Goal: Task Accomplishment & Management: Complete application form

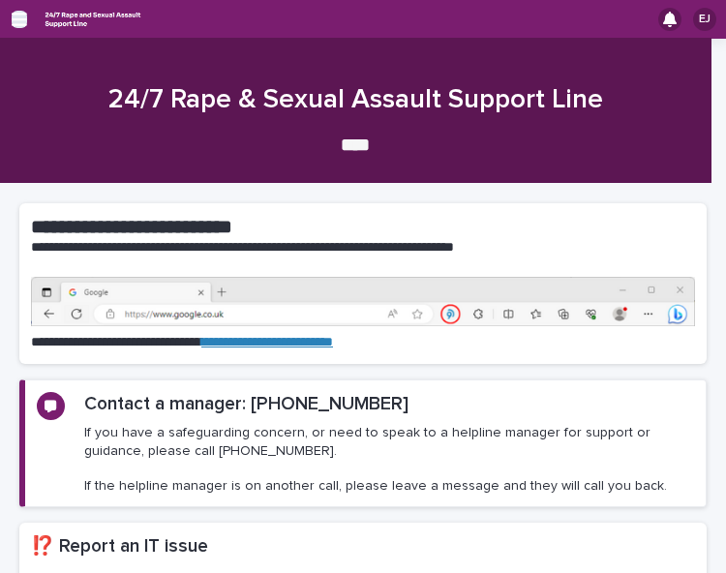
click at [14, 13] on icon "button" at bounding box center [19, 20] width 15 height 14
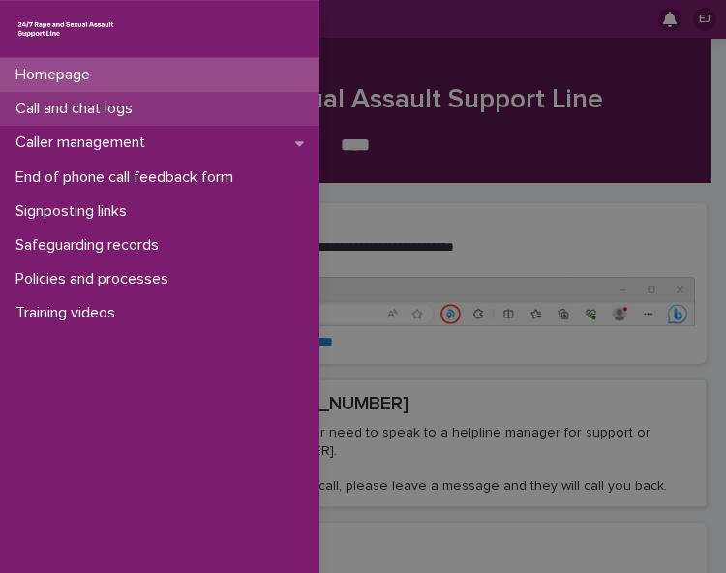
click at [99, 107] on p "Call and chat logs" at bounding box center [78, 109] width 140 height 18
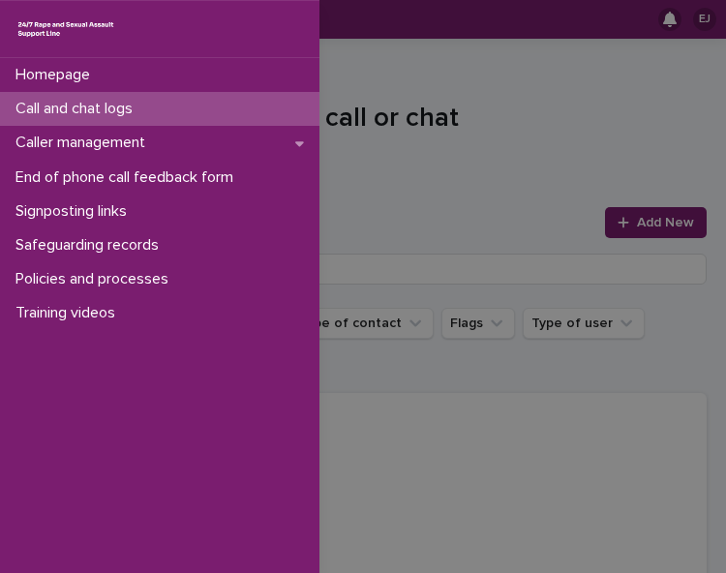
click at [354, 76] on div "Homepage Call and chat logs Caller management End of phone call feedback form S…" at bounding box center [363, 286] width 726 height 573
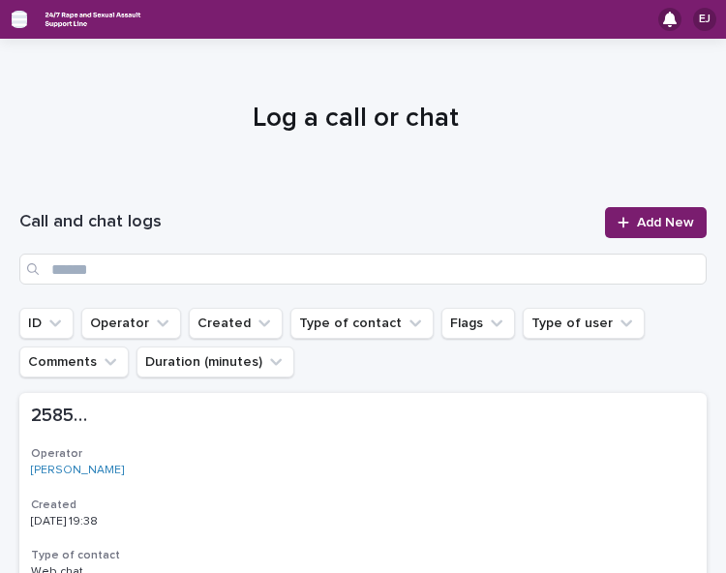
click at [17, 18] on icon "button" at bounding box center [19, 20] width 15 height 14
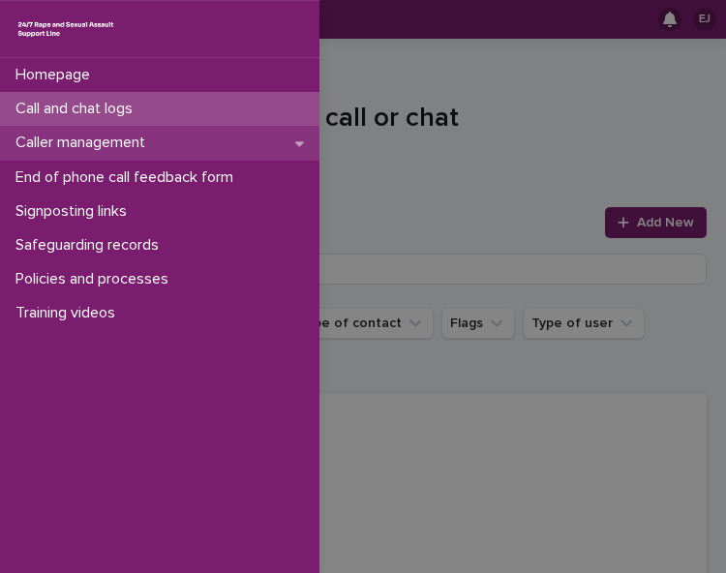
click at [76, 144] on p "Caller management" at bounding box center [84, 143] width 153 height 18
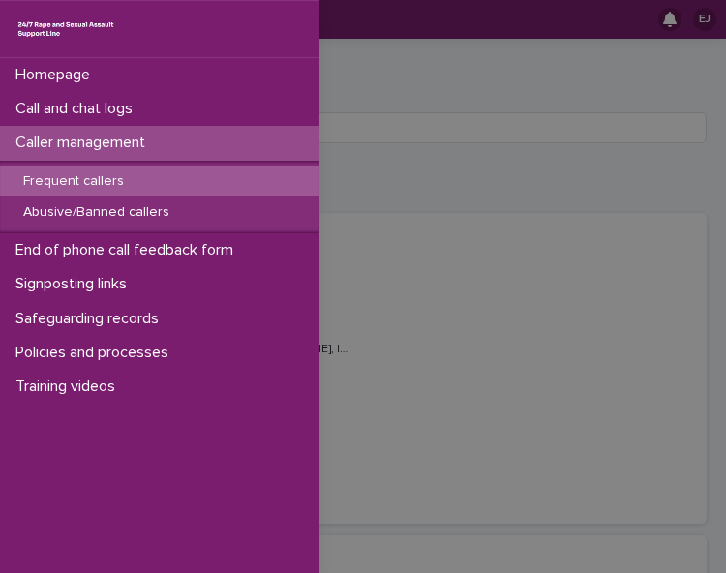
click at [353, 69] on div "Homepage Call and chat logs Caller management Frequent callers Abusive/Banned c…" at bounding box center [363, 286] width 726 height 573
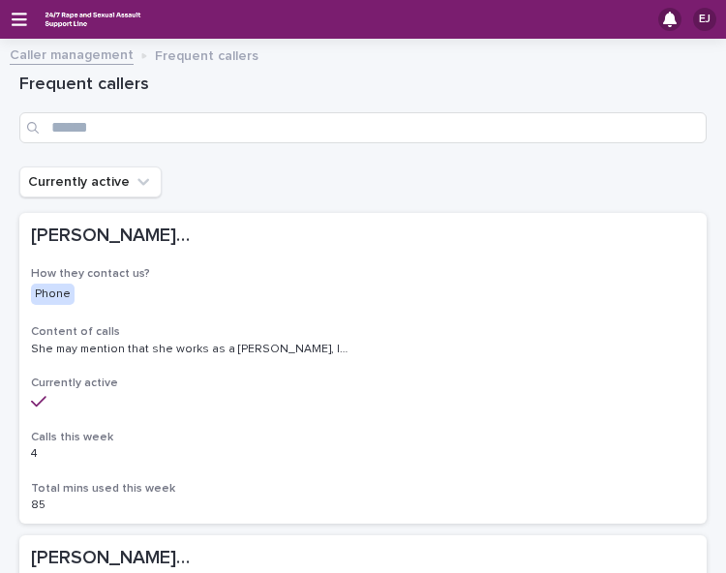
click at [9, 24] on div "EJ" at bounding box center [363, 19] width 726 height 39
click at [19, 21] on icon "button" at bounding box center [19, 19] width 15 height 17
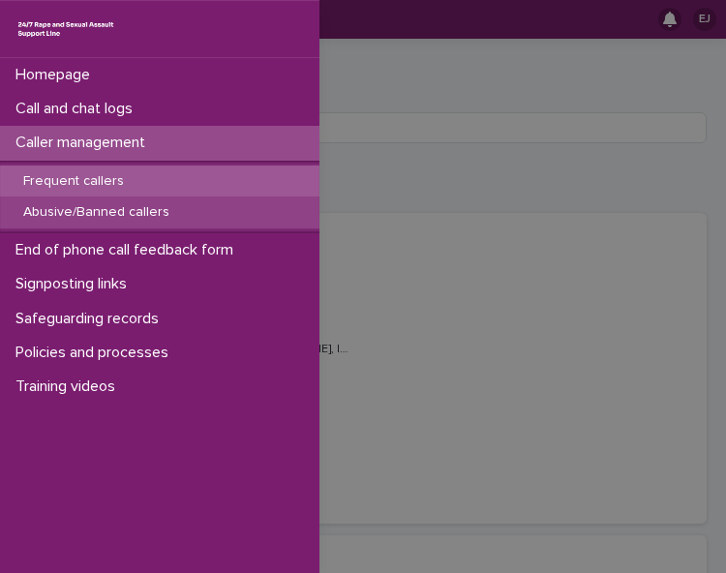
click at [82, 212] on p "Abusive/Banned callers" at bounding box center [96, 212] width 177 height 16
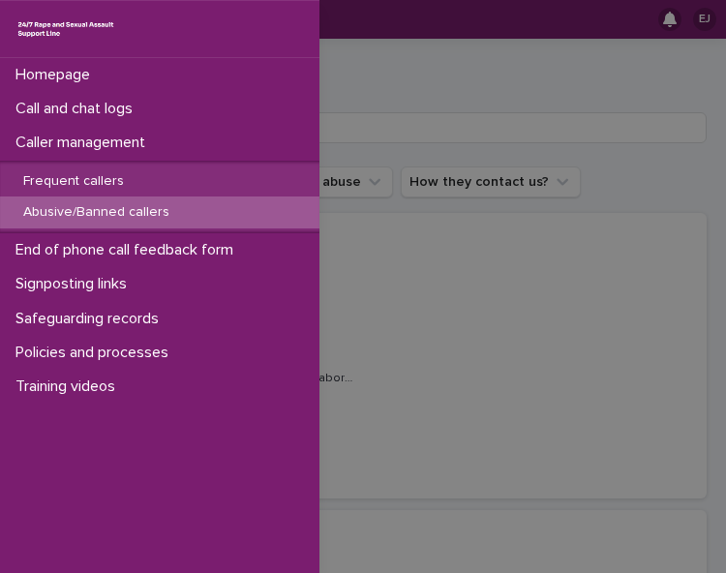
click at [517, 76] on div "Homepage Call and chat logs Caller management Frequent callers Abusive/Banned c…" at bounding box center [363, 286] width 726 height 573
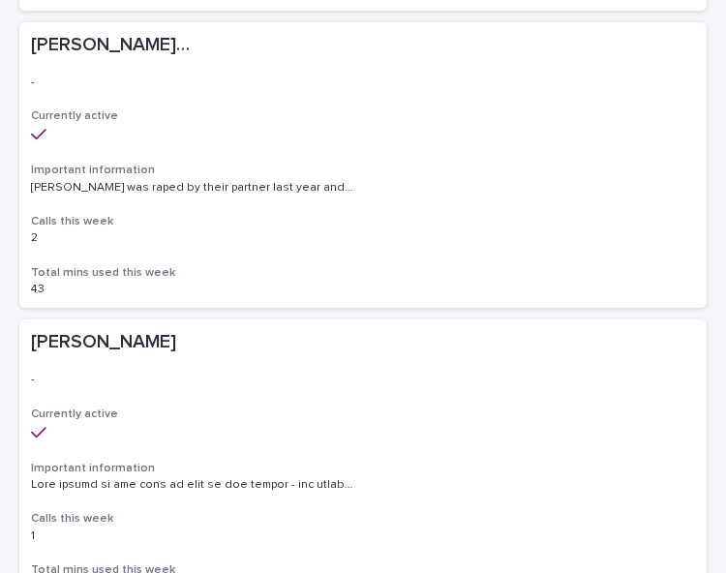
scroll to position [790, 0]
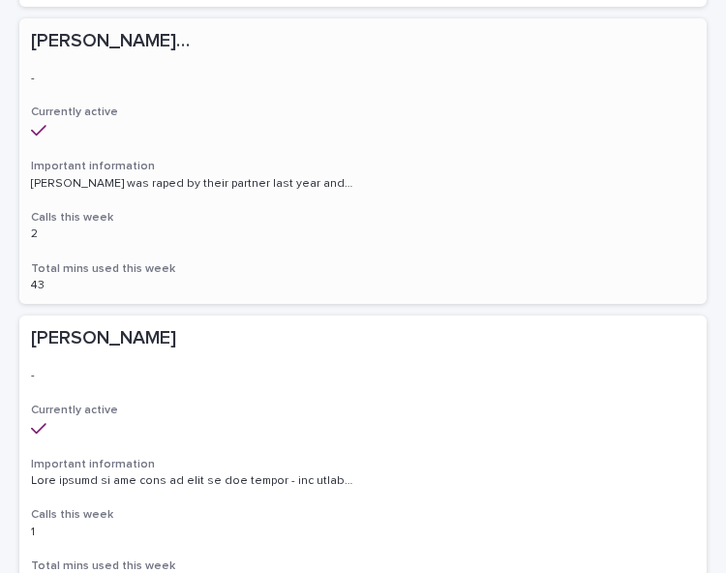
click at [122, 41] on p "Alice/Soph/Alexis/Danni/Scarlet/Katy - Banned/Webchatter" at bounding box center [114, 39] width 166 height 26
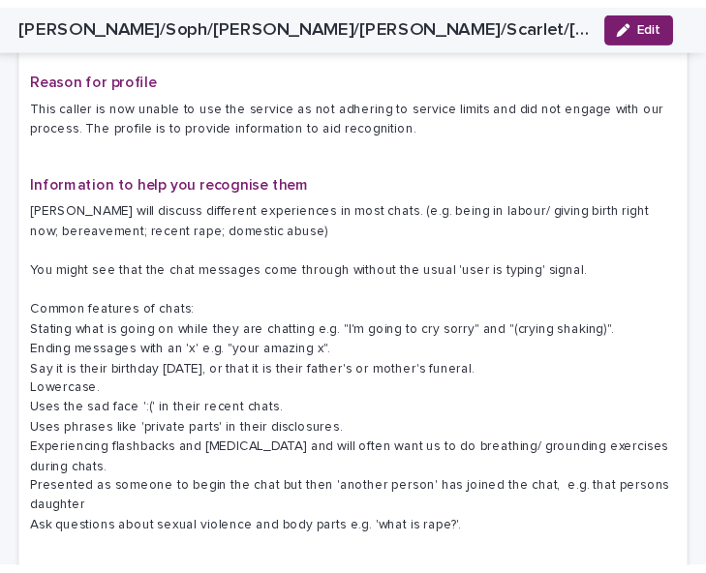
scroll to position [422, 0]
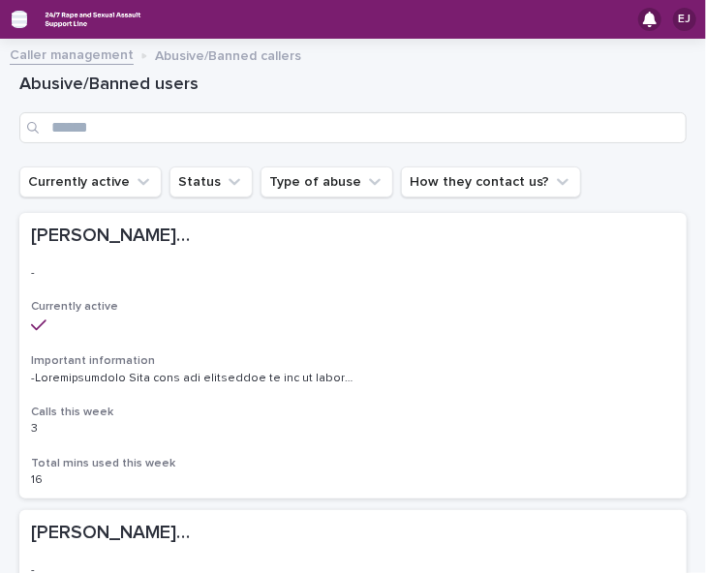
click at [14, 20] on icon "button" at bounding box center [19, 20] width 15 height 14
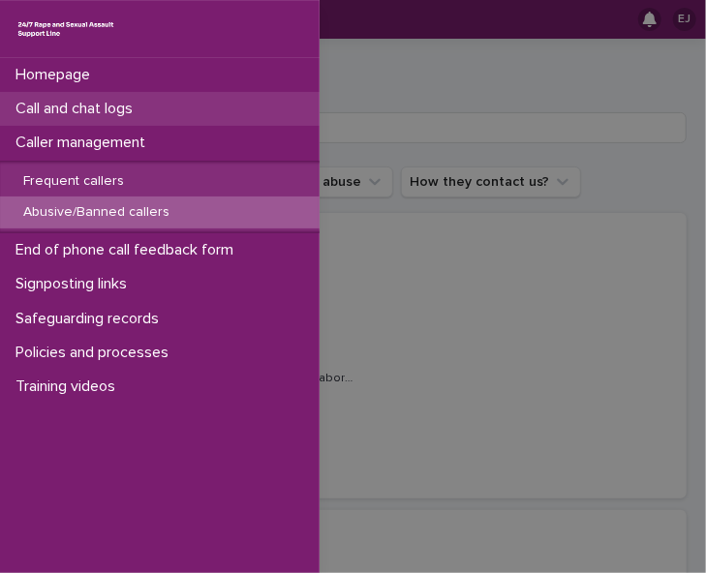
click at [155, 111] on div "Call and chat logs" at bounding box center [160, 109] width 320 height 34
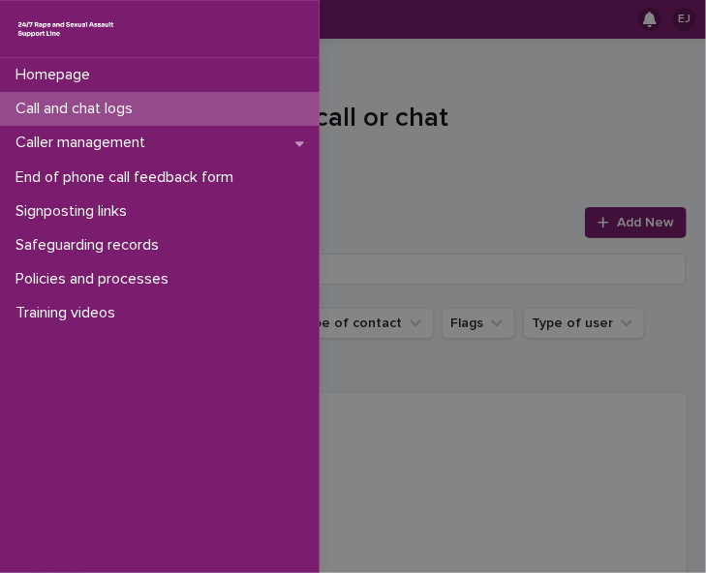
click at [418, 55] on div "Homepage Call and chat logs Caller management End of phone call feedback form S…" at bounding box center [353, 286] width 706 height 573
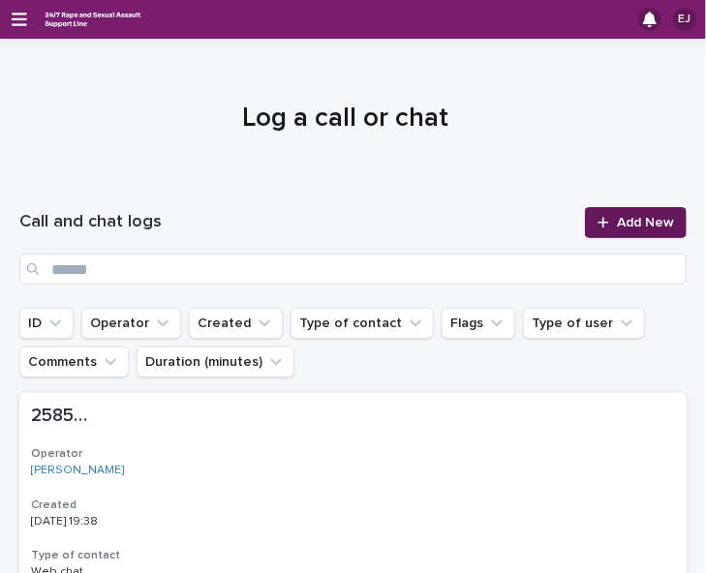
click at [630, 227] on span "Add New" at bounding box center [645, 223] width 57 height 14
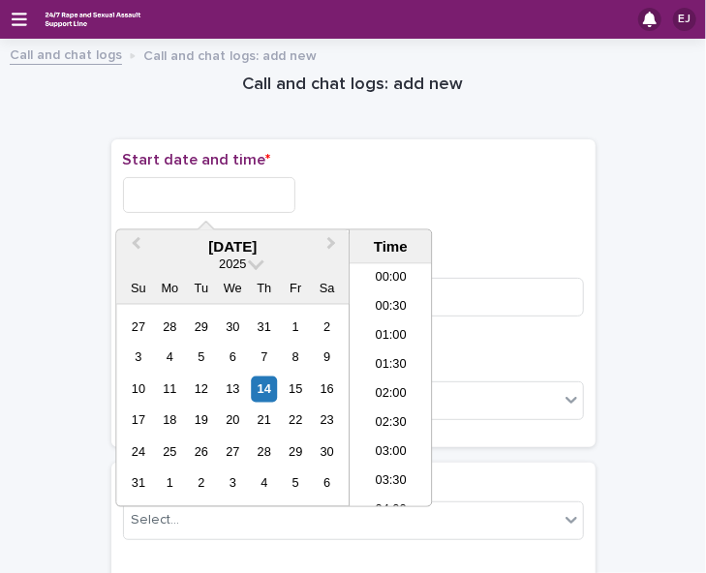
click at [249, 191] on input "text" at bounding box center [209, 195] width 172 height 36
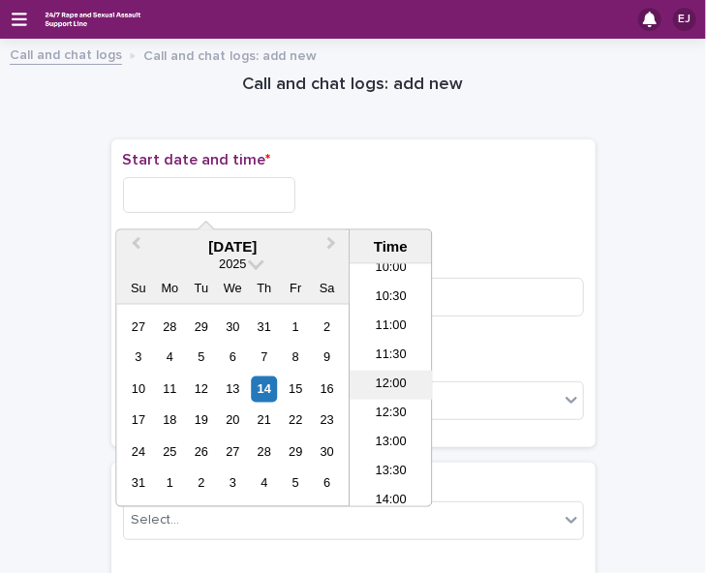
click at [396, 380] on li "12:00" at bounding box center [391, 385] width 82 height 29
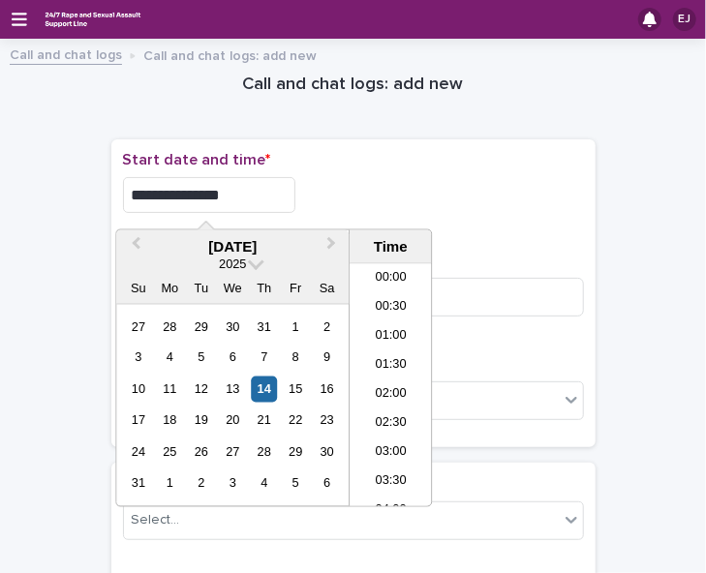
click at [247, 195] on input "**********" at bounding box center [209, 195] width 172 height 36
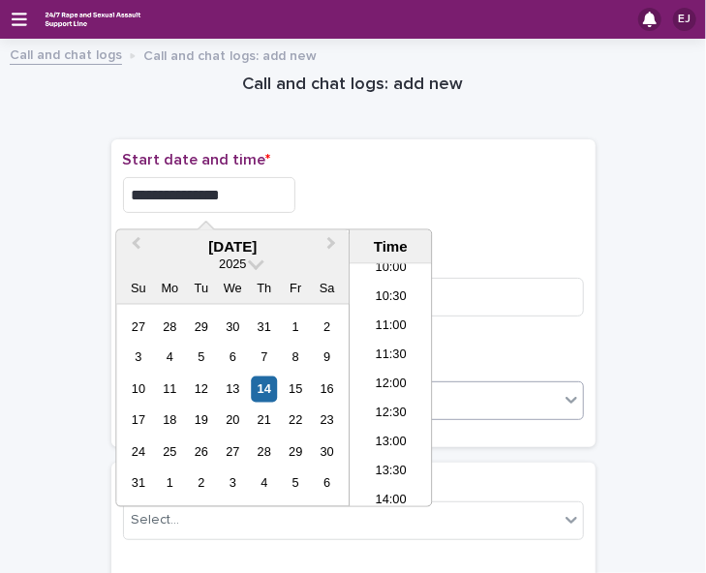
type input "**********"
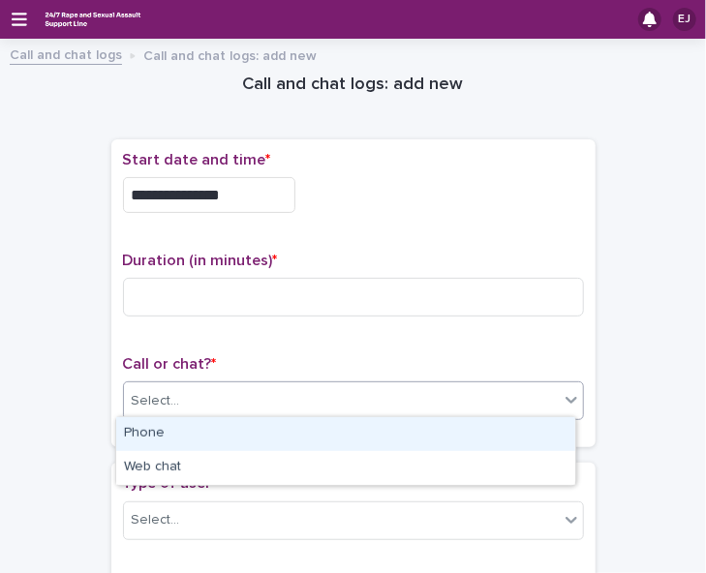
click at [524, 404] on div "Select..." at bounding box center [341, 401] width 435 height 32
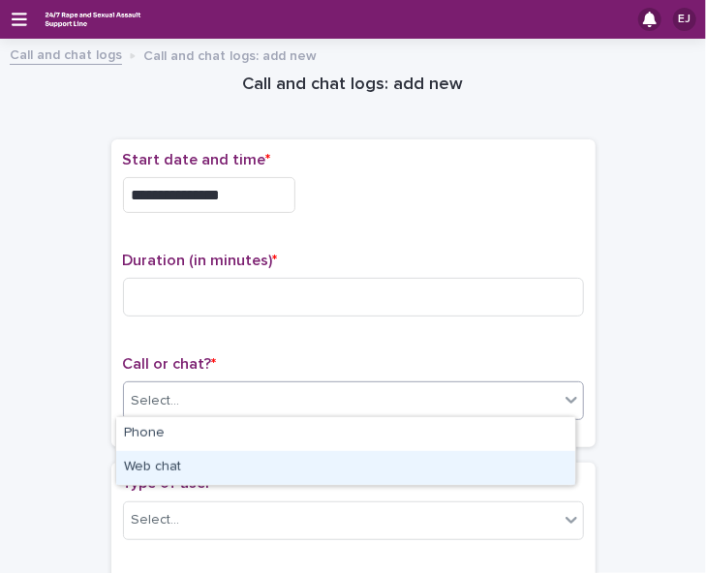
click at [513, 466] on div "Web chat" at bounding box center [345, 468] width 459 height 34
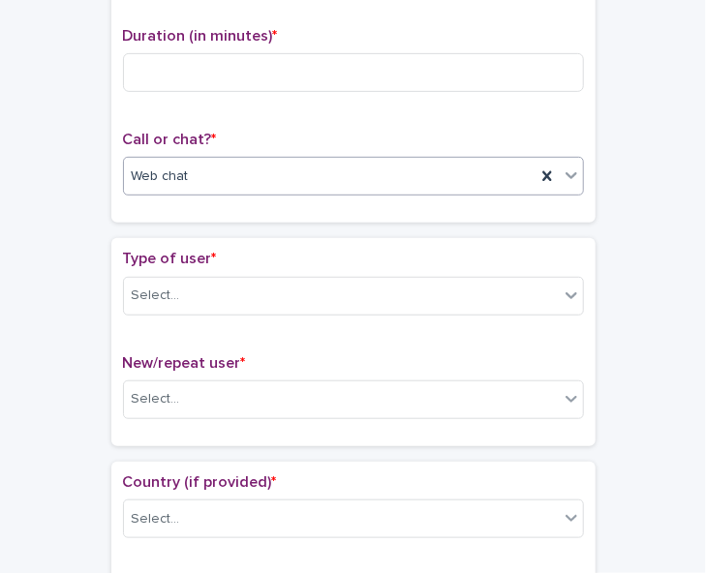
scroll to position [272, 0]
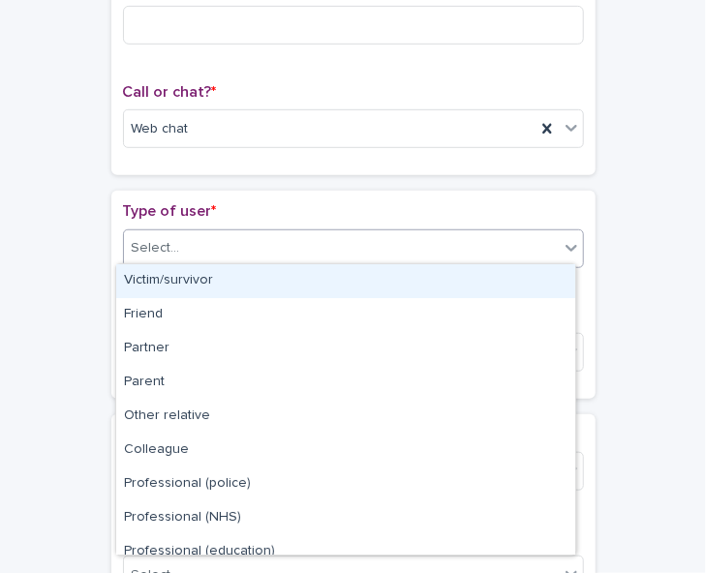
click at [549, 237] on div "Select..." at bounding box center [341, 248] width 435 height 32
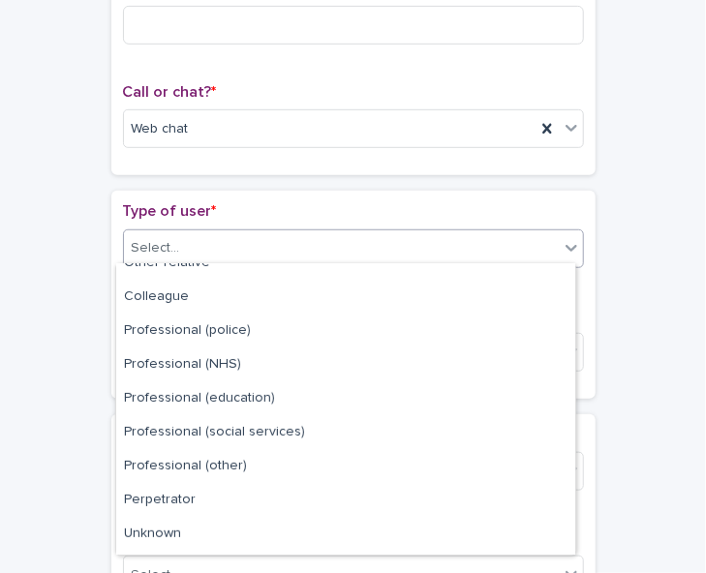
scroll to position [218, 0]
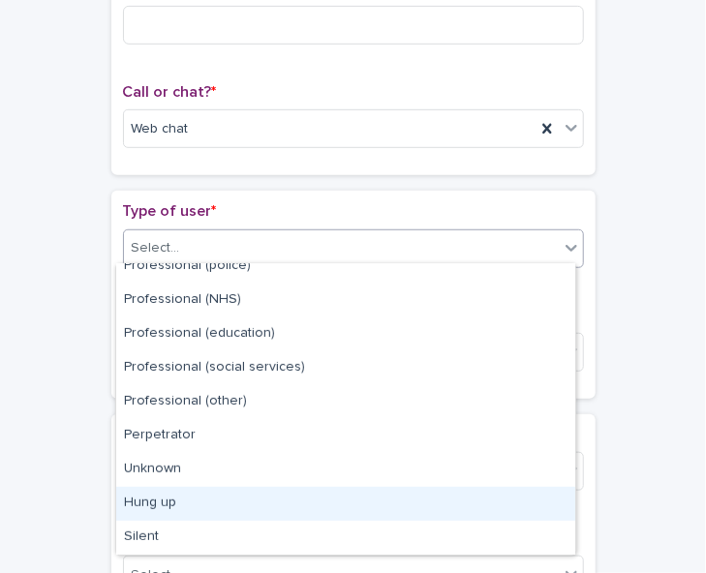
click at [511, 494] on div "Hung up" at bounding box center [345, 504] width 459 height 34
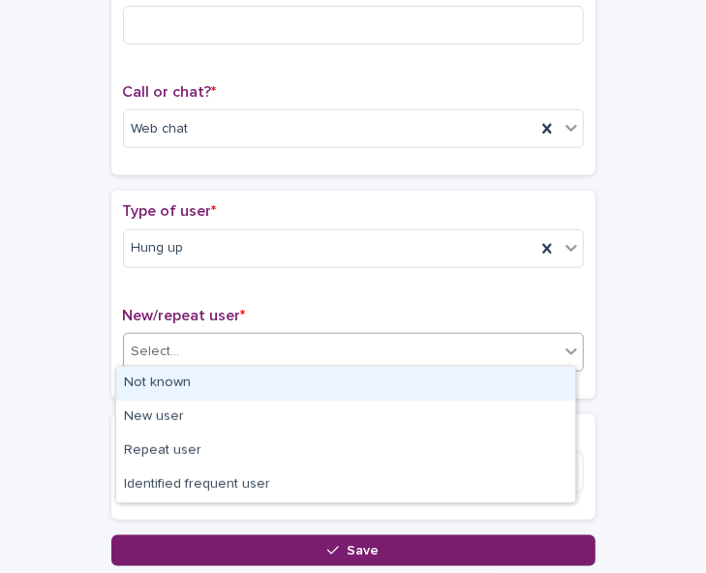
click at [529, 343] on div "Select..." at bounding box center [341, 352] width 435 height 32
click at [505, 384] on div "Not known" at bounding box center [345, 384] width 459 height 34
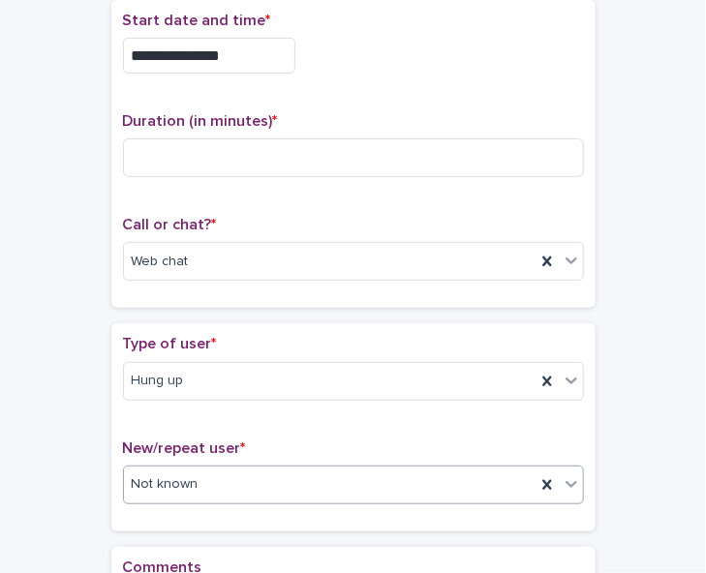
scroll to position [121, 0]
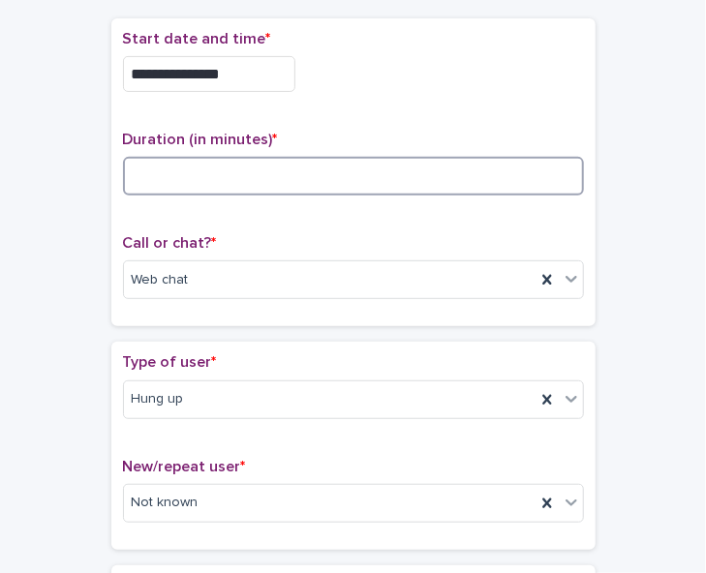
click at [215, 181] on input at bounding box center [353, 176] width 461 height 39
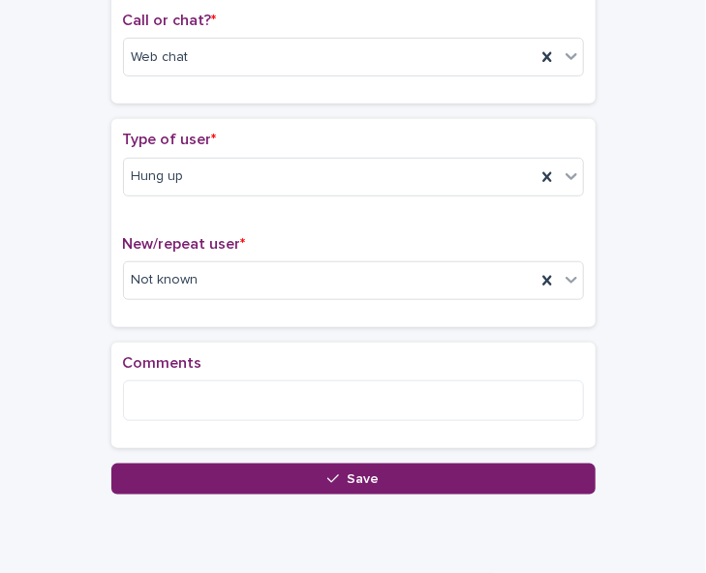
scroll to position [345, 0]
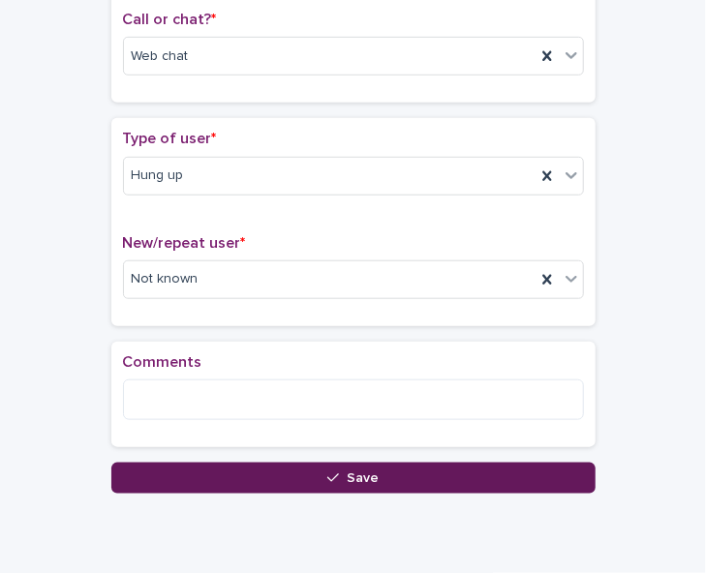
type input "*"
click at [457, 477] on button "Save" at bounding box center [353, 478] width 484 height 31
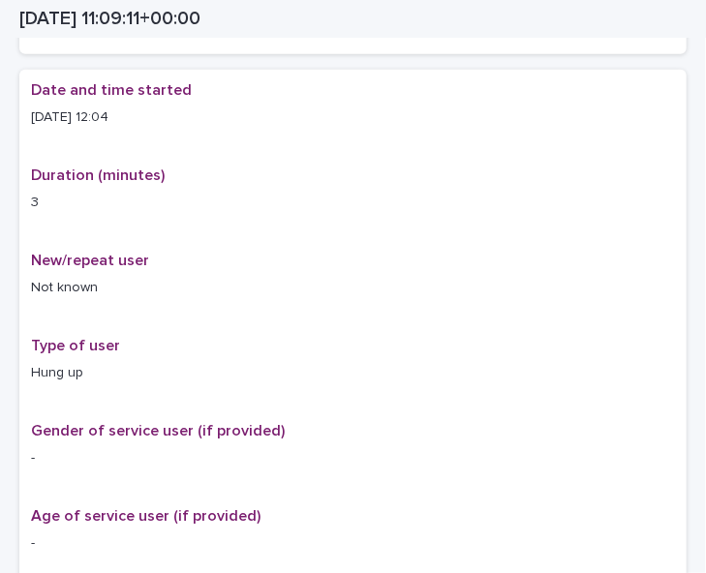
scroll to position [366, 0]
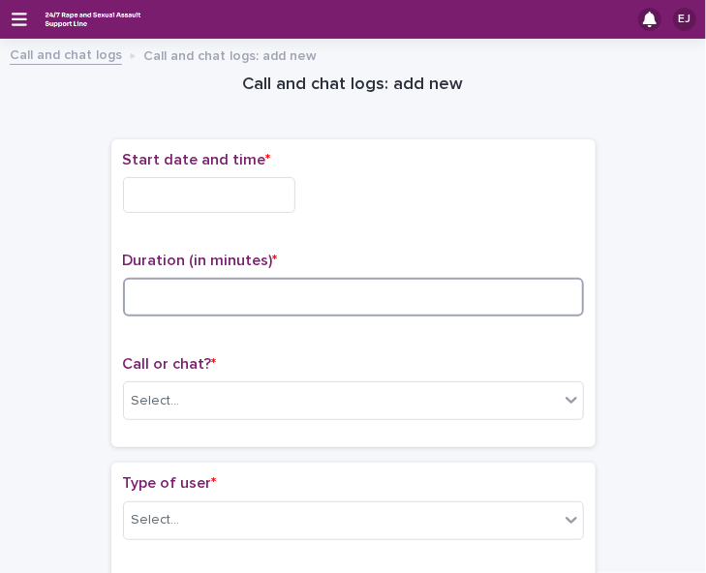
click at [192, 282] on input at bounding box center [353, 297] width 461 height 39
type input "*"
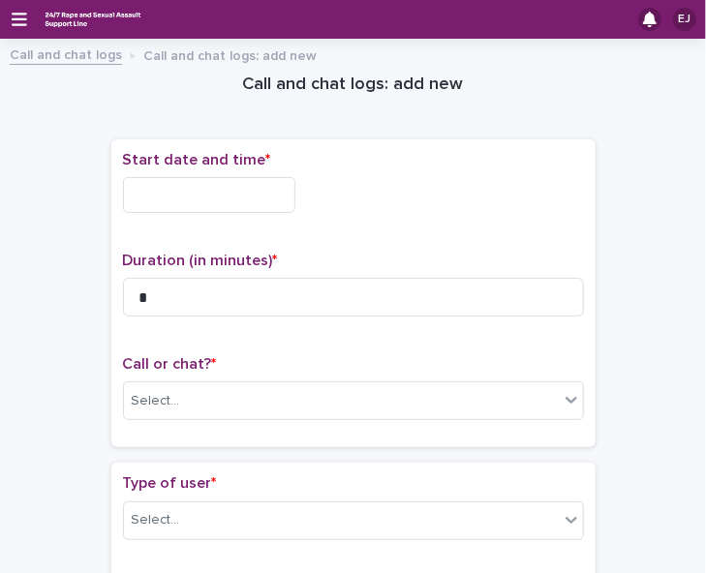
click at [223, 199] on input "text" at bounding box center [209, 195] width 172 height 36
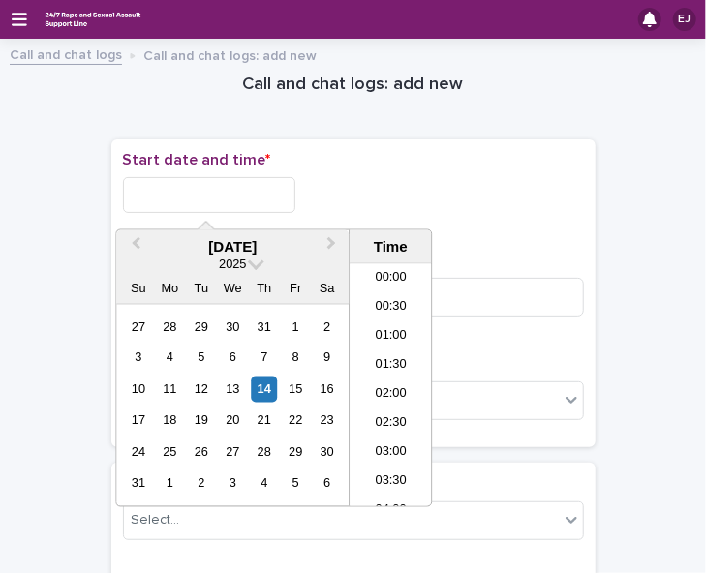
scroll to position [591, 0]
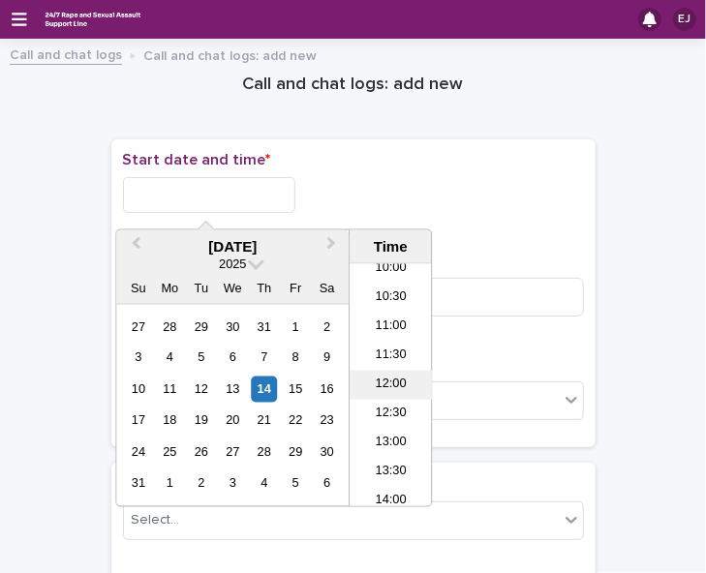
click at [370, 385] on li "12:00" at bounding box center [391, 385] width 82 height 29
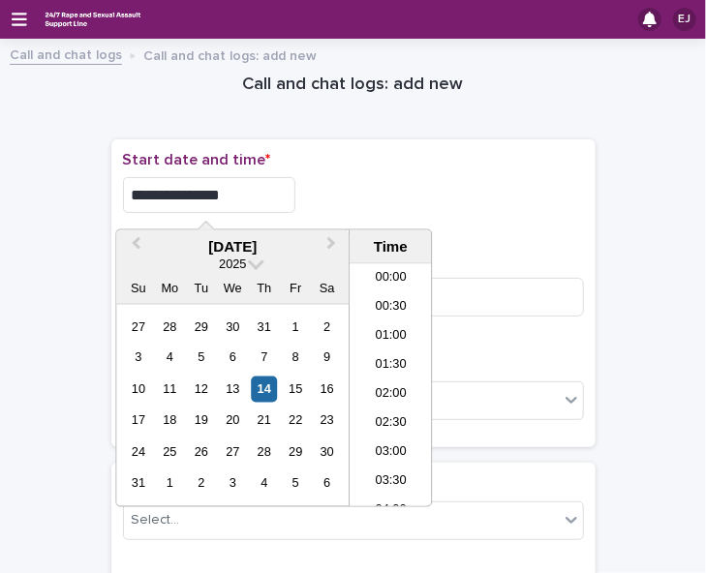
click at [239, 204] on input "**********" at bounding box center [209, 195] width 172 height 36
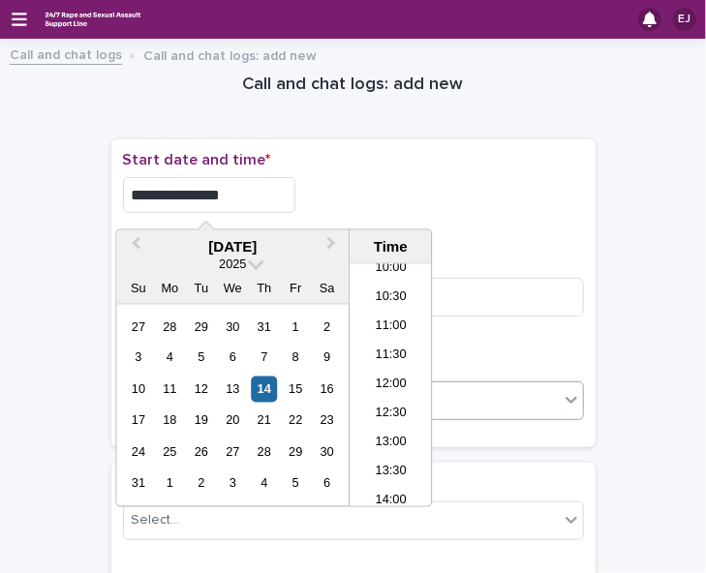
type input "**********"
click at [497, 400] on div "Select..." at bounding box center [341, 401] width 435 height 32
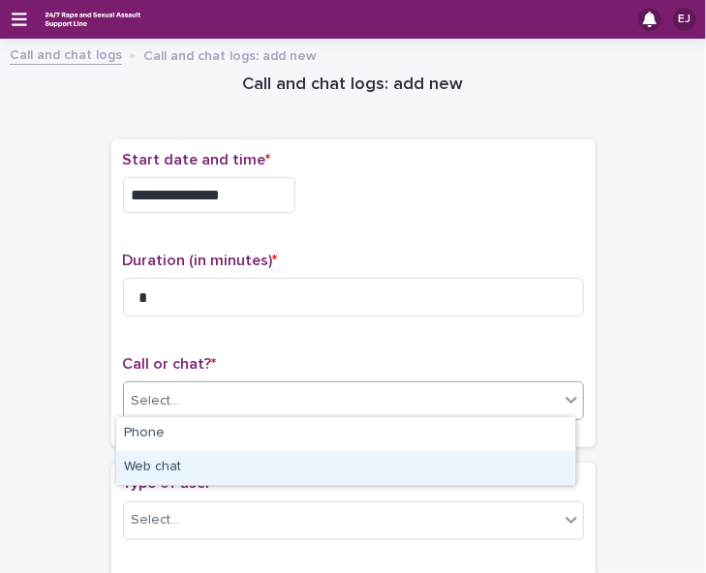
click at [484, 467] on div "Web chat" at bounding box center [345, 468] width 459 height 34
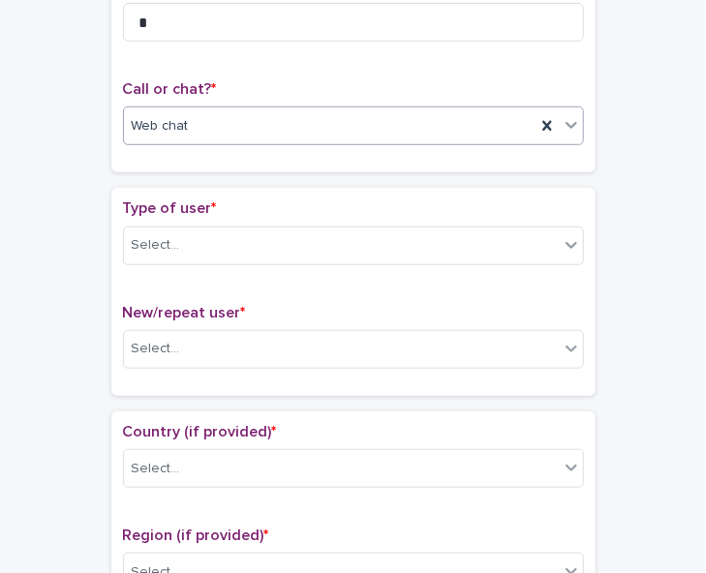
scroll to position [283, 0]
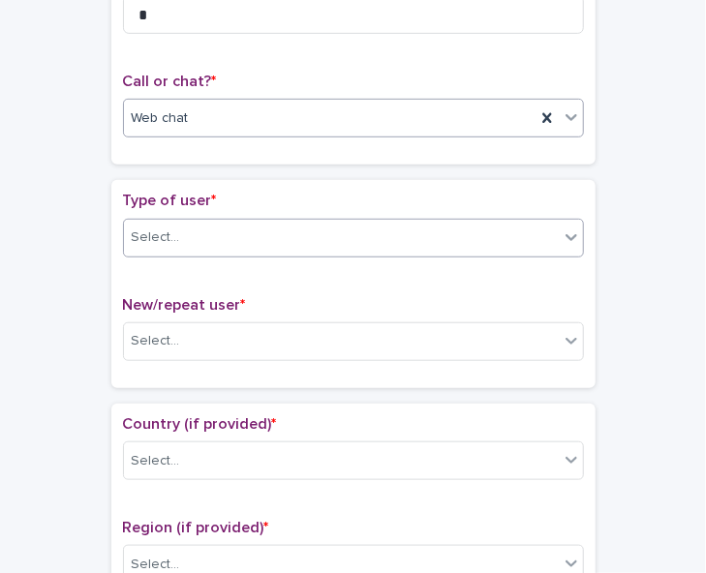
click at [550, 234] on div "Select..." at bounding box center [341, 238] width 435 height 32
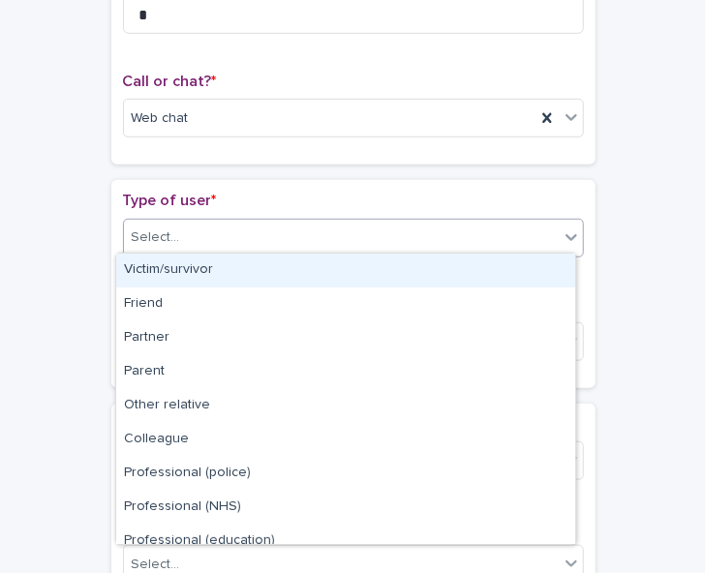
click at [540, 267] on div "Victim/survivor" at bounding box center [345, 271] width 459 height 34
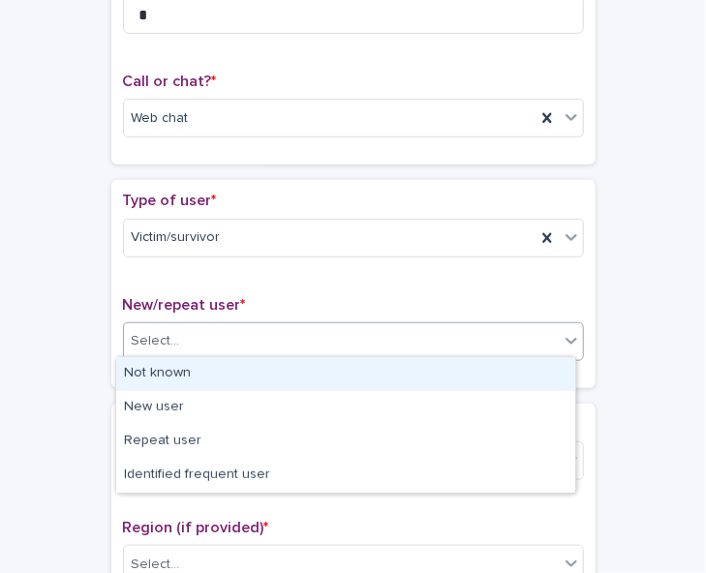
click at [527, 335] on div "Select..." at bounding box center [341, 341] width 435 height 32
click at [522, 359] on div "Not known" at bounding box center [345, 374] width 459 height 34
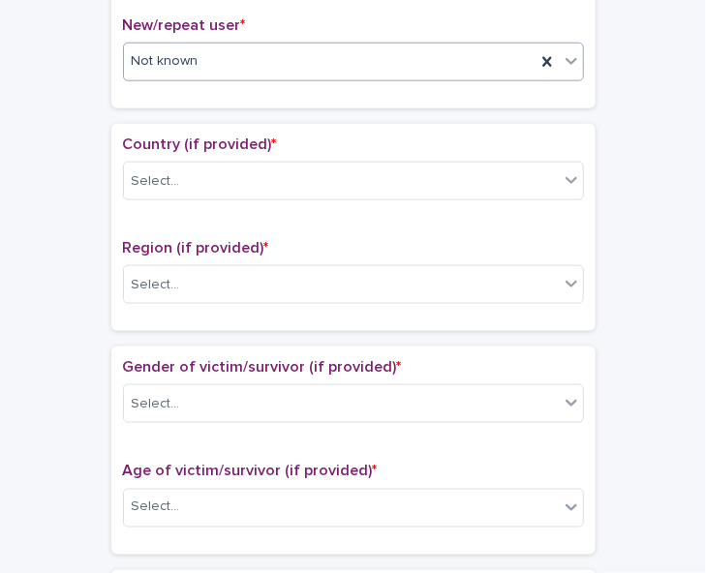
scroll to position [592, 0]
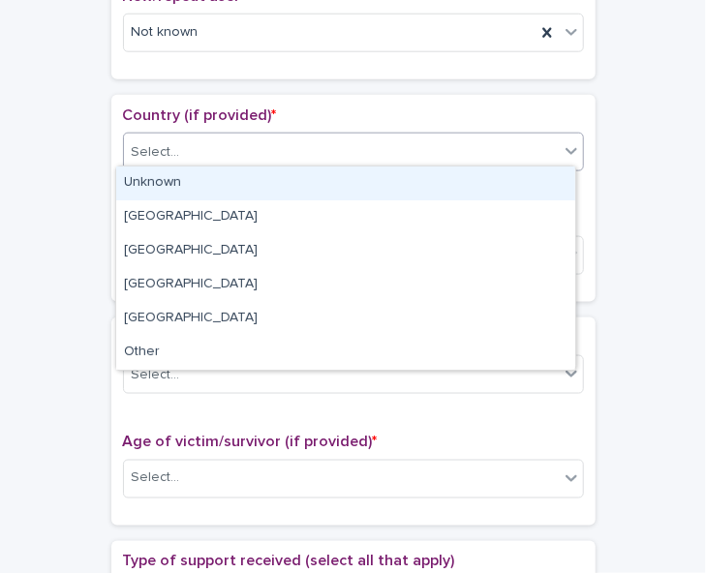
click at [527, 138] on div "Select..." at bounding box center [341, 153] width 435 height 32
click at [516, 175] on div "Unknown" at bounding box center [345, 184] width 459 height 34
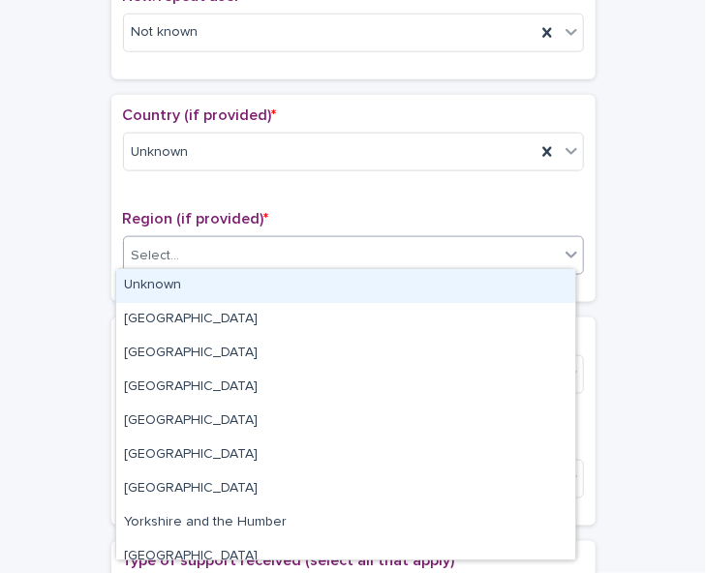
click at [498, 243] on div "Select..." at bounding box center [341, 256] width 435 height 32
click at [488, 282] on div "Unknown" at bounding box center [345, 286] width 459 height 34
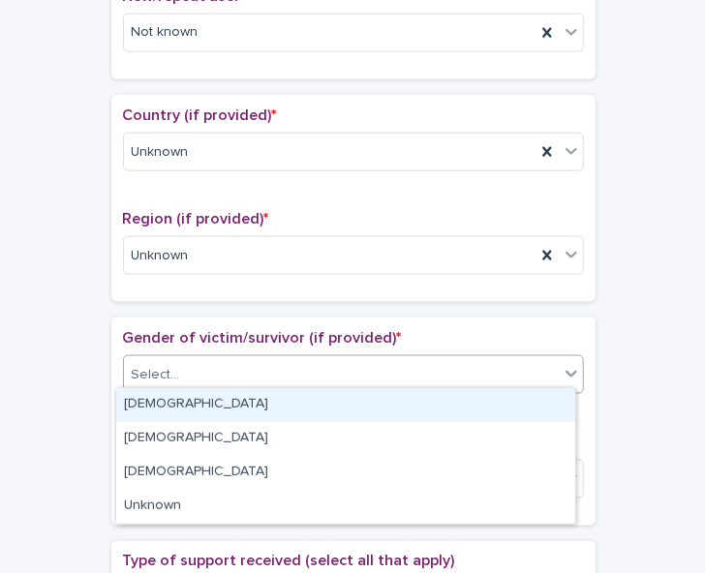
click at [482, 363] on div "Select..." at bounding box center [341, 375] width 435 height 32
click at [471, 408] on div "[DEMOGRAPHIC_DATA]" at bounding box center [345, 405] width 459 height 34
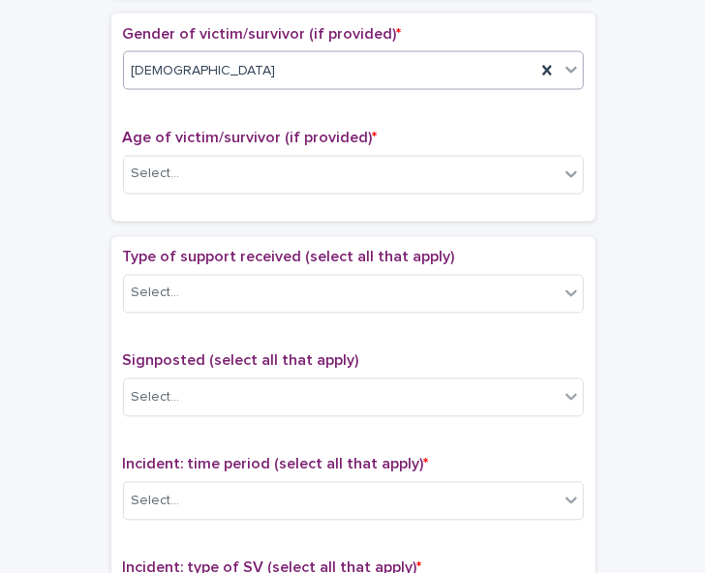
scroll to position [911, 0]
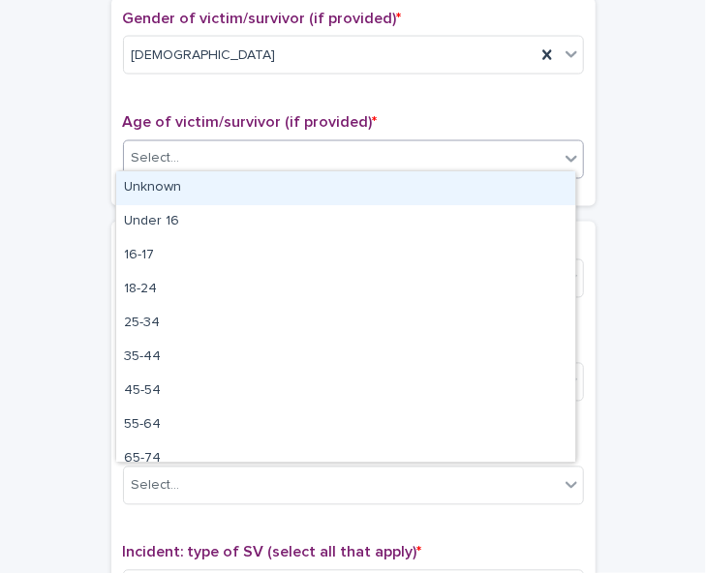
click at [544, 150] on div "Select..." at bounding box center [341, 159] width 435 height 32
click at [534, 191] on div "Unknown" at bounding box center [345, 188] width 459 height 34
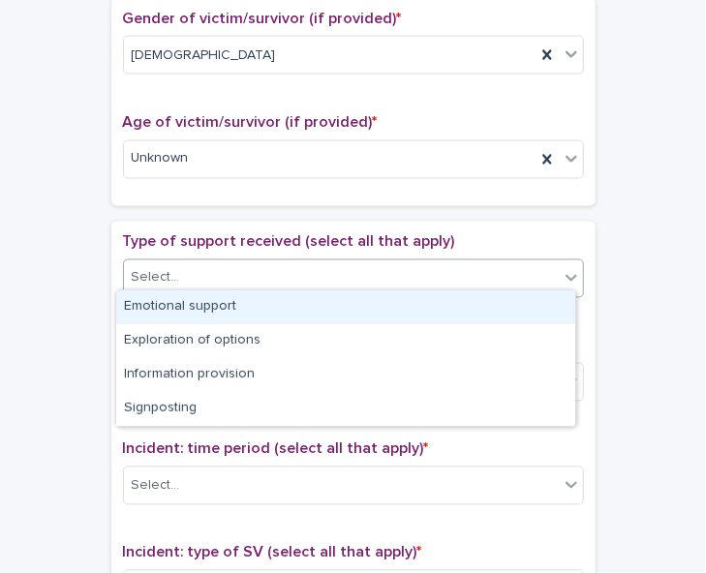
click at [531, 262] on div "Select..." at bounding box center [341, 278] width 435 height 32
click at [646, 309] on div "**********" at bounding box center [352, 120] width 667 height 1962
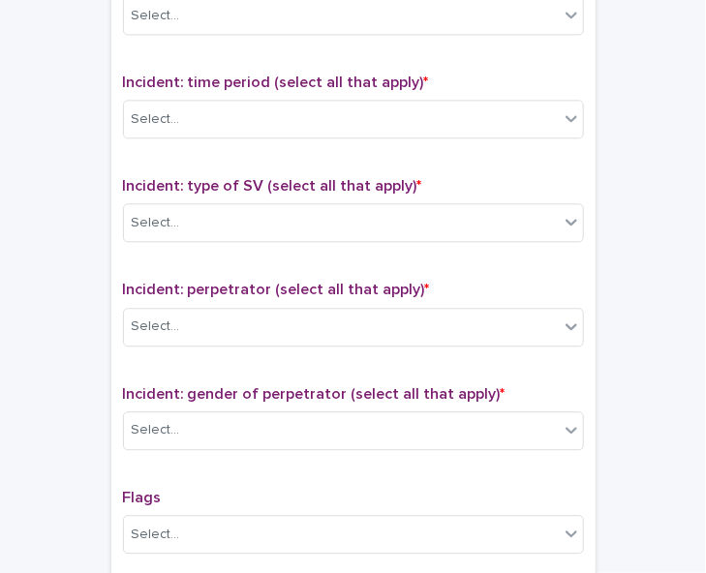
scroll to position [1284, 0]
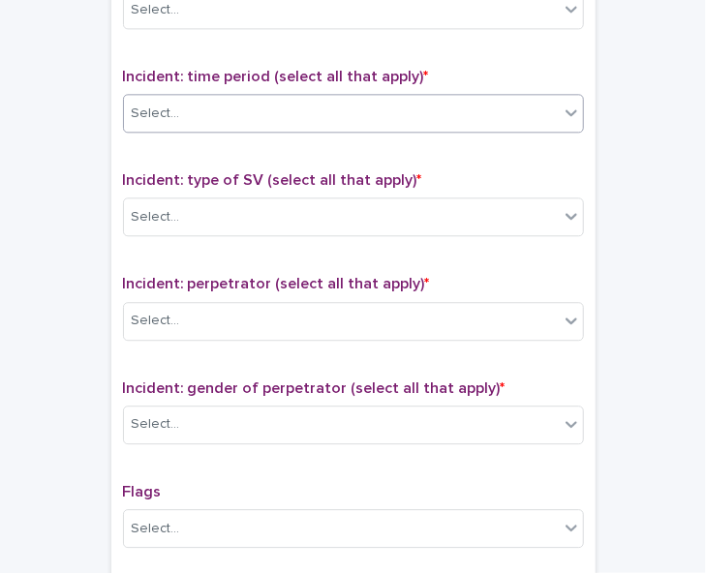
click at [513, 99] on div "Select..." at bounding box center [341, 114] width 435 height 32
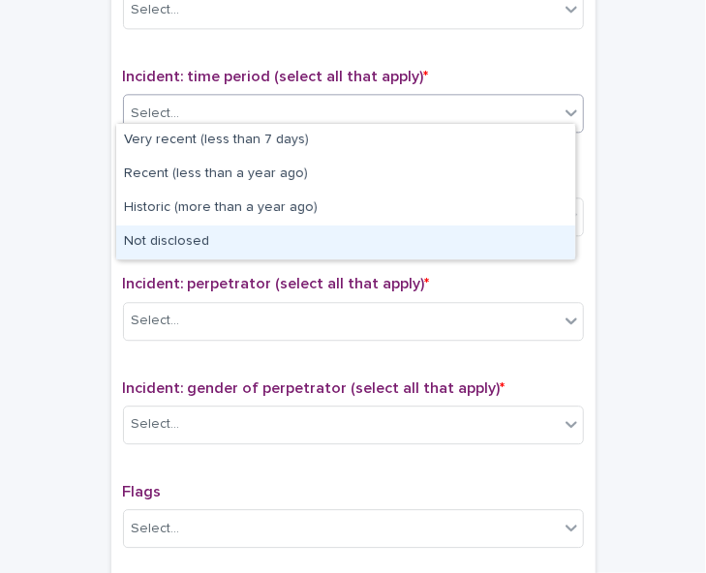
click at [502, 237] on div "Not disclosed" at bounding box center [345, 243] width 459 height 34
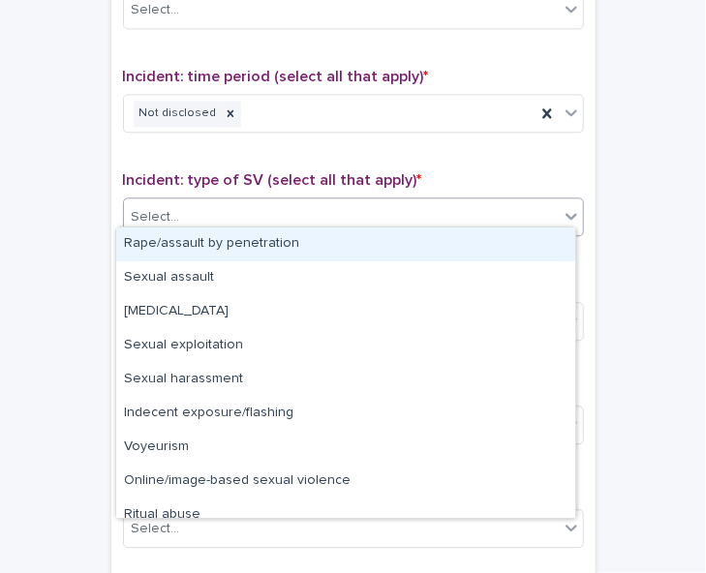
click at [502, 213] on div "Select..." at bounding box center [341, 217] width 435 height 32
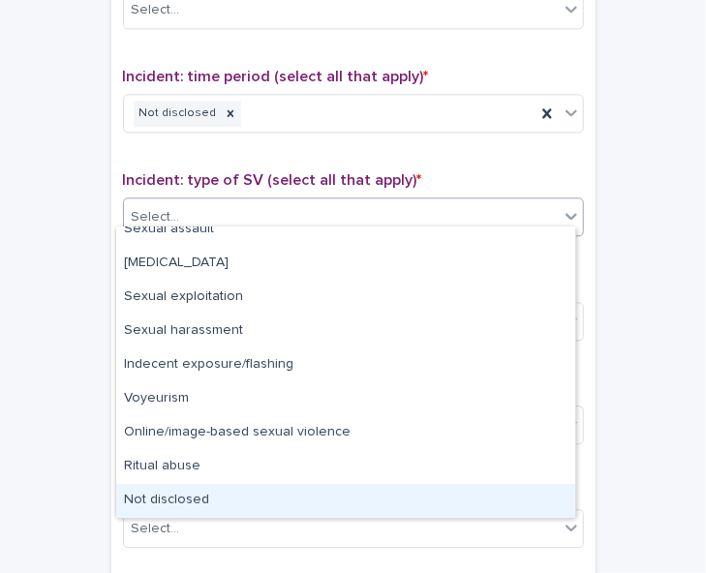
click at [486, 492] on div "Not disclosed" at bounding box center [345, 501] width 459 height 34
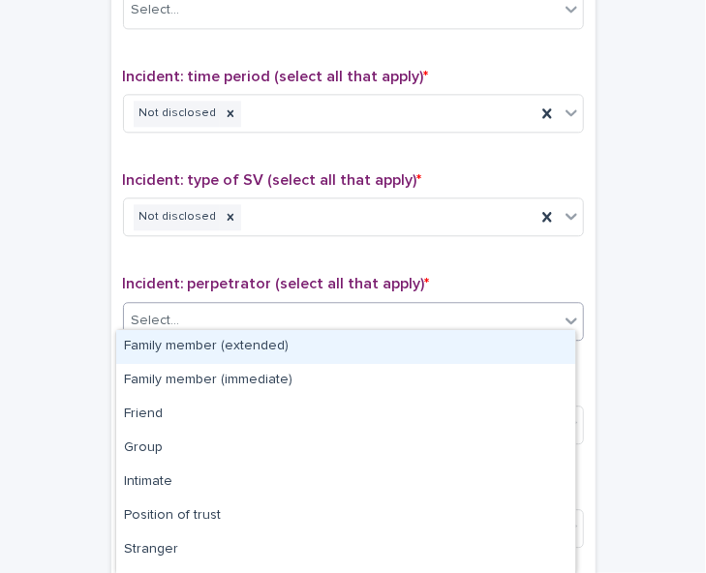
click at [546, 310] on div "Select..." at bounding box center [341, 321] width 435 height 32
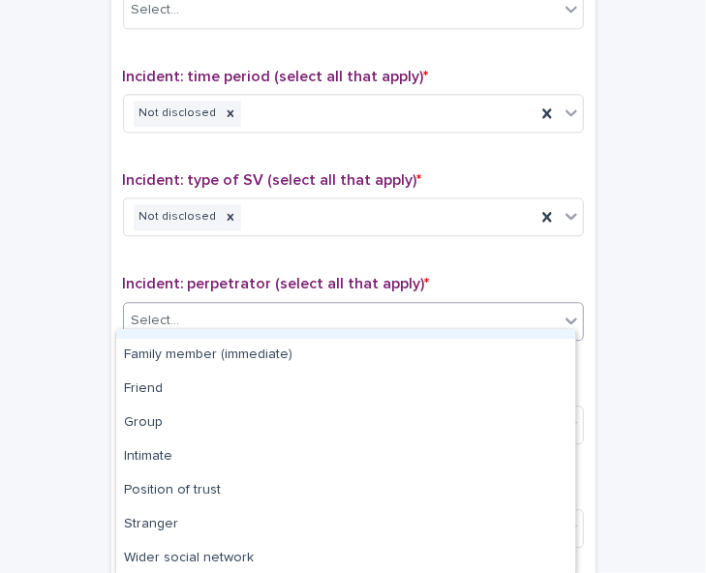
scroll to position [129, 0]
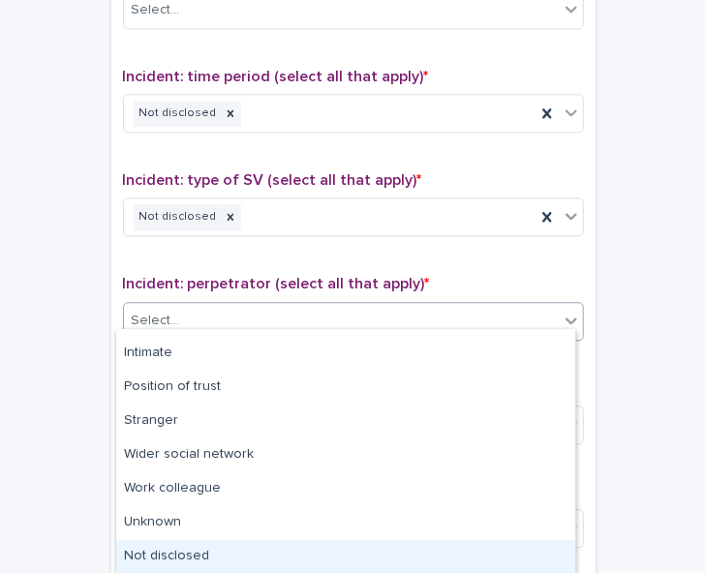
click at [488, 550] on div "Not disclosed" at bounding box center [345, 557] width 459 height 34
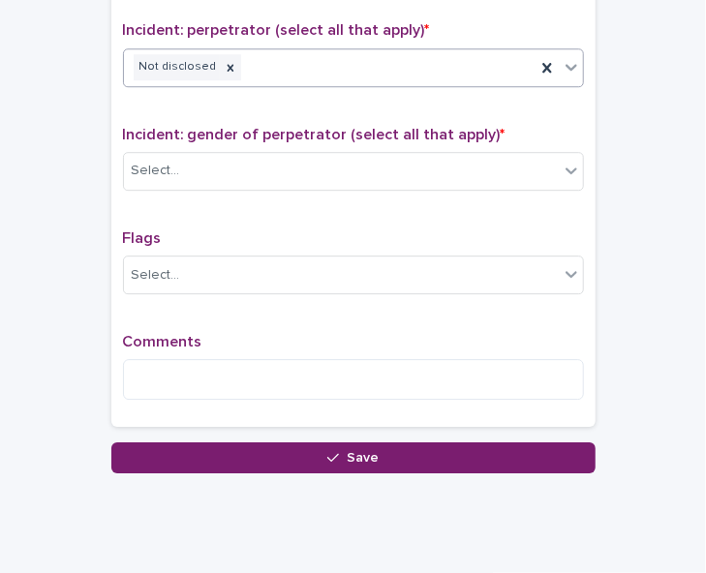
scroll to position [1553, 0]
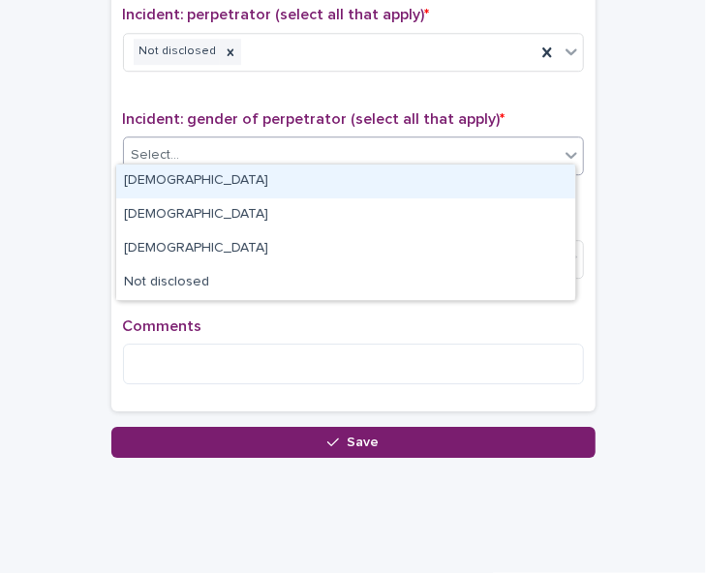
click at [474, 139] on div "Select..." at bounding box center [341, 155] width 435 height 32
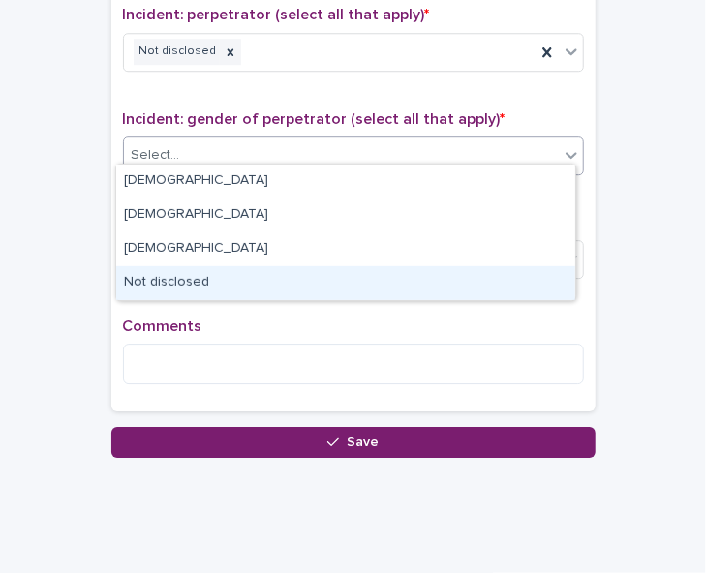
drag, startPoint x: 456, startPoint y: 264, endPoint x: 455, endPoint y: 274, distance: 9.7
click at [455, 274] on div "Not disclosed" at bounding box center [345, 283] width 459 height 34
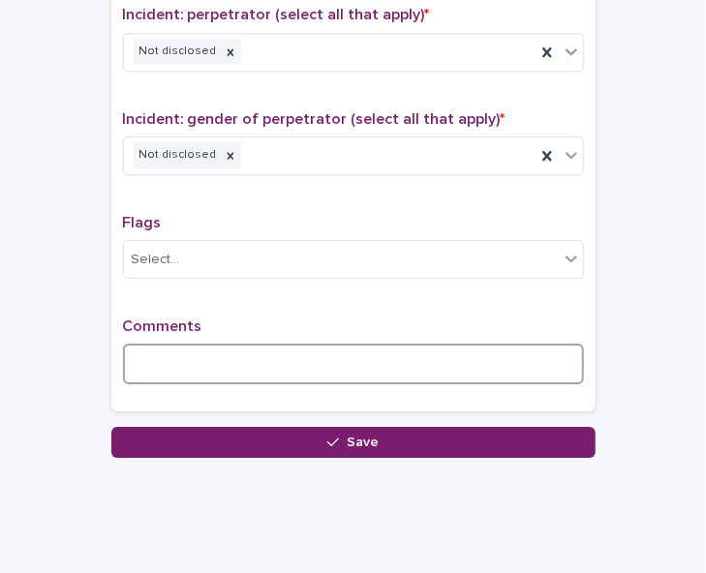
click at [207, 357] on textarea at bounding box center [353, 364] width 461 height 41
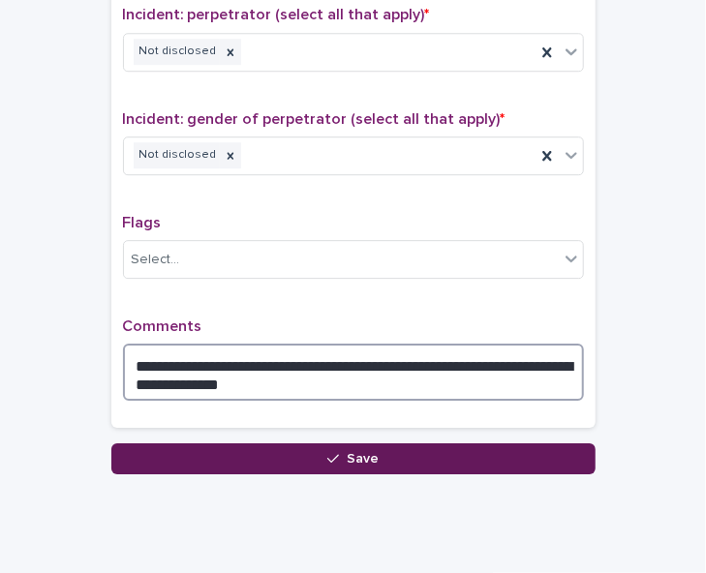
type textarea "**********"
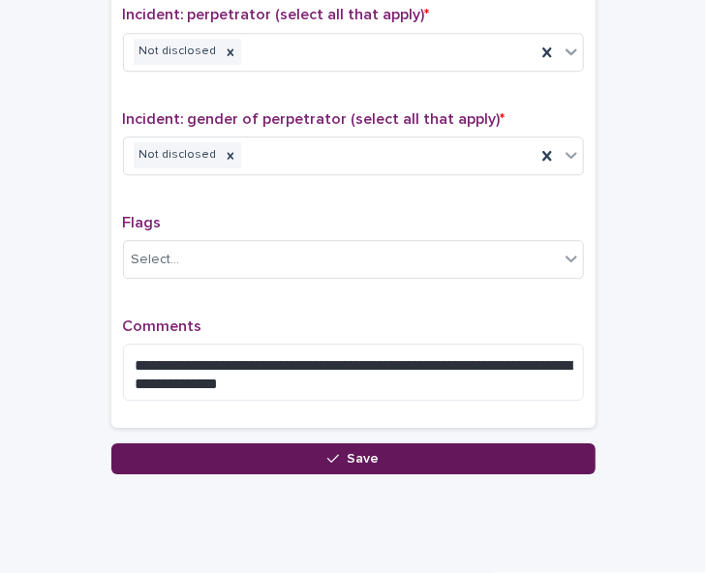
click at [389, 446] on button "Save" at bounding box center [353, 459] width 484 height 31
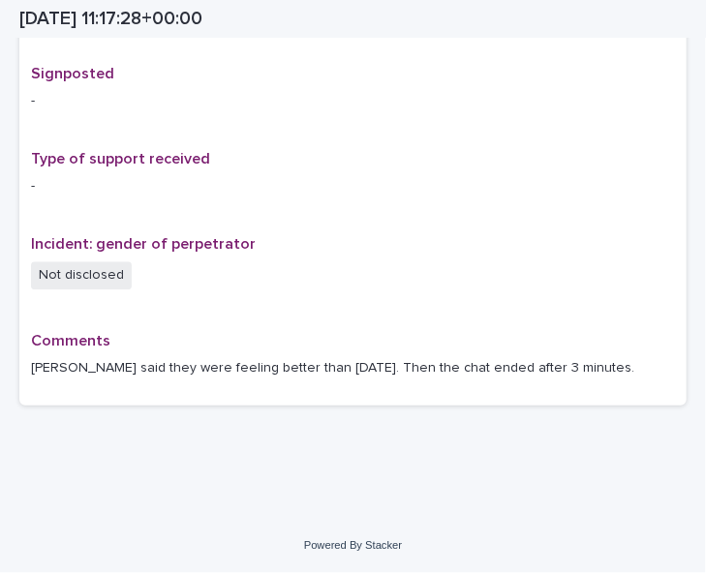
scroll to position [1254, 0]
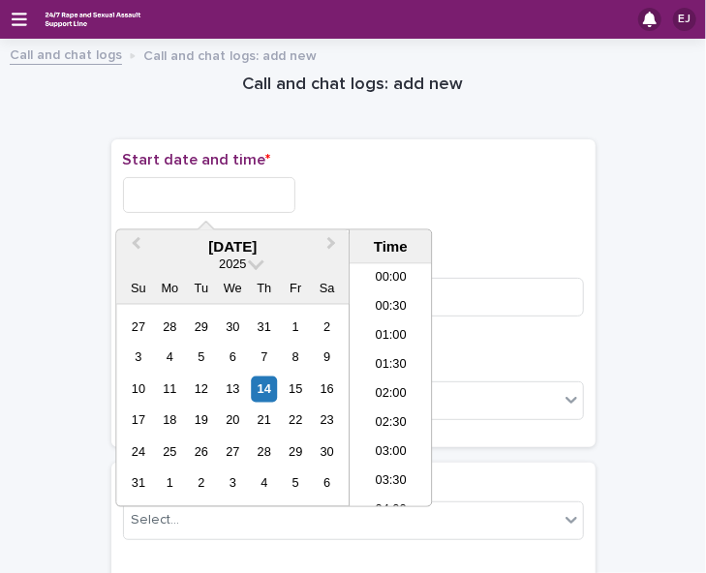
click at [232, 187] on input "text" at bounding box center [209, 195] width 172 height 36
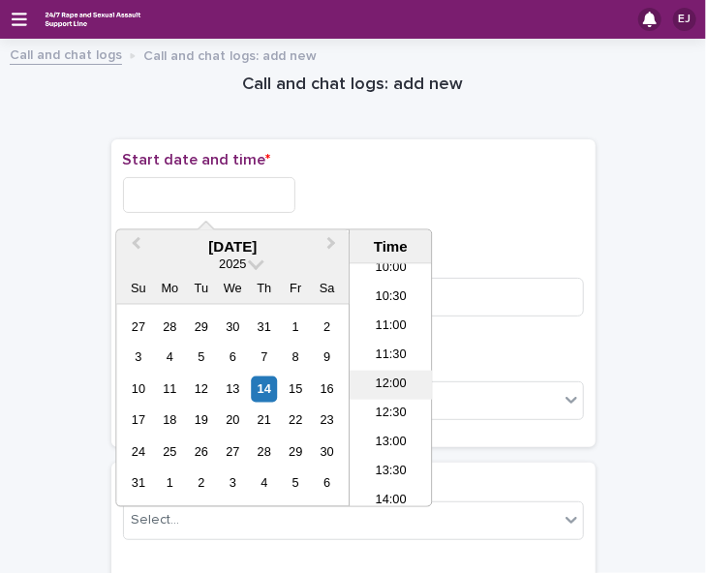
click at [393, 382] on li "12:00" at bounding box center [391, 385] width 82 height 29
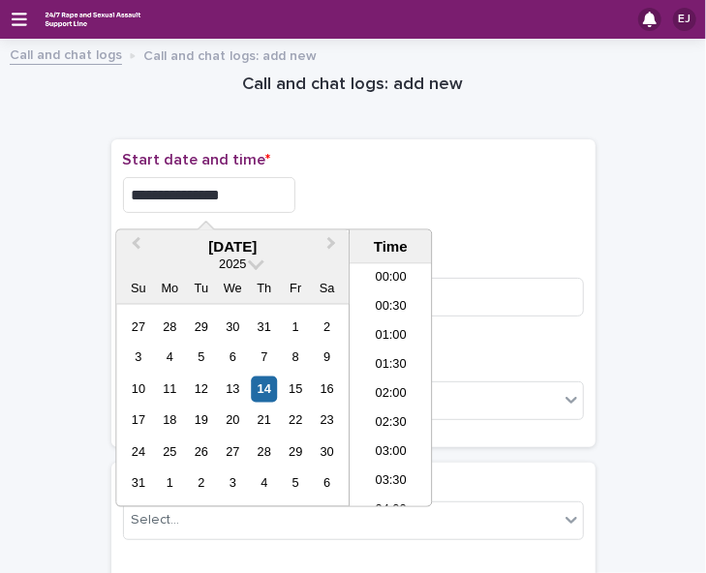
click at [241, 197] on input "**********" at bounding box center [209, 195] width 172 height 36
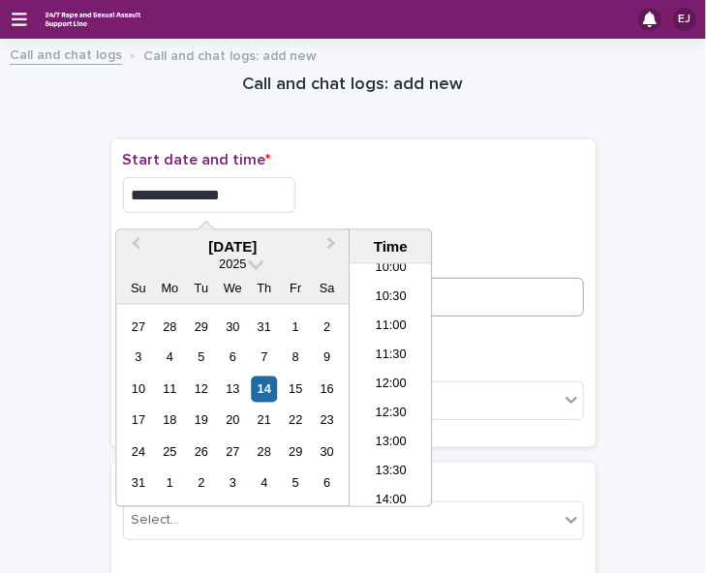
type input "**********"
click at [469, 290] on input at bounding box center [353, 297] width 461 height 39
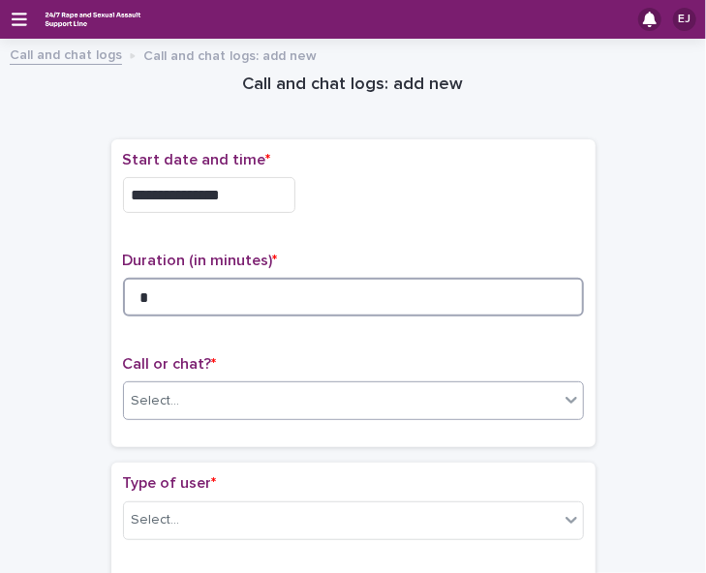
type input "*"
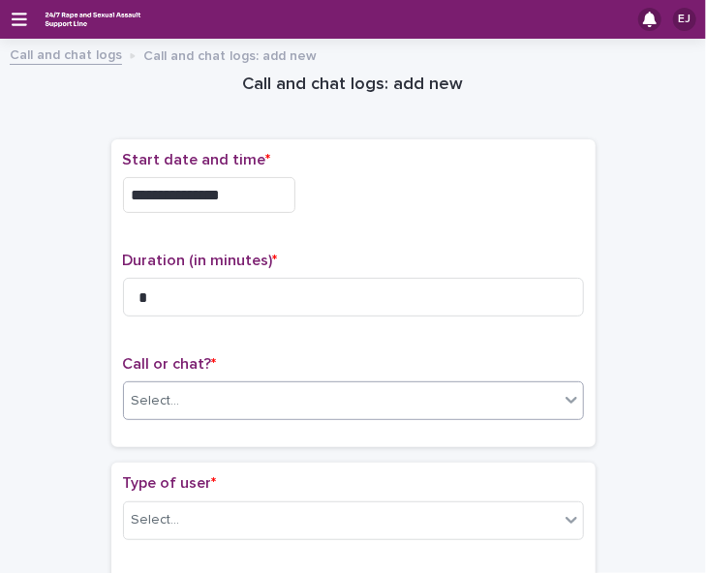
click at [458, 394] on div "Select..." at bounding box center [341, 401] width 435 height 32
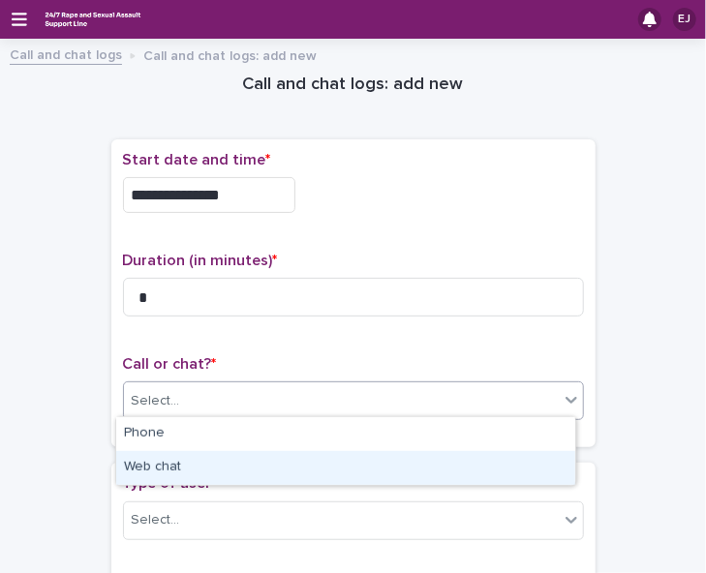
click at [454, 468] on div "Web chat" at bounding box center [345, 468] width 459 height 34
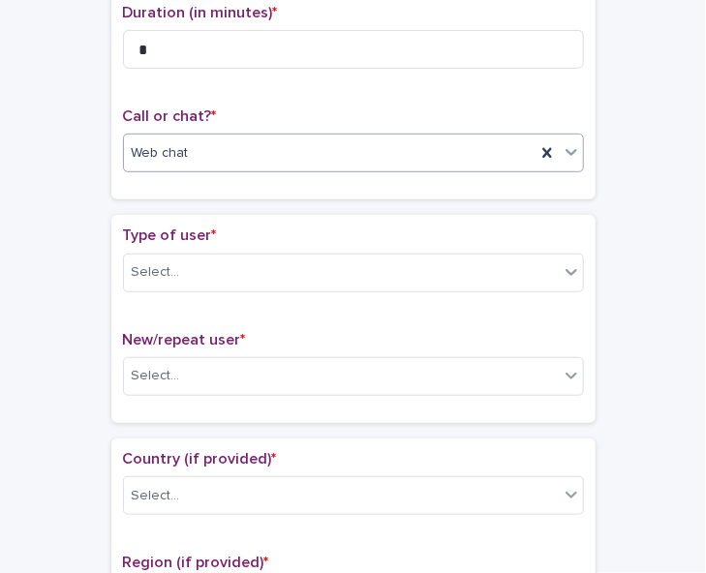
scroll to position [254, 0]
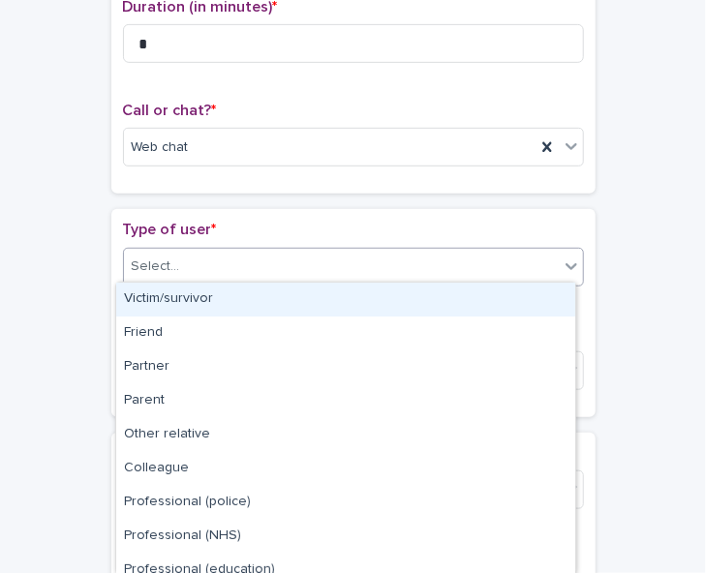
click at [562, 264] on icon at bounding box center [571, 266] width 19 height 19
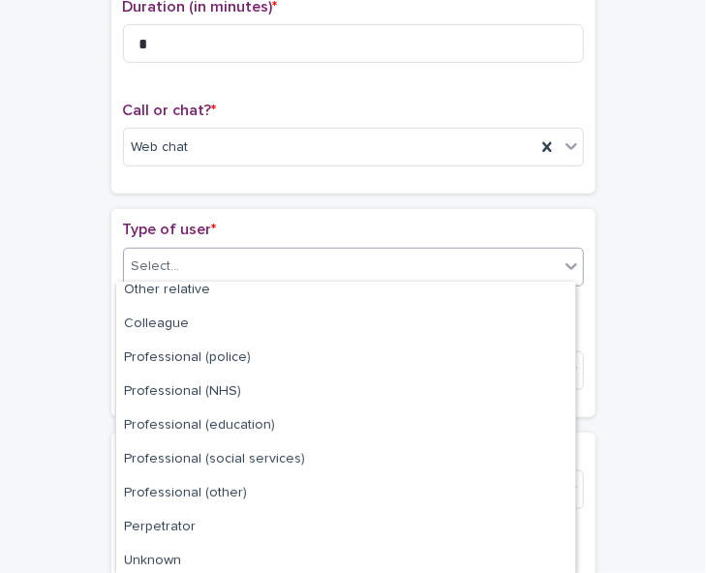
scroll to position [217, 0]
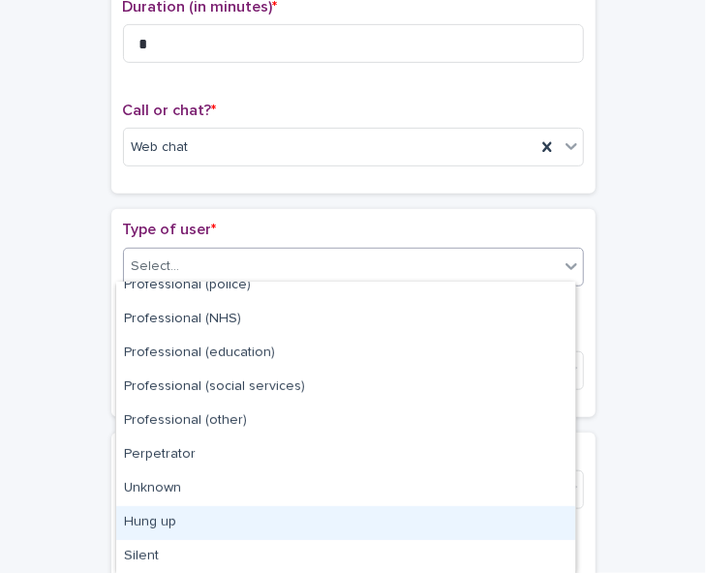
click at [395, 524] on div "Hung up" at bounding box center [345, 523] width 459 height 34
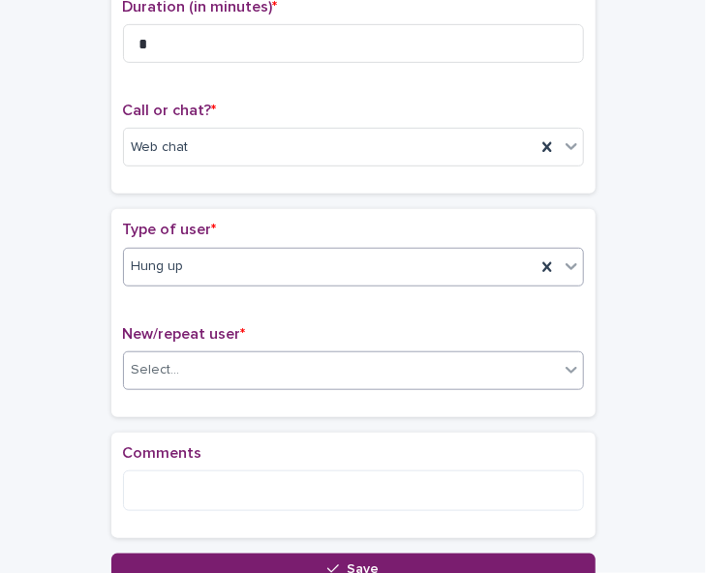
click at [414, 377] on div "Select..." at bounding box center [341, 370] width 435 height 32
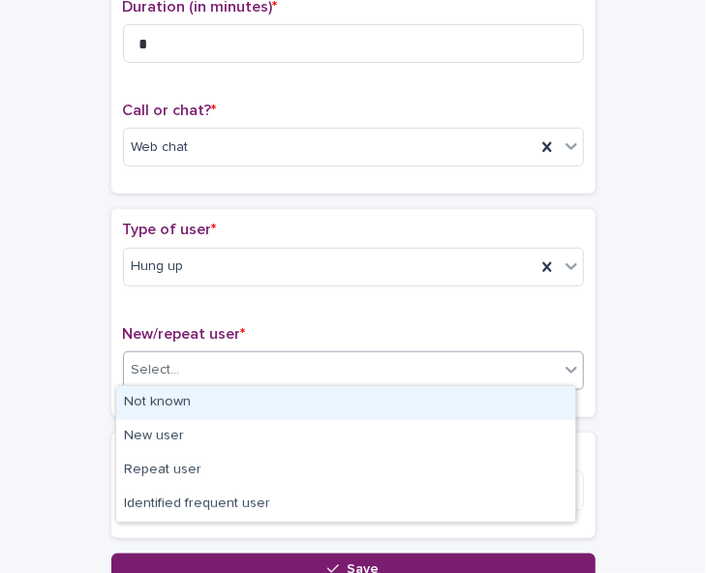
click at [406, 396] on div "Not known" at bounding box center [345, 403] width 459 height 34
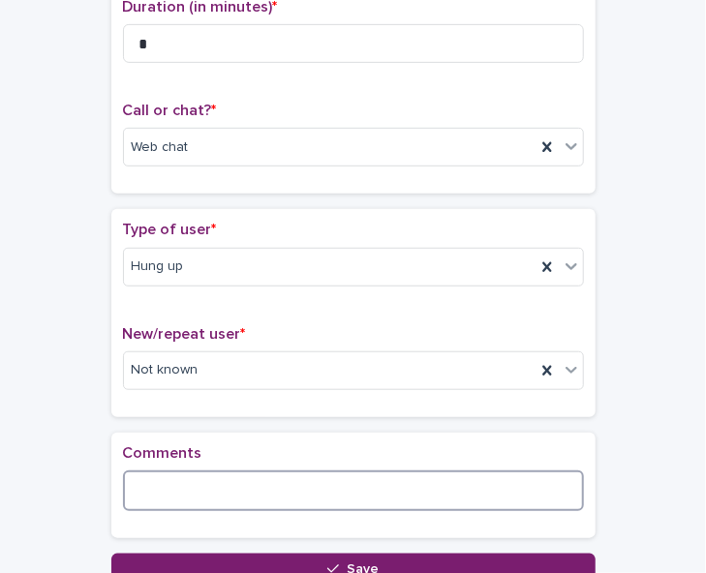
click at [178, 479] on textarea at bounding box center [353, 491] width 461 height 41
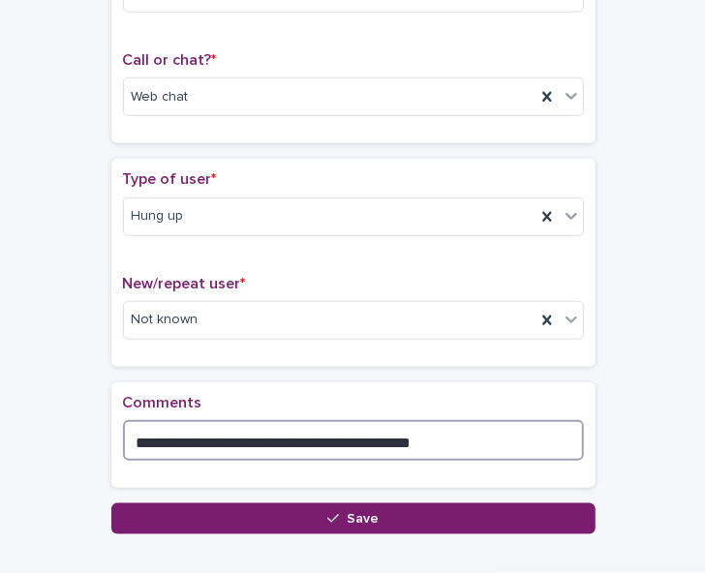
scroll to position [321, 0]
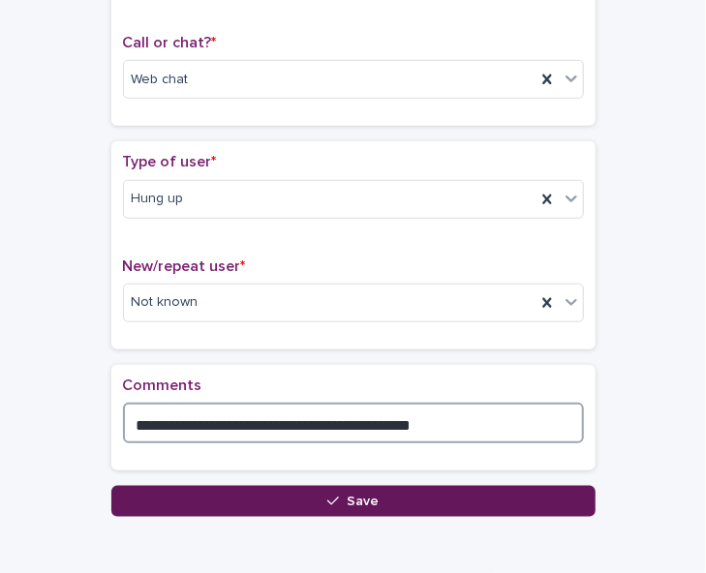
type textarea "**********"
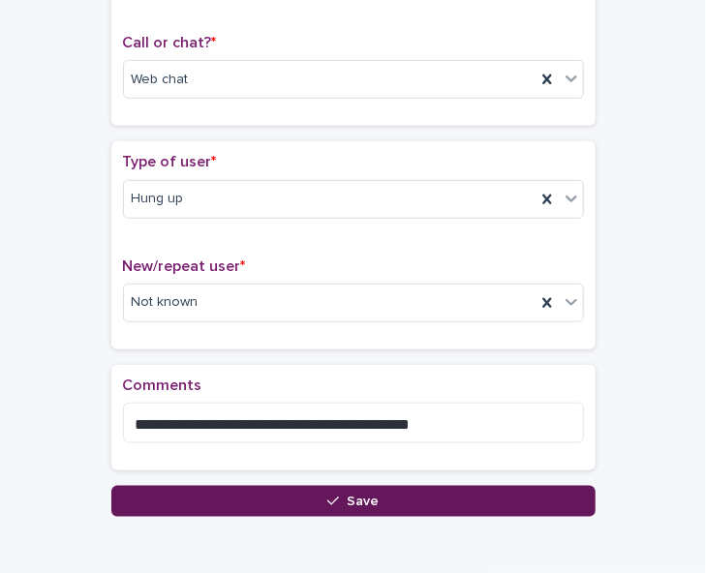
click at [382, 491] on button "Save" at bounding box center [353, 501] width 484 height 31
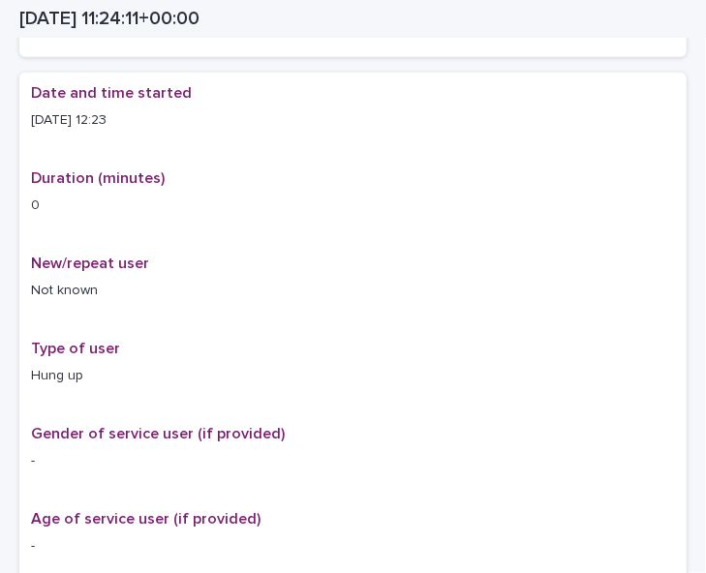
scroll to position [343, 0]
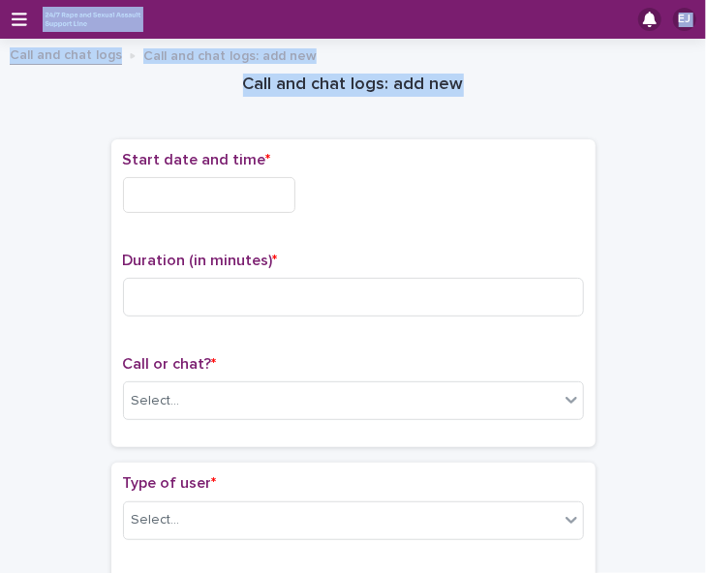
drag, startPoint x: 74, startPoint y: 118, endPoint x: -105, endPoint y: 28, distance: 199.6
click at [0, 28] on html "EJ Call and chat logs Call and chat logs: add new Loading... Saving… Loading...…" at bounding box center [353, 286] width 706 height 573
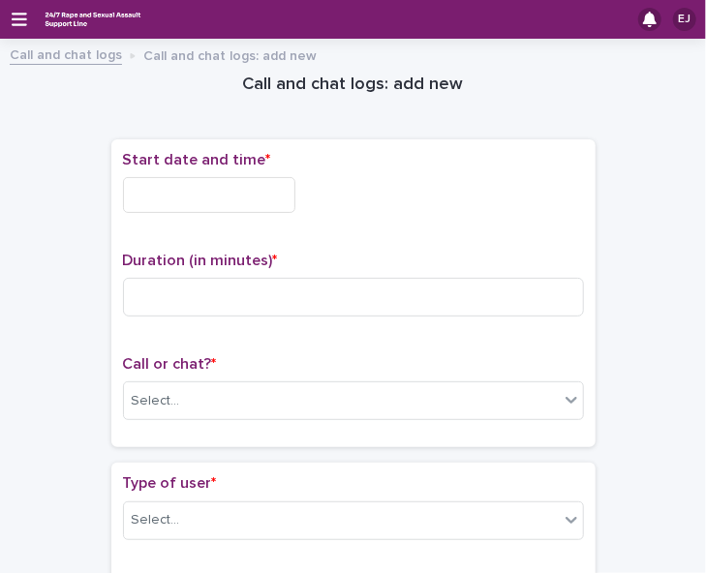
drag, startPoint x: -105, startPoint y: 28, endPoint x: 54, endPoint y: 285, distance: 301.8
click at [14, 15] on icon "button" at bounding box center [19, 19] width 15 height 17
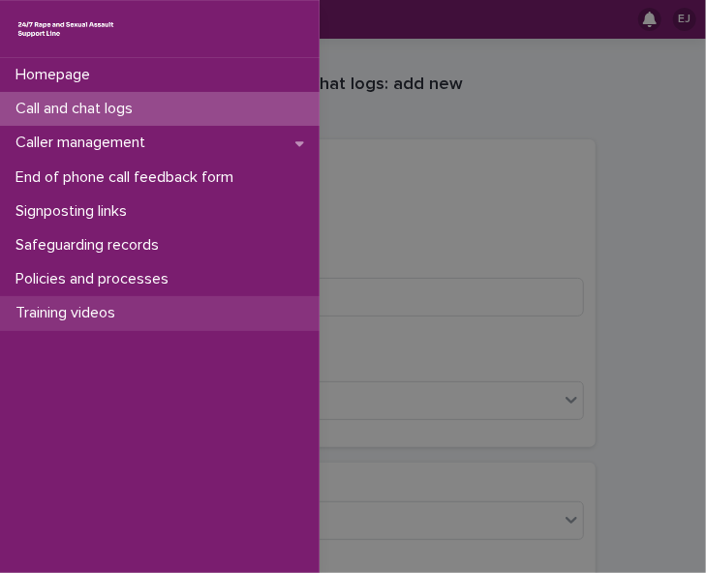
click at [90, 309] on p "Training videos" at bounding box center [69, 313] width 123 height 18
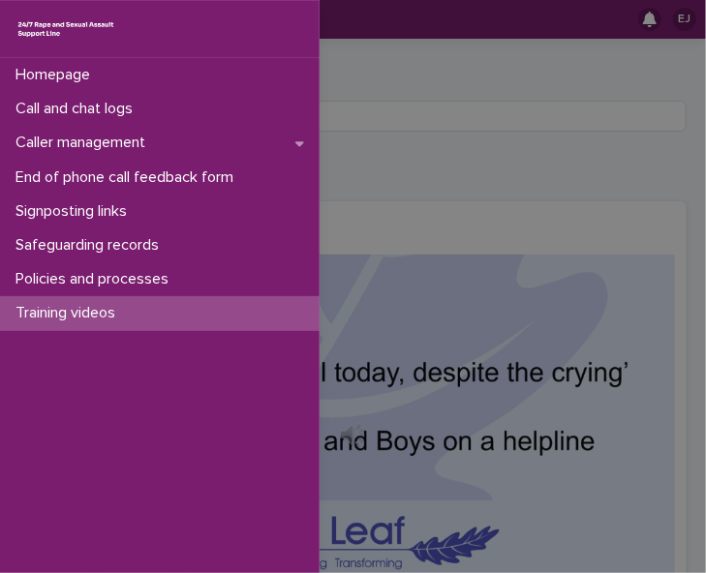
click at [373, 51] on div "Homepage Call and chat logs Caller management End of phone call feedback form S…" at bounding box center [353, 286] width 706 height 573
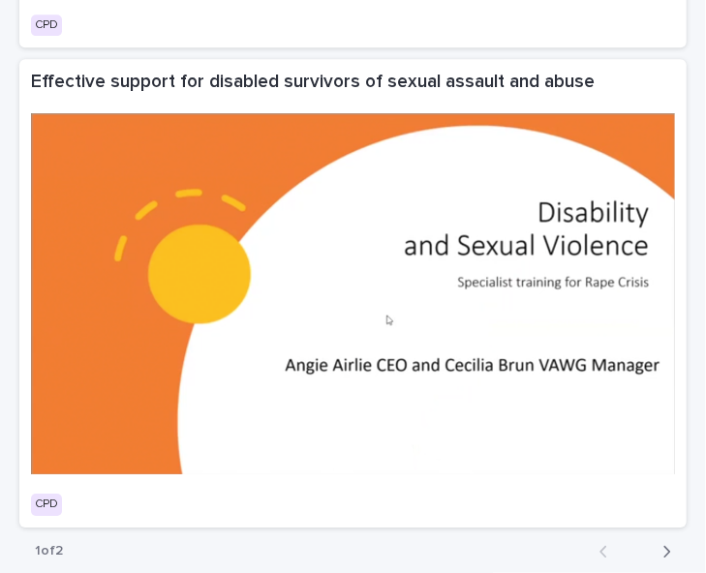
scroll to position [5965, 0]
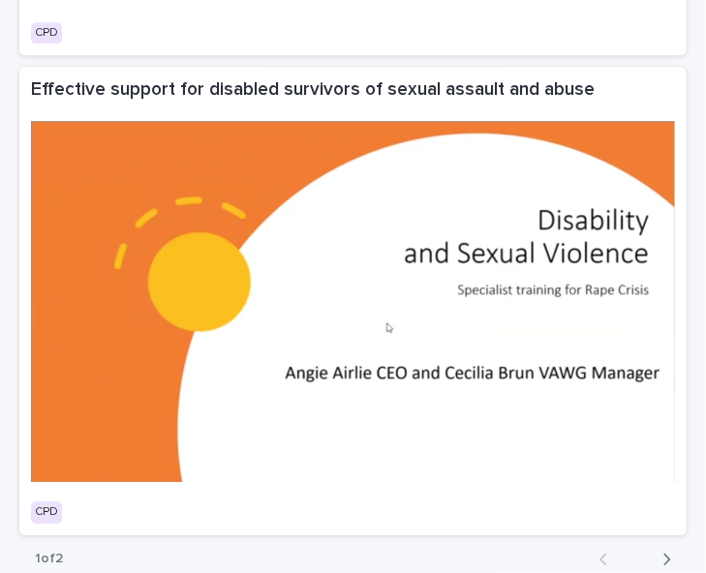
click at [662, 551] on icon "button" at bounding box center [666, 559] width 9 height 17
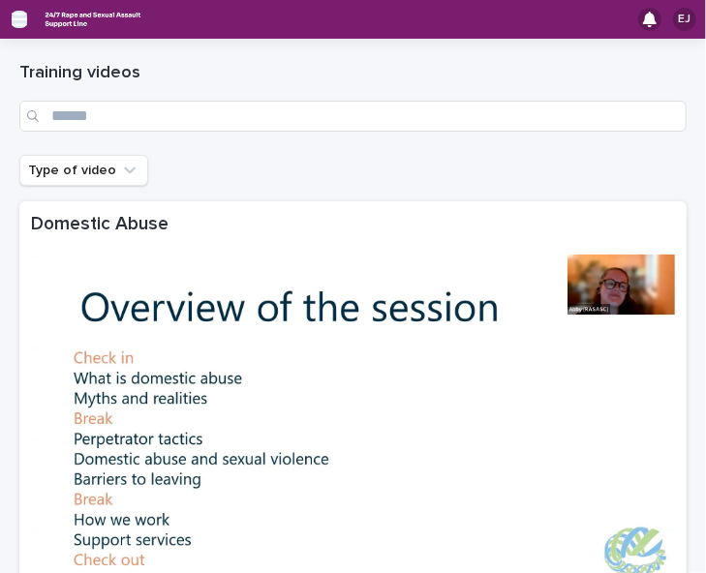
click at [19, 23] on icon "button" at bounding box center [19, 19] width 15 height 17
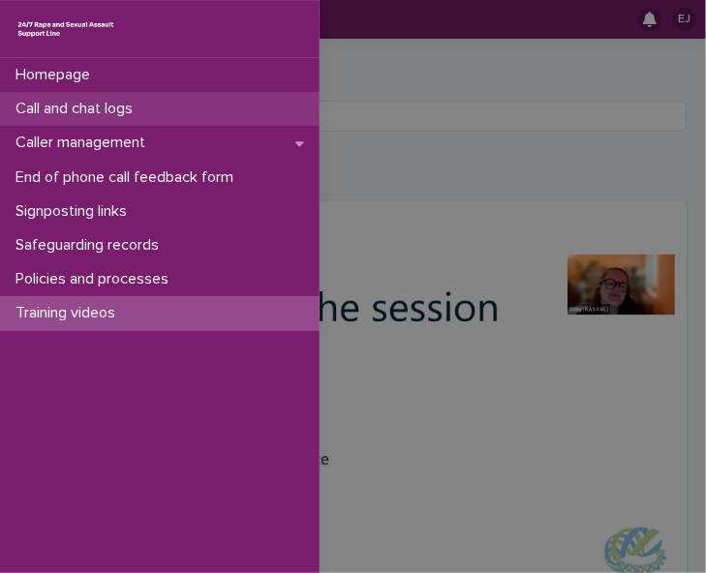
click at [89, 107] on p "Call and chat logs" at bounding box center [78, 109] width 140 height 18
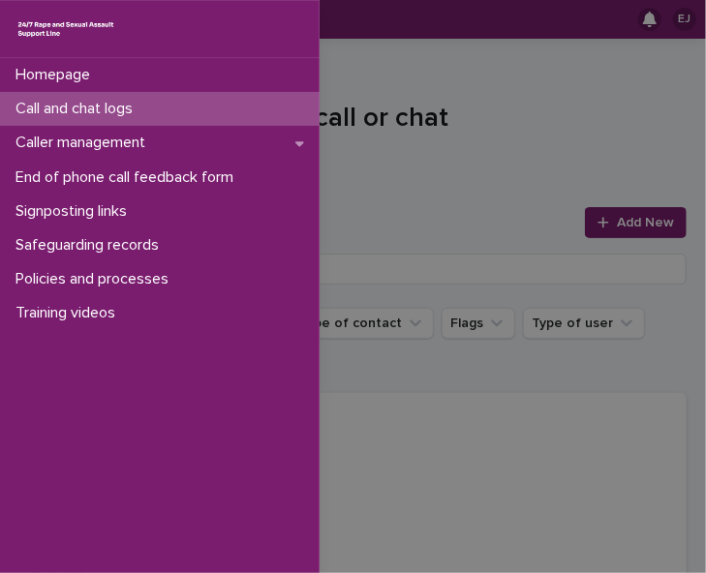
click at [393, 80] on div "Homepage Call and chat logs Caller management End of phone call feedback form S…" at bounding box center [353, 286] width 706 height 573
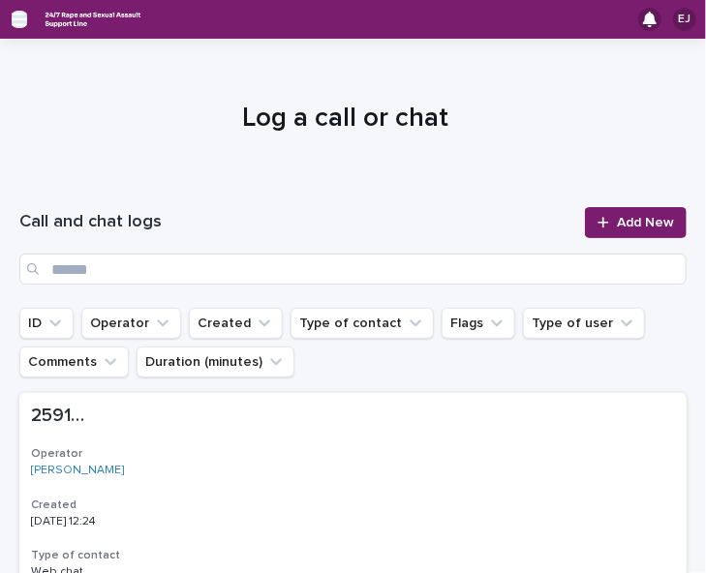
click at [23, 23] on icon "button" at bounding box center [19, 19] width 15 height 17
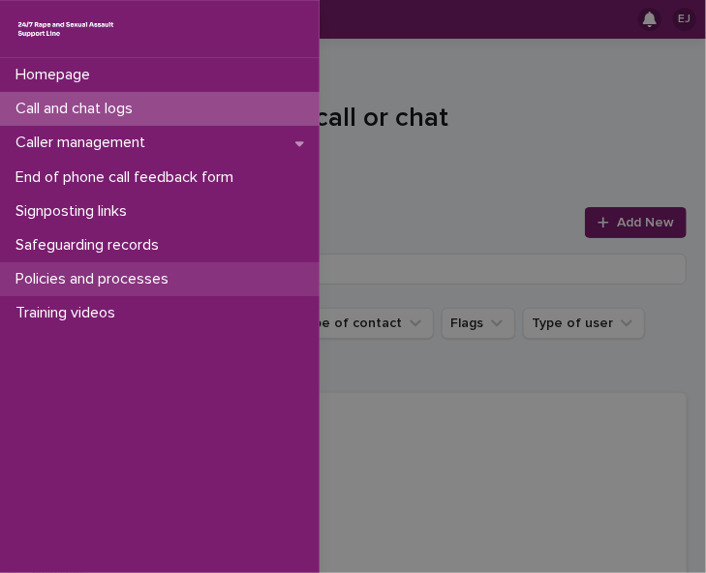
click at [157, 274] on p "Policies and processes" at bounding box center [96, 279] width 176 height 18
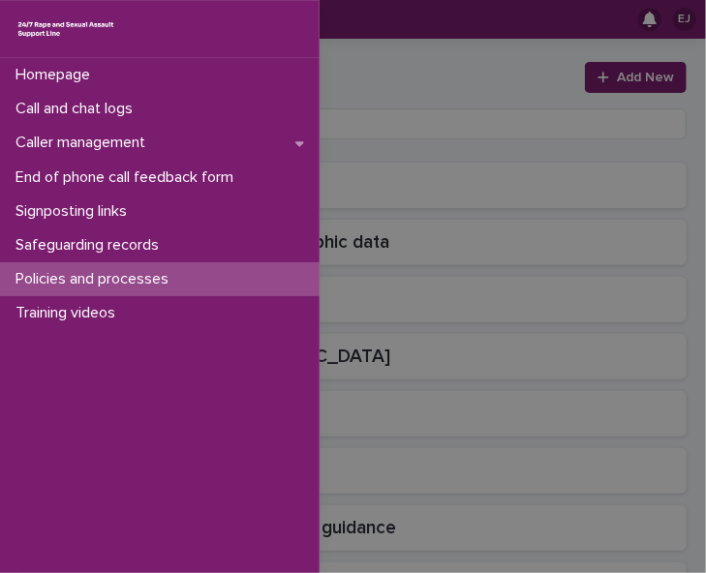
click at [372, 56] on div "Homepage Call and chat logs Caller management End of phone call feedback form S…" at bounding box center [353, 286] width 706 height 573
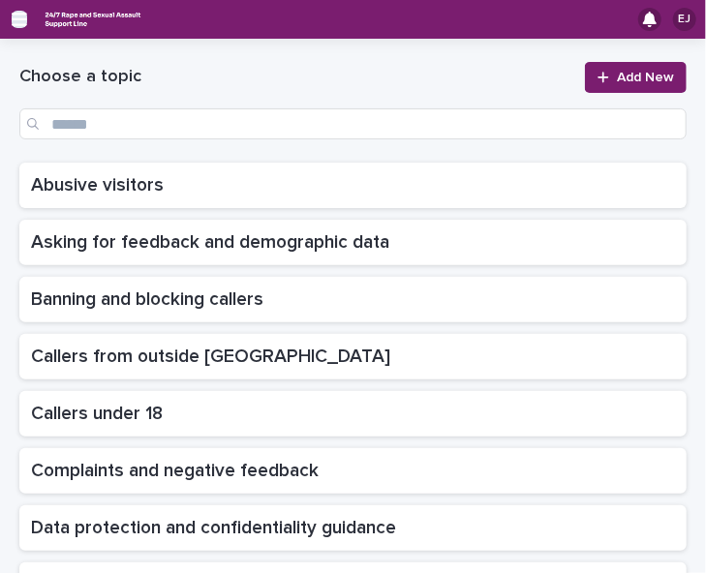
click at [23, 19] on icon "button" at bounding box center [19, 20] width 15 height 14
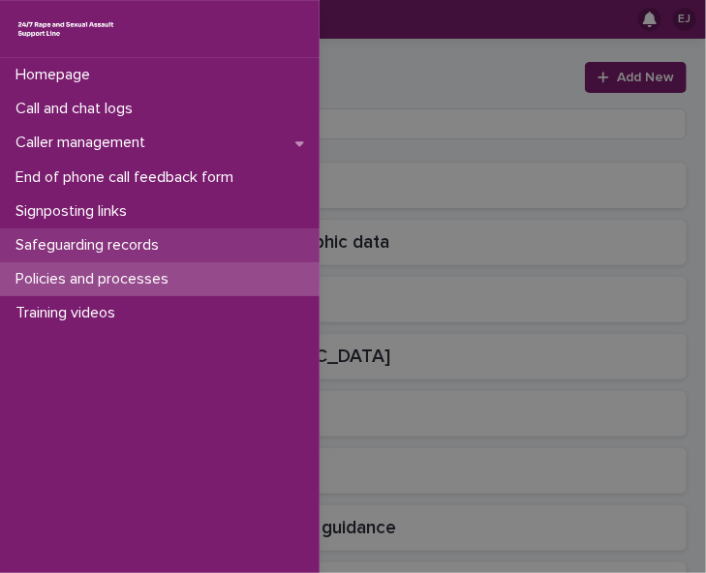
click at [60, 242] on p "Safeguarding records" at bounding box center [91, 245] width 167 height 18
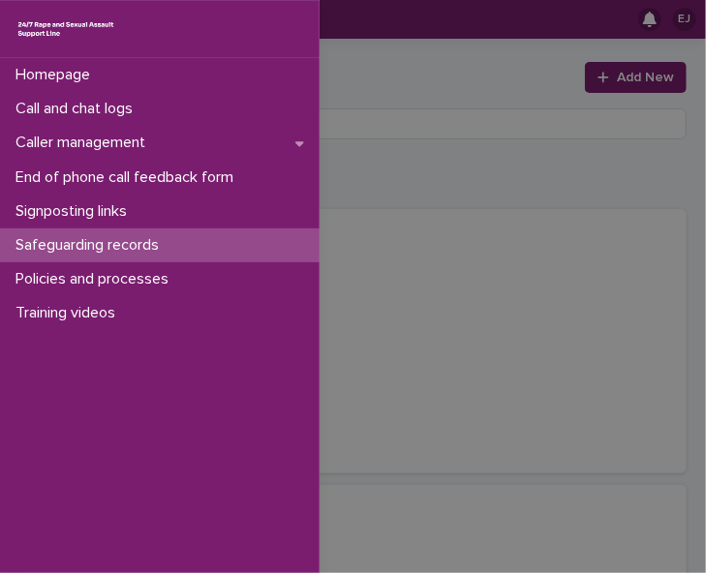
click at [405, 79] on div "Homepage Call and chat logs Caller management End of phone call feedback form S…" at bounding box center [353, 286] width 706 height 573
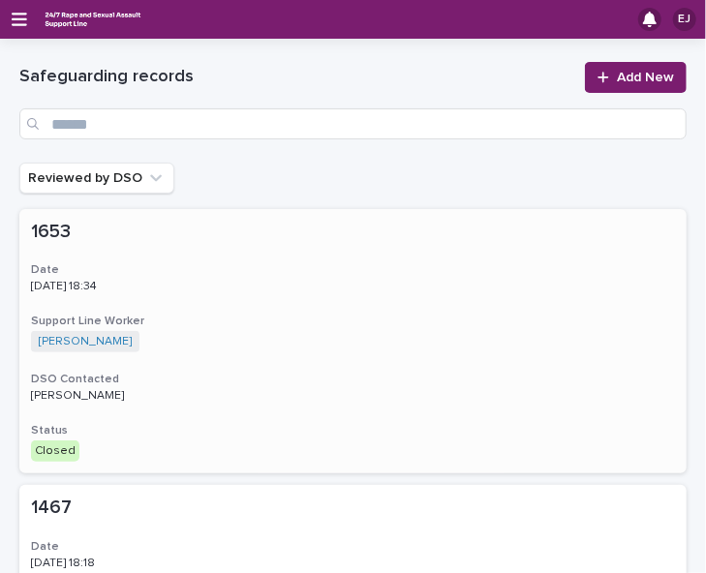
click at [113, 239] on p at bounding box center [115, 232] width 169 height 22
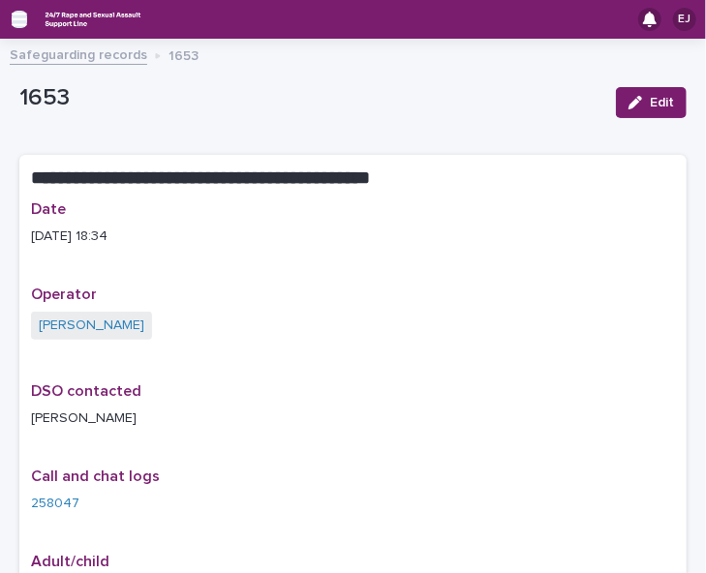
click at [17, 18] on icon "button" at bounding box center [19, 20] width 15 height 14
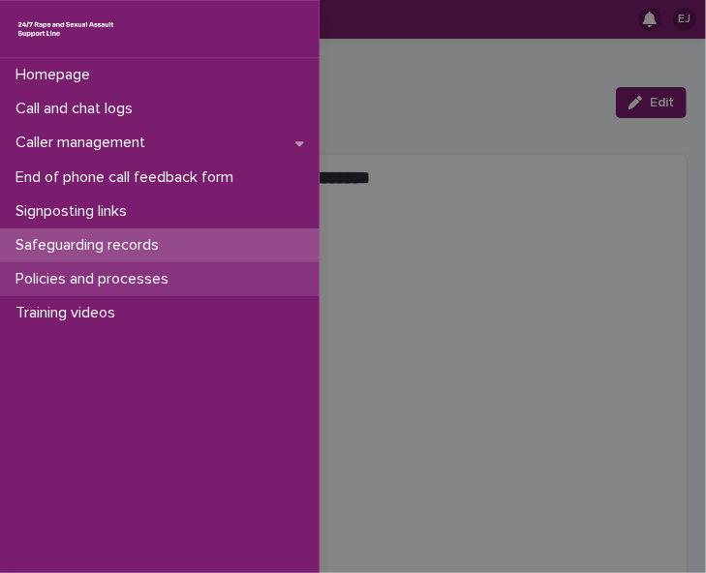
click at [83, 277] on p "Policies and processes" at bounding box center [96, 279] width 176 height 18
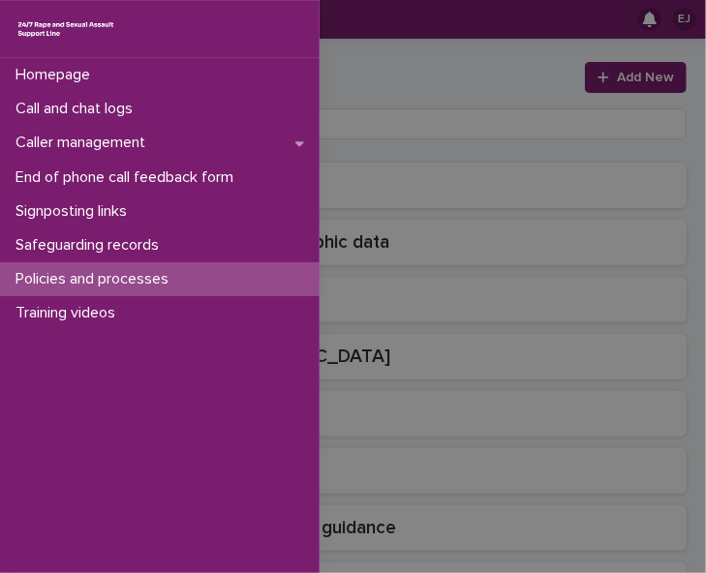
click at [395, 79] on div "Homepage Call and chat logs Caller management End of phone call feedback form S…" at bounding box center [353, 286] width 706 height 573
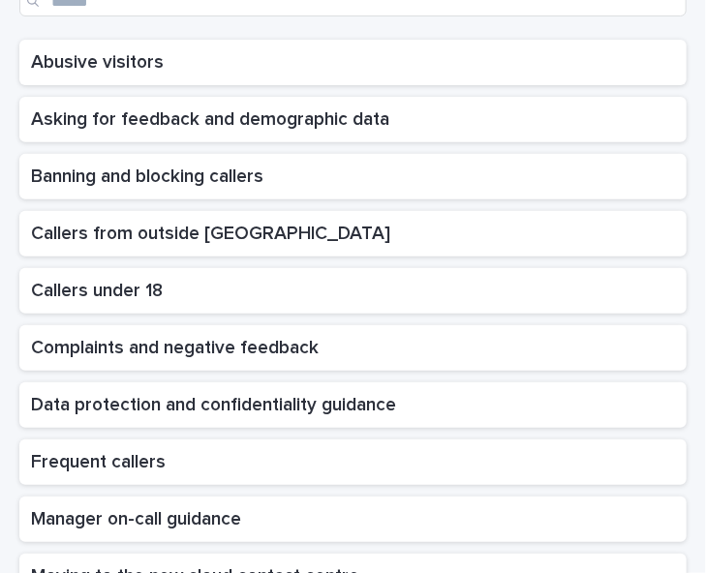
scroll to position [126, 0]
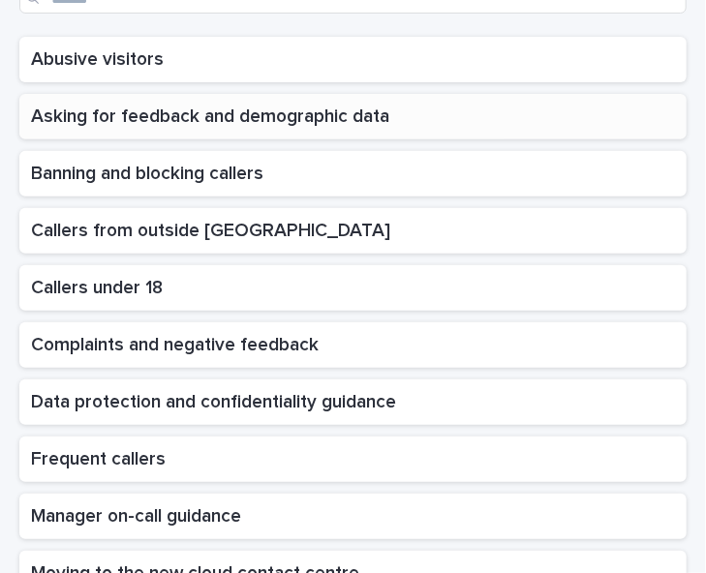
click at [532, 104] on div "Asking for feedback and demographic data Asking for feedback and demographic da…" at bounding box center [352, 117] width 667 height 46
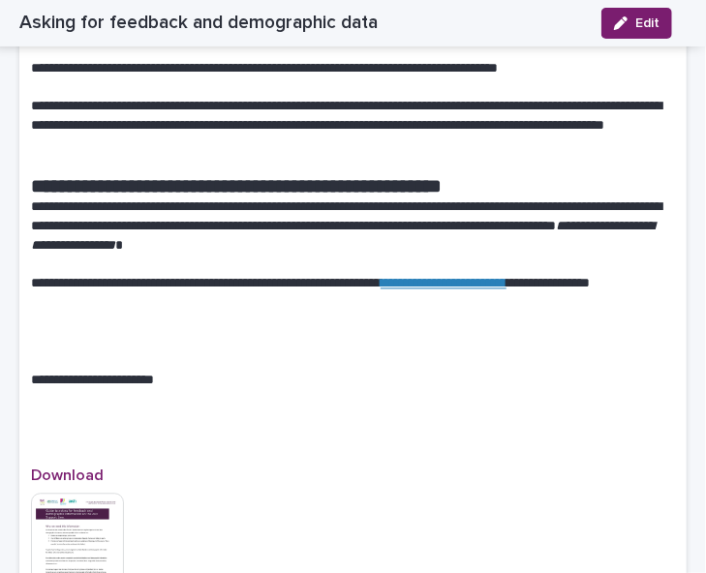
scroll to position [3203, 0]
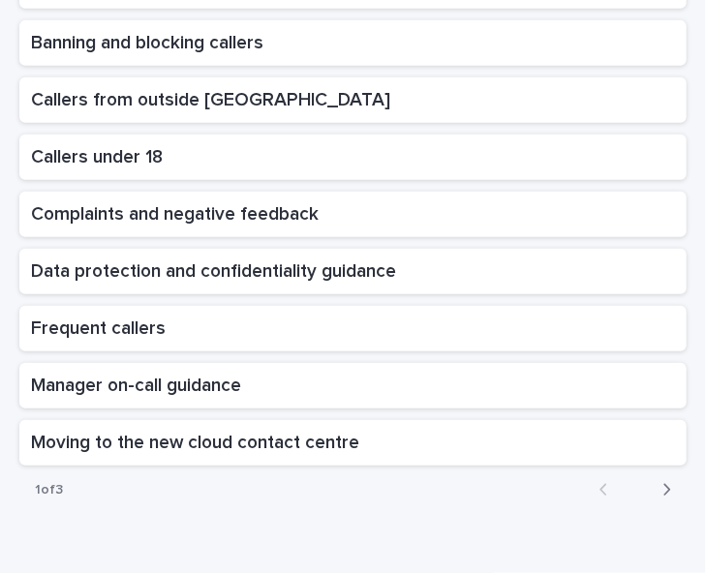
scroll to position [259, 0]
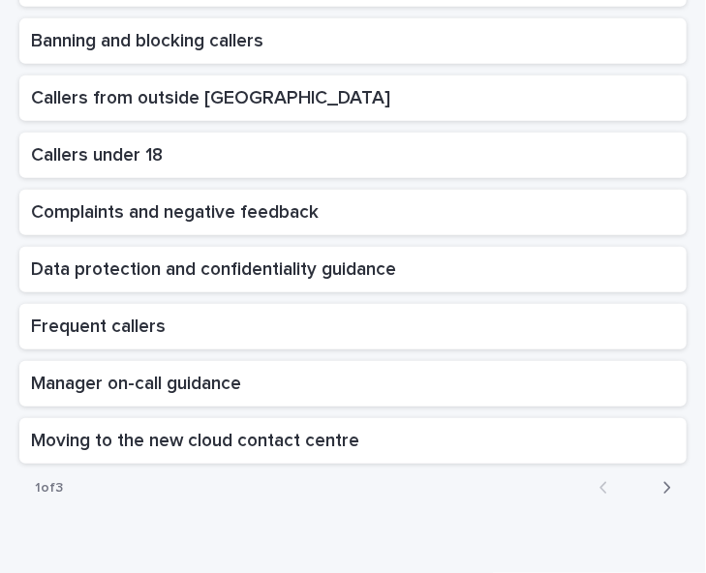
click at [662, 482] on icon "button" at bounding box center [666, 487] width 9 height 17
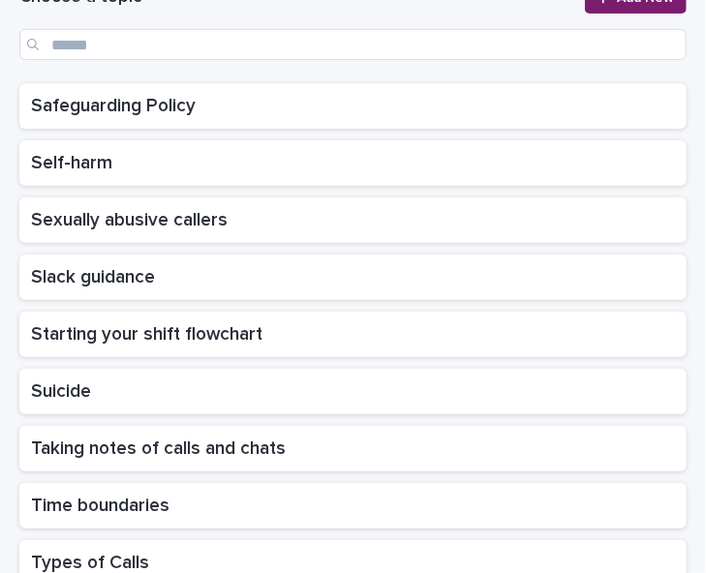
scroll to position [76, 0]
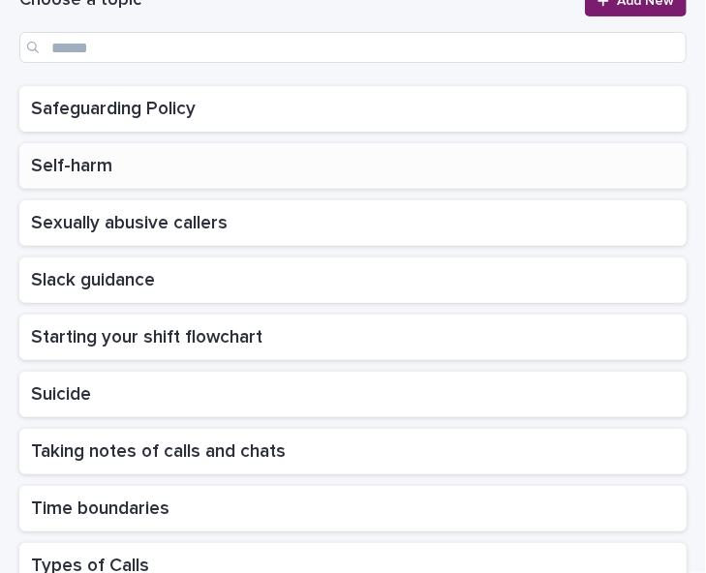
click at [461, 161] on p at bounding box center [353, 166] width 644 height 22
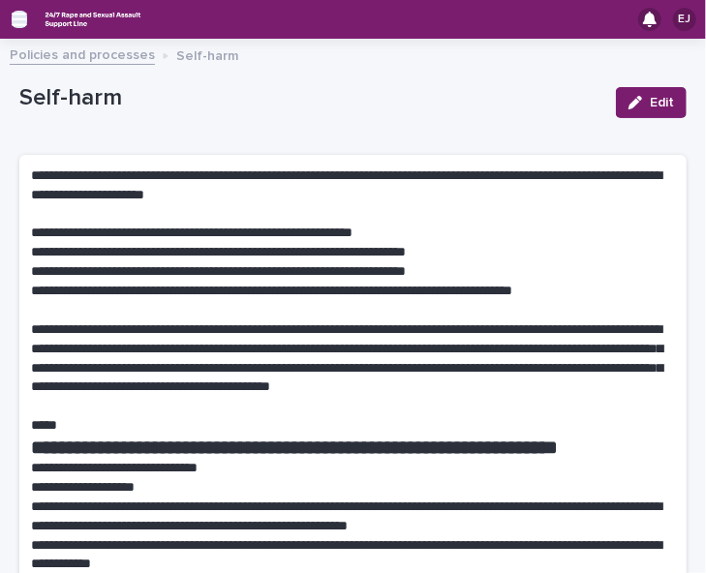
click at [17, 23] on icon "button" at bounding box center [19, 19] width 15 height 17
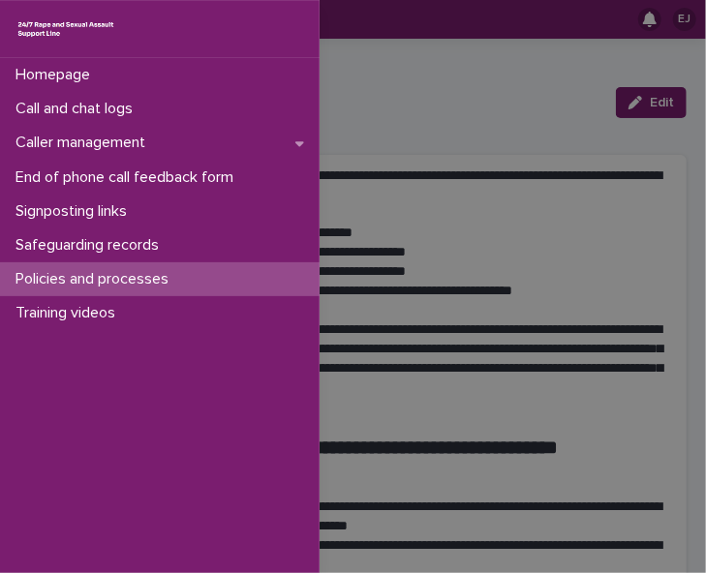
click at [403, 70] on div "Homepage Call and chat logs Caller management End of phone call feedback form S…" at bounding box center [353, 286] width 706 height 573
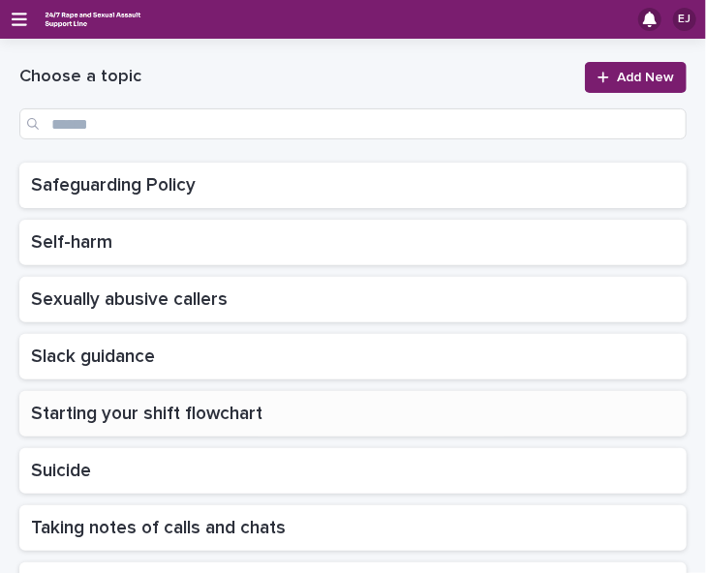
click at [170, 404] on p "Starting your shift flowchart" at bounding box center [148, 412] width 235 height 26
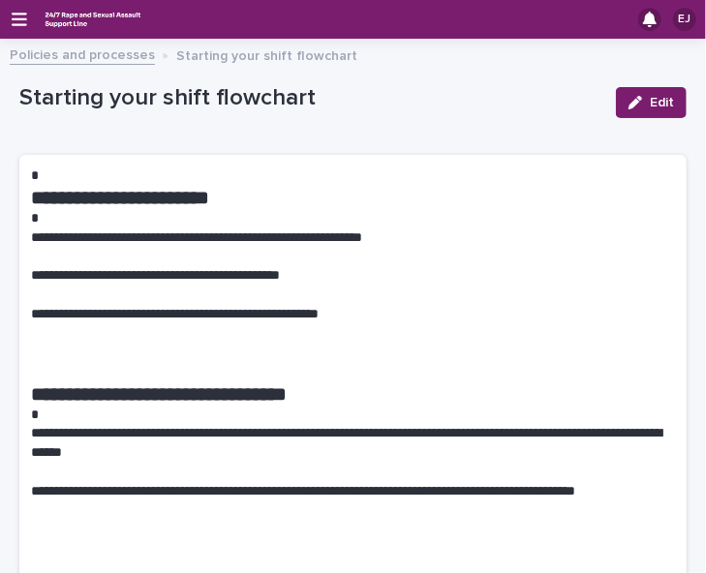
click at [170, 404] on h1 "**********" at bounding box center [353, 393] width 644 height 23
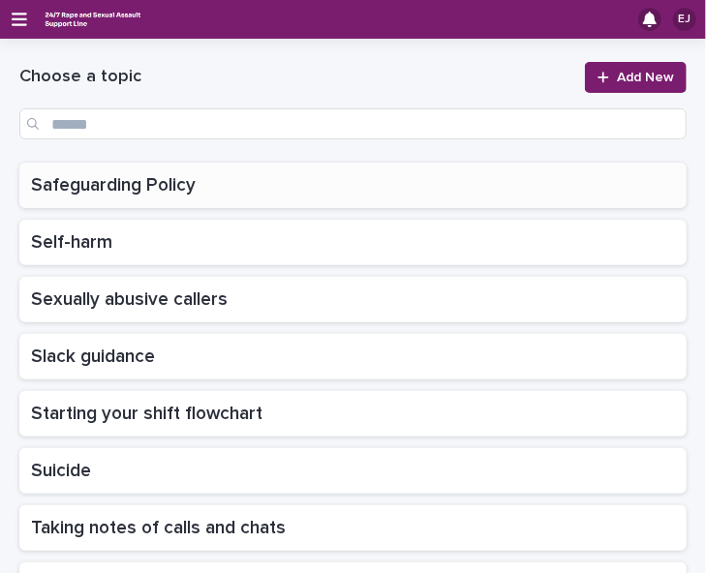
click at [486, 185] on p at bounding box center [353, 185] width 644 height 22
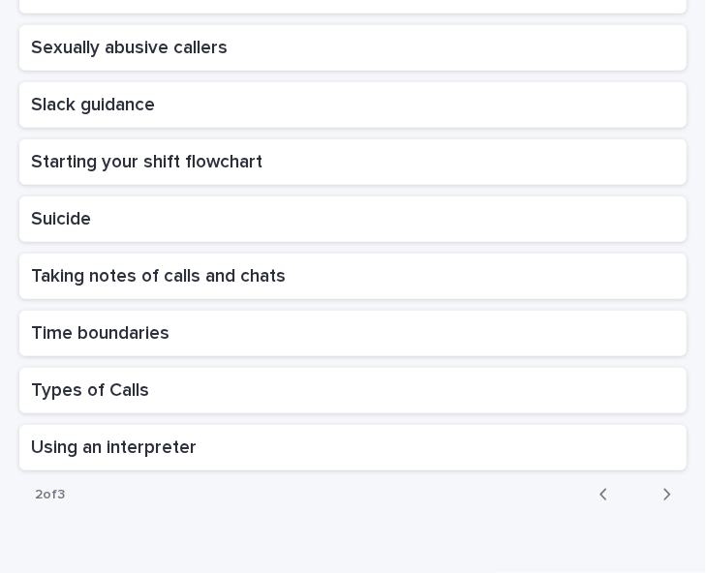
scroll to position [254, 0]
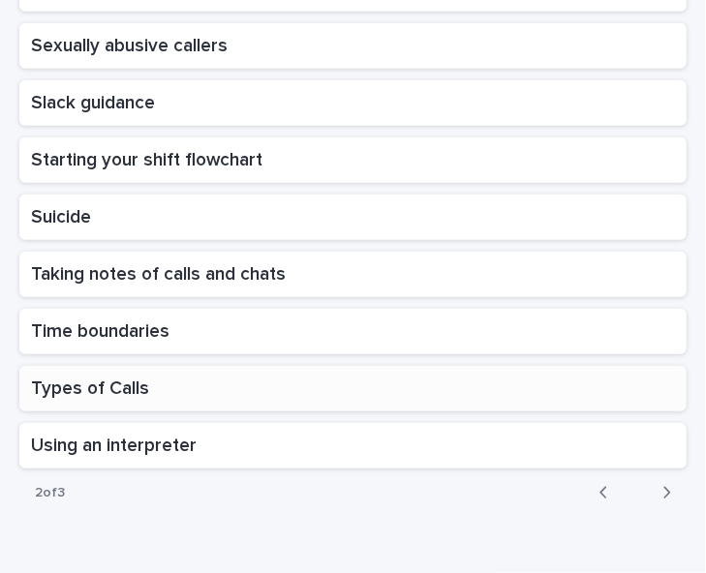
click at [559, 388] on p at bounding box center [353, 389] width 644 height 22
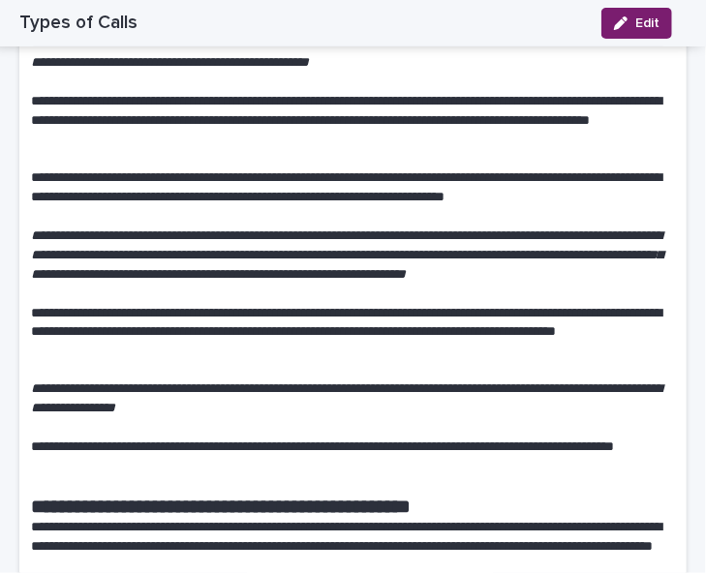
scroll to position [732, 0]
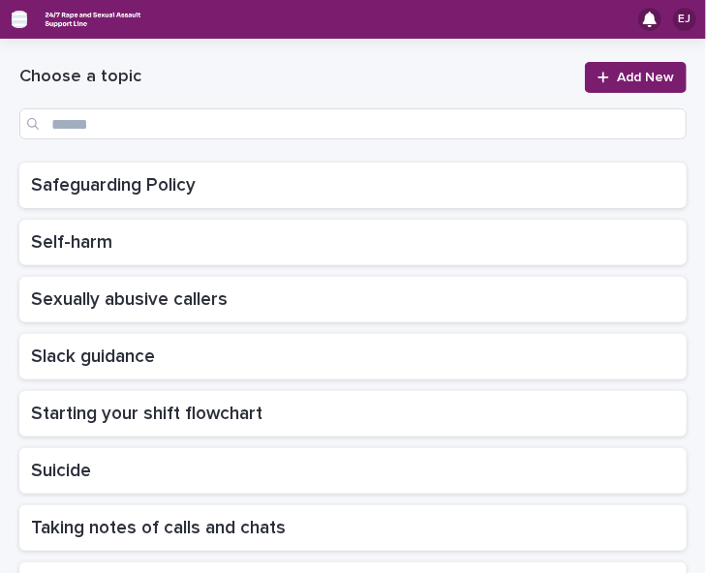
click at [15, 15] on icon "button" at bounding box center [19, 19] width 15 height 17
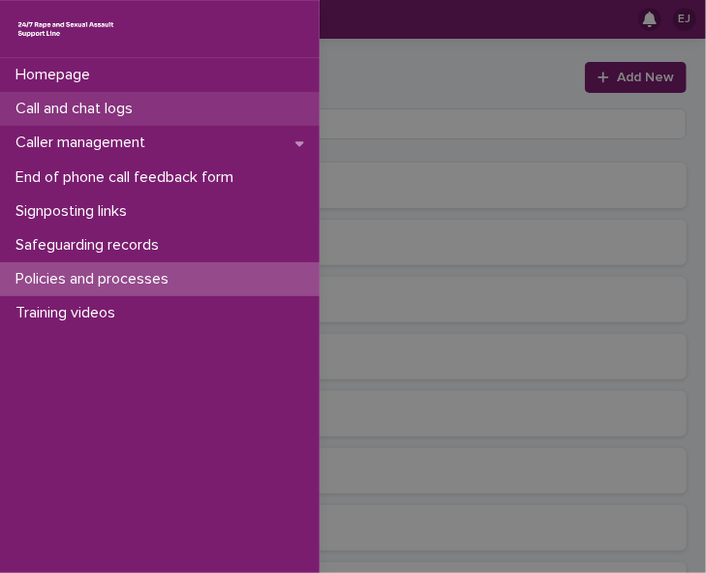
click at [59, 106] on p "Call and chat logs" at bounding box center [78, 109] width 140 height 18
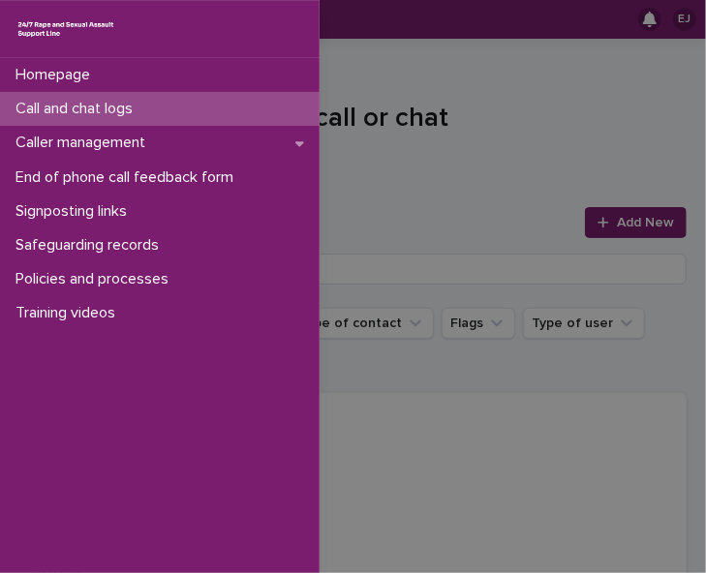
click at [343, 73] on div "Homepage Call and chat logs Caller management End of phone call feedback form S…" at bounding box center [353, 286] width 706 height 573
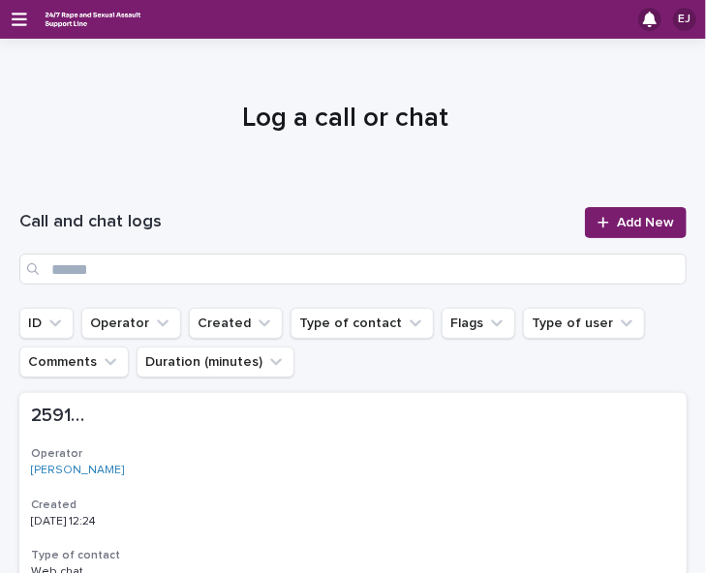
drag, startPoint x: 0, startPoint y: 500, endPoint x: 168, endPoint y: 123, distance: 412.3
click at [168, 123] on h1 "Log a call or chat" at bounding box center [345, 119] width 653 height 36
click at [158, 111] on h1 "Log a call or chat" at bounding box center [345, 119] width 653 height 36
click at [60, 112] on h1 "Log a call or chat" at bounding box center [345, 119] width 653 height 36
click at [61, 112] on h1 "Log a call or chat" at bounding box center [345, 119] width 653 height 36
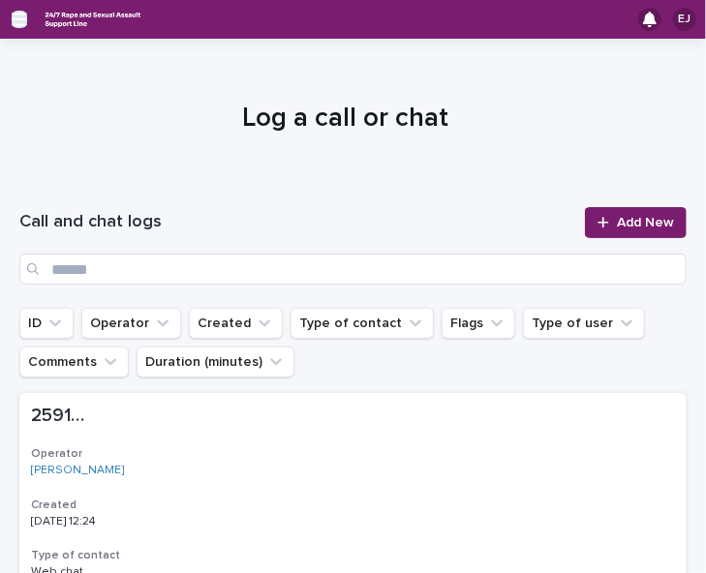
click at [16, 20] on icon "button" at bounding box center [19, 20] width 15 height 14
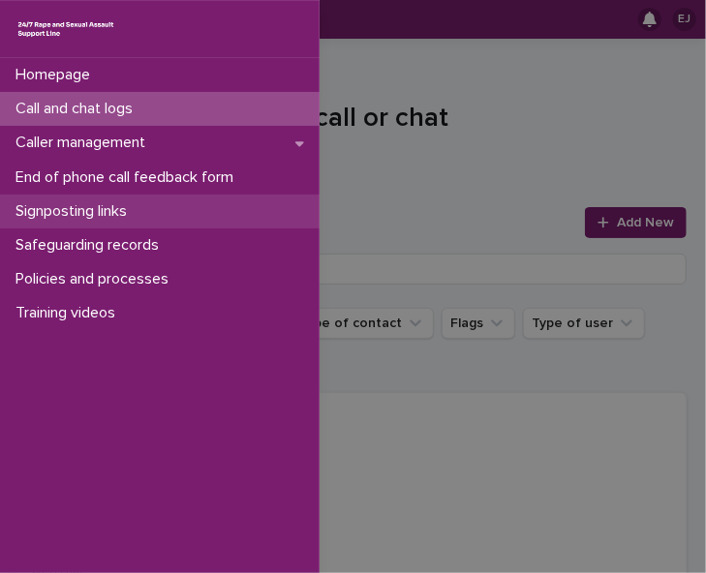
click at [223, 208] on div "Signposting links" at bounding box center [160, 212] width 320 height 34
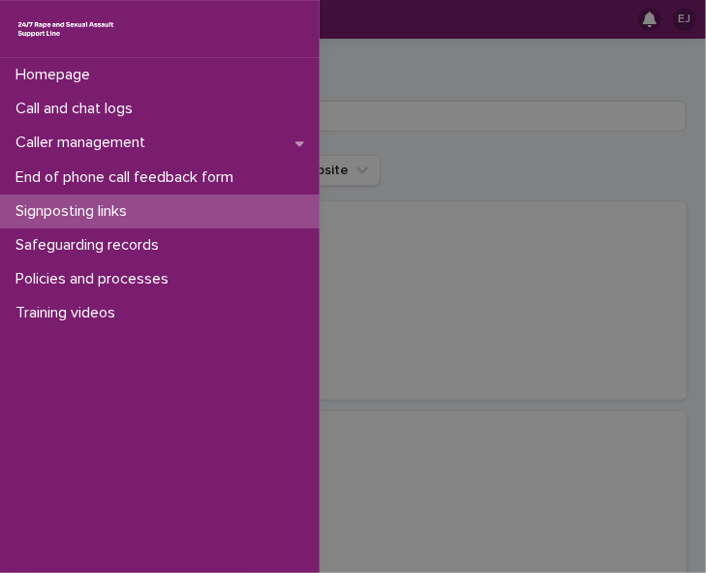
click at [452, 76] on div "Homepage Call and chat logs Caller management End of phone call feedback form S…" at bounding box center [353, 286] width 706 height 573
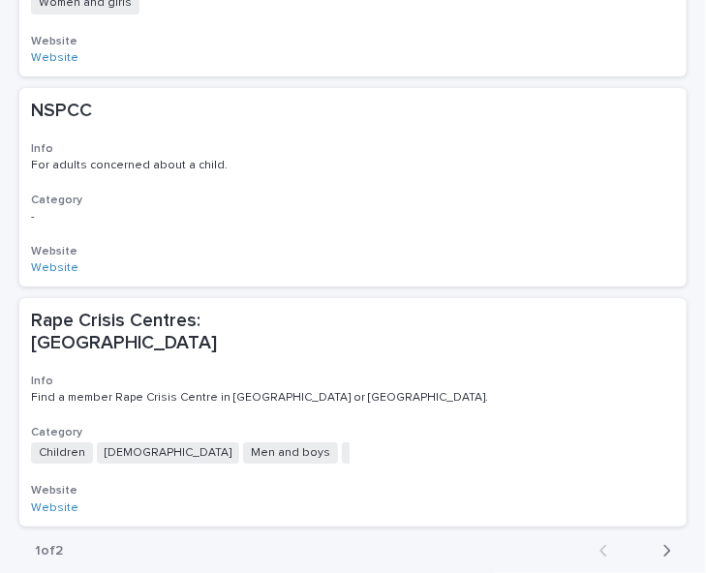
scroll to position [1879, 0]
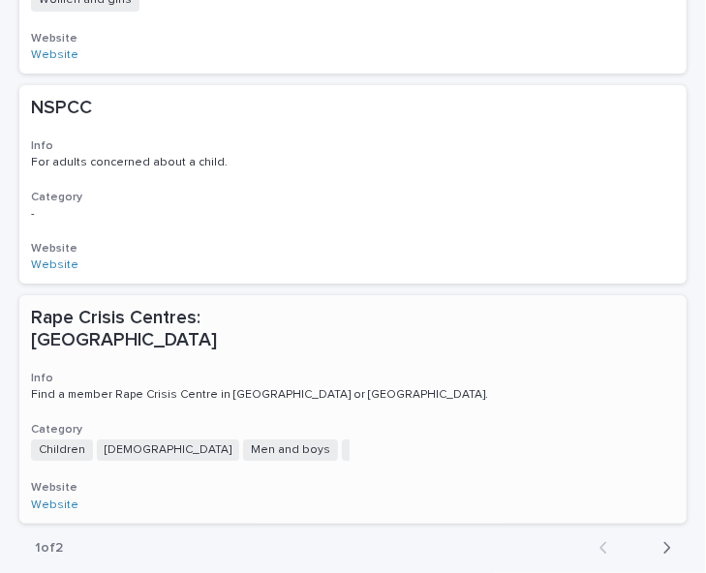
click at [165, 315] on p "Rape Crisis Centres: [GEOGRAPHIC_DATA]" at bounding box center [200, 329] width 339 height 45
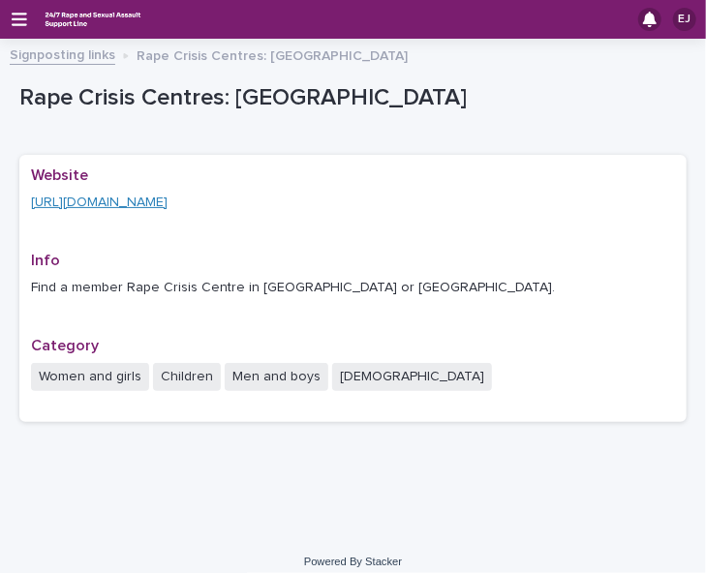
click at [168, 204] on link "https://rapecrisis.org.uk/get-help/find-a-rape-crisis-centre/" at bounding box center [99, 203] width 137 height 14
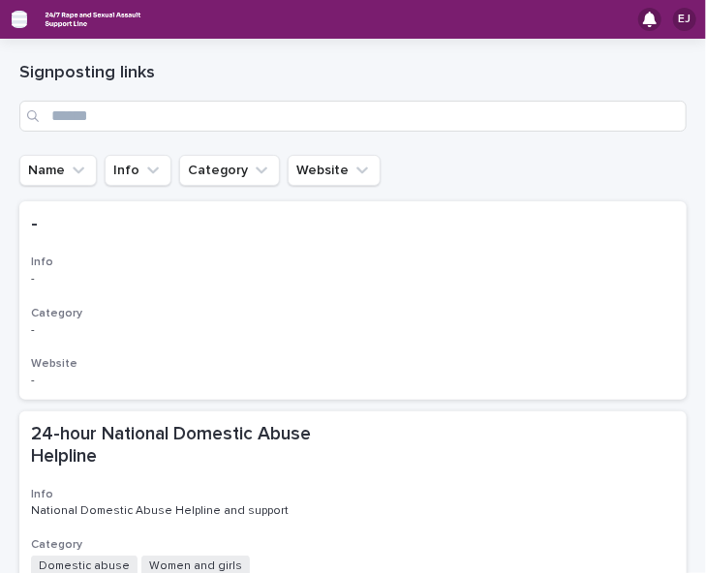
click at [15, 22] on icon "button" at bounding box center [19, 19] width 15 height 17
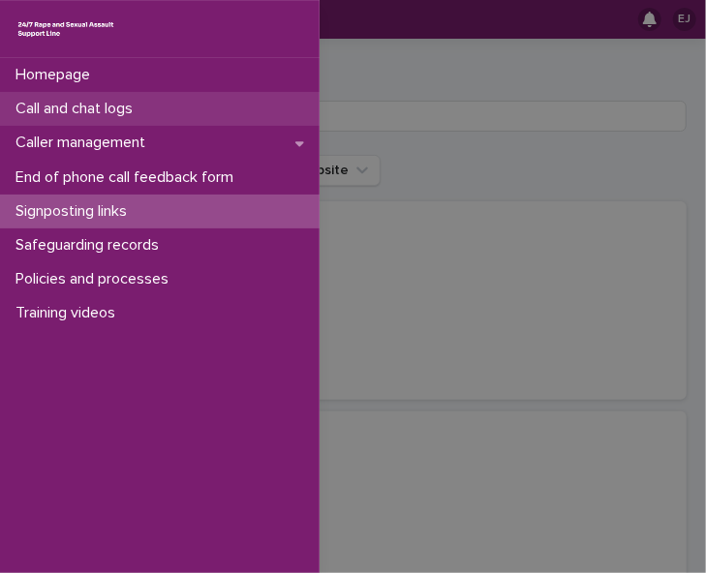
click at [90, 106] on p "Call and chat logs" at bounding box center [78, 109] width 140 height 18
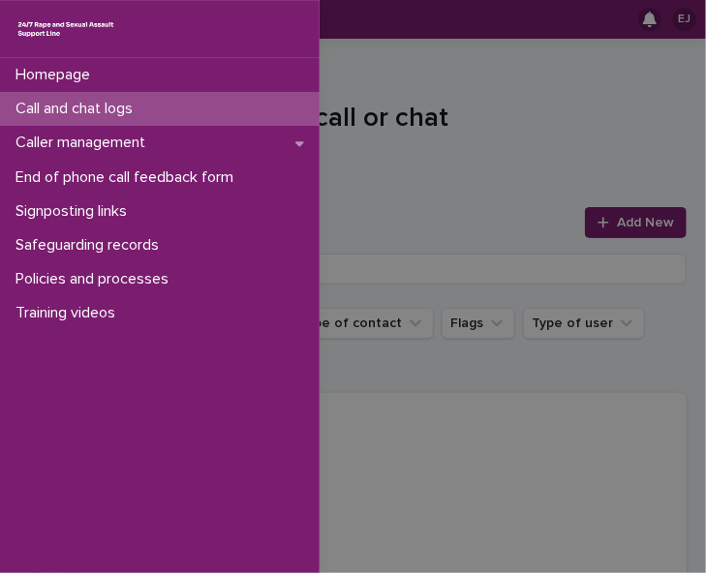
click at [345, 61] on div "Homepage Call and chat logs Caller management End of phone call feedback form S…" at bounding box center [353, 286] width 706 height 573
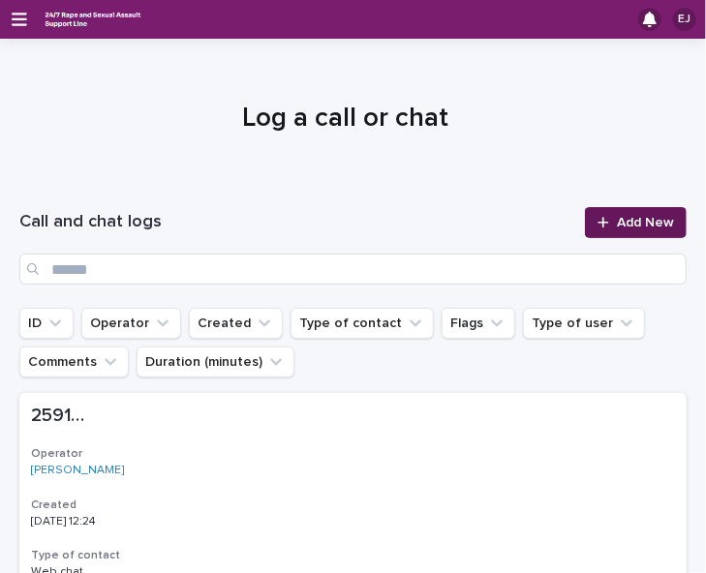
click at [585, 224] on link "Add New" at bounding box center [636, 222] width 102 height 31
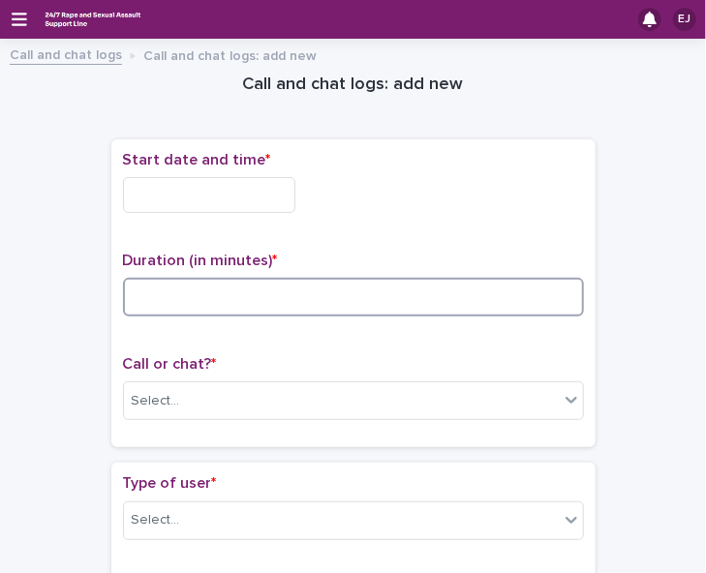
click at [198, 295] on input at bounding box center [353, 297] width 461 height 39
type input "**"
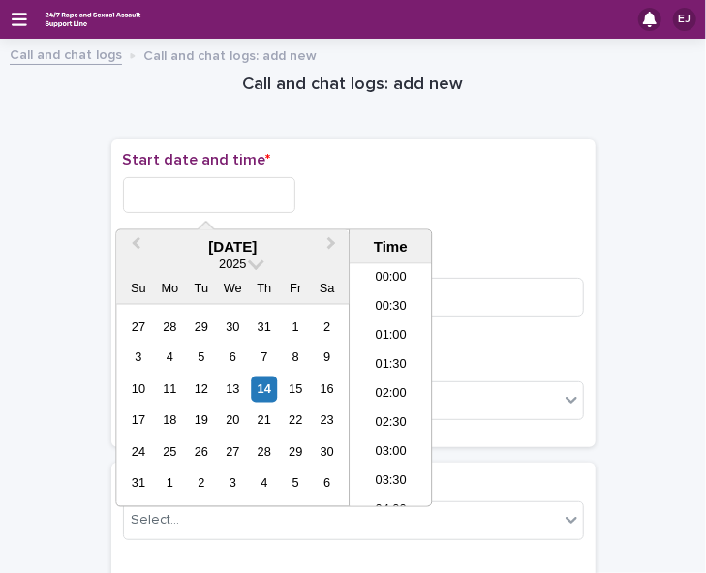
click at [219, 198] on input "text" at bounding box center [209, 195] width 172 height 36
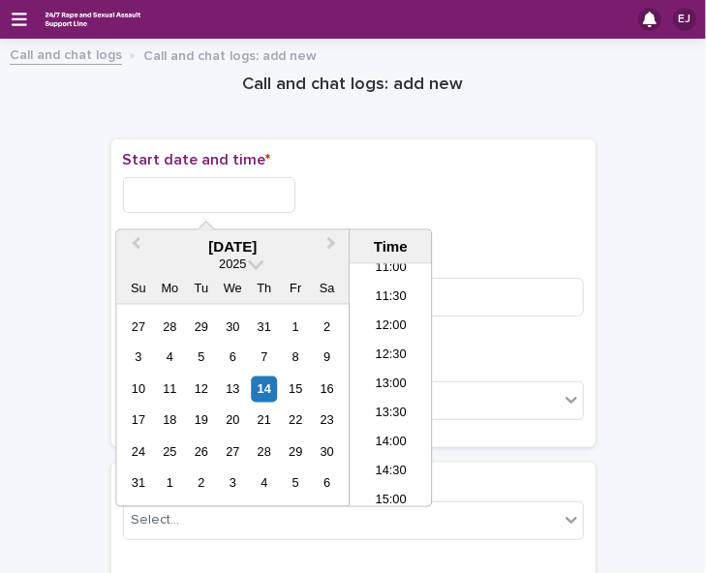
click at [394, 354] on li "12:30" at bounding box center [391, 356] width 82 height 29
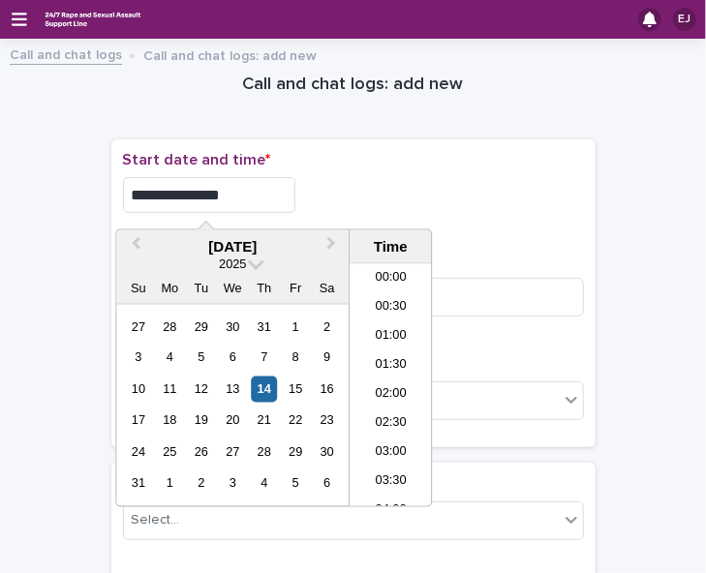
click at [266, 198] on input "**********" at bounding box center [209, 195] width 172 height 36
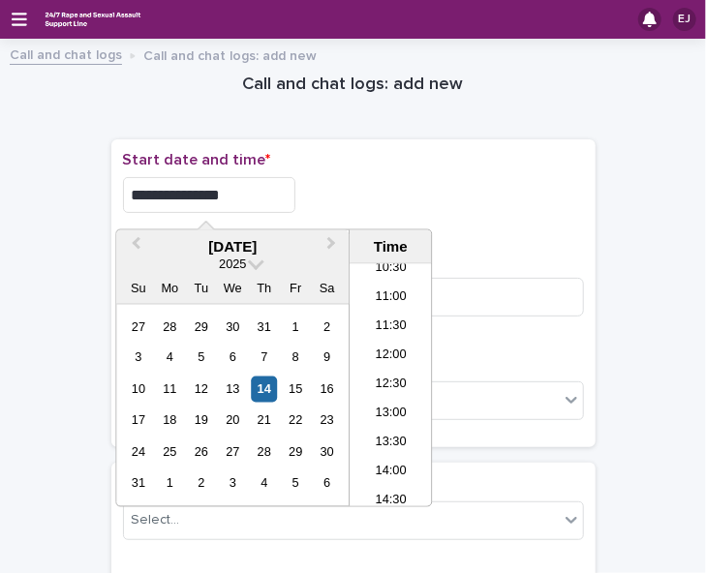
type input "**********"
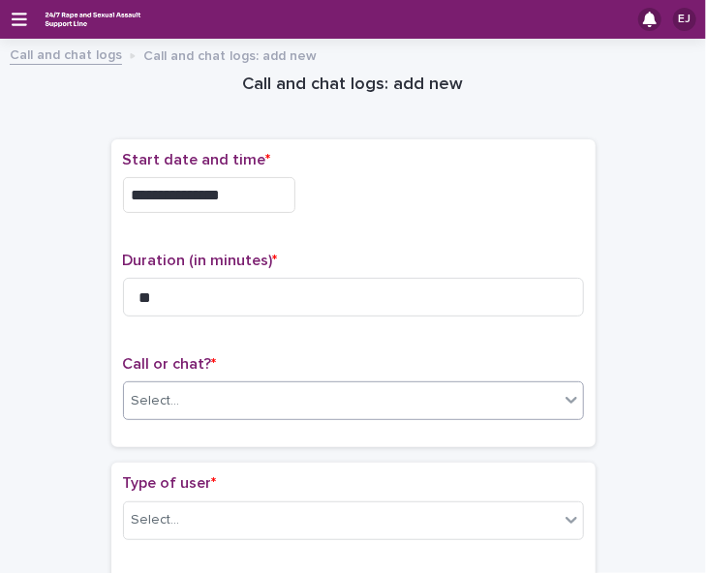
click at [562, 402] on icon at bounding box center [571, 399] width 19 height 19
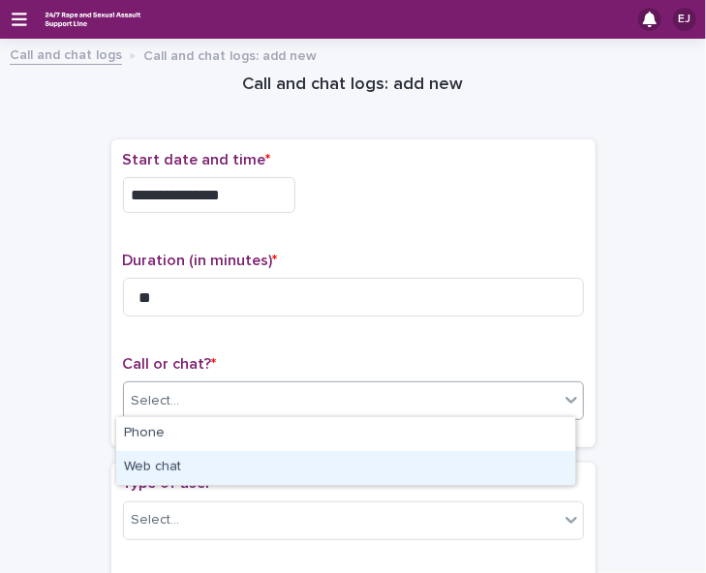
click at [543, 466] on div "Web chat" at bounding box center [345, 468] width 459 height 34
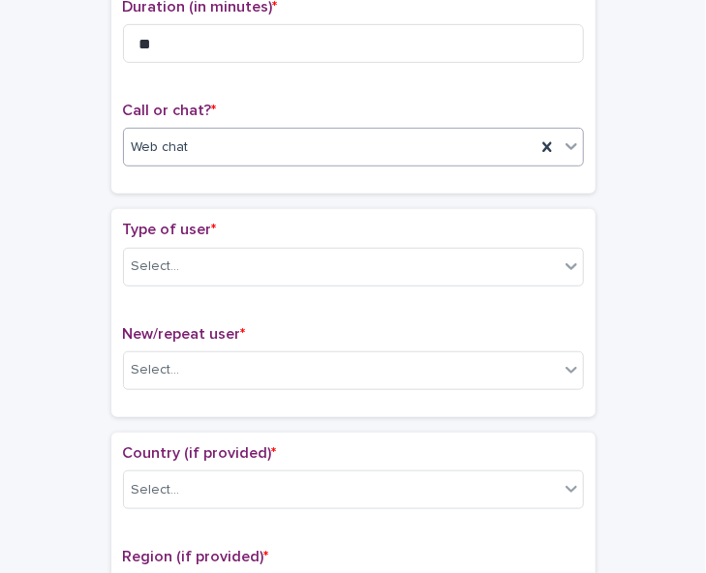
scroll to position [264, 0]
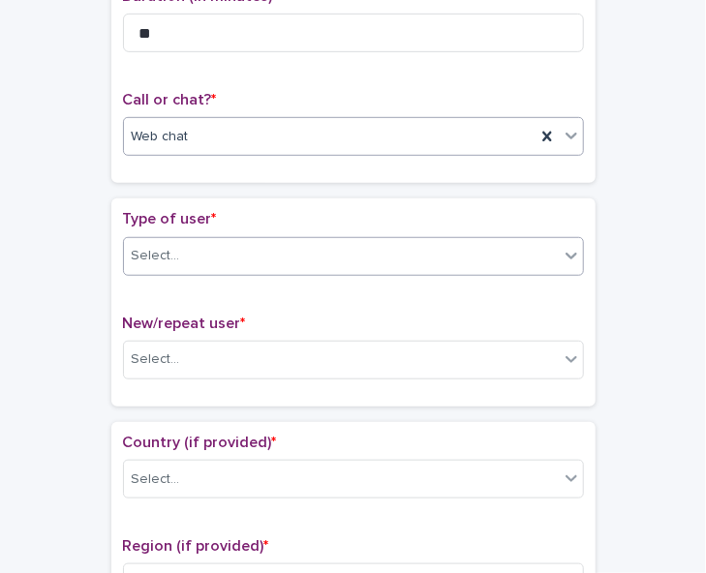
click at [562, 253] on icon at bounding box center [571, 255] width 19 height 19
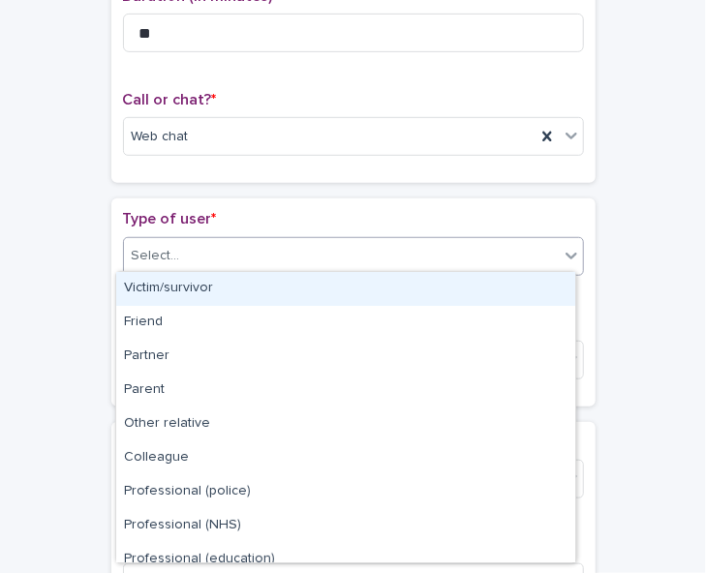
click at [538, 291] on div "Victim/survivor" at bounding box center [345, 289] width 459 height 34
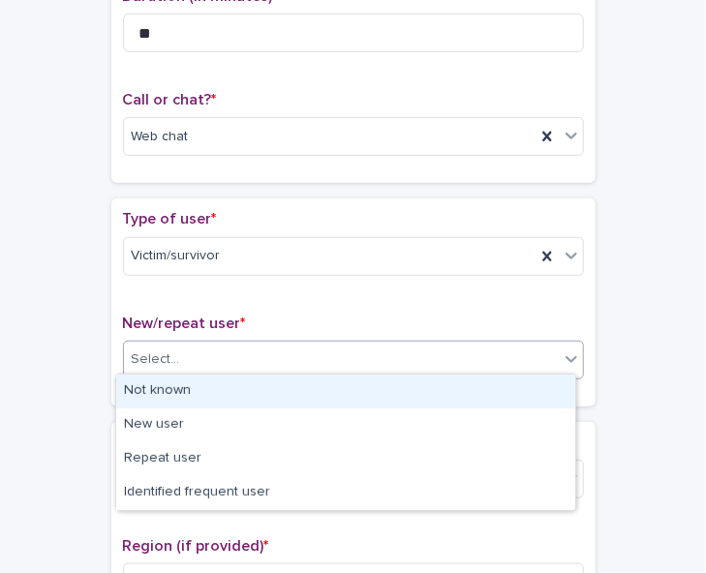
click at [531, 352] on div "Select..." at bounding box center [341, 360] width 435 height 32
click at [515, 393] on div "Not known" at bounding box center [345, 392] width 459 height 34
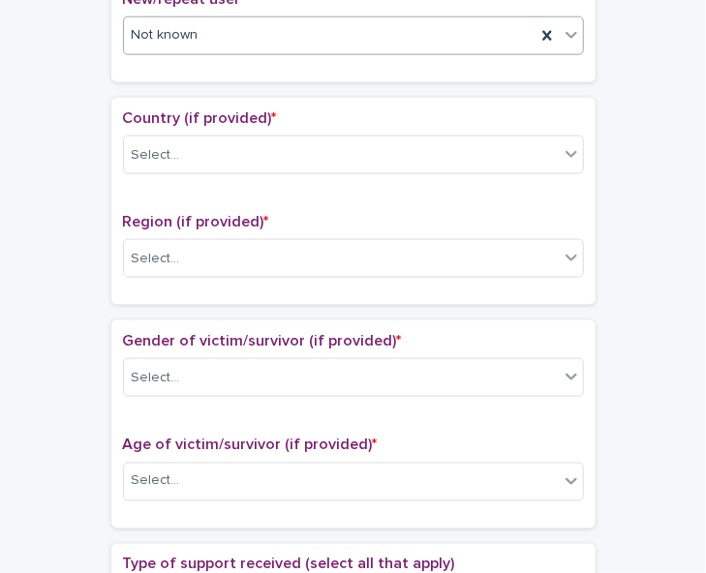
scroll to position [602, 0]
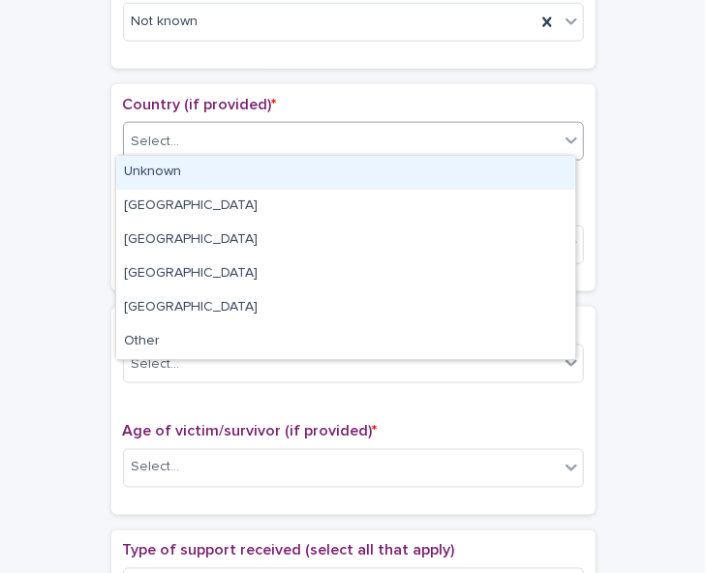
click at [544, 133] on div "Select..." at bounding box center [341, 142] width 435 height 32
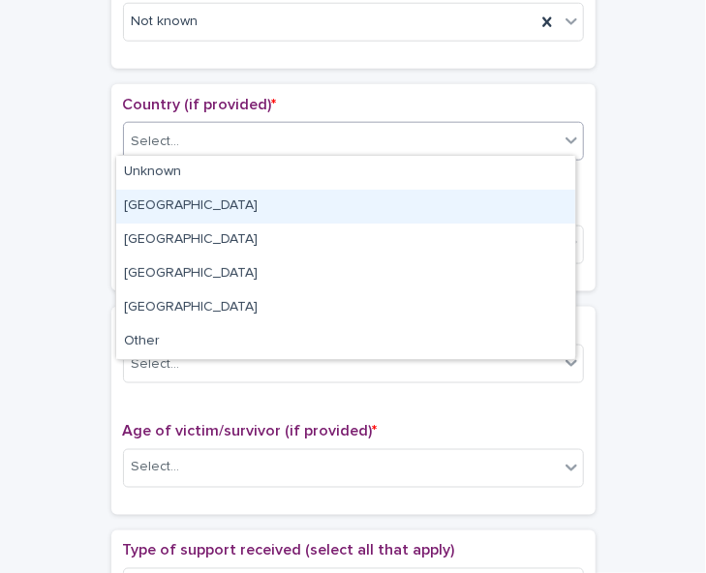
click at [525, 198] on div "[GEOGRAPHIC_DATA]" at bounding box center [345, 207] width 459 height 34
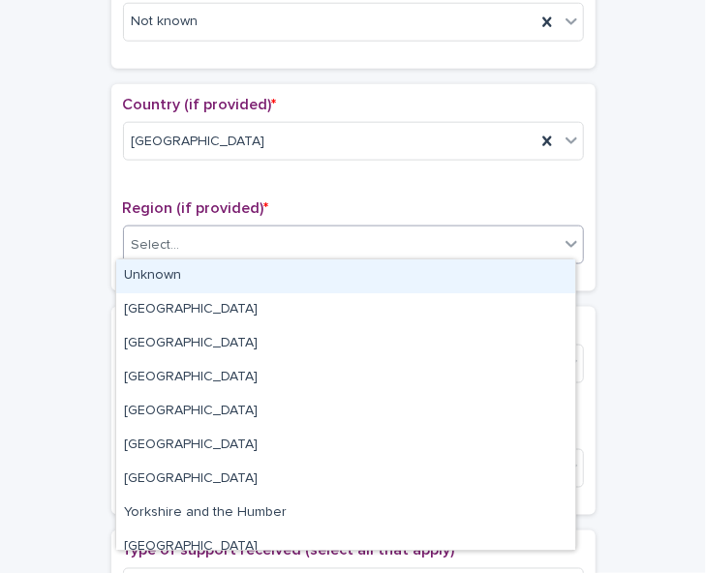
click at [524, 235] on div "Select..." at bounding box center [341, 245] width 435 height 32
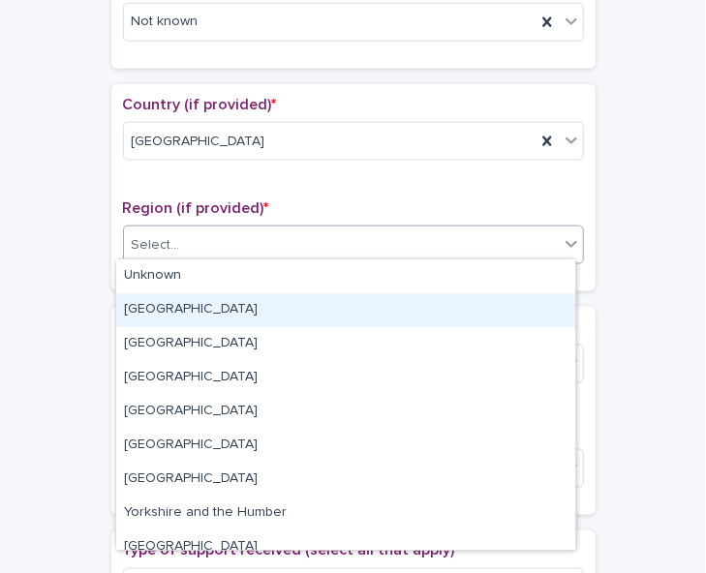
click at [513, 295] on div "[GEOGRAPHIC_DATA]" at bounding box center [345, 310] width 459 height 34
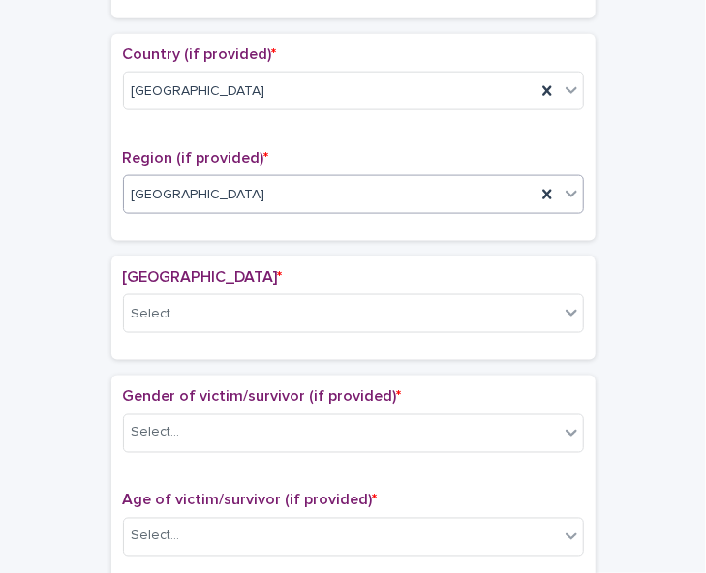
scroll to position [661, 0]
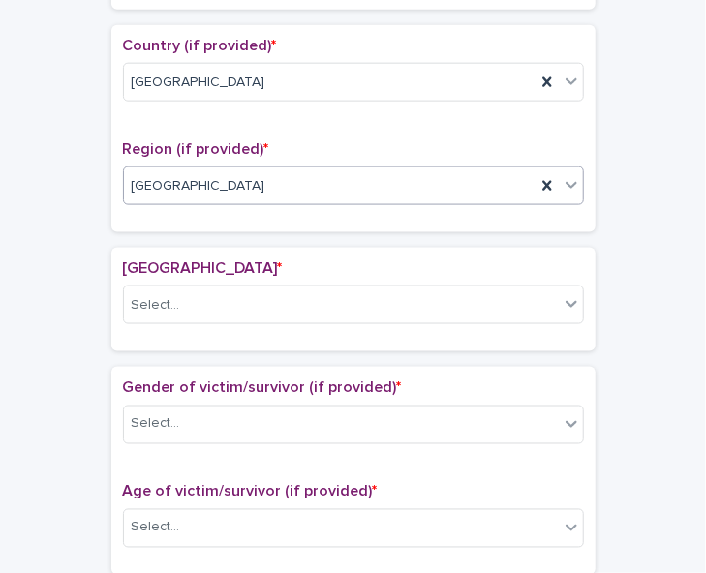
click at [513, 295] on div "Select..." at bounding box center [341, 306] width 435 height 32
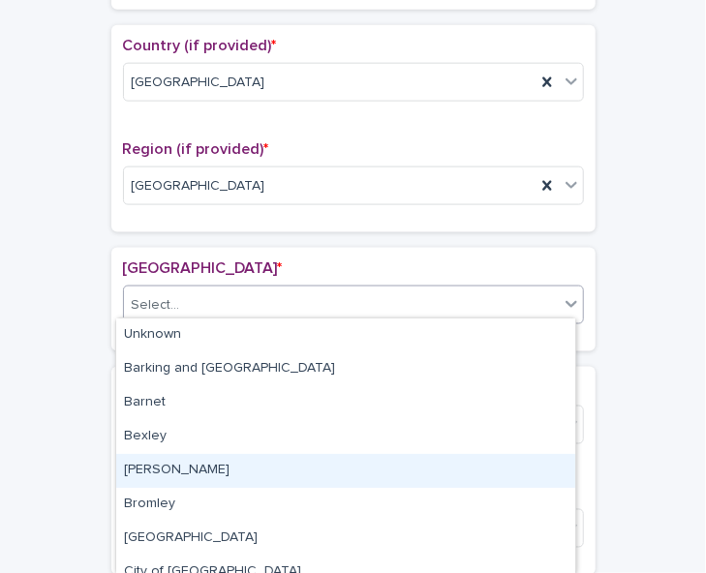
click at [474, 458] on div "[PERSON_NAME]" at bounding box center [345, 471] width 459 height 34
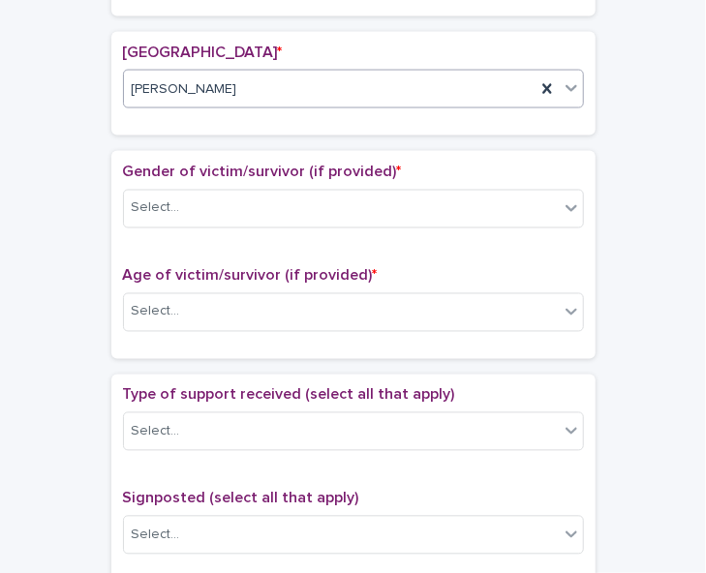
scroll to position [885, 0]
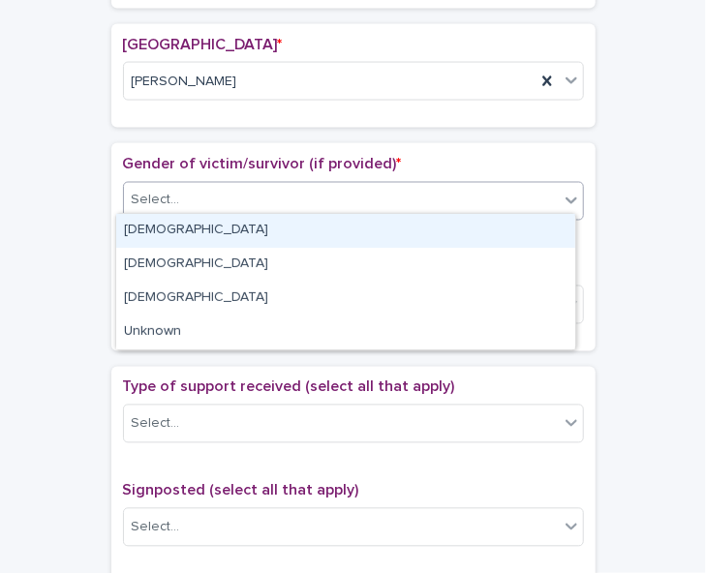
click at [511, 193] on div "Select..." at bounding box center [341, 201] width 435 height 32
click at [504, 224] on div "[DEMOGRAPHIC_DATA]" at bounding box center [345, 231] width 459 height 34
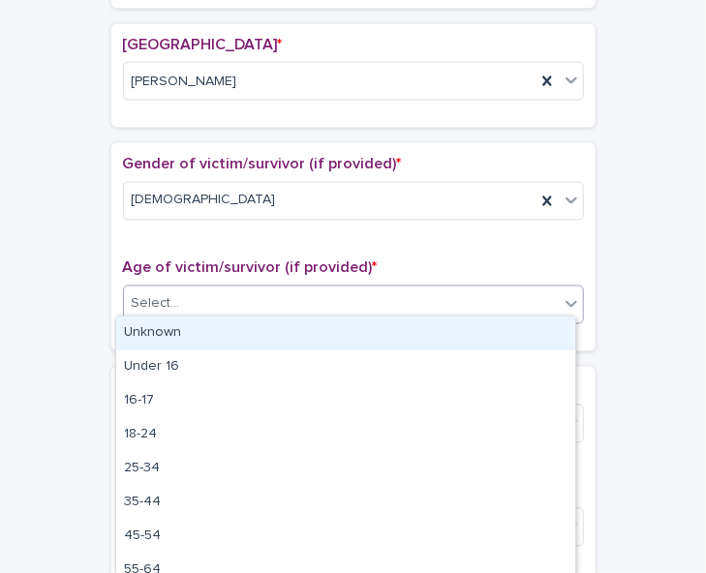
click at [547, 291] on div "Select..." at bounding box center [341, 305] width 435 height 32
click at [533, 334] on div "Unknown" at bounding box center [345, 334] width 459 height 34
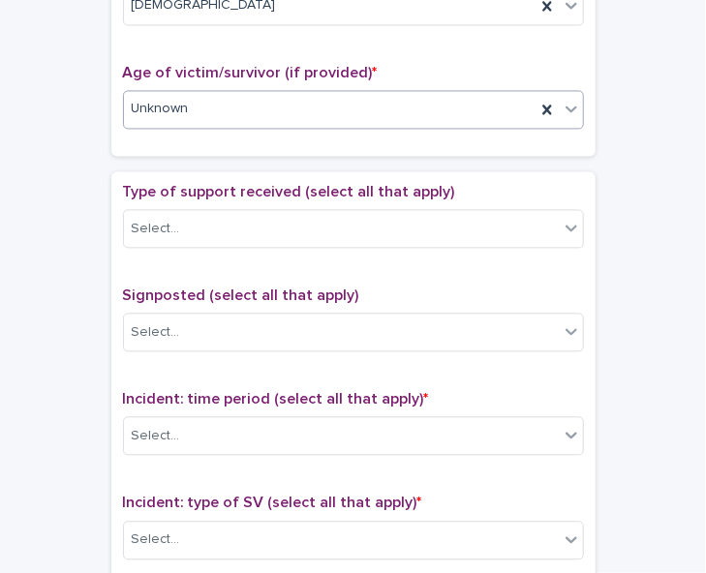
scroll to position [1117, 0]
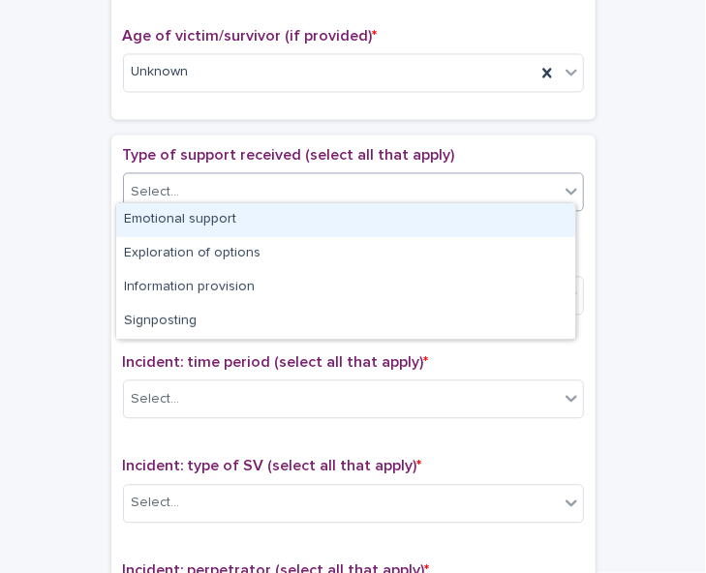
click at [498, 176] on div "Select..." at bounding box center [341, 192] width 435 height 32
click at [491, 219] on div "Emotional support" at bounding box center [345, 220] width 459 height 34
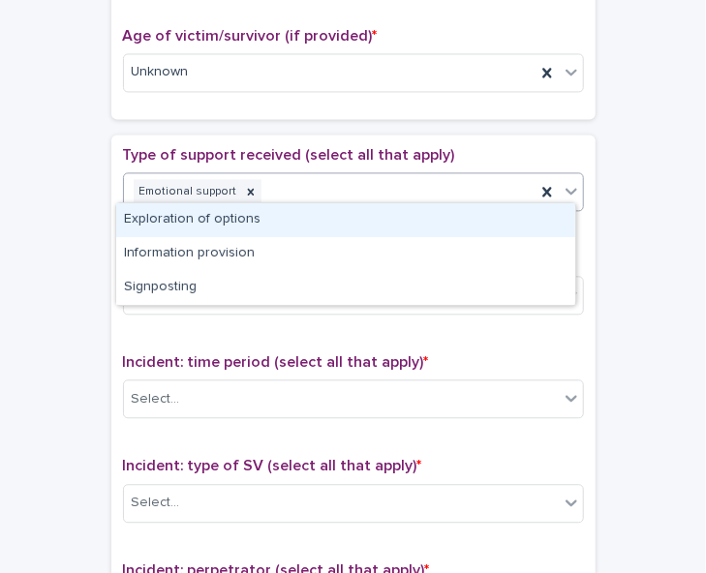
click at [562, 181] on icon at bounding box center [571, 190] width 19 height 19
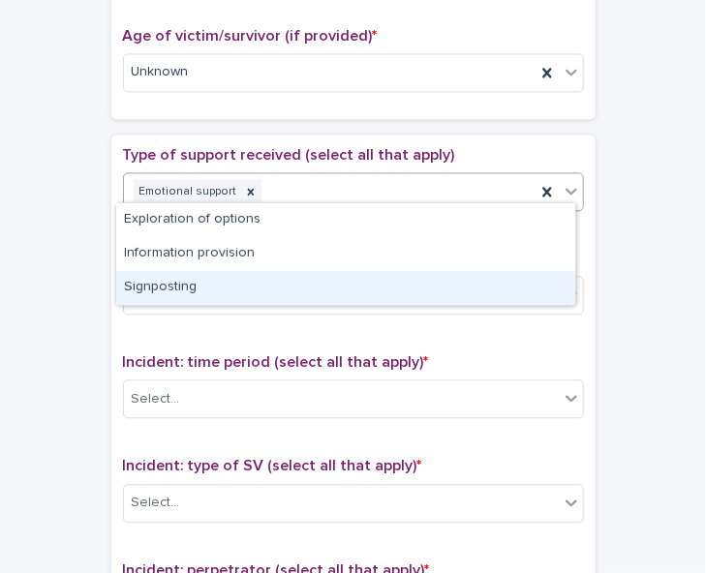
click at [529, 272] on div "Signposting" at bounding box center [345, 288] width 459 height 34
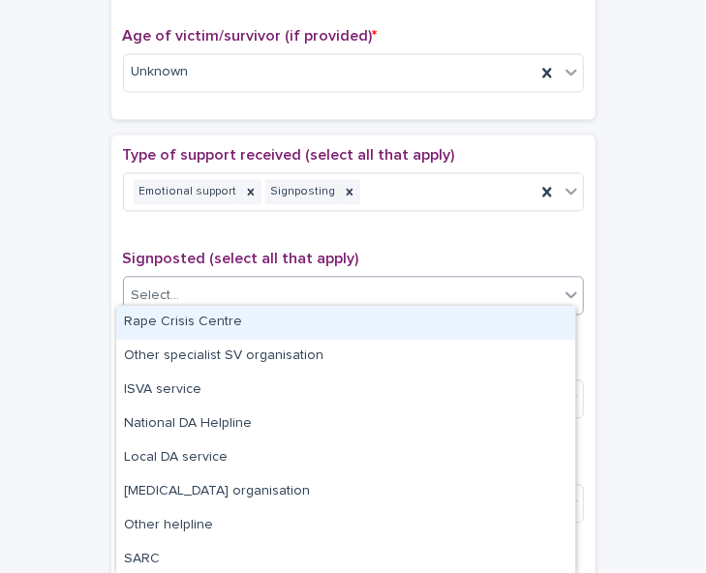
click at [548, 280] on div "Select..." at bounding box center [341, 296] width 435 height 32
click at [534, 326] on div "Rape Crisis Centre" at bounding box center [345, 323] width 459 height 34
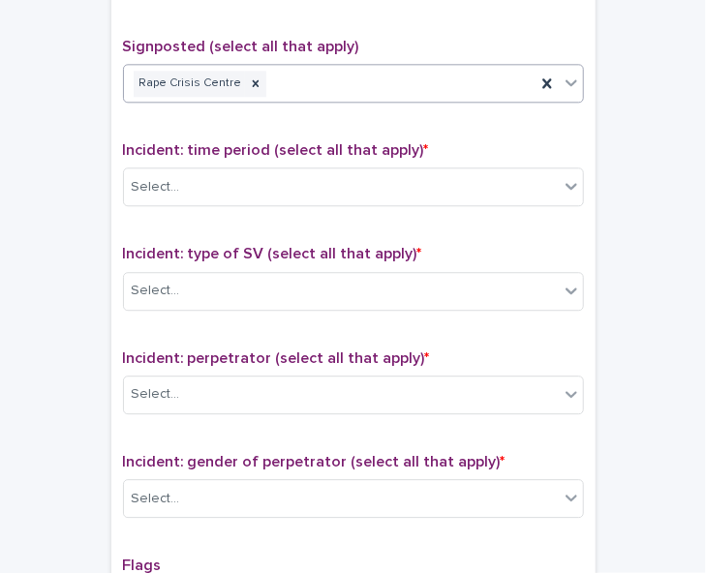
scroll to position [1352, 0]
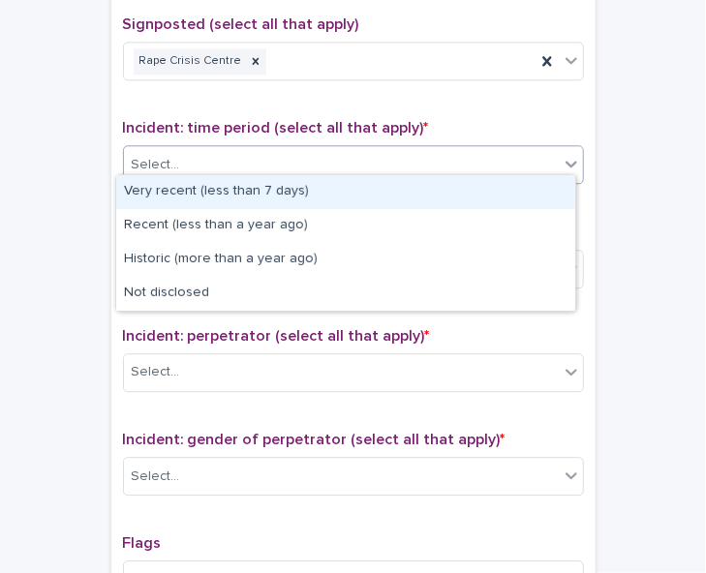
click at [562, 160] on icon at bounding box center [571, 163] width 19 height 19
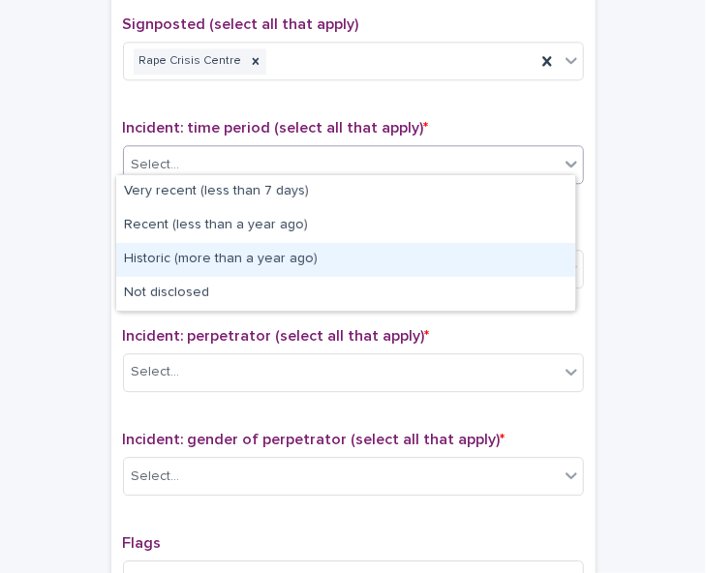
click at [535, 258] on div "Historic (more than a year ago)" at bounding box center [345, 260] width 459 height 34
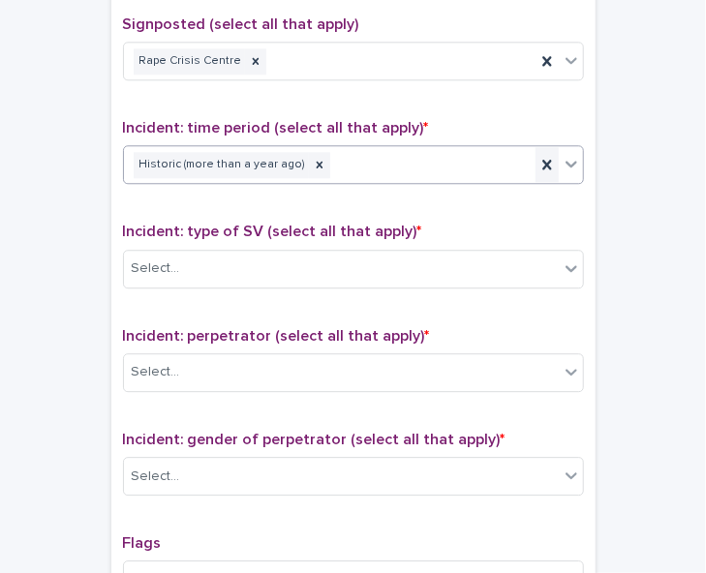
click at [537, 155] on icon at bounding box center [546, 164] width 19 height 19
click at [566, 162] on icon at bounding box center [572, 165] width 12 height 7
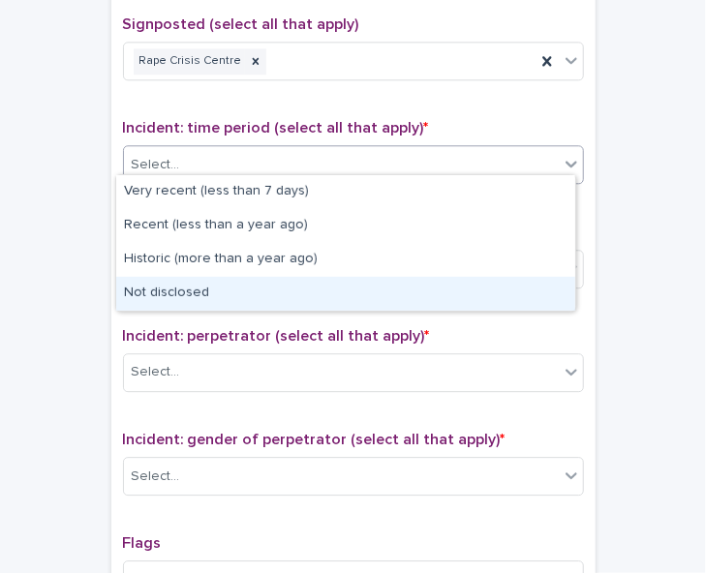
click at [530, 297] on div "Not disclosed" at bounding box center [345, 294] width 459 height 34
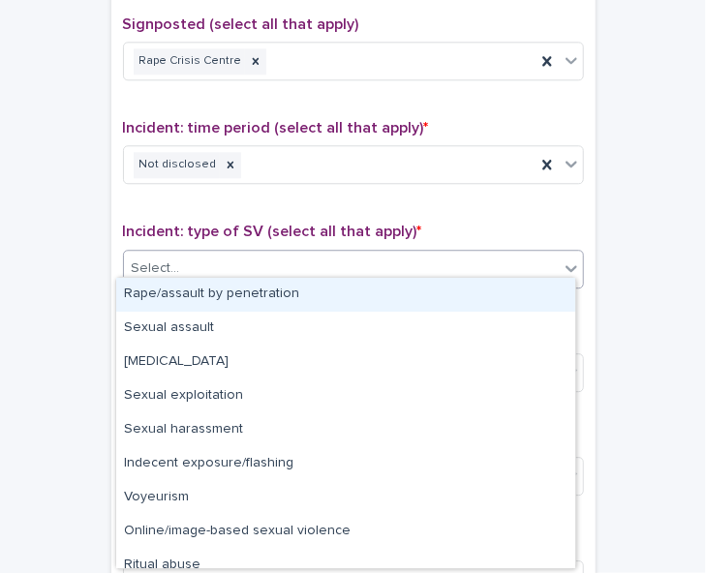
click at [527, 255] on div "Select..." at bounding box center [341, 269] width 435 height 32
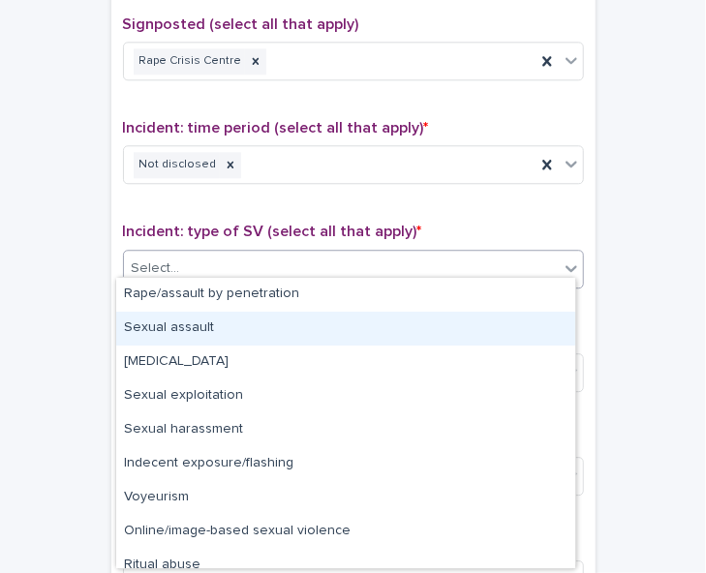
click at [515, 313] on div "Sexual assault" at bounding box center [345, 329] width 459 height 34
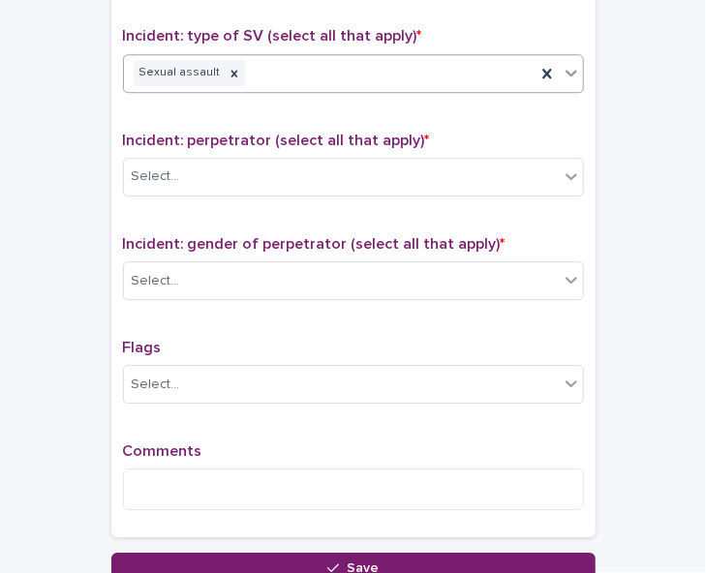
scroll to position [1550, 0]
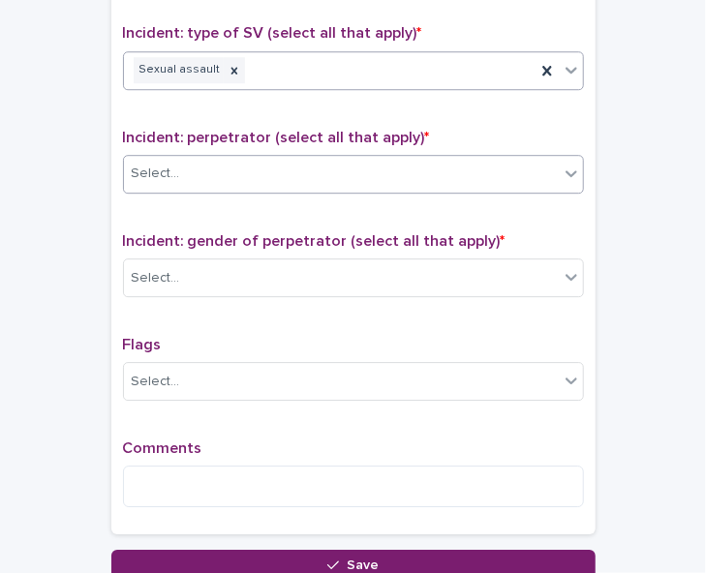
click at [474, 158] on div "Select..." at bounding box center [341, 174] width 435 height 32
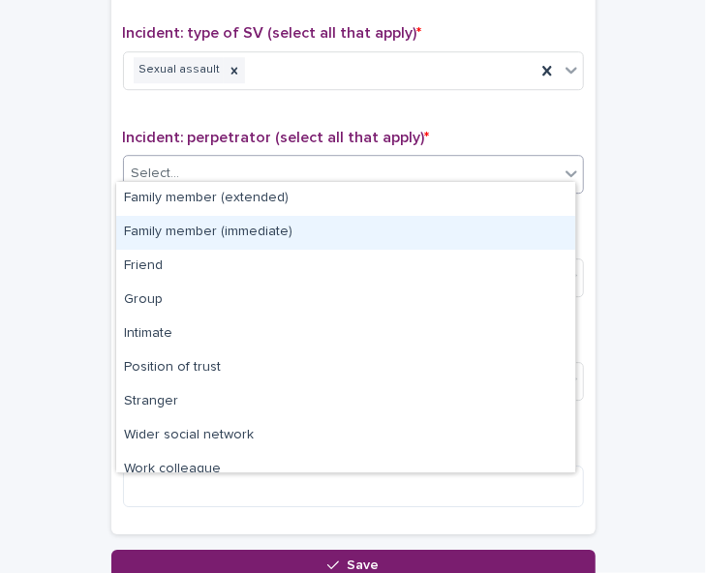
scroll to position [82, 0]
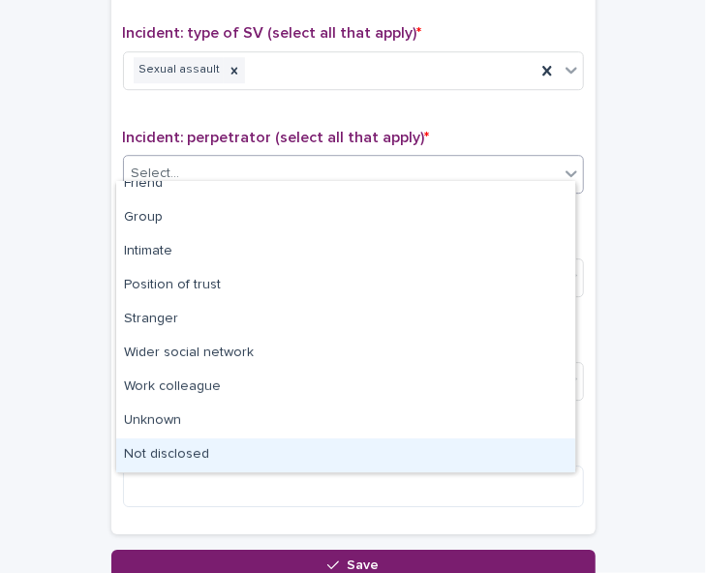
click at [456, 446] on div "Not disclosed" at bounding box center [345, 456] width 459 height 34
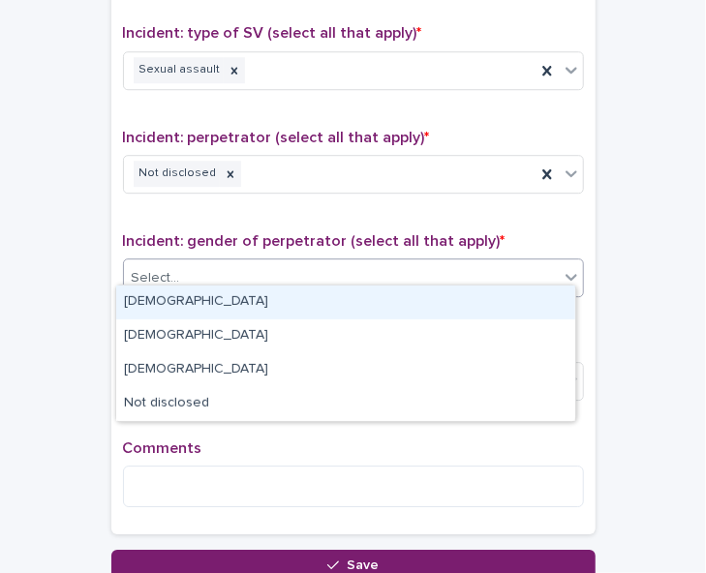
click at [474, 278] on div "Select..." at bounding box center [341, 278] width 435 height 32
click at [466, 309] on div "[DEMOGRAPHIC_DATA]" at bounding box center [345, 303] width 459 height 34
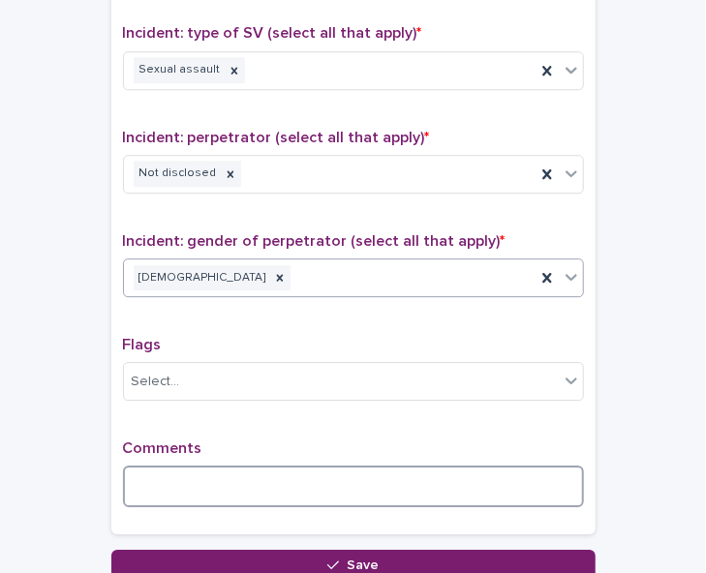
click at [196, 476] on textarea at bounding box center [353, 486] width 461 height 41
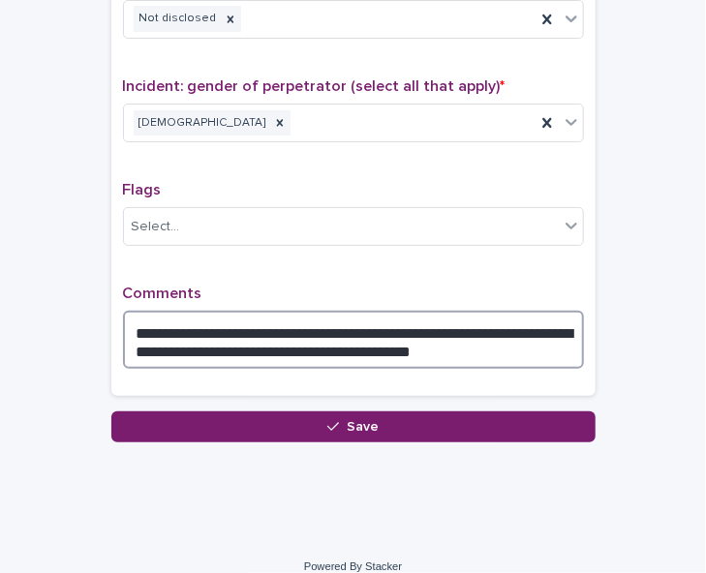
scroll to position [1708, 0]
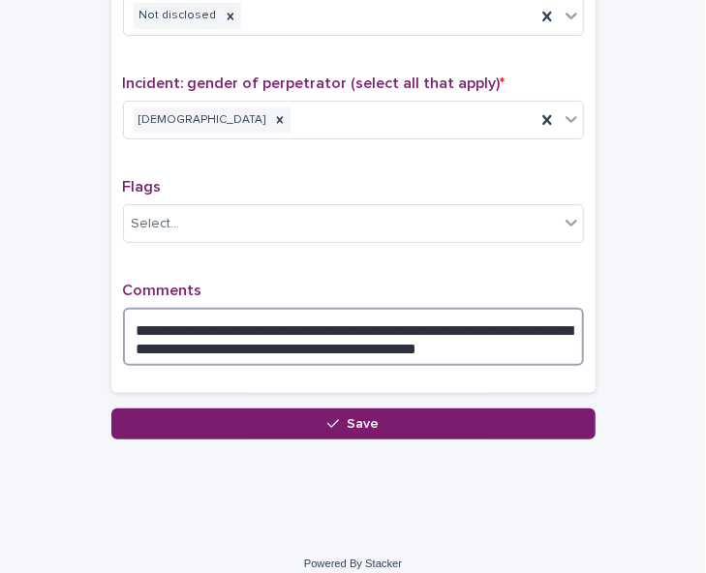
click at [464, 337] on textarea "**********" at bounding box center [353, 336] width 461 height 57
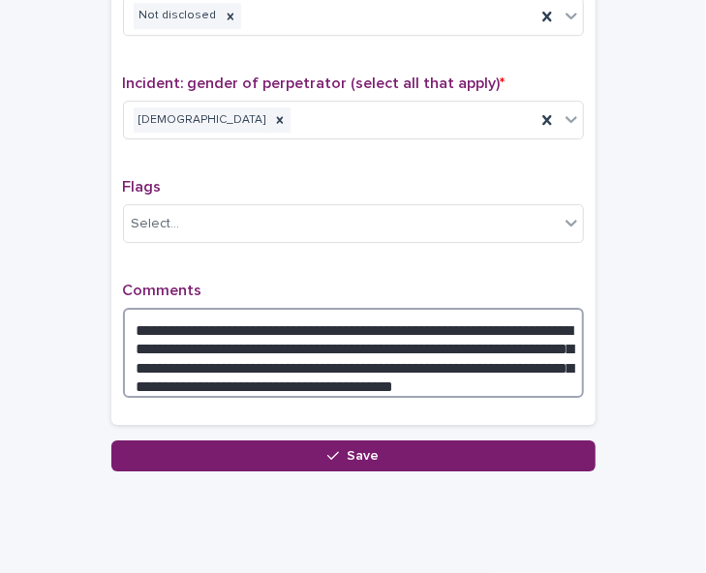
click at [518, 365] on textarea "**********" at bounding box center [353, 352] width 461 height 89
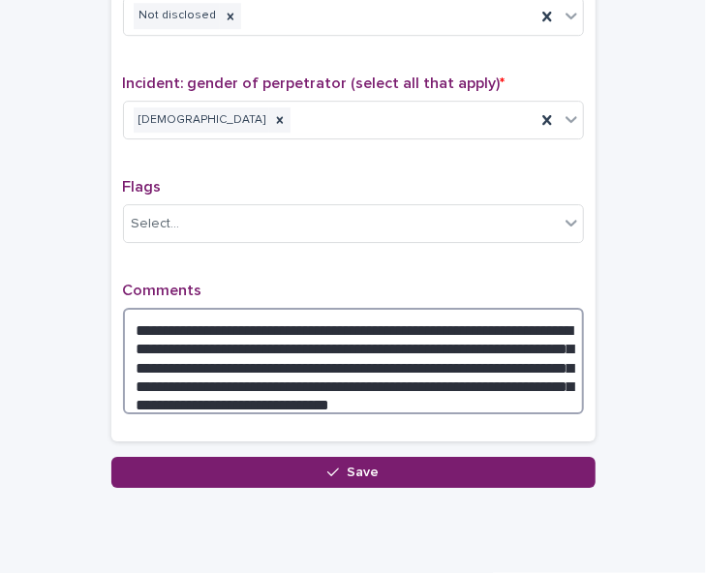
click at [296, 382] on textarea "**********" at bounding box center [353, 361] width 461 height 106
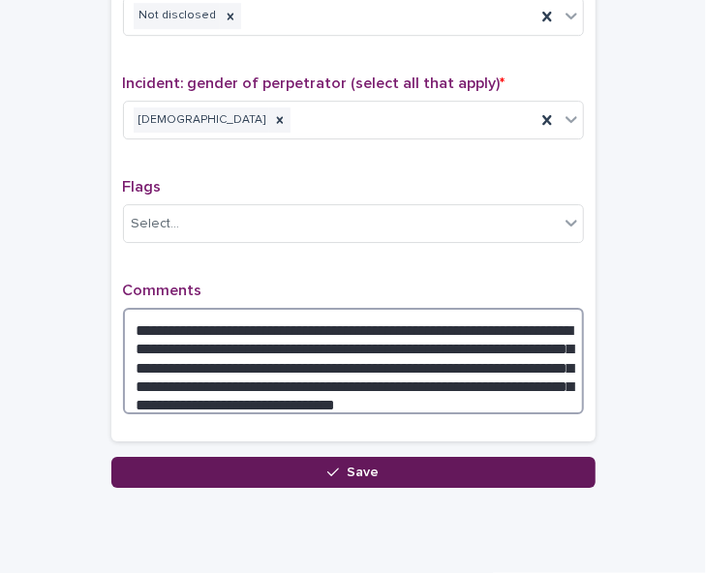
type textarea "**********"
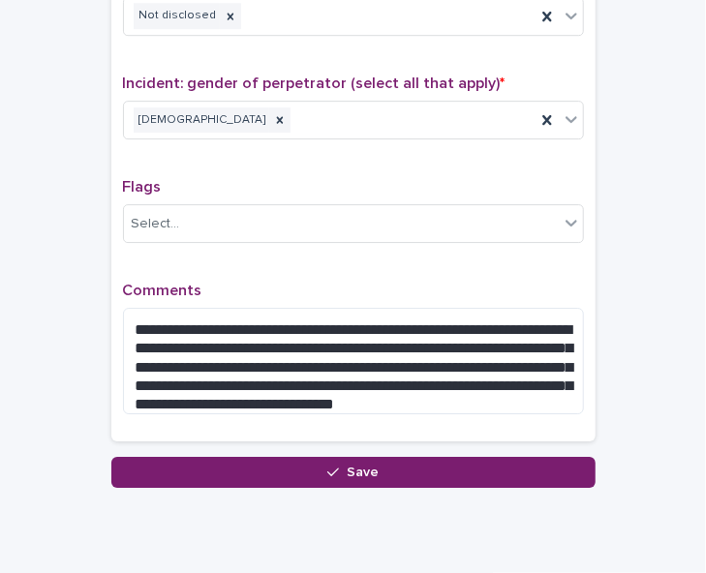
click at [490, 457] on button "Save" at bounding box center [353, 472] width 484 height 31
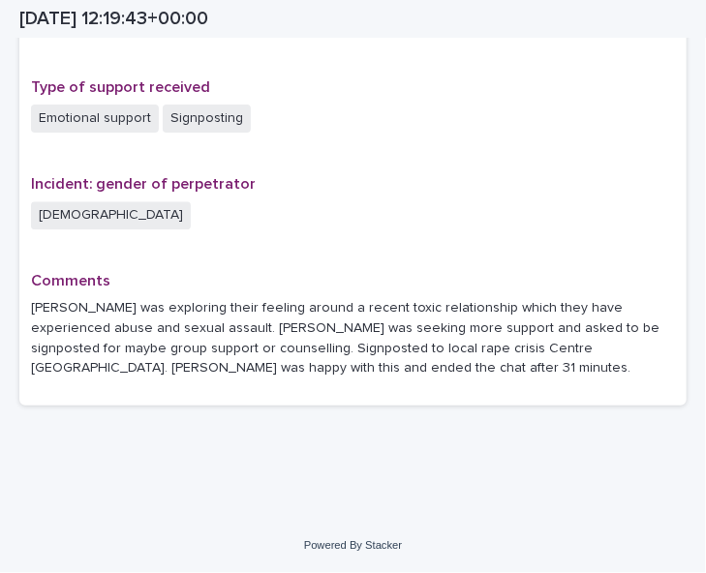
scroll to position [1338, 0]
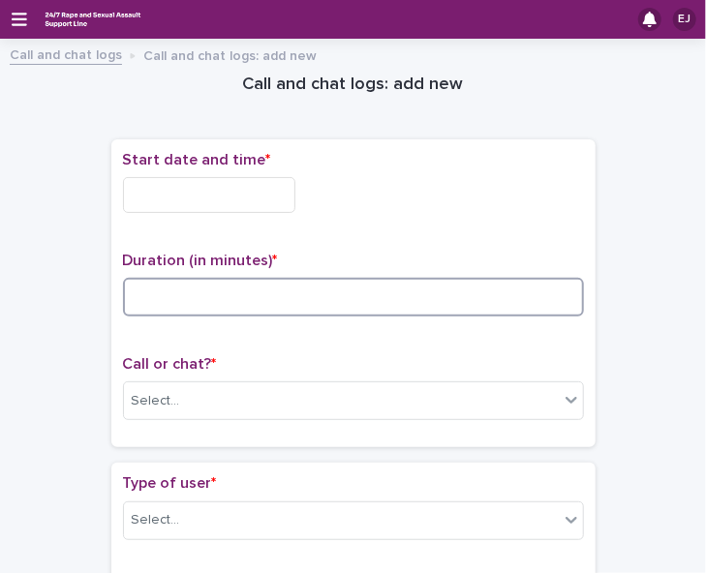
click at [140, 297] on input at bounding box center [353, 297] width 461 height 39
type input "**"
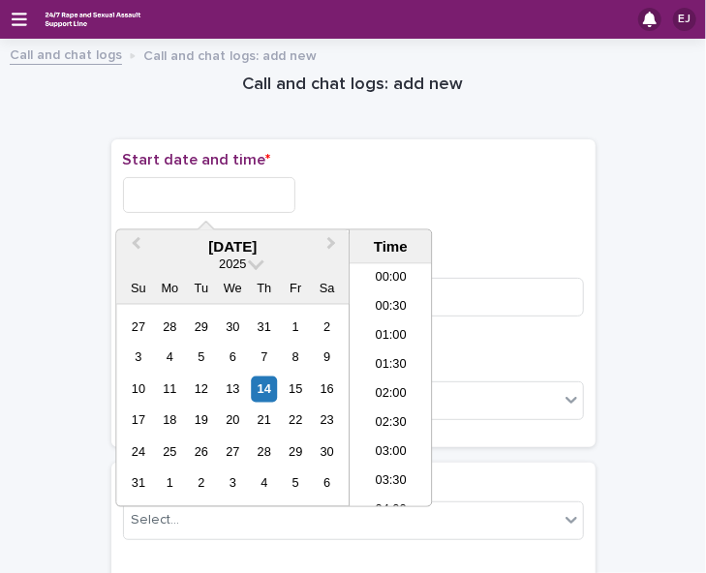
click at [215, 193] on input "text" at bounding box center [209, 195] width 172 height 36
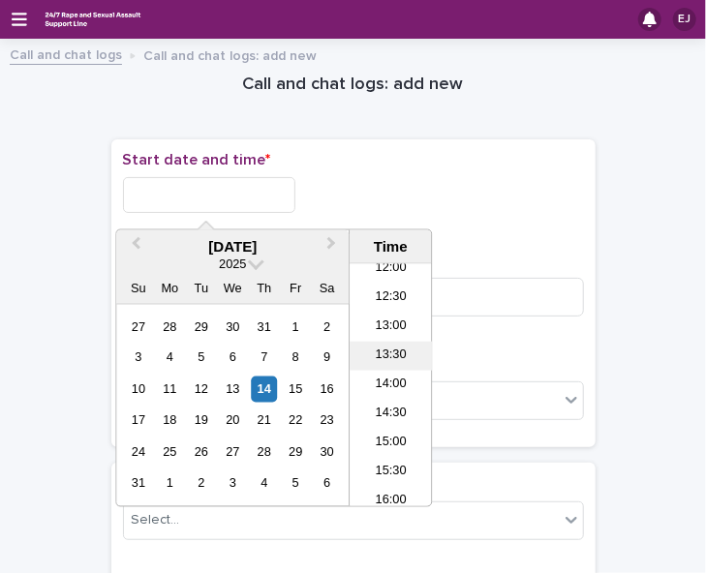
click at [391, 360] on li "13:30" at bounding box center [391, 356] width 82 height 29
type input "**********"
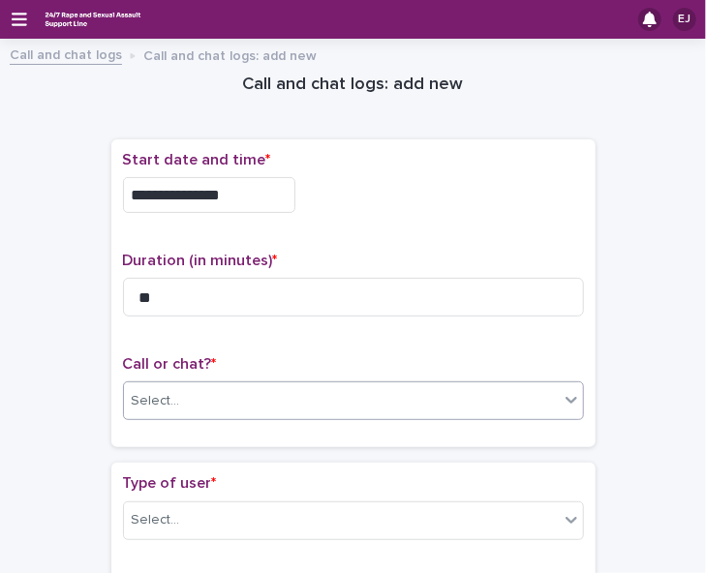
click at [440, 399] on div "Select..." at bounding box center [341, 401] width 435 height 32
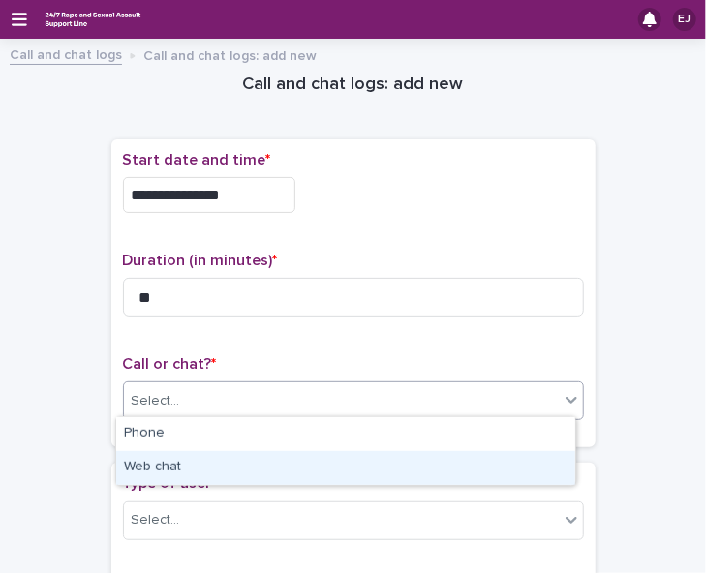
click at [428, 460] on div "Web chat" at bounding box center [345, 468] width 459 height 34
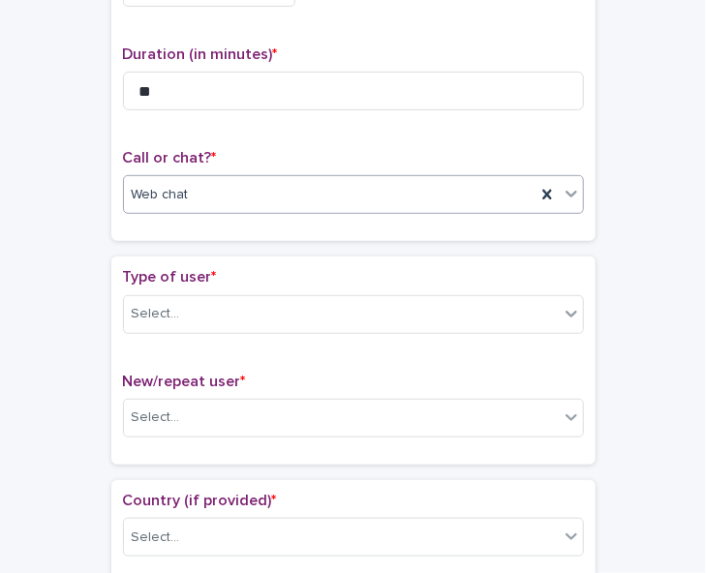
scroll to position [219, 0]
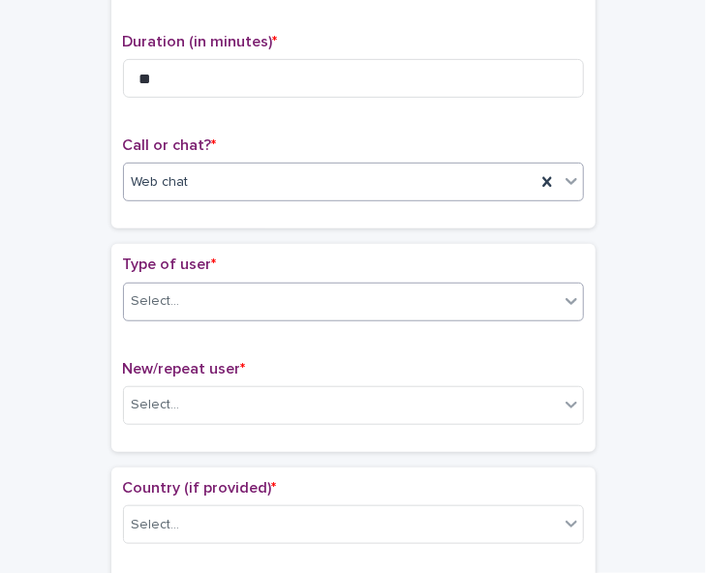
click at [560, 290] on div at bounding box center [571, 301] width 23 height 35
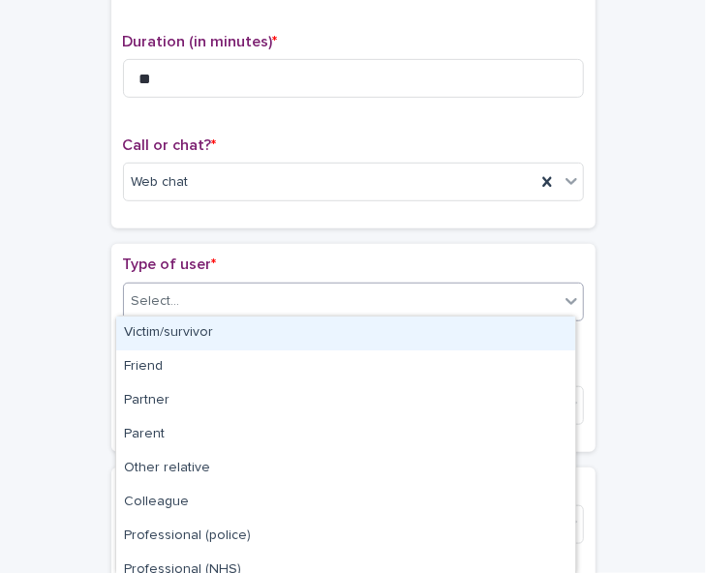
click at [522, 338] on div "Victim/survivor" at bounding box center [345, 334] width 459 height 34
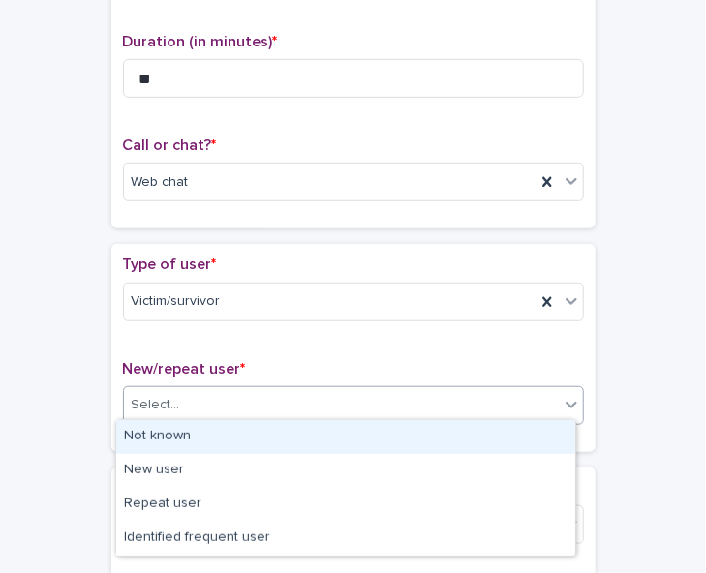
click at [504, 403] on div "Select..." at bounding box center [341, 405] width 435 height 32
click at [496, 425] on div "Not known" at bounding box center [345, 437] width 459 height 34
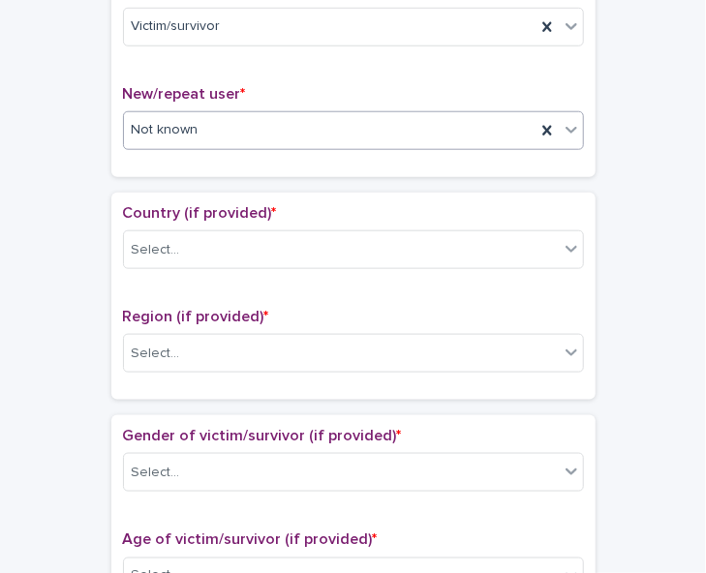
scroll to position [536, 0]
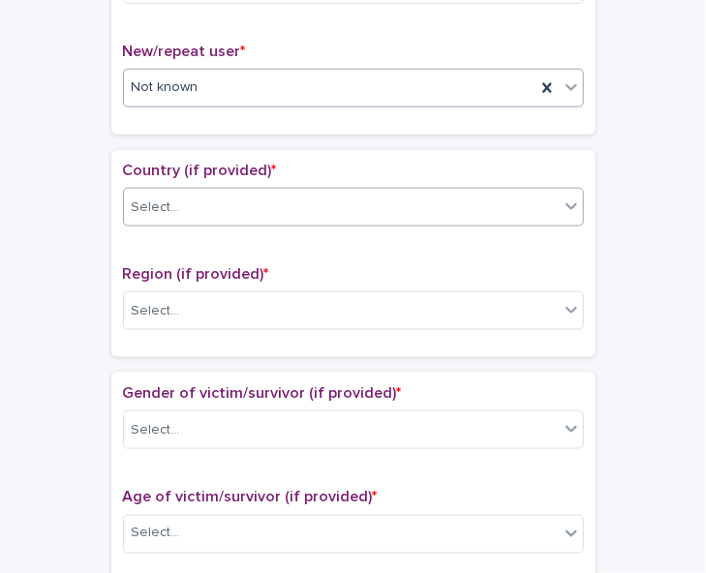
click at [532, 193] on div "Select..." at bounding box center [341, 208] width 435 height 32
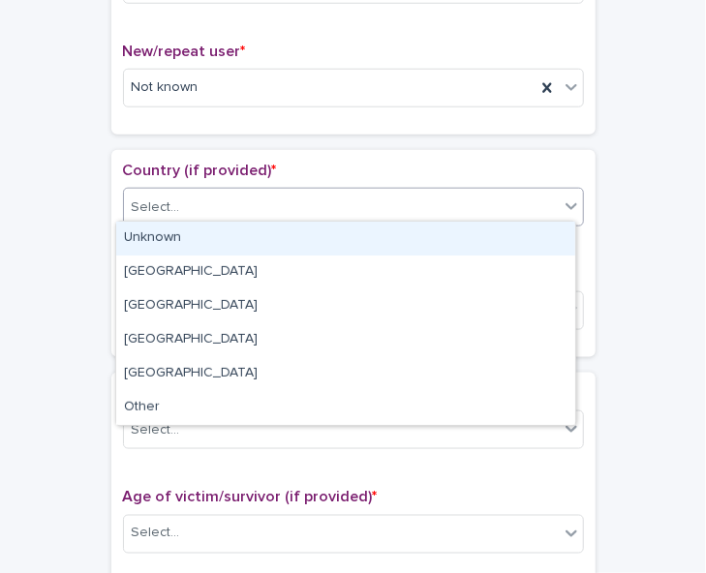
click at [513, 233] on div "Unknown" at bounding box center [345, 239] width 459 height 34
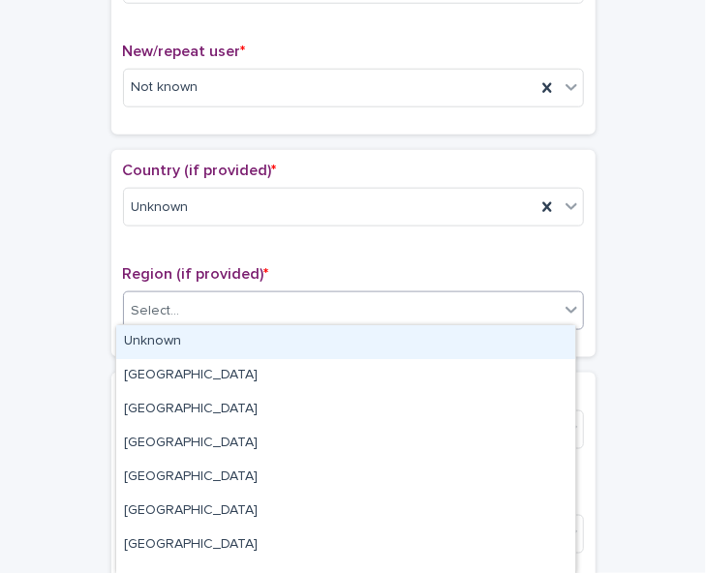
click at [505, 301] on div "Select..." at bounding box center [341, 311] width 435 height 32
click at [496, 334] on div "Unknown" at bounding box center [345, 342] width 459 height 34
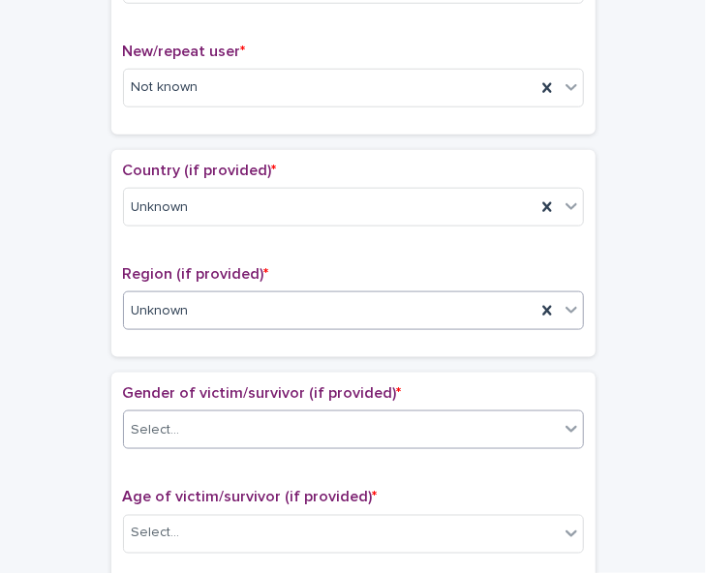
click at [494, 428] on div "Select..." at bounding box center [341, 430] width 435 height 32
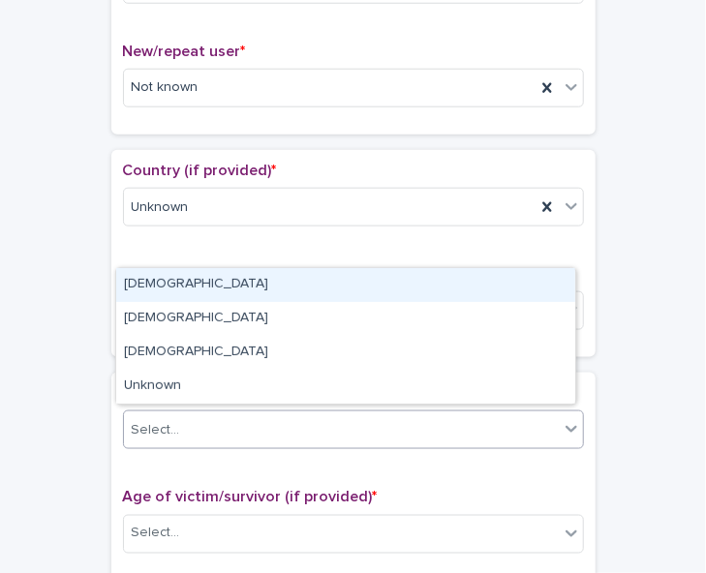
click at [475, 293] on div "[DEMOGRAPHIC_DATA]" at bounding box center [345, 285] width 459 height 34
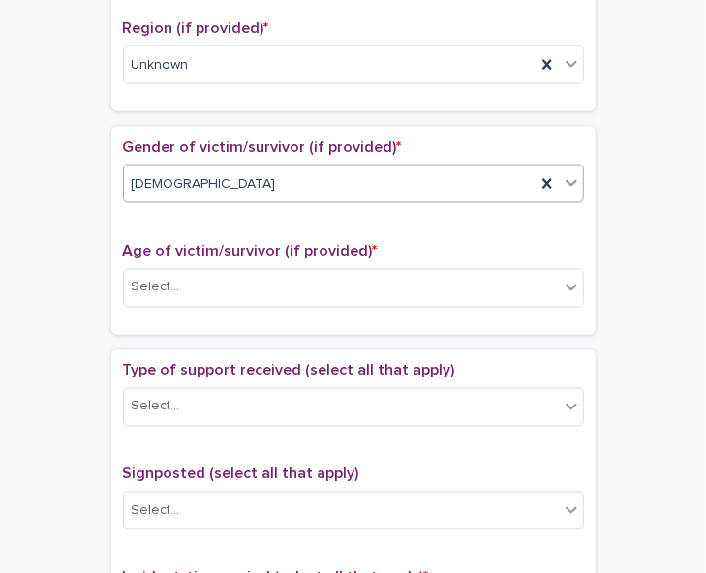
scroll to position [787, 0]
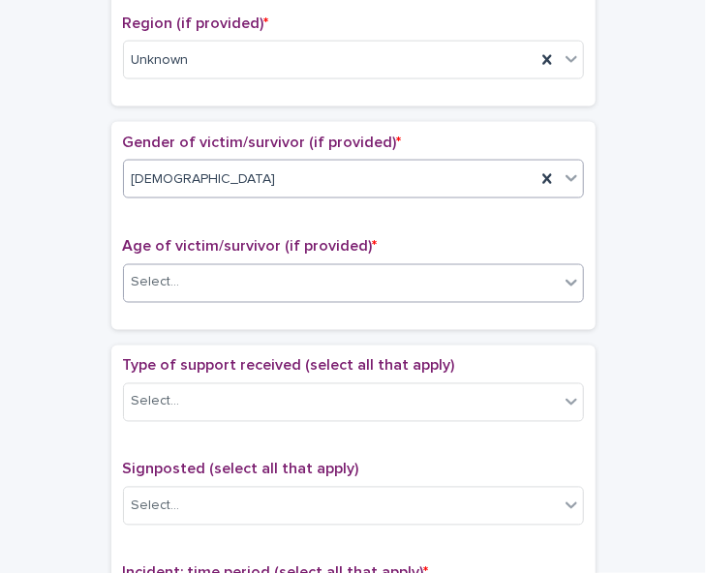
click at [562, 284] on icon at bounding box center [571, 282] width 19 height 19
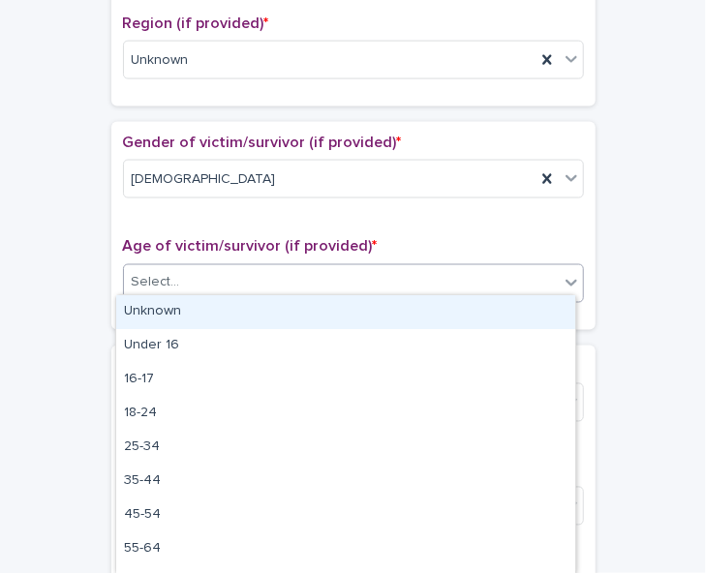
click at [546, 306] on div "Unknown" at bounding box center [345, 312] width 459 height 34
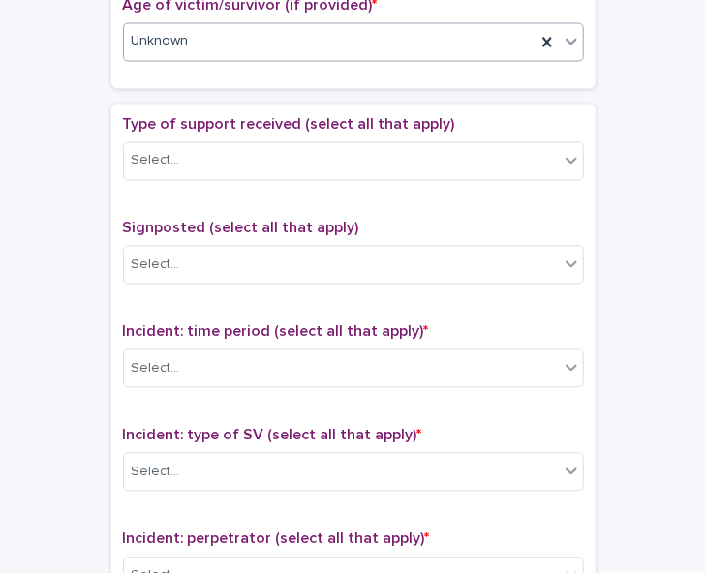
scroll to position [1055, 0]
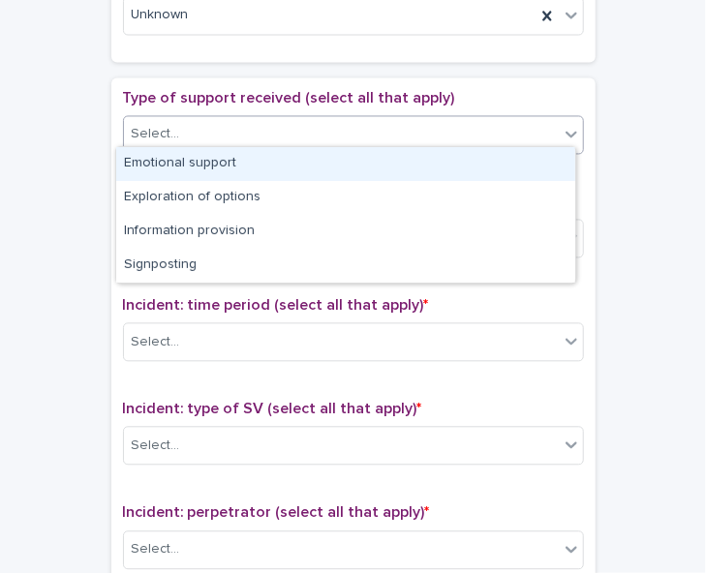
click at [526, 129] on div "Select..." at bounding box center [341, 135] width 435 height 32
click at [517, 156] on div "Emotional support" at bounding box center [345, 164] width 459 height 34
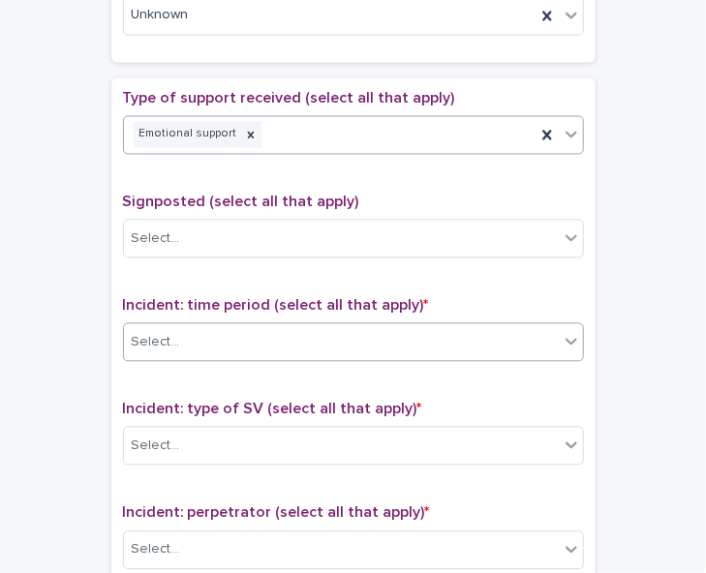
click at [484, 327] on div "Select..." at bounding box center [341, 343] width 435 height 32
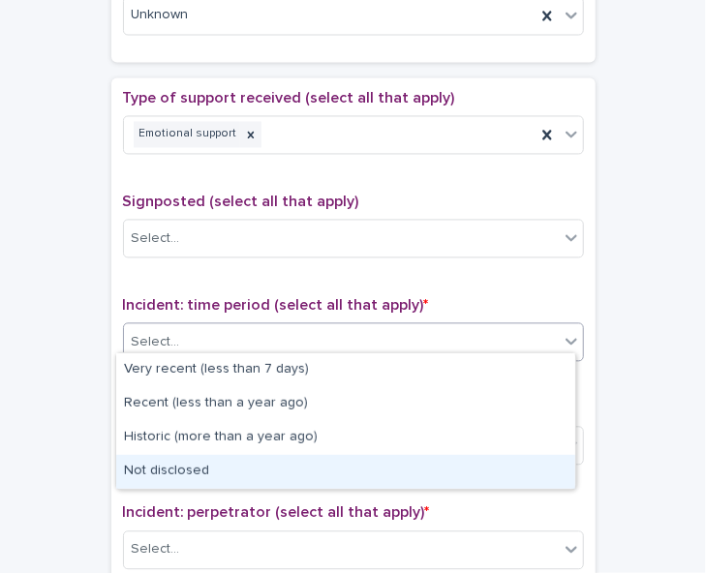
click at [460, 472] on div "Not disclosed" at bounding box center [345, 472] width 459 height 34
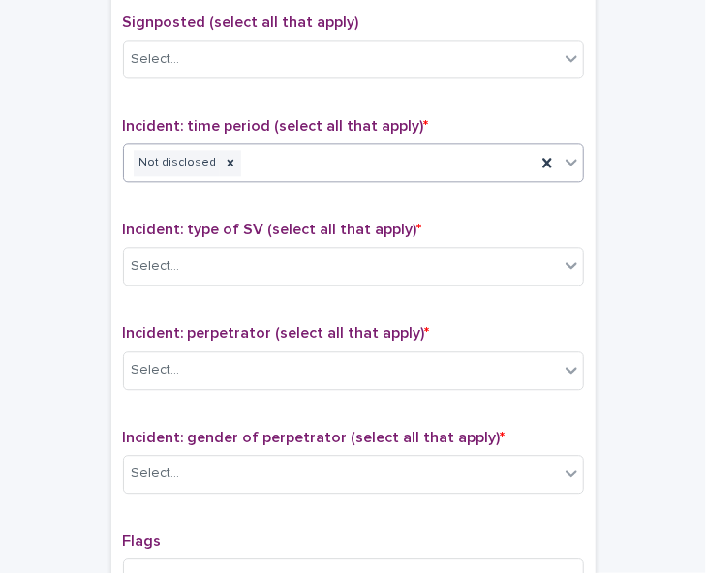
scroll to position [1296, 0]
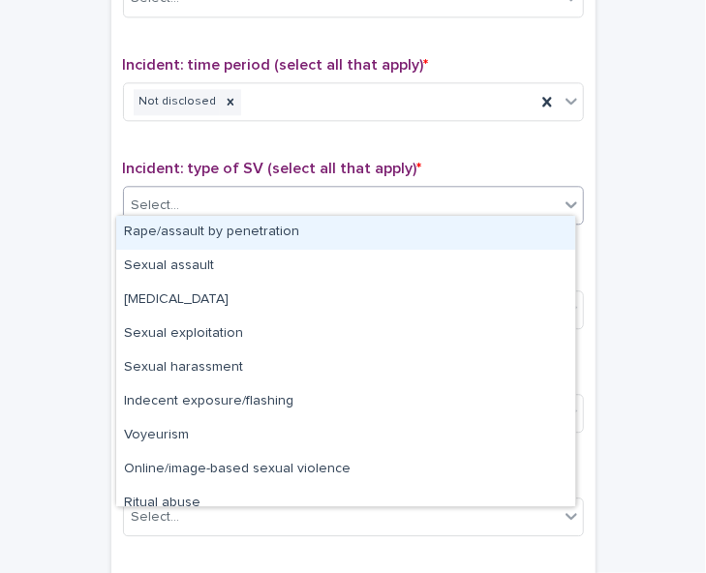
click at [461, 190] on div "Select..." at bounding box center [341, 206] width 435 height 32
click at [459, 227] on div "Rape/assault by penetration" at bounding box center [345, 233] width 459 height 34
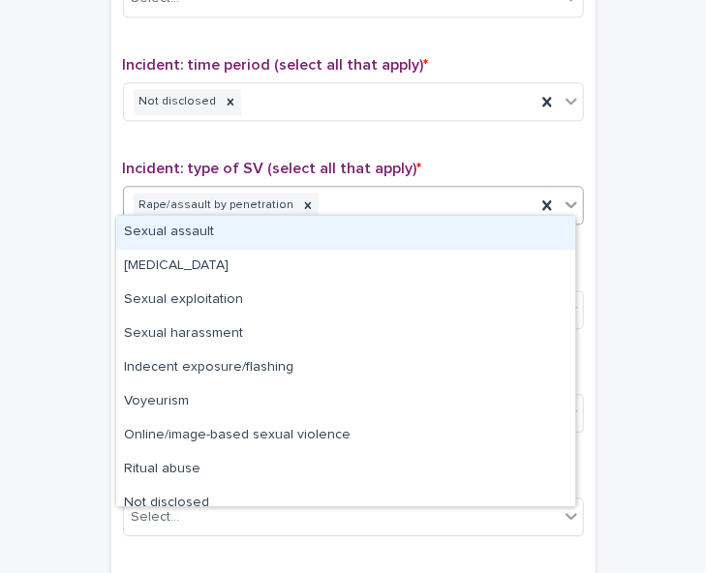
click at [562, 195] on icon at bounding box center [571, 204] width 19 height 19
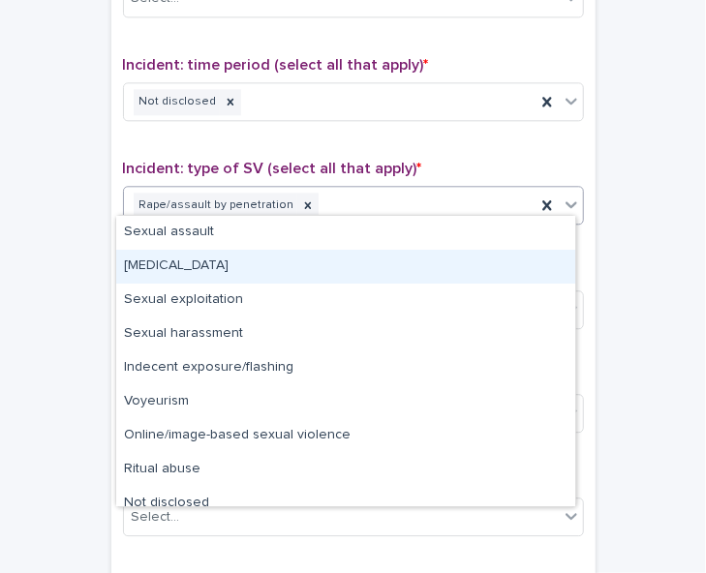
click at [544, 269] on div "[MEDICAL_DATA]" at bounding box center [345, 267] width 459 height 34
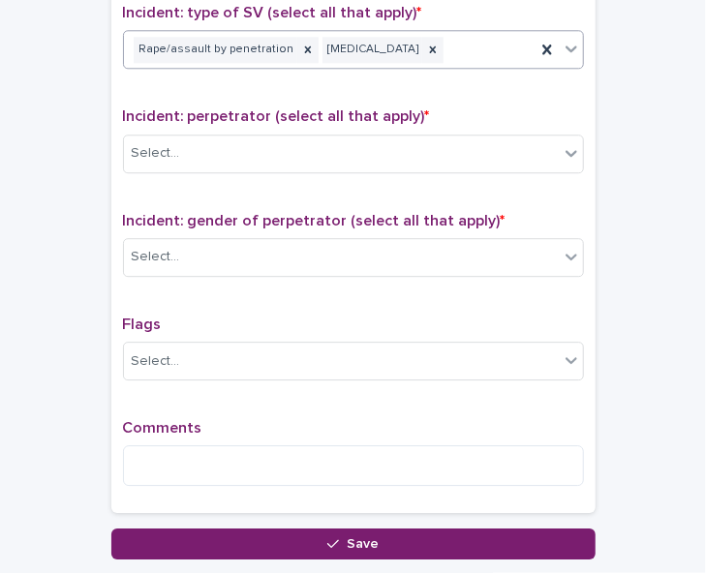
scroll to position [1520, 0]
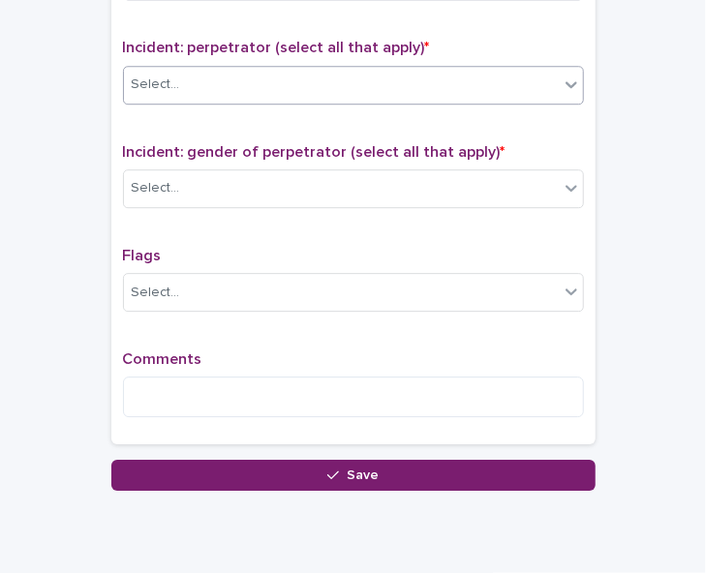
click at [528, 76] on div "Select..." at bounding box center [341, 85] width 435 height 32
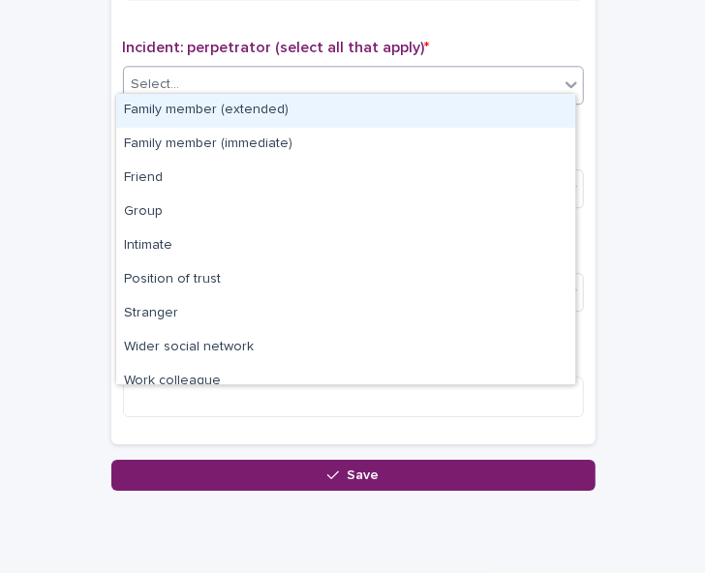
click at [512, 94] on div "Family member (extended)" at bounding box center [345, 111] width 459 height 34
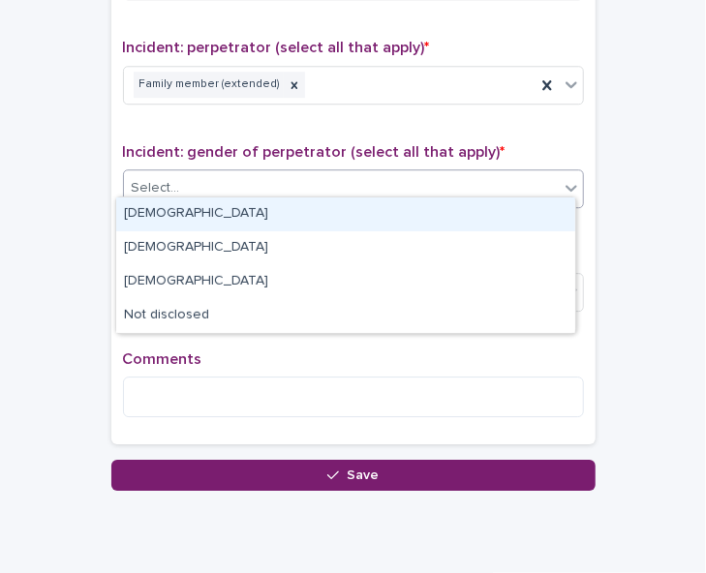
click at [490, 172] on div "Select..." at bounding box center [341, 188] width 435 height 32
click at [473, 214] on div "[DEMOGRAPHIC_DATA]" at bounding box center [345, 215] width 459 height 34
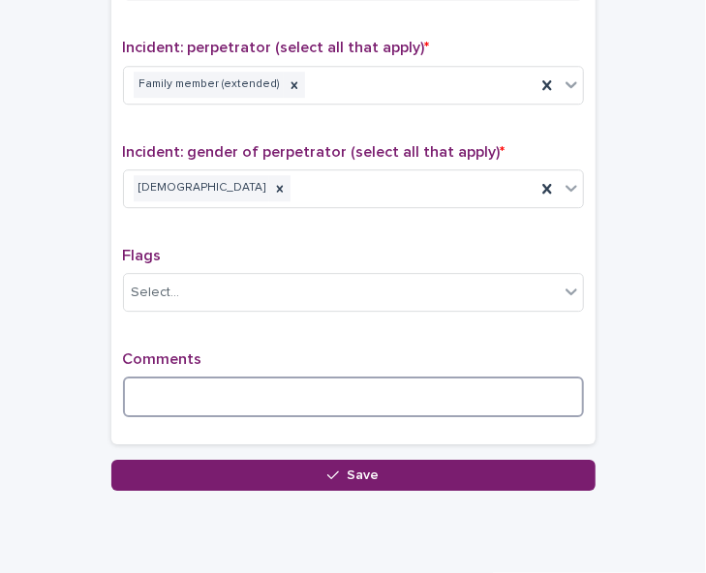
click at [168, 391] on textarea at bounding box center [353, 397] width 461 height 41
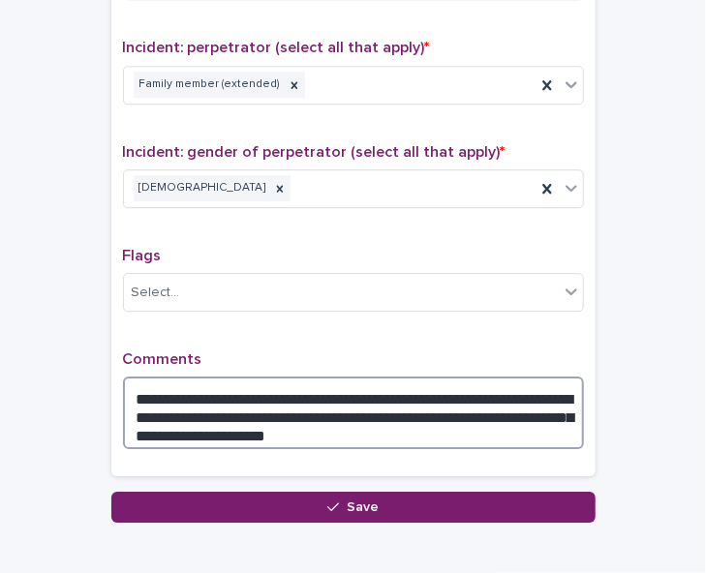
click at [317, 423] on textarea "**********" at bounding box center [353, 413] width 461 height 73
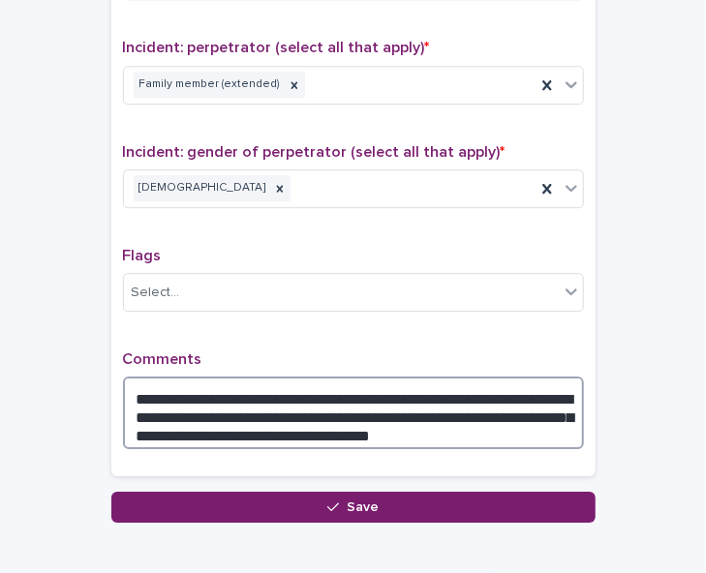
click at [458, 425] on textarea "**********" at bounding box center [353, 413] width 461 height 73
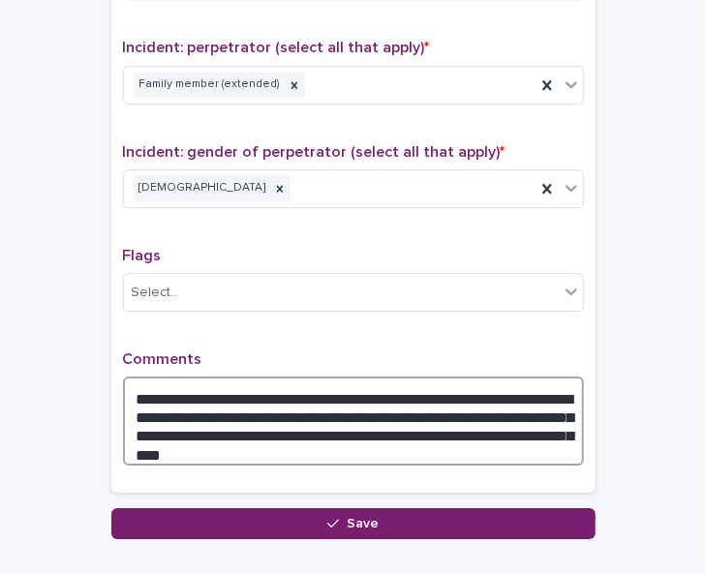
type textarea "**********"
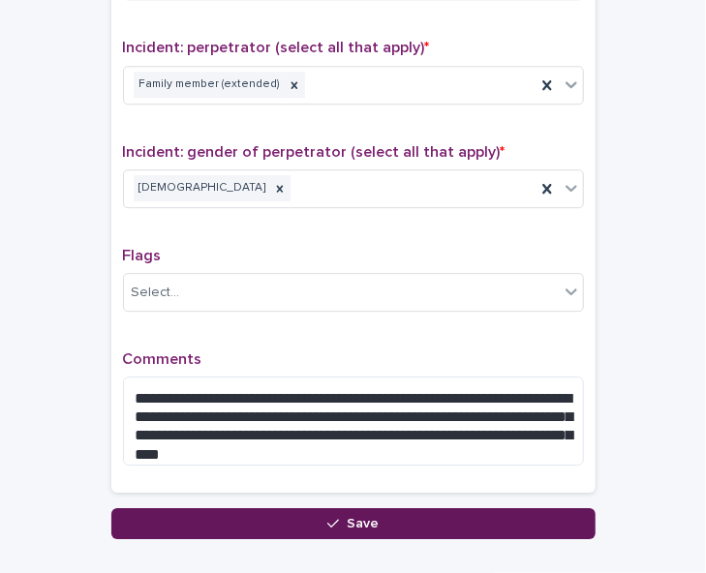
click at [425, 517] on button "Save" at bounding box center [353, 523] width 484 height 31
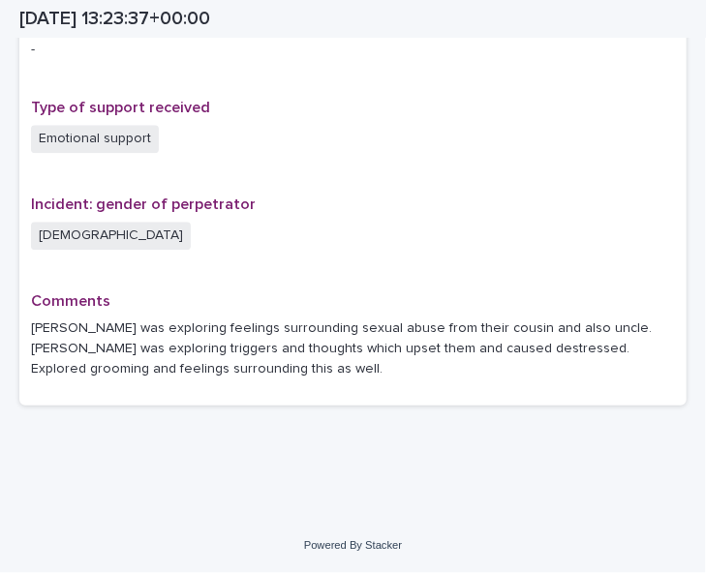
scroll to position [1305, 0]
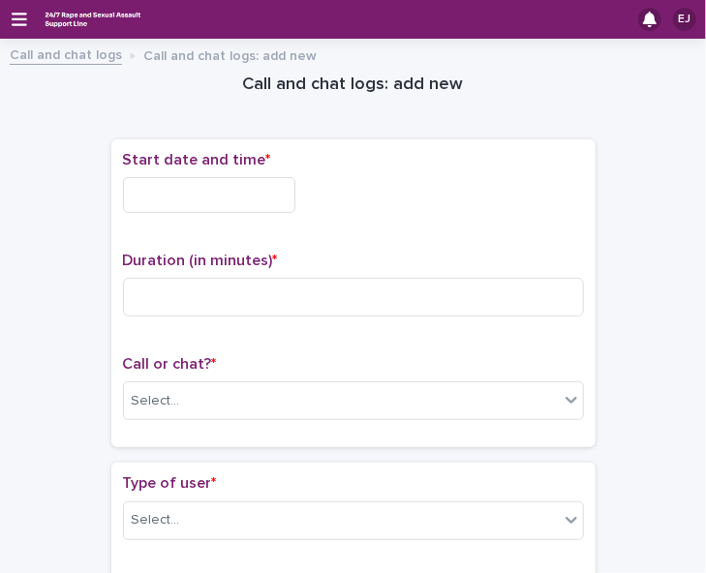
click at [261, 190] on input "text" at bounding box center [209, 195] width 172 height 36
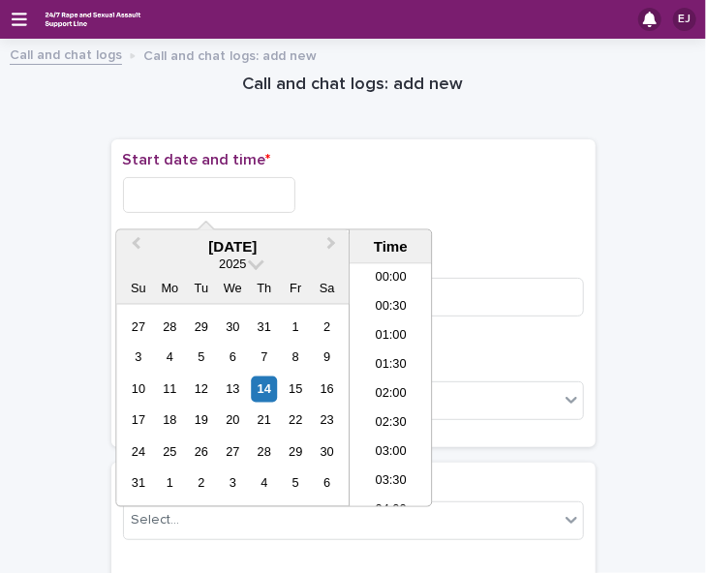
scroll to position [707, 0]
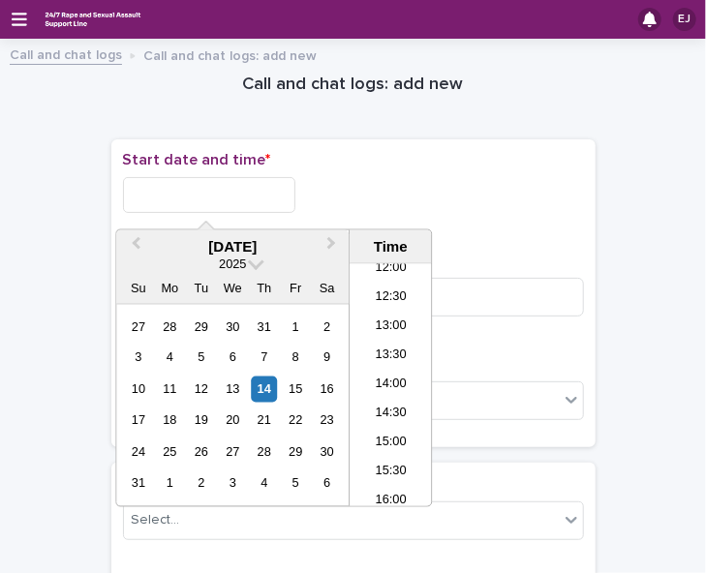
drag, startPoint x: 371, startPoint y: 381, endPoint x: 331, endPoint y: 90, distance: 293.2
click at [331, 90] on h1 "Call and chat logs: add new" at bounding box center [353, 85] width 484 height 23
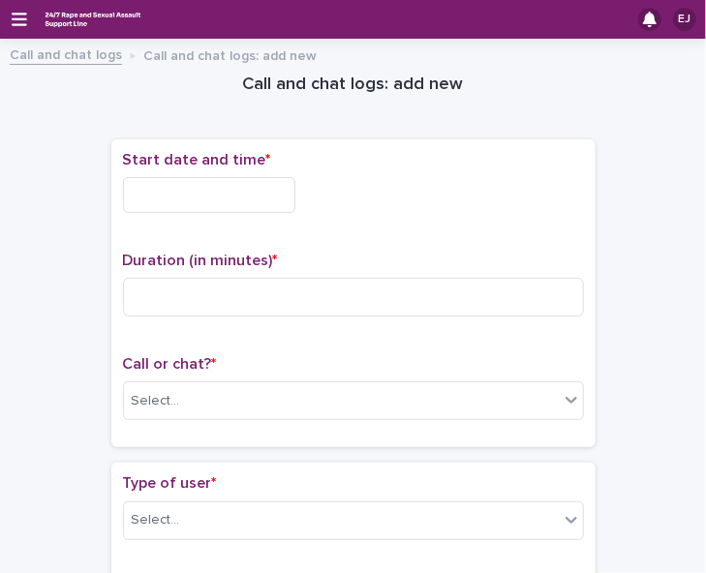
click at [254, 187] on input "text" at bounding box center [209, 195] width 172 height 36
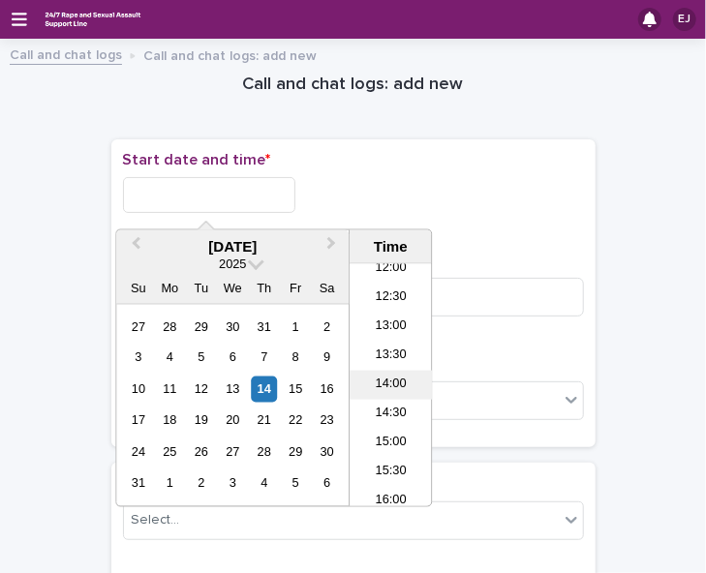
click at [394, 379] on li "14:00" at bounding box center [391, 385] width 82 height 29
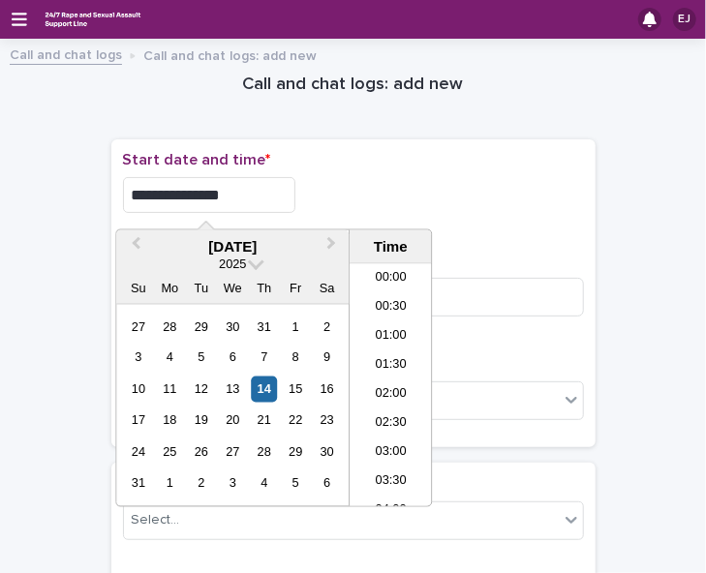
click at [241, 199] on input "**********" at bounding box center [209, 195] width 172 height 36
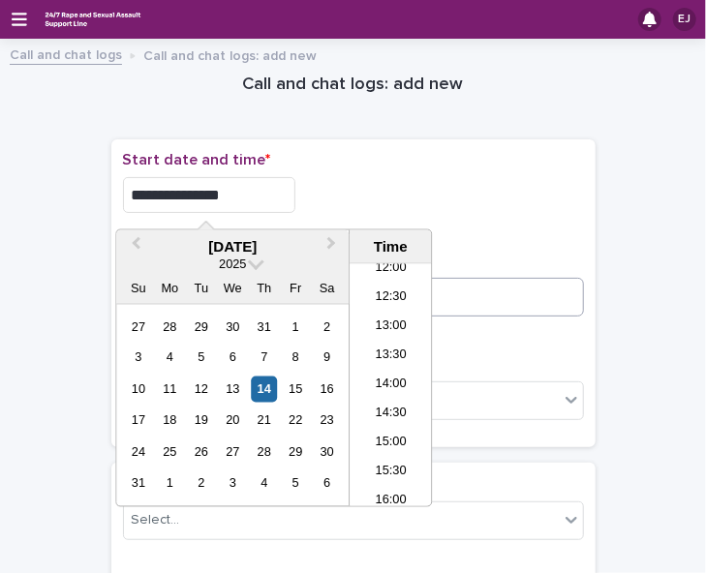
type input "**********"
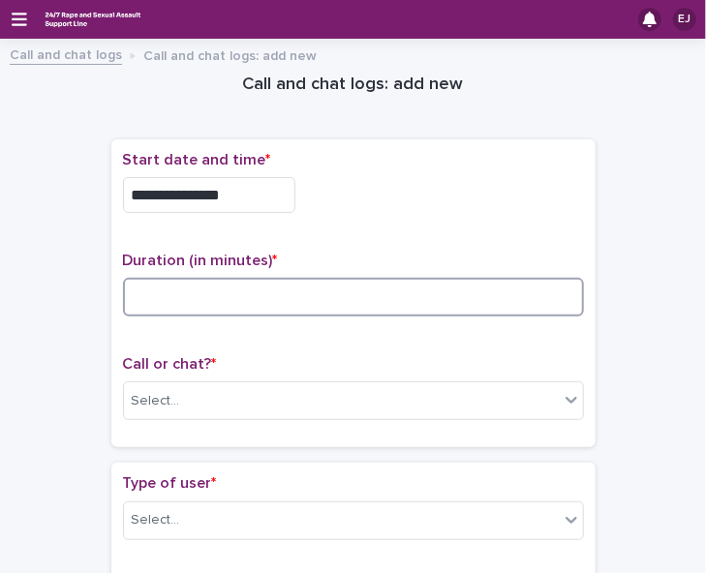
click at [550, 291] on input at bounding box center [353, 297] width 461 height 39
type input "*"
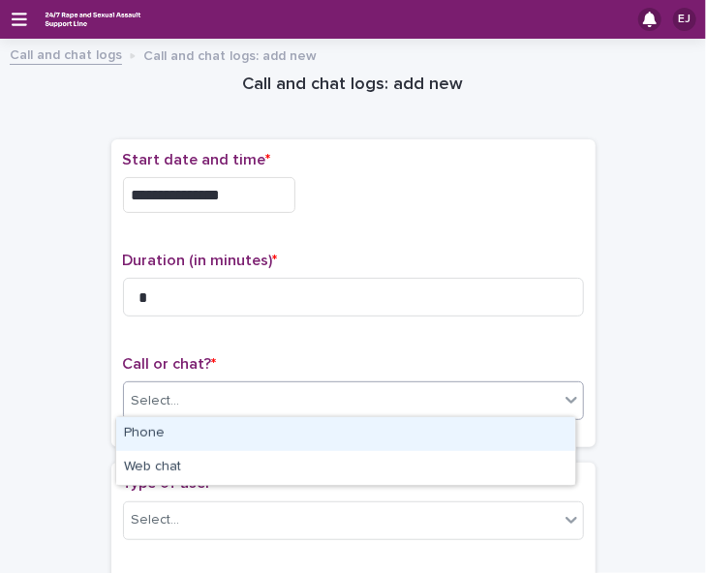
click at [550, 388] on div "Select..." at bounding box center [341, 401] width 435 height 32
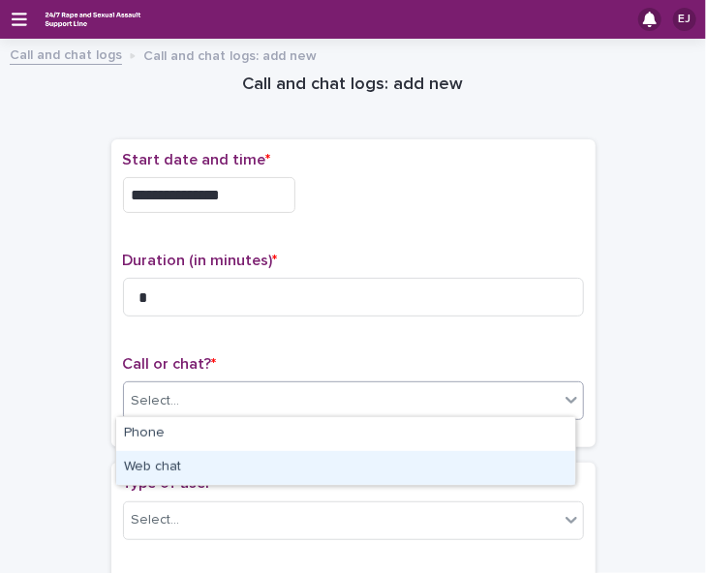
click at [546, 469] on div "Web chat" at bounding box center [345, 468] width 459 height 34
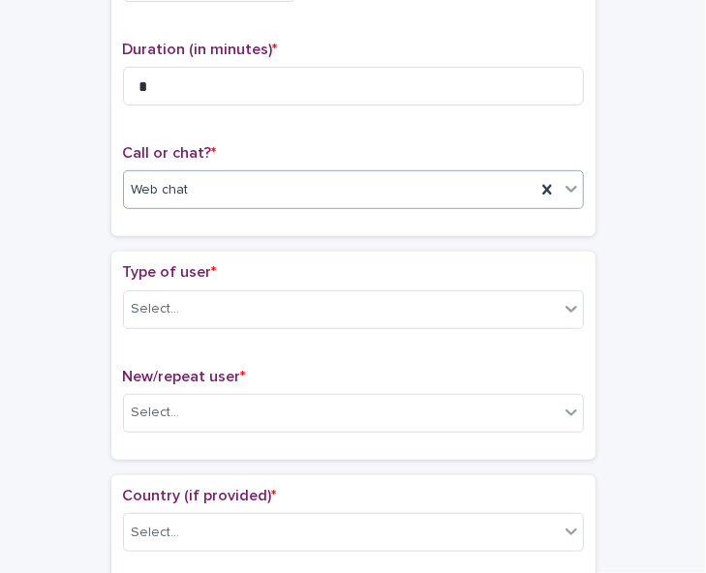
scroll to position [227, 0]
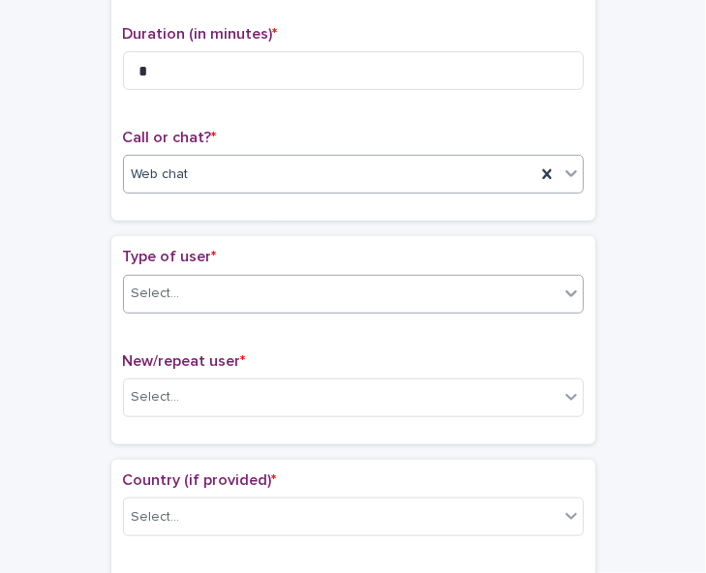
click at [533, 288] on div "Select..." at bounding box center [341, 294] width 435 height 32
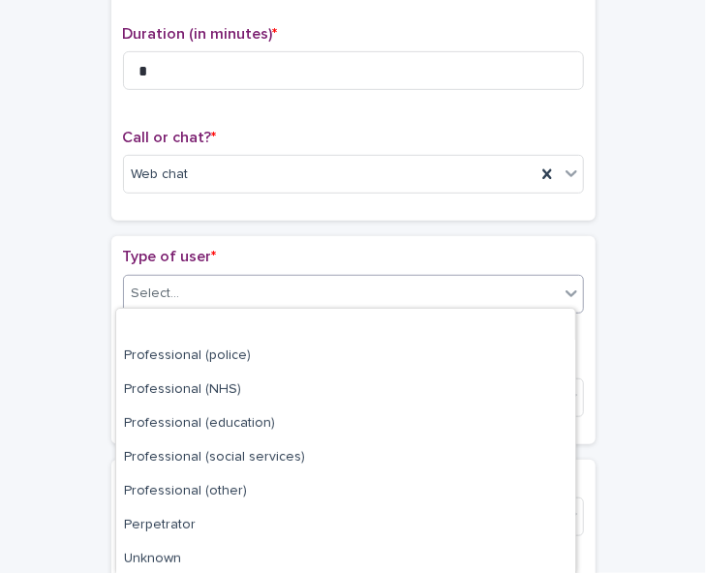
scroll to position [243, 0]
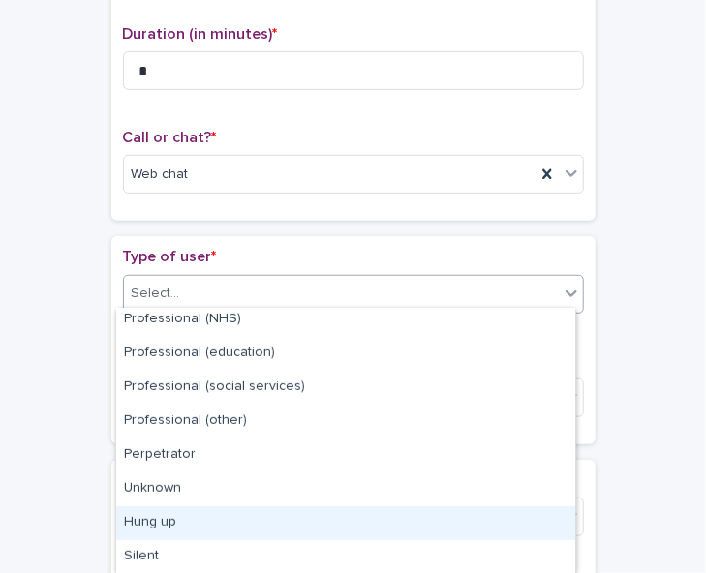
click at [505, 514] on div "Hung up" at bounding box center [345, 523] width 459 height 34
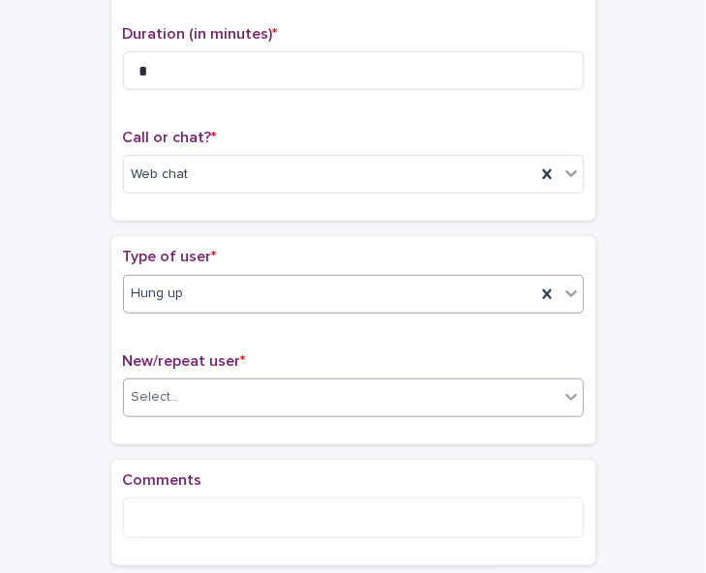
click at [509, 390] on div "Select..." at bounding box center [341, 398] width 435 height 32
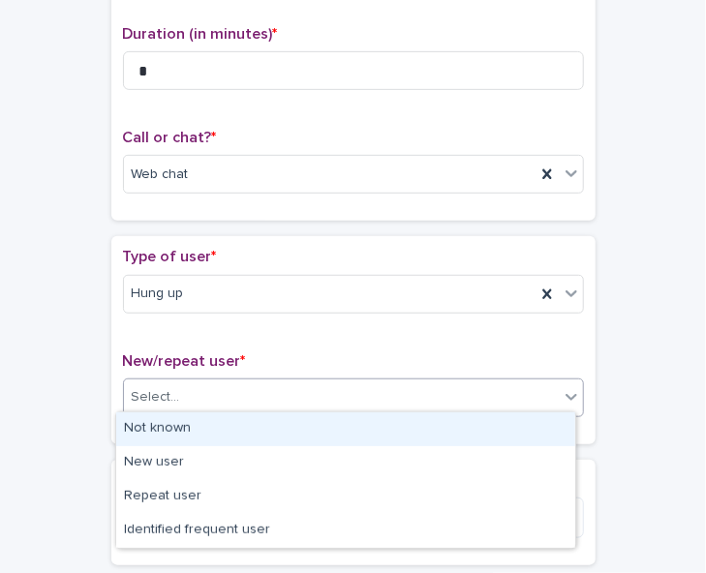
click at [509, 421] on div "Not known" at bounding box center [345, 430] width 459 height 34
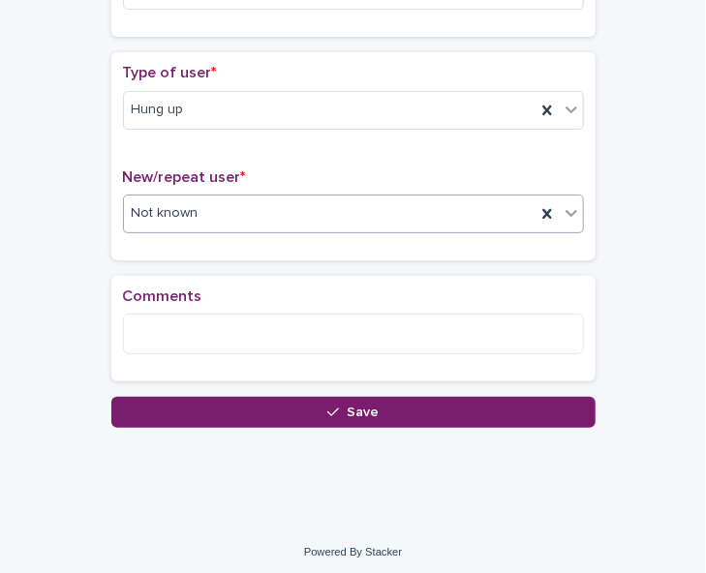
scroll to position [413, 0]
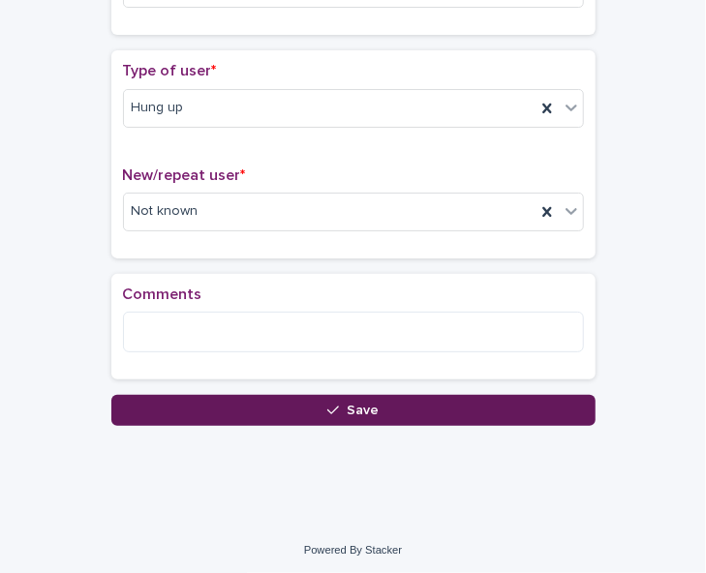
click at [447, 410] on button "Save" at bounding box center [353, 410] width 484 height 31
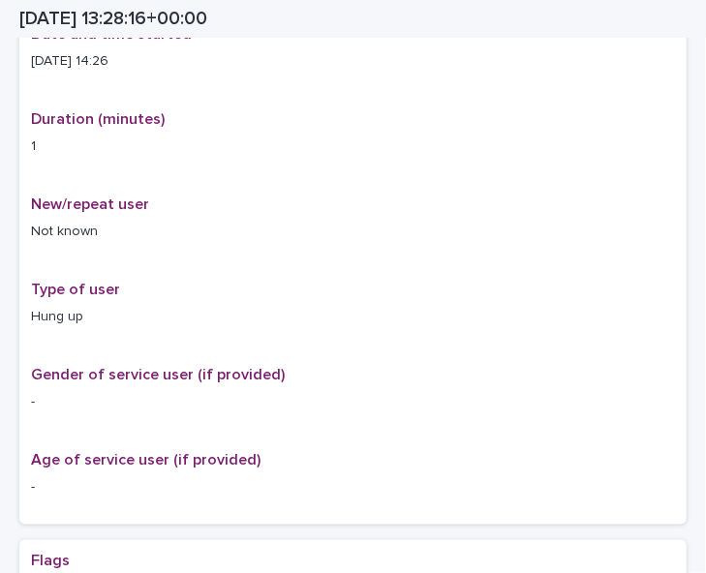
scroll to position [424, 0]
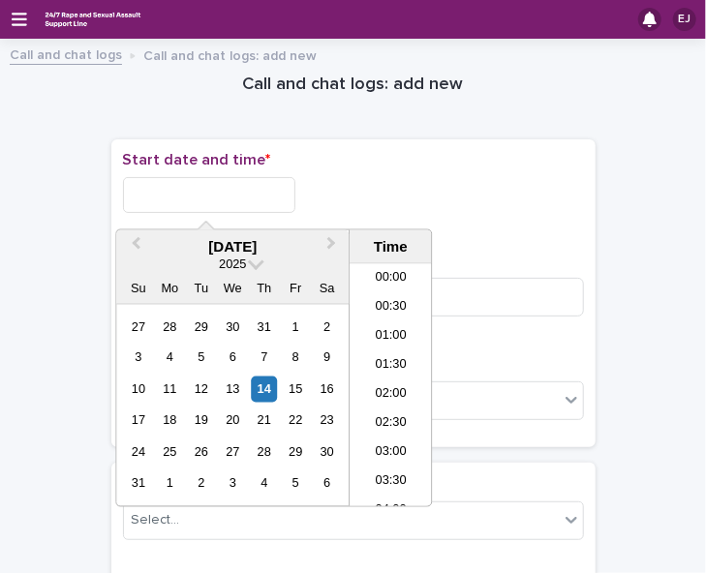
click at [236, 200] on input "text" at bounding box center [209, 195] width 172 height 36
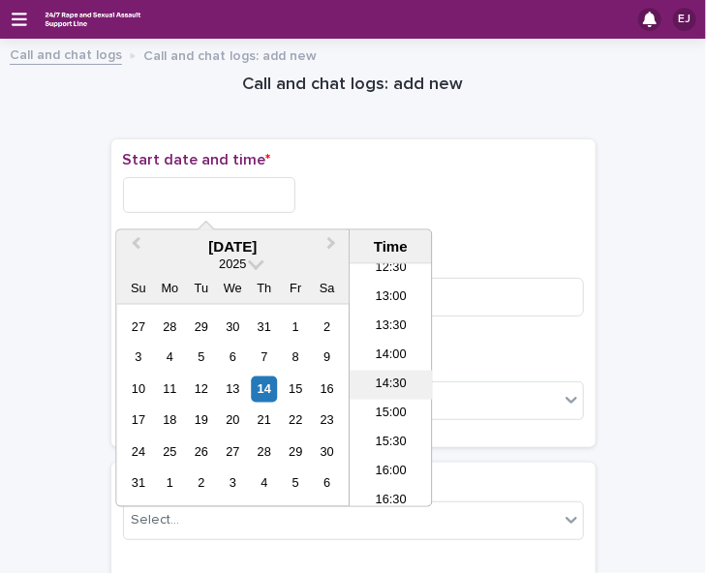
click at [397, 386] on li "14:30" at bounding box center [391, 385] width 82 height 29
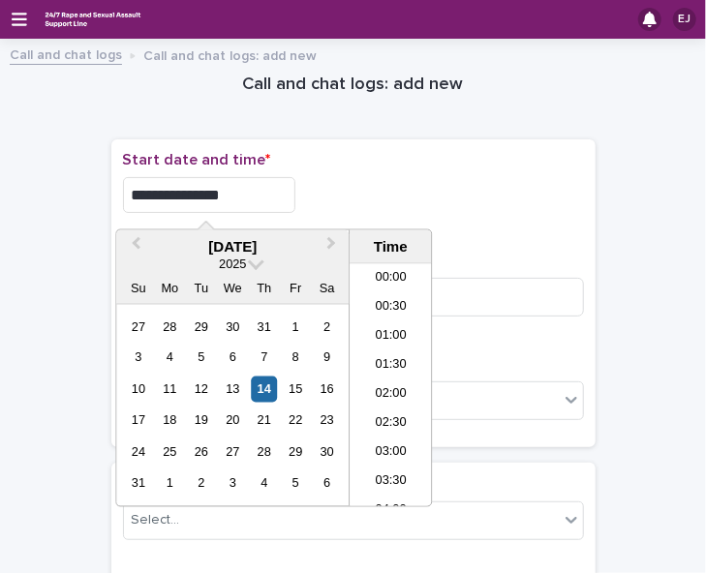
click at [223, 192] on input "**********" at bounding box center [209, 195] width 172 height 36
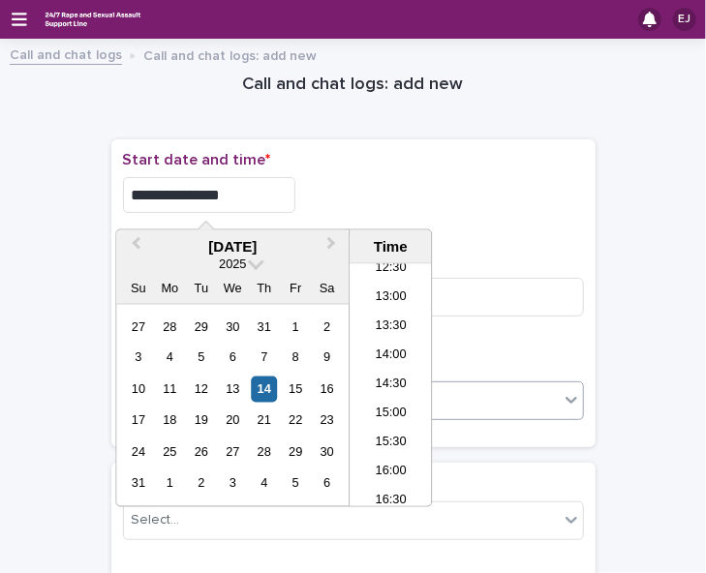
type input "**********"
click at [564, 403] on icon at bounding box center [571, 399] width 19 height 19
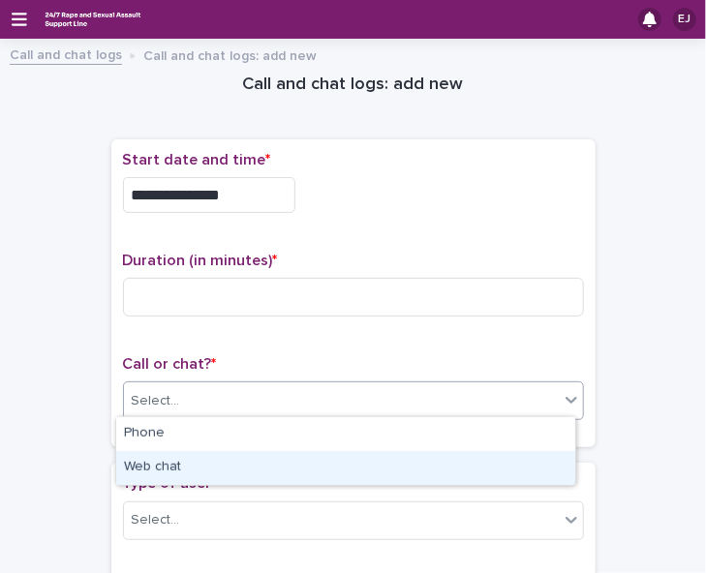
click at [552, 470] on div "Web chat" at bounding box center [345, 468] width 459 height 34
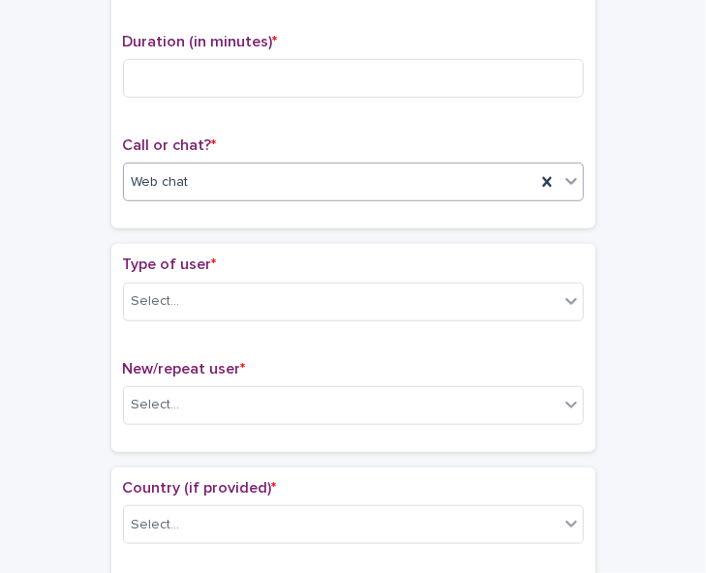
scroll to position [235, 0]
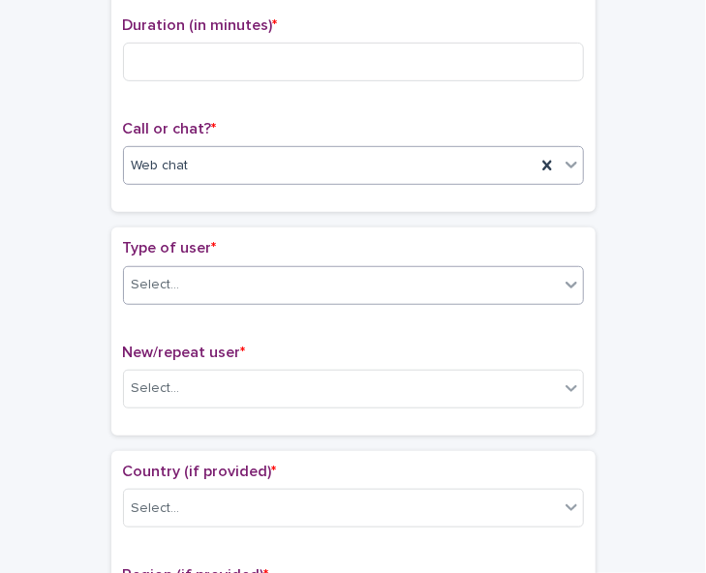
click at [526, 272] on div "Select..." at bounding box center [341, 285] width 435 height 32
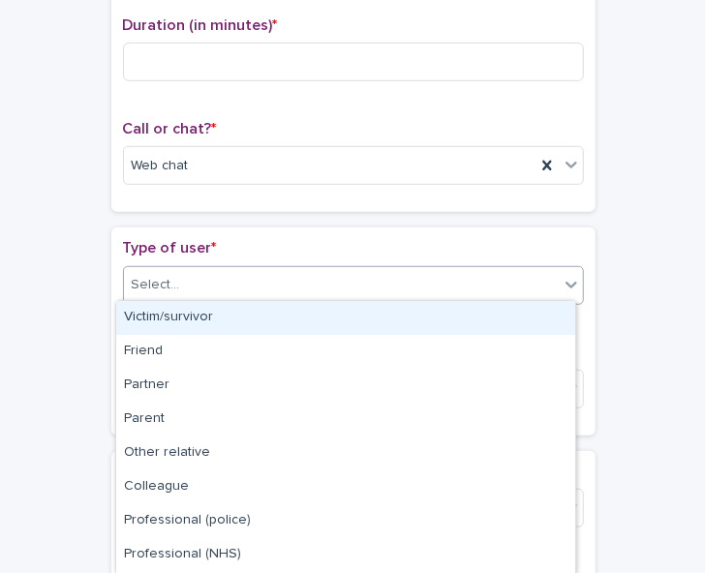
click at [517, 317] on div "Victim/survivor" at bounding box center [345, 318] width 459 height 34
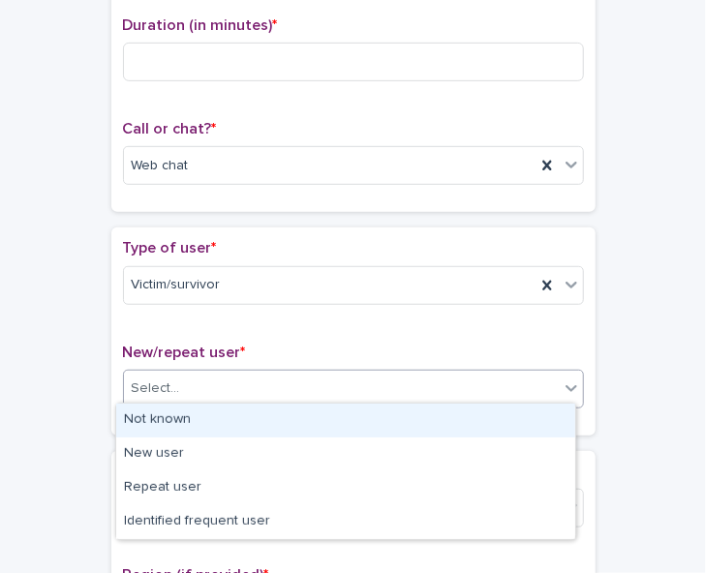
click at [507, 396] on div "Select..." at bounding box center [341, 389] width 435 height 32
click at [503, 417] on div "Not known" at bounding box center [345, 421] width 459 height 34
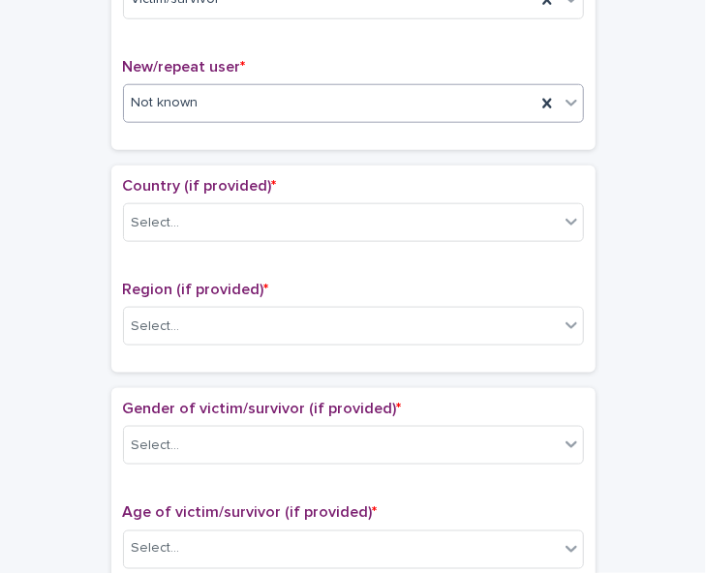
scroll to position [523, 0]
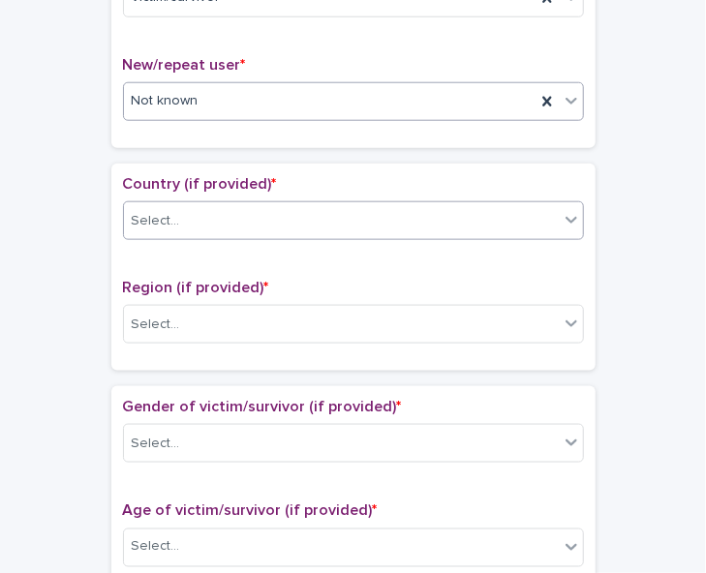
click at [535, 218] on div "Select..." at bounding box center [341, 221] width 435 height 32
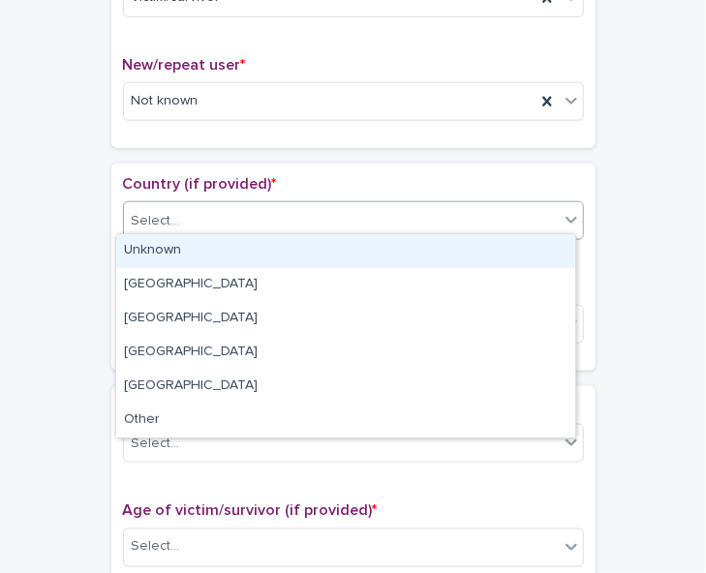
click at [520, 260] on div "Unknown" at bounding box center [345, 251] width 459 height 34
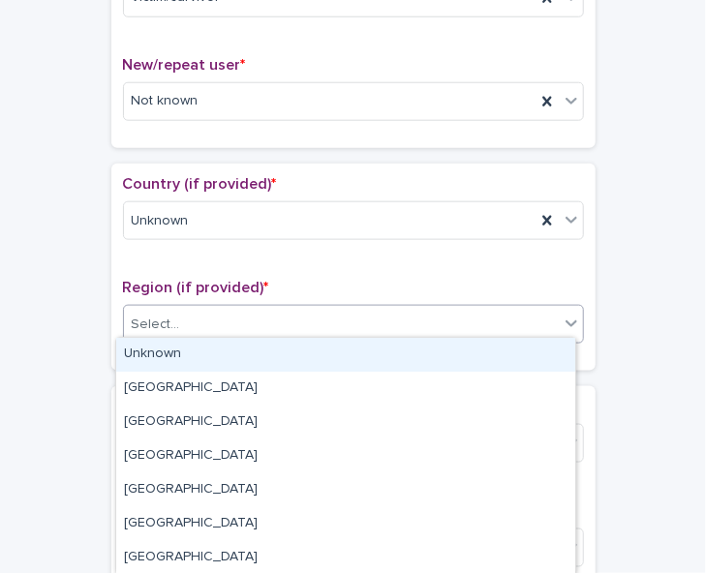
click at [520, 309] on div "Select..." at bounding box center [341, 325] width 435 height 32
click at [510, 353] on div "Unknown" at bounding box center [345, 355] width 459 height 34
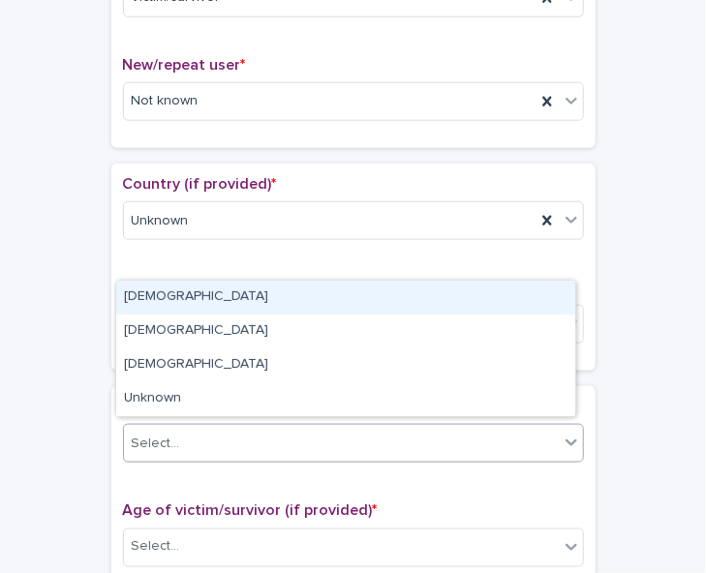
click at [495, 441] on div "Select..." at bounding box center [341, 444] width 435 height 32
click at [494, 298] on div "[DEMOGRAPHIC_DATA]" at bounding box center [345, 298] width 459 height 34
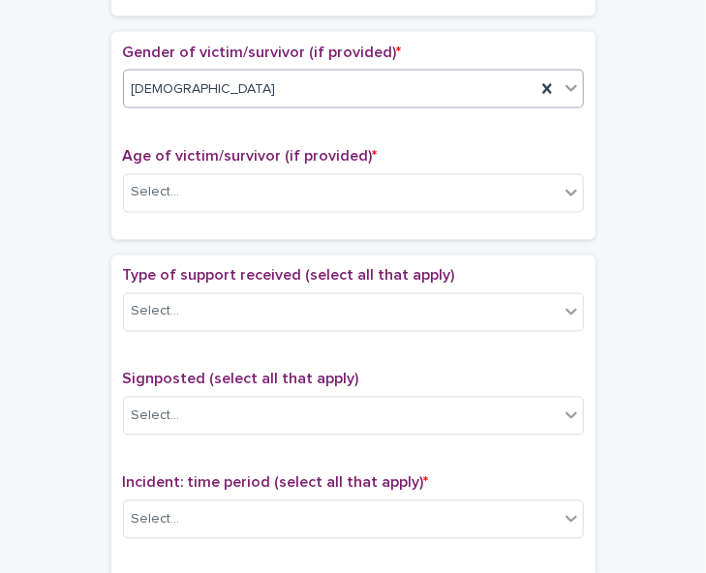
scroll to position [879, 0]
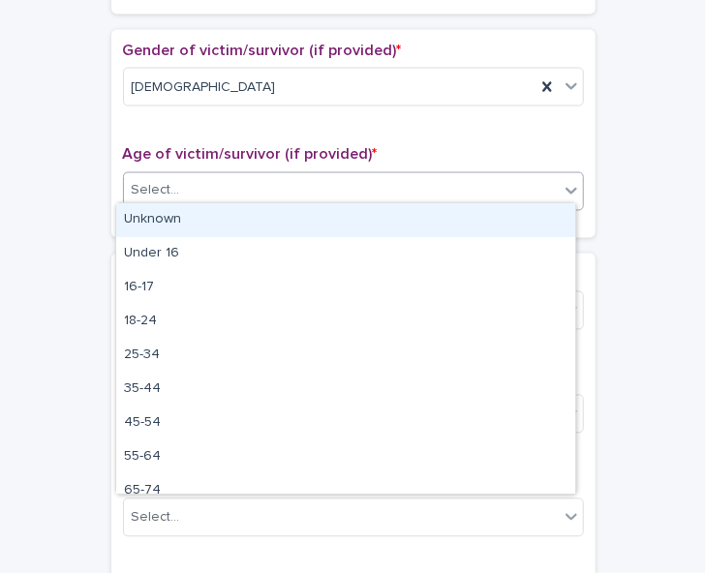
click at [525, 182] on div "Select..." at bounding box center [341, 191] width 435 height 32
click at [515, 211] on div "Unknown" at bounding box center [345, 220] width 459 height 34
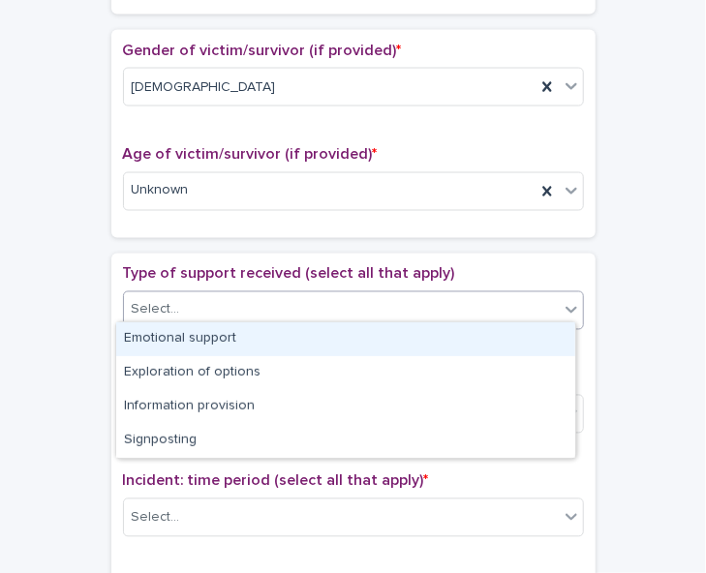
click at [513, 300] on div "Select..." at bounding box center [341, 310] width 435 height 32
click at [509, 337] on div "Emotional support" at bounding box center [345, 339] width 459 height 34
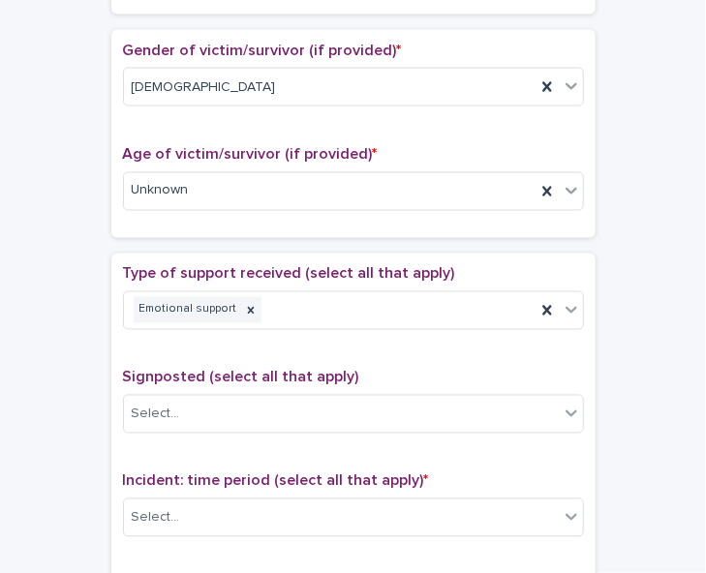
click at [690, 268] on div "**********" at bounding box center [353, 200] width 706 height 2059
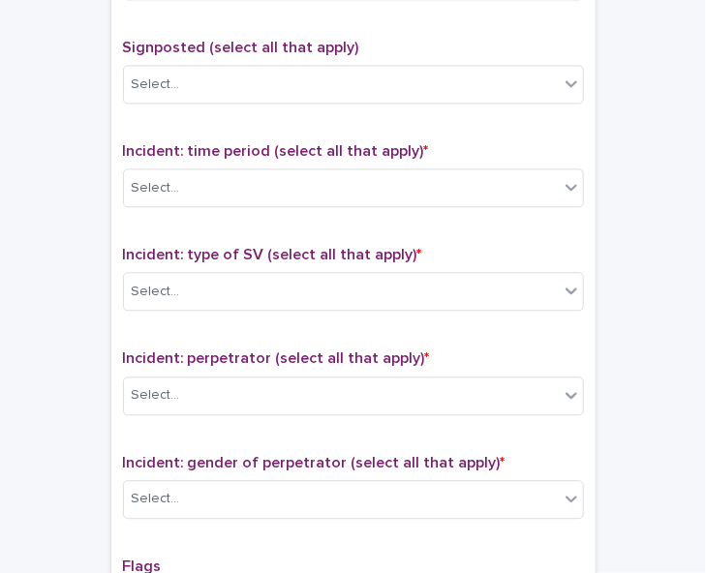
scroll to position [1212, 0]
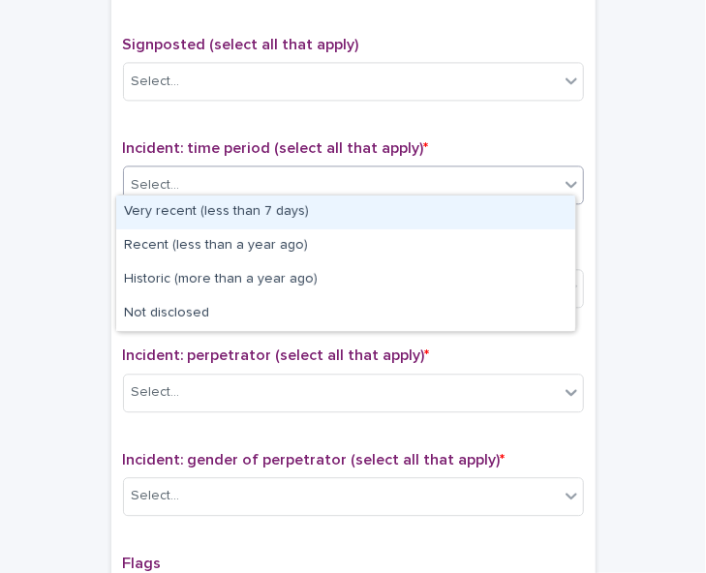
click at [485, 183] on div "Select..." at bounding box center [341, 185] width 435 height 32
click at [475, 205] on div "Very recent (less than 7 days)" at bounding box center [345, 213] width 459 height 34
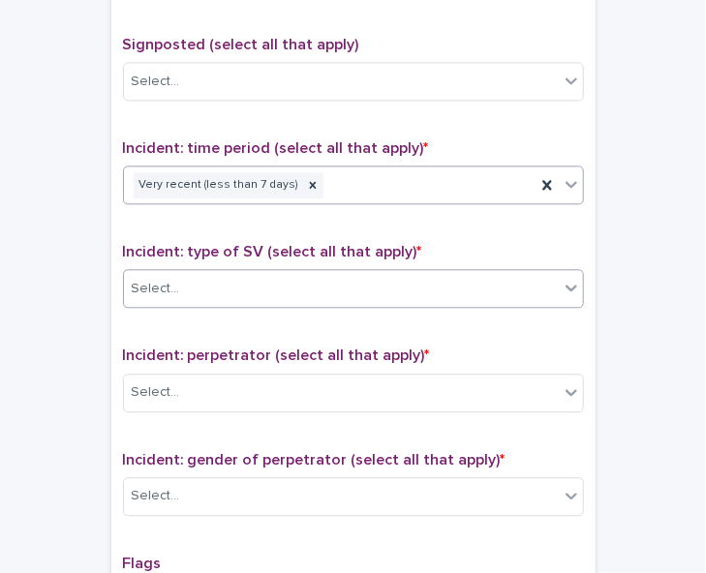
click at [474, 284] on div "Select..." at bounding box center [341, 289] width 435 height 32
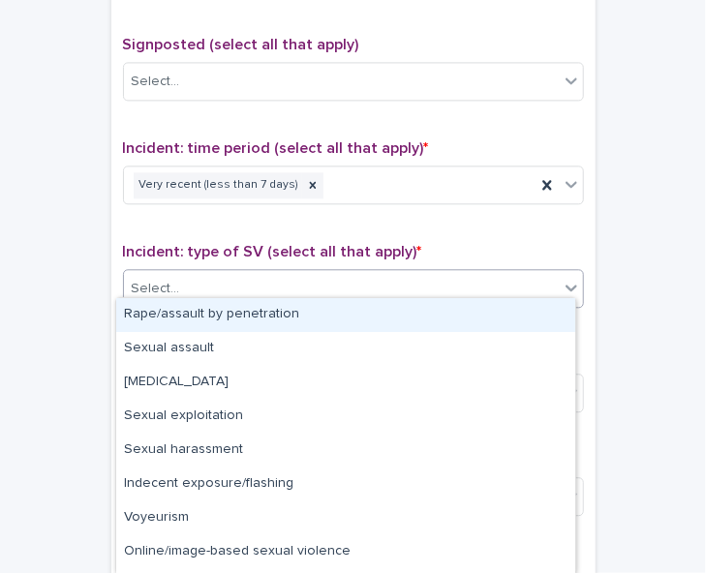
click at [476, 317] on div "Rape/assault by penetration" at bounding box center [345, 315] width 459 height 34
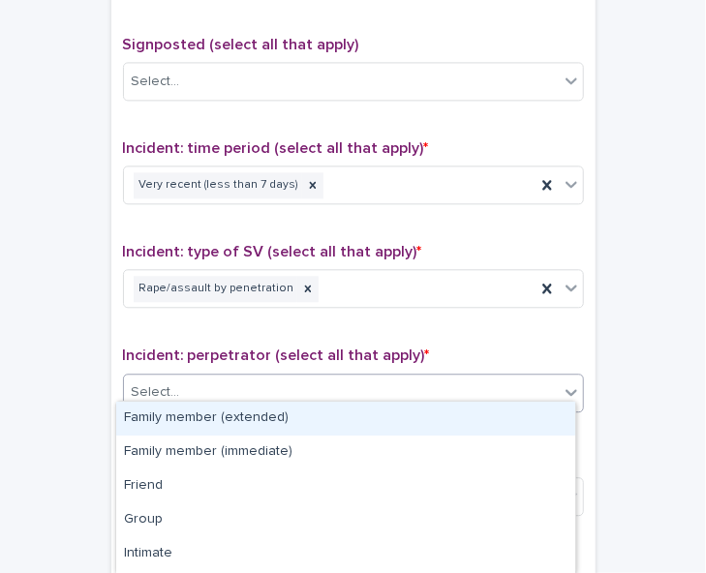
click at [480, 383] on div "Select..." at bounding box center [341, 393] width 435 height 32
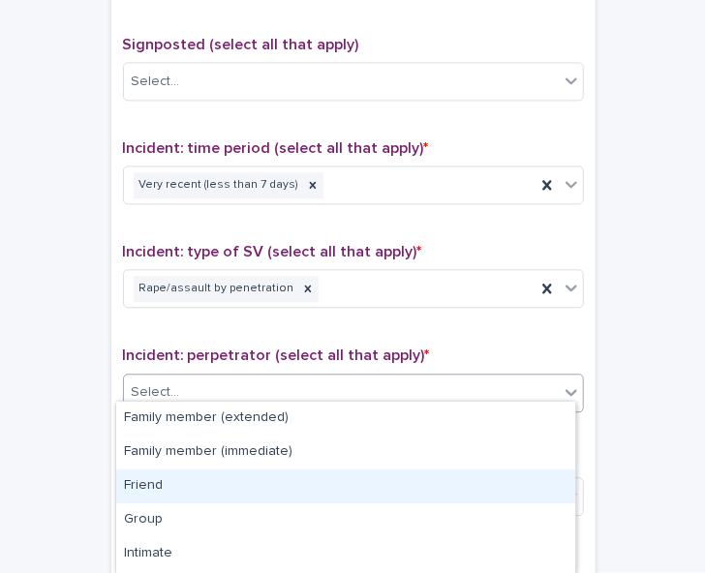
click at [474, 474] on div "Friend" at bounding box center [345, 487] width 459 height 34
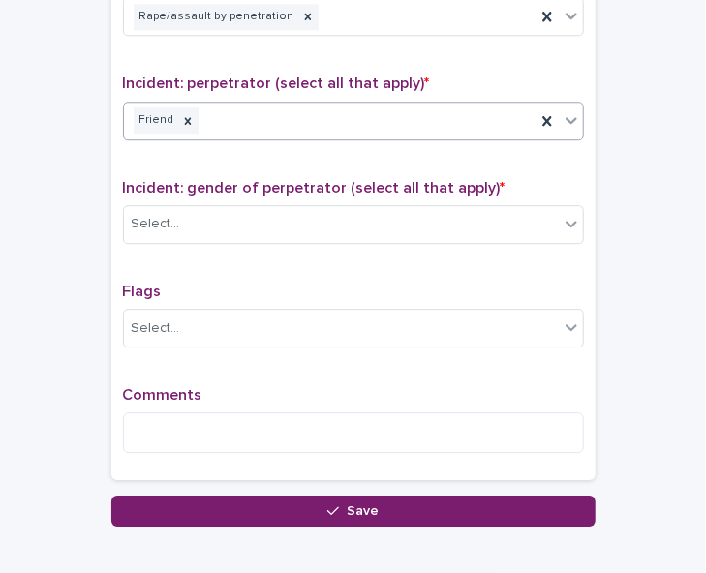
scroll to position [1503, 0]
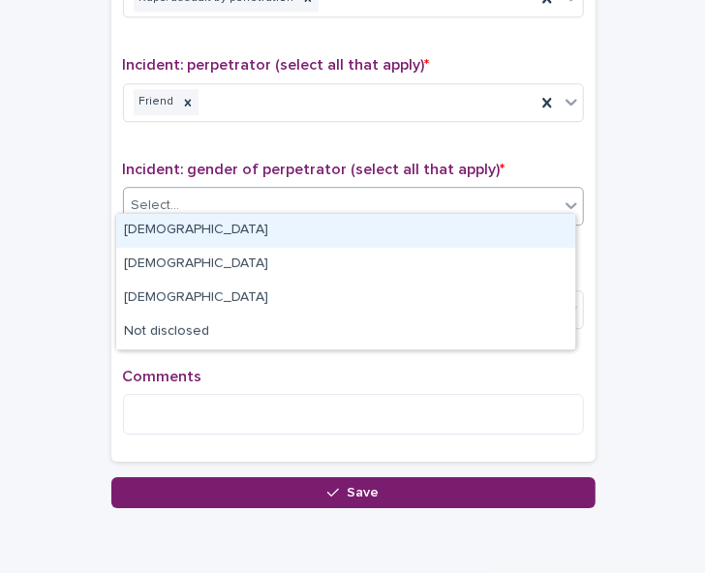
click at [496, 193] on div "Select..." at bounding box center [341, 206] width 435 height 32
click at [453, 231] on div "[DEMOGRAPHIC_DATA]" at bounding box center [345, 231] width 459 height 34
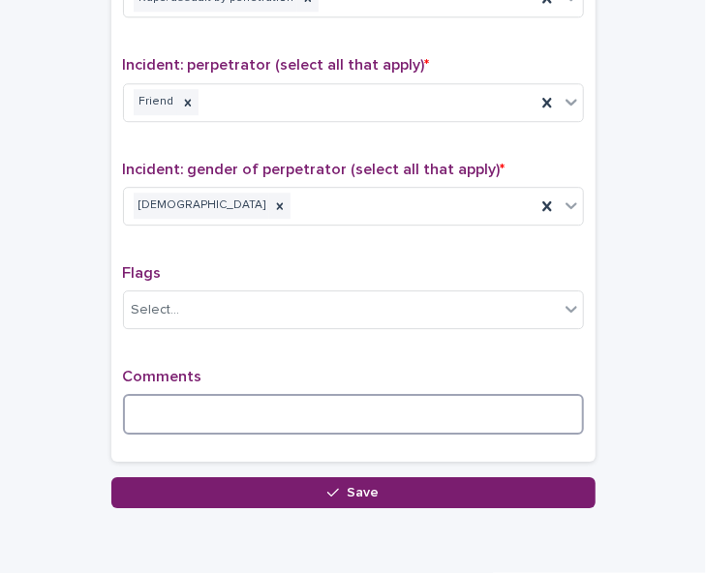
click at [194, 398] on textarea at bounding box center [353, 414] width 461 height 41
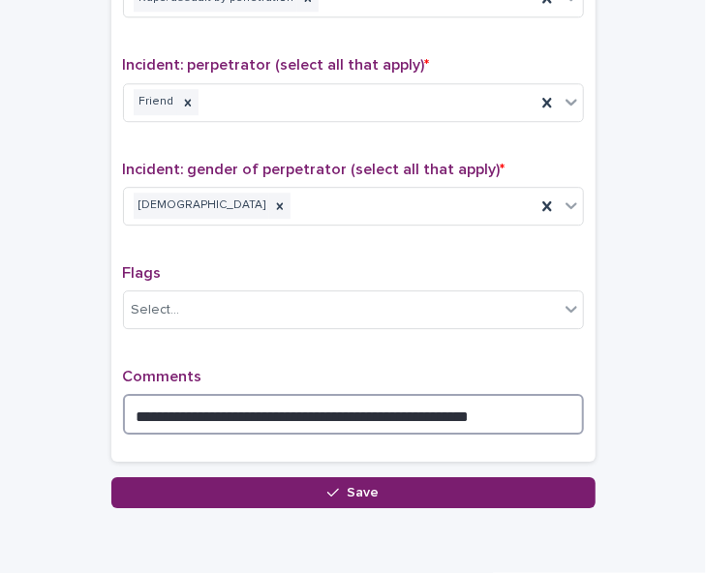
type textarea "**********"
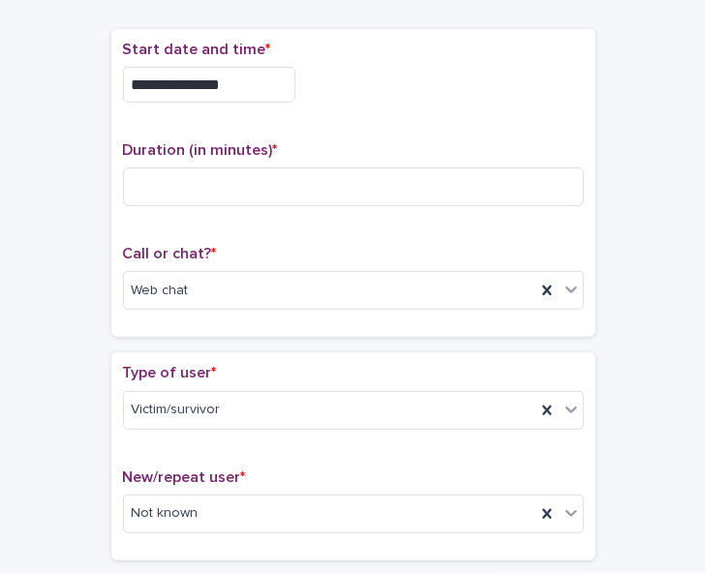
scroll to position [107, 0]
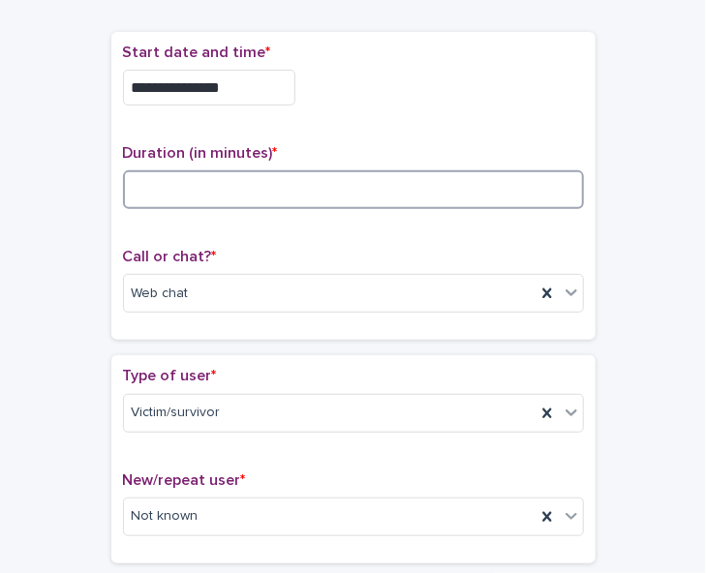
click at [329, 178] on input at bounding box center [353, 189] width 461 height 39
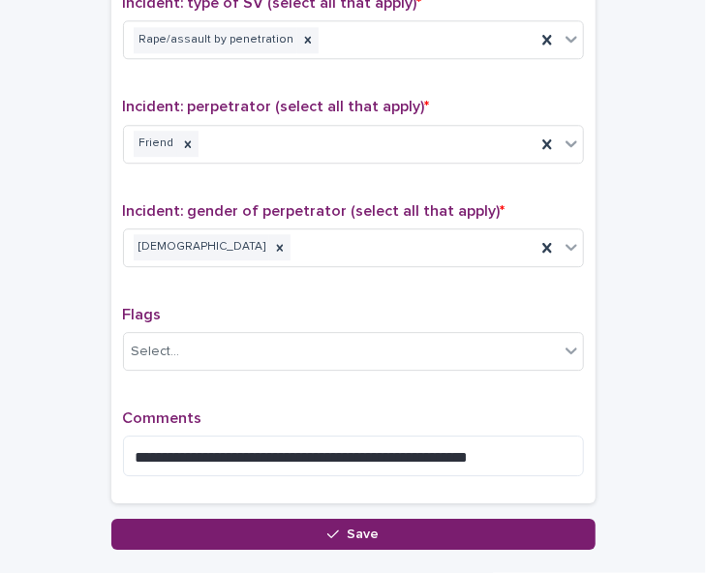
scroll to position [1489, 0]
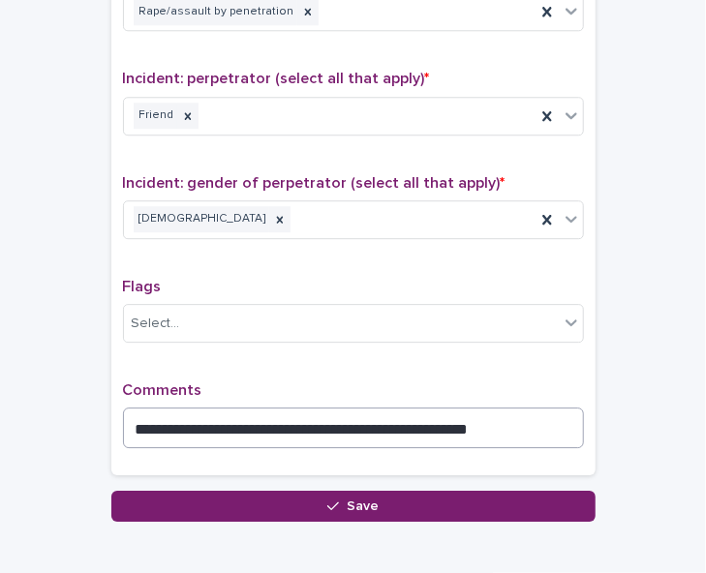
type input "**"
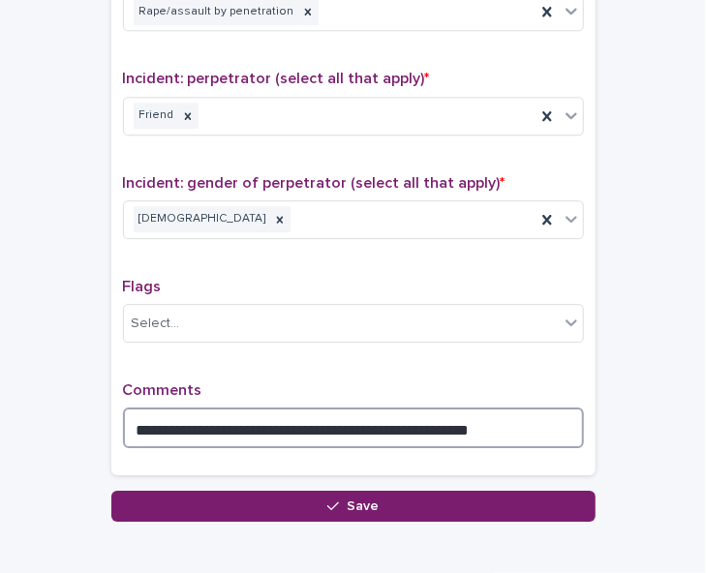
click at [498, 427] on textarea "**********" at bounding box center [353, 428] width 461 height 41
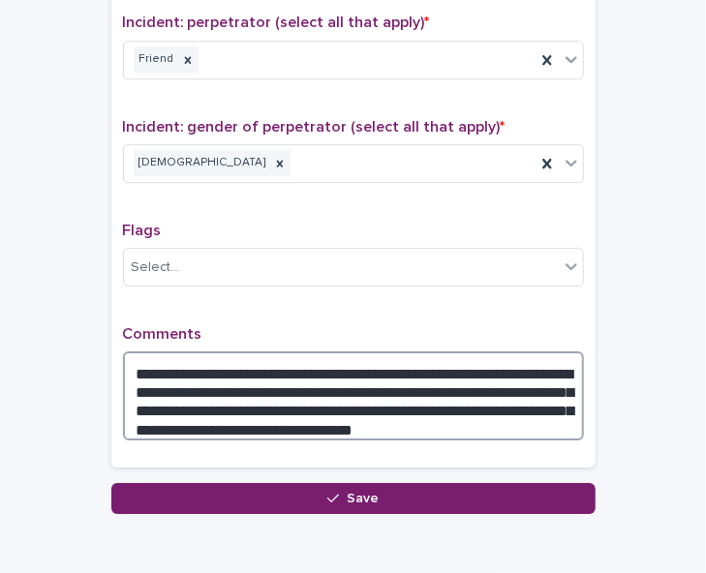
scroll to position [1575, 0]
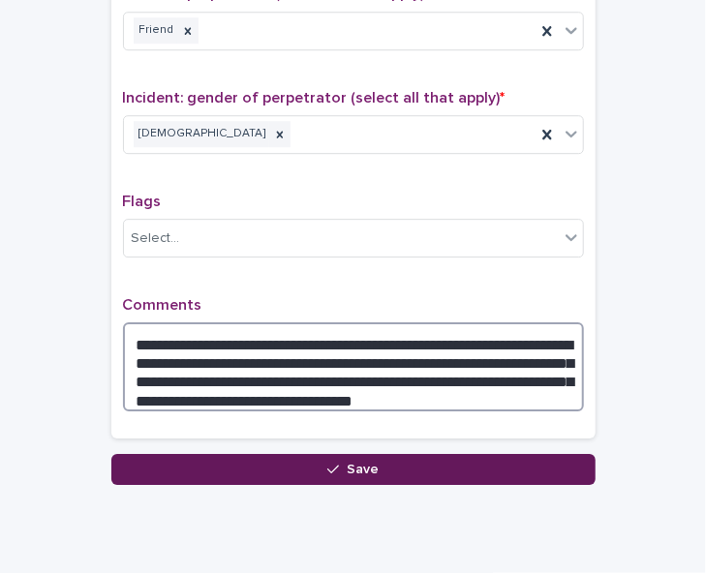
type textarea "**********"
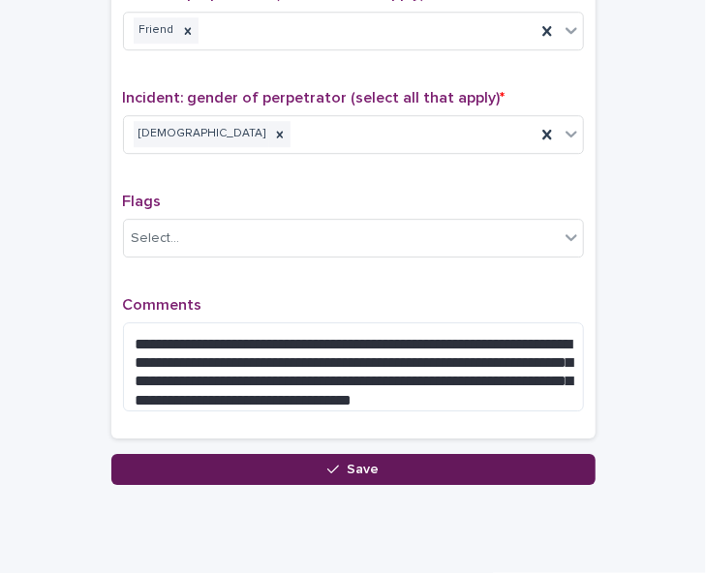
click at [437, 460] on button "Save" at bounding box center [353, 469] width 484 height 31
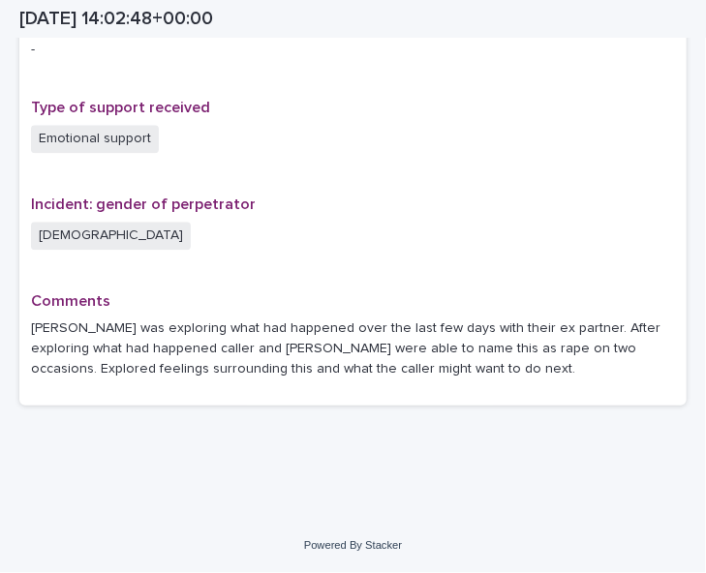
scroll to position [1305, 0]
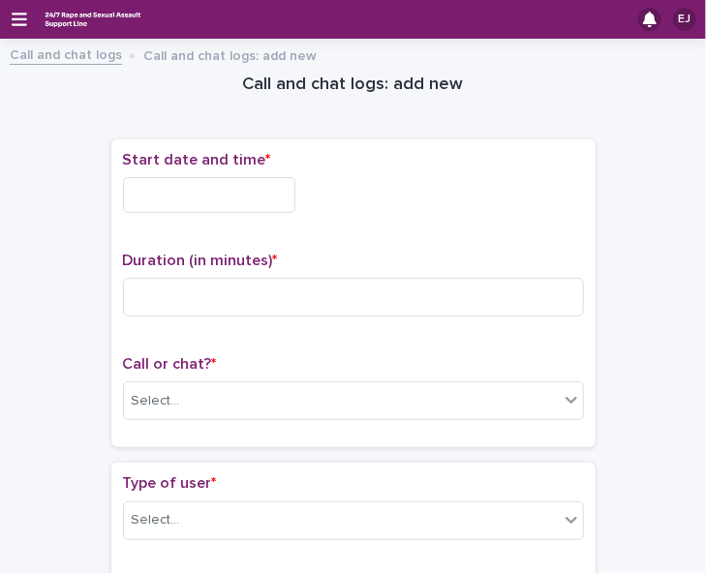
click at [217, 194] on input "text" at bounding box center [209, 195] width 172 height 36
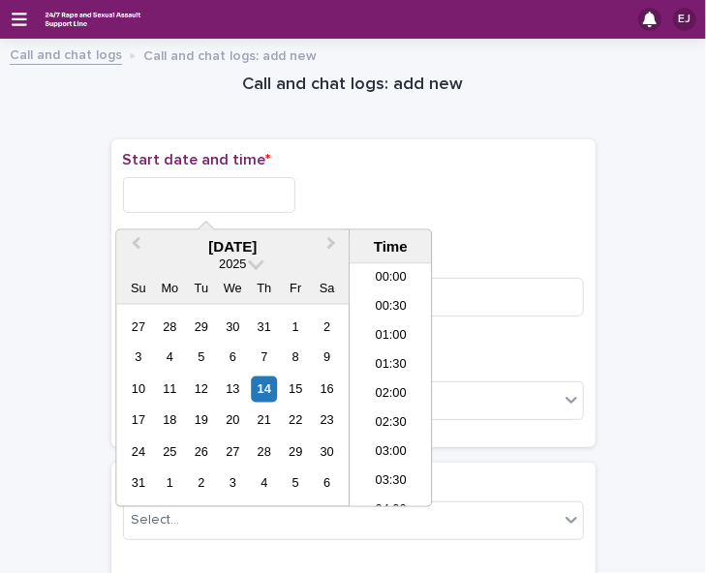
scroll to position [765, 0]
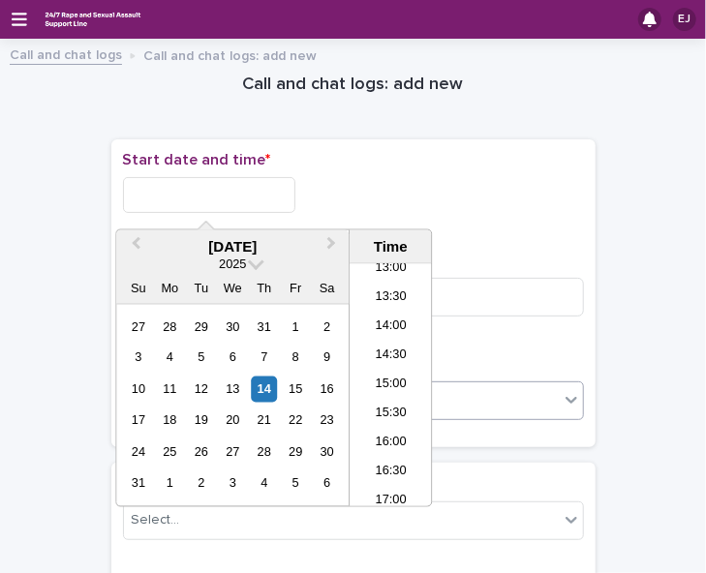
click at [393, 382] on li "15:00" at bounding box center [391, 385] width 82 height 29
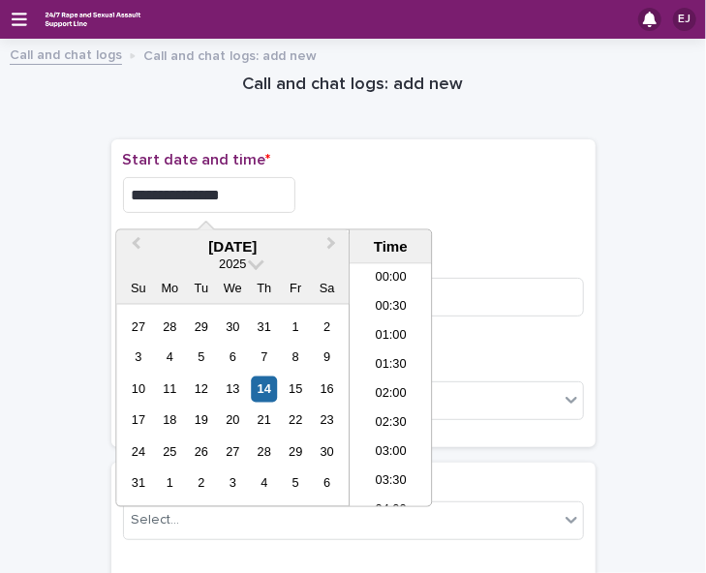
click at [260, 194] on input "**********" at bounding box center [209, 195] width 172 height 36
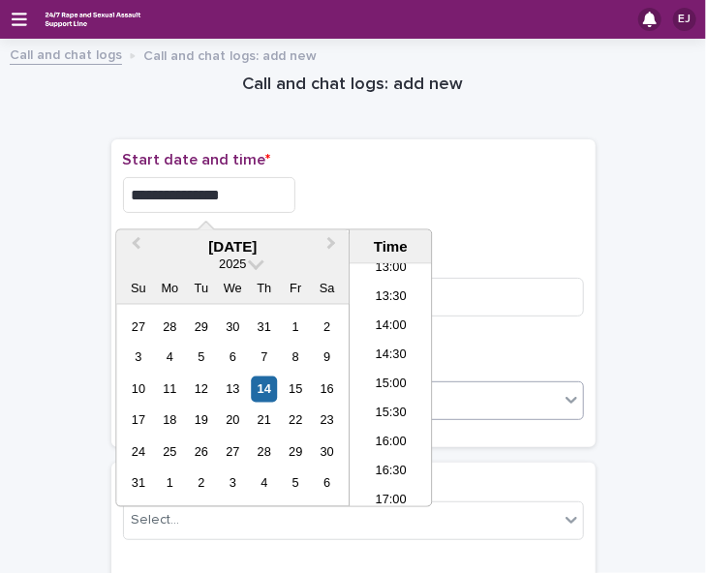
type input "**********"
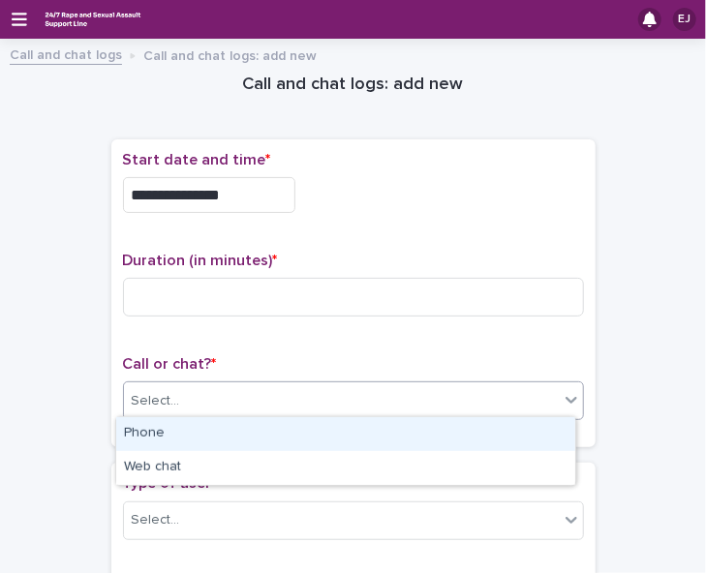
click at [532, 393] on div "Select..." at bounding box center [341, 401] width 435 height 32
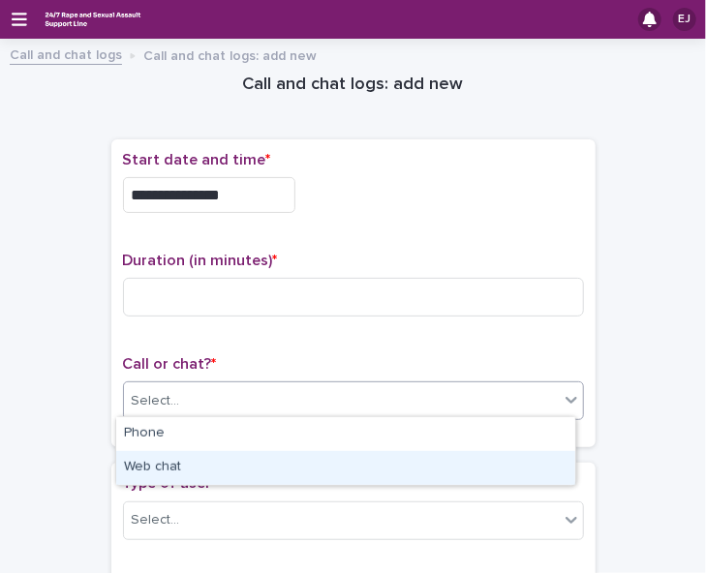
click at [523, 458] on div "Web chat" at bounding box center [345, 468] width 459 height 34
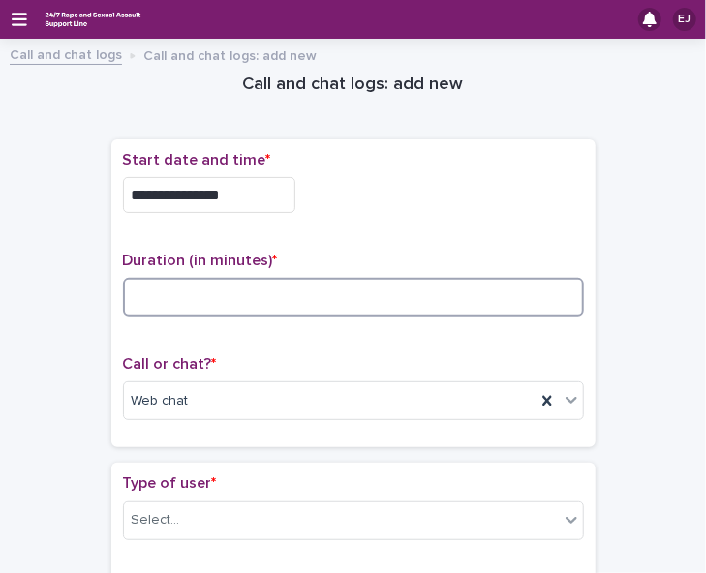
click at [207, 294] on input at bounding box center [353, 297] width 461 height 39
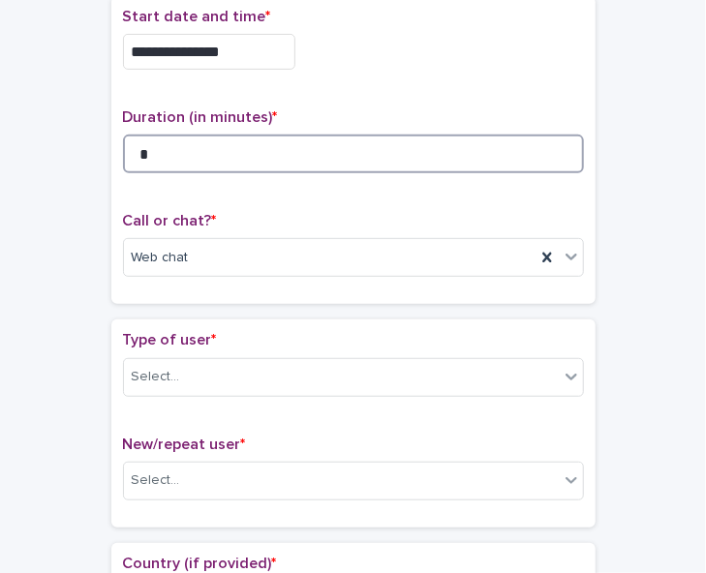
scroll to position [182, 0]
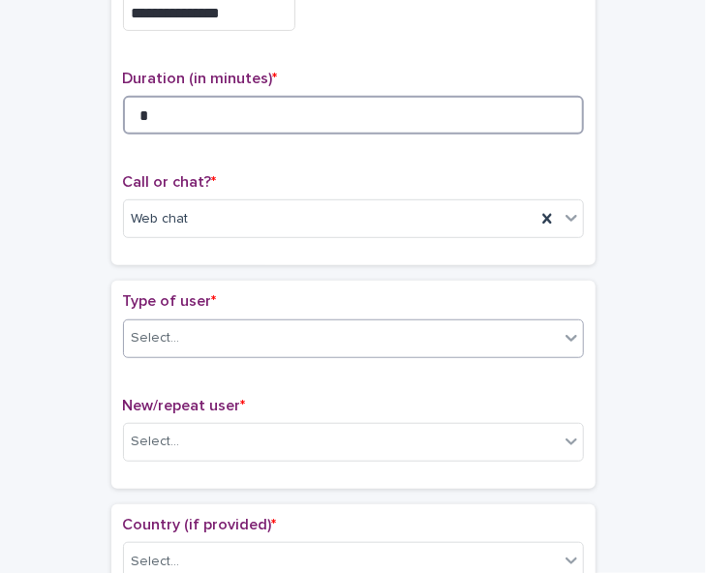
type input "*"
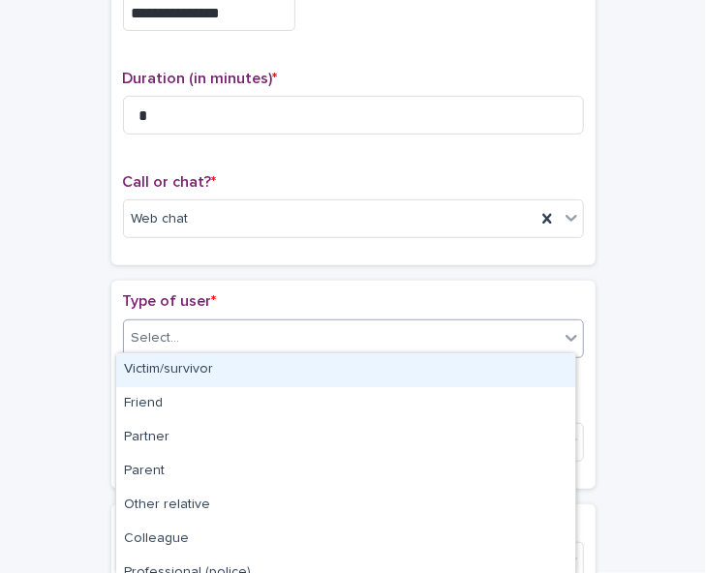
click at [505, 335] on div "Select..." at bounding box center [341, 338] width 435 height 32
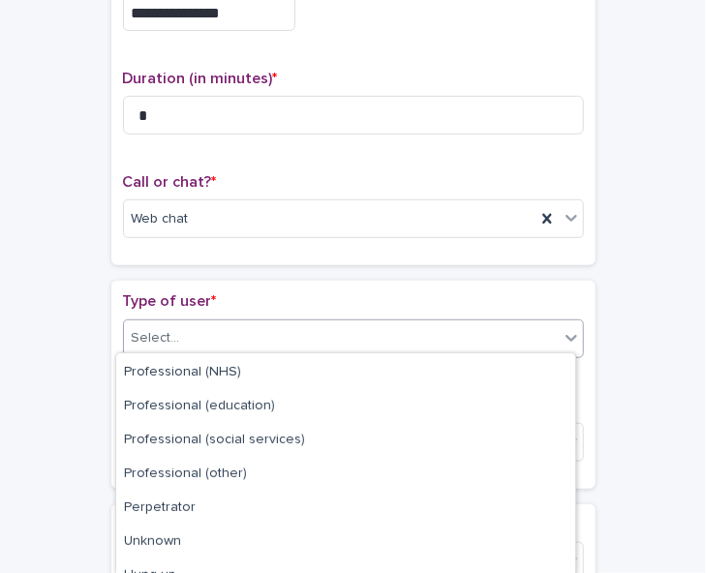
scroll to position [288, 0]
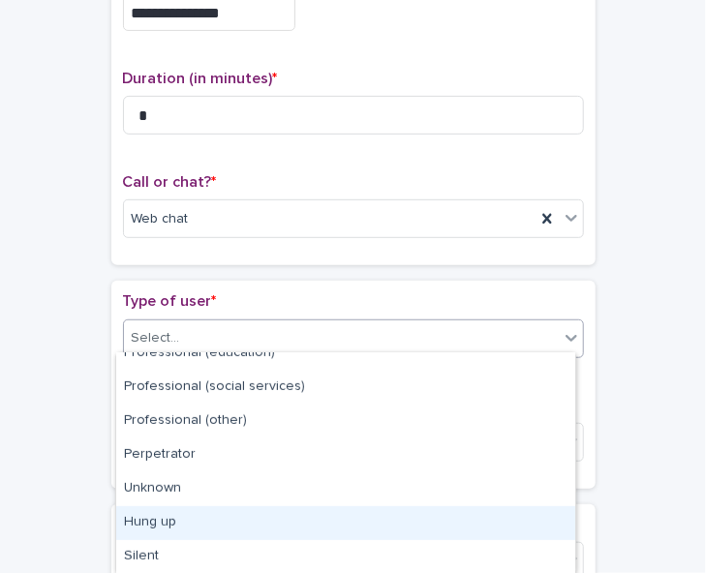
click at [411, 528] on div "Hung up" at bounding box center [345, 523] width 459 height 34
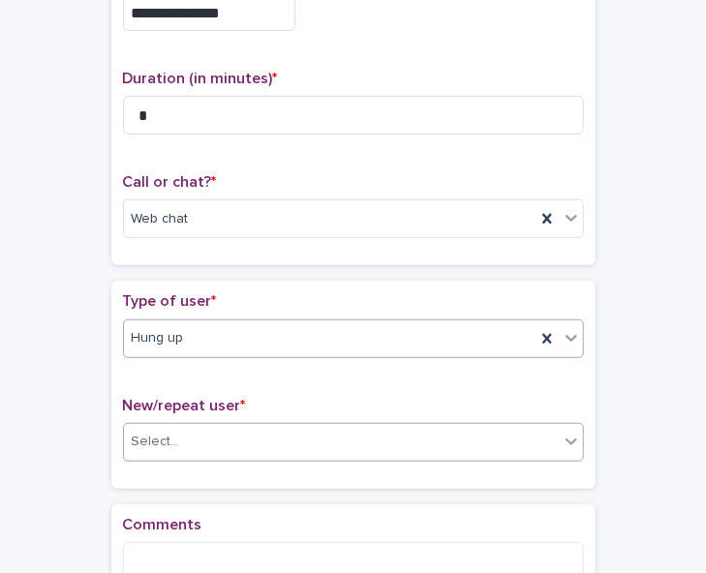
click at [376, 429] on div "Select..." at bounding box center [341, 442] width 435 height 32
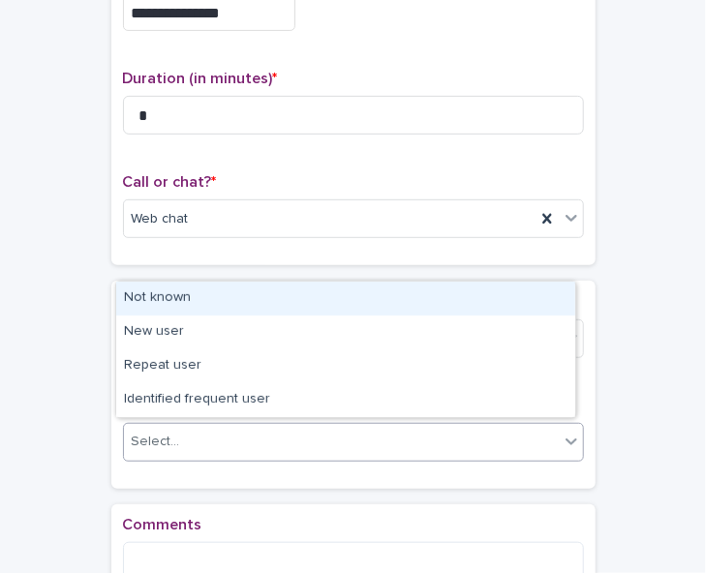
click at [366, 303] on div "Not known" at bounding box center [345, 299] width 459 height 34
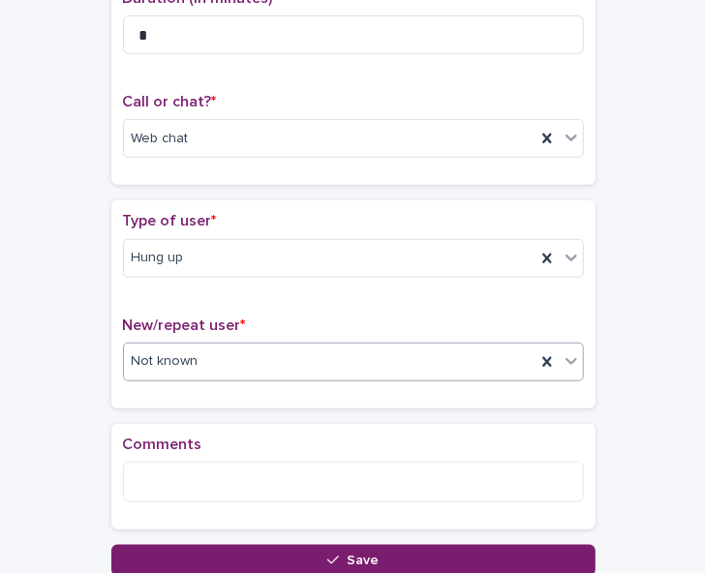
scroll to position [267, 0]
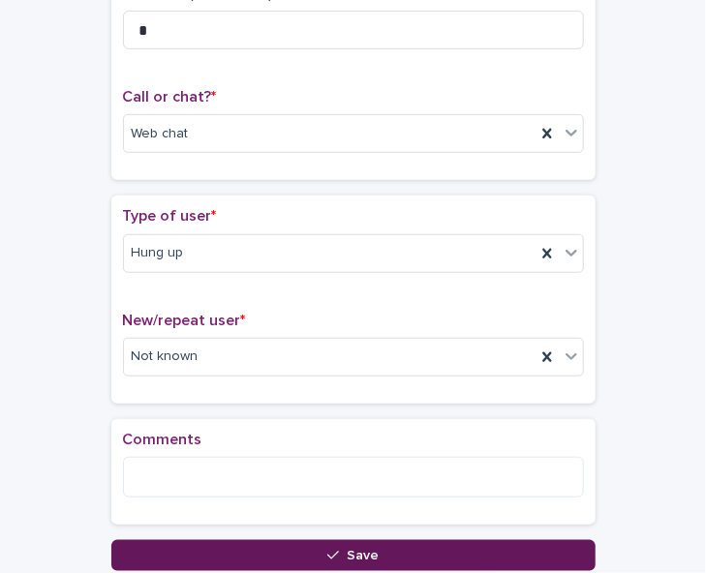
click at [505, 551] on button "Save" at bounding box center [353, 555] width 484 height 31
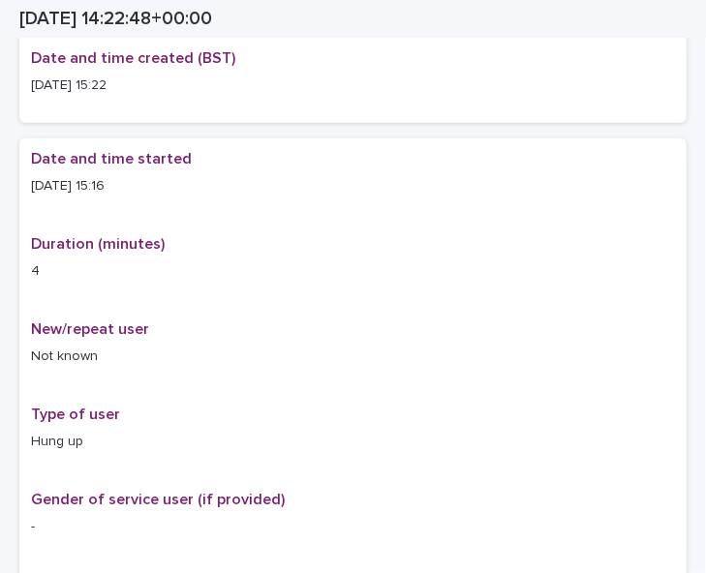
scroll to position [279, 0]
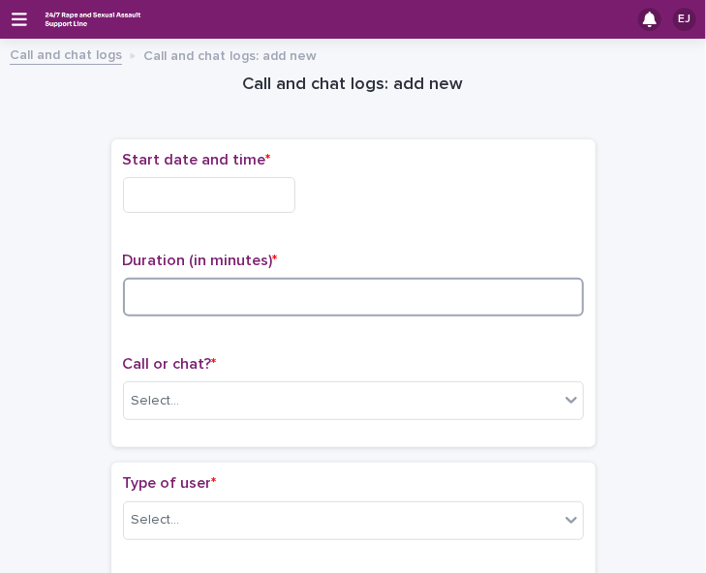
click at [279, 282] on input at bounding box center [353, 297] width 461 height 39
type input "*"
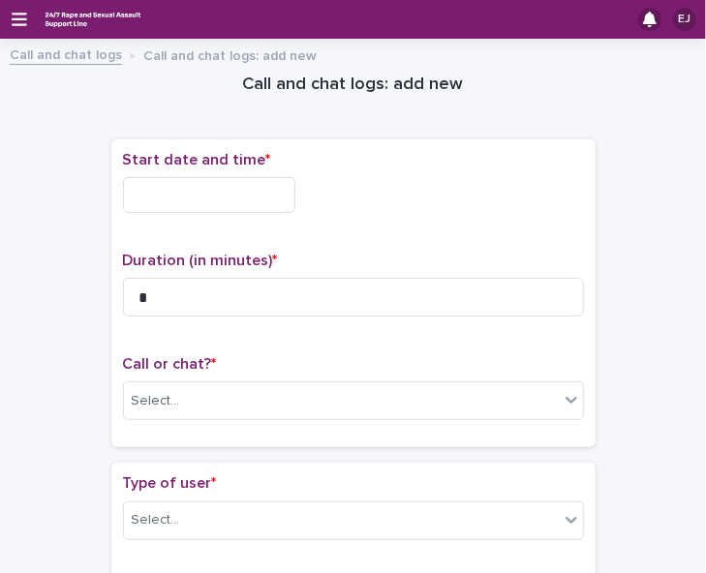
click at [226, 197] on input "text" at bounding box center [209, 195] width 172 height 36
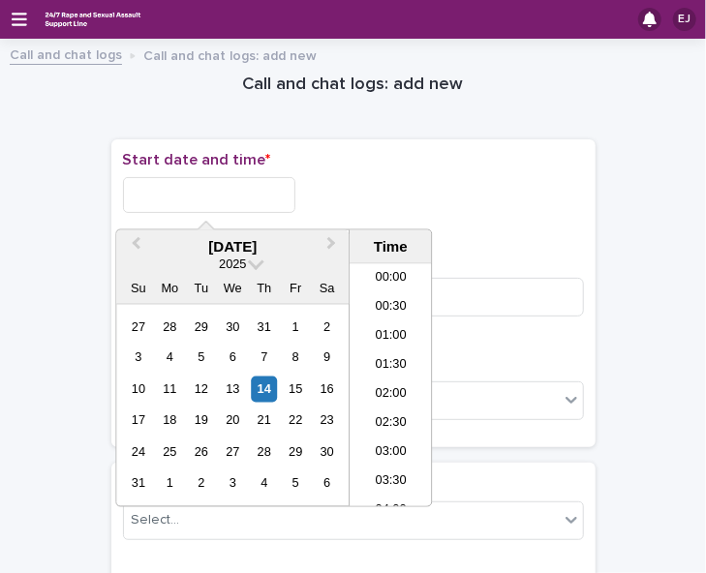
scroll to position [794, 0]
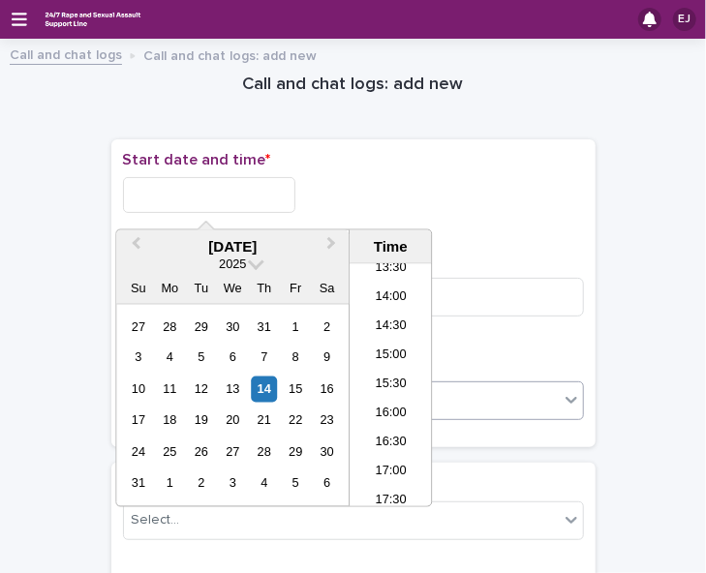
click at [397, 379] on li "15:30" at bounding box center [391, 385] width 82 height 29
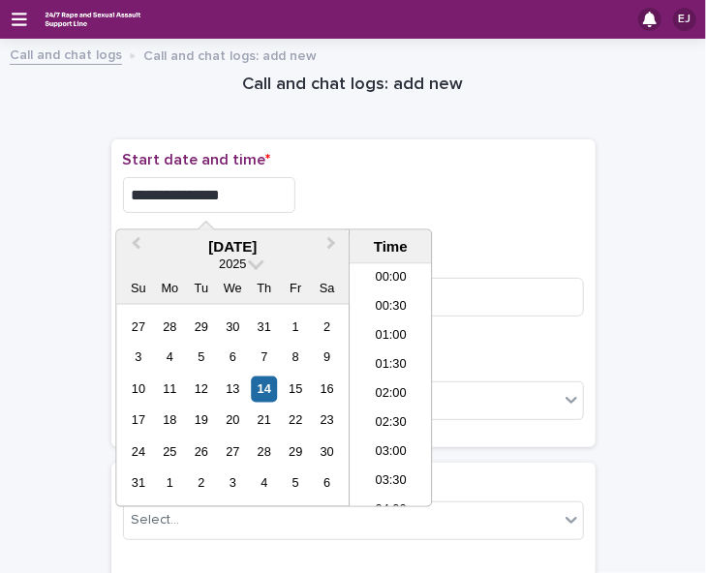
click at [230, 195] on input "**********" at bounding box center [209, 195] width 172 height 36
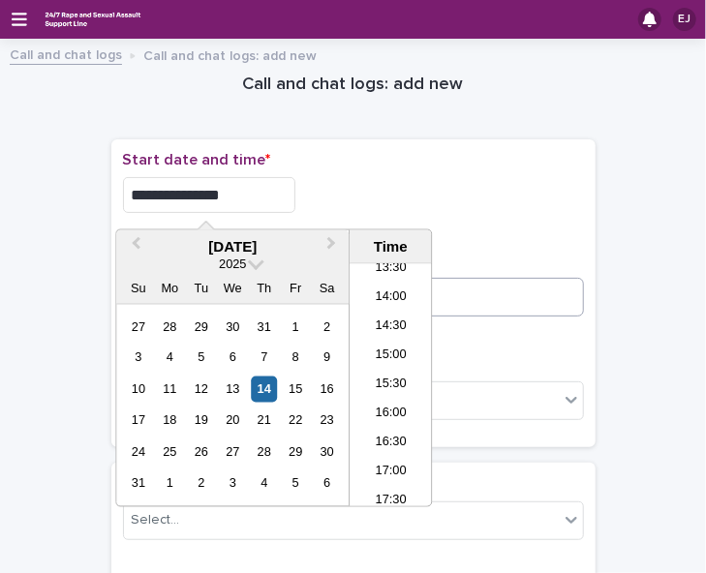
type input "**********"
click at [500, 310] on input "*" at bounding box center [353, 297] width 461 height 39
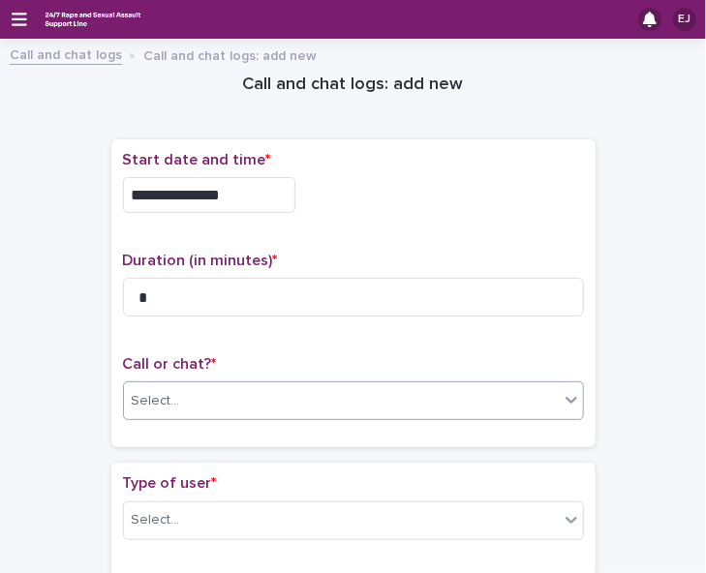
click at [493, 402] on div "Select..." at bounding box center [341, 401] width 435 height 32
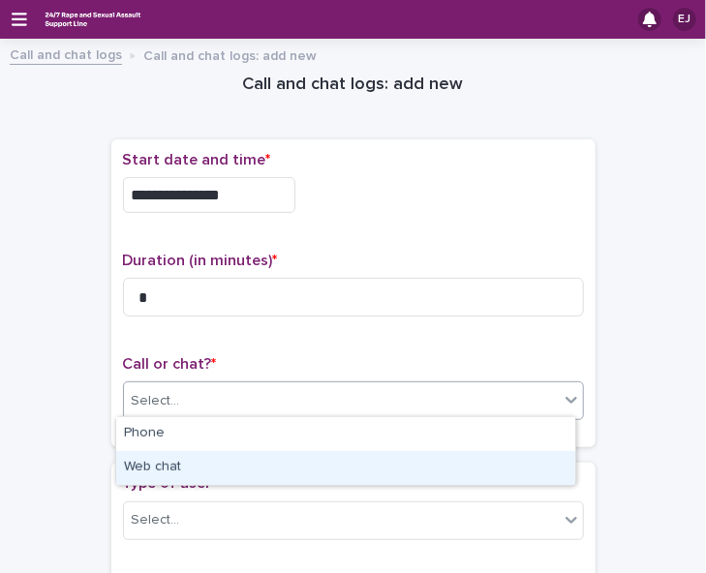
click at [498, 456] on div "Web chat" at bounding box center [345, 468] width 459 height 34
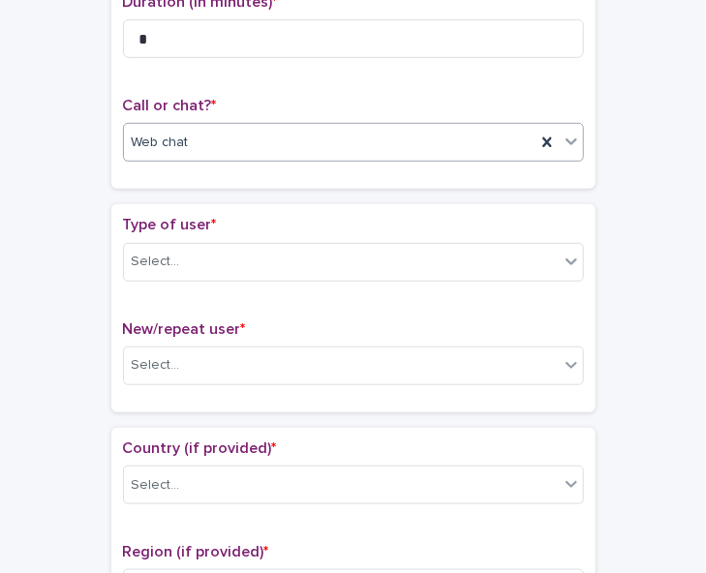
scroll to position [269, 0]
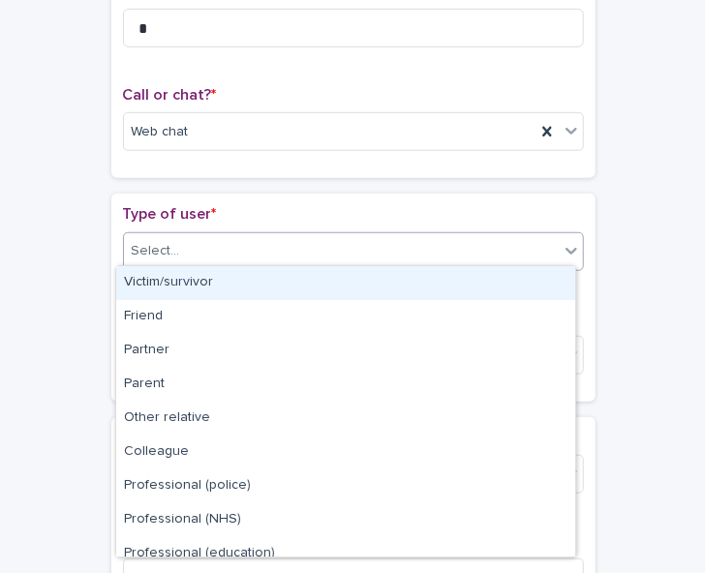
click at [560, 234] on div at bounding box center [571, 250] width 23 height 35
click at [528, 278] on div "Victim/survivor" at bounding box center [345, 283] width 459 height 34
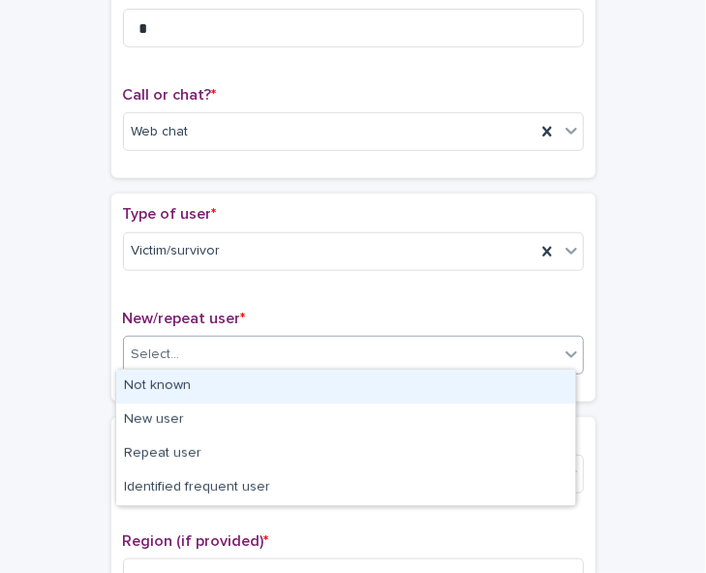
click at [513, 348] on div "Select..." at bounding box center [341, 355] width 435 height 32
click at [508, 385] on div "Not known" at bounding box center [345, 387] width 459 height 34
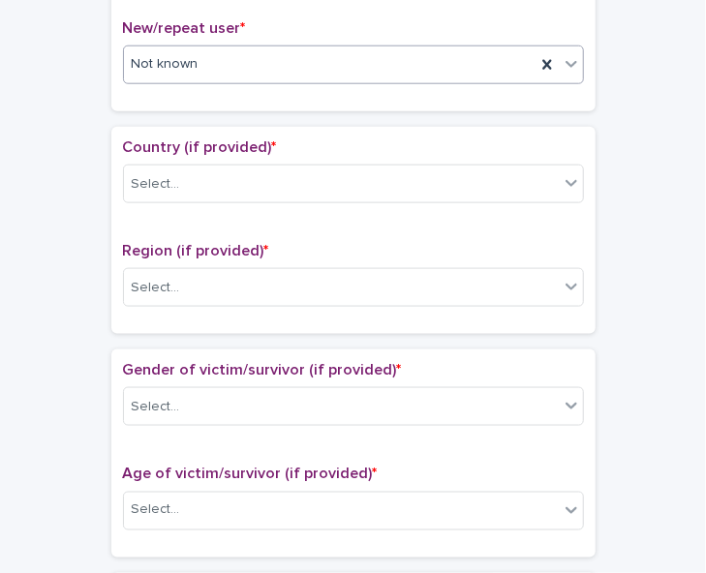
scroll to position [570, 0]
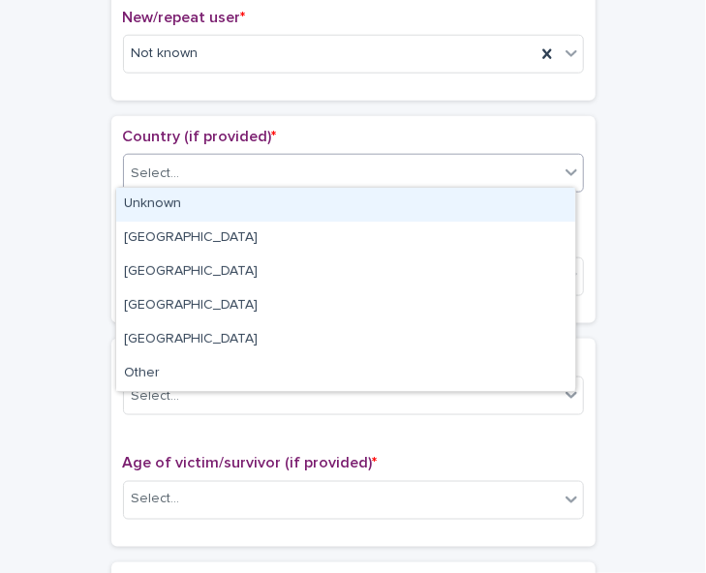
click at [562, 173] on icon at bounding box center [571, 172] width 19 height 19
click at [550, 202] on div "Unknown" at bounding box center [345, 205] width 459 height 34
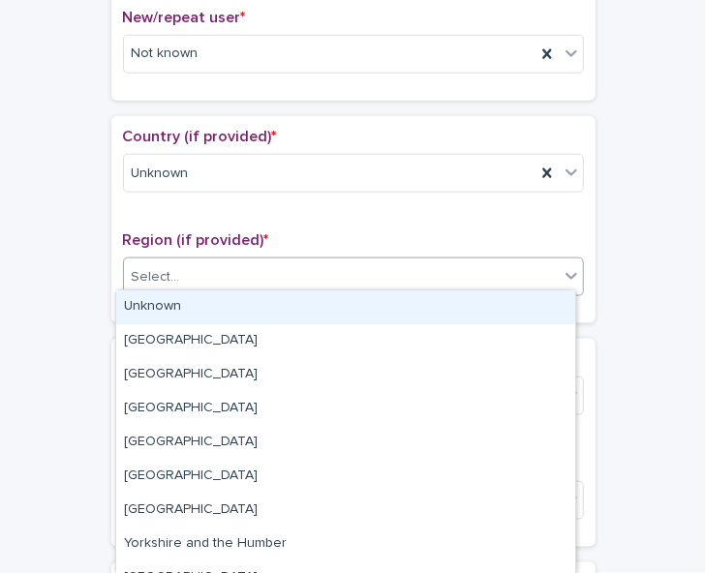
click at [535, 265] on div "Select..." at bounding box center [341, 277] width 435 height 32
click at [528, 301] on div "Unknown" at bounding box center [345, 308] width 459 height 34
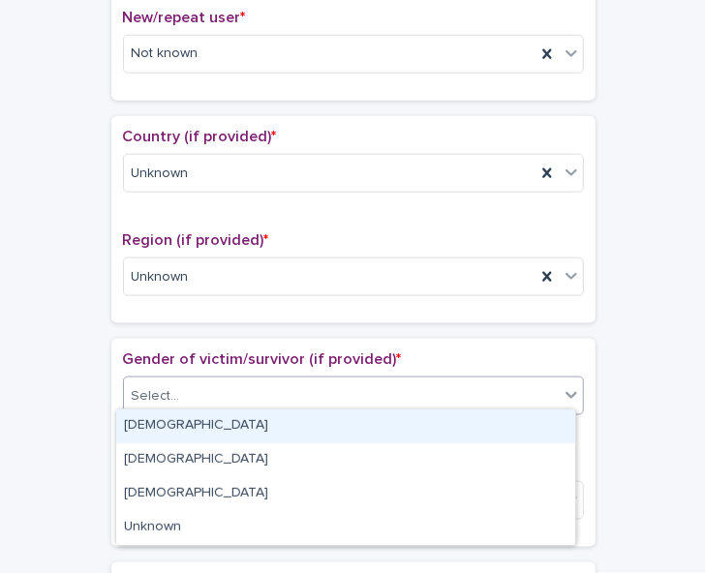
click at [521, 381] on div "Select..." at bounding box center [341, 397] width 435 height 32
click at [515, 421] on div "[DEMOGRAPHIC_DATA]" at bounding box center [345, 427] width 459 height 34
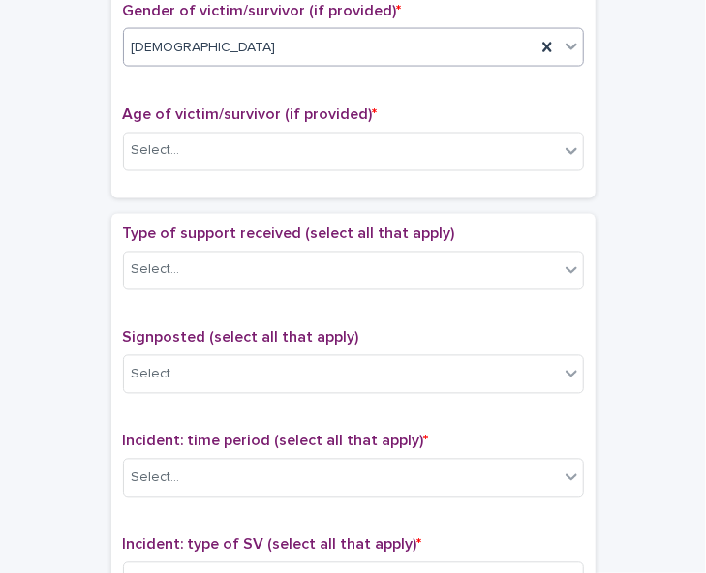
scroll to position [924, 0]
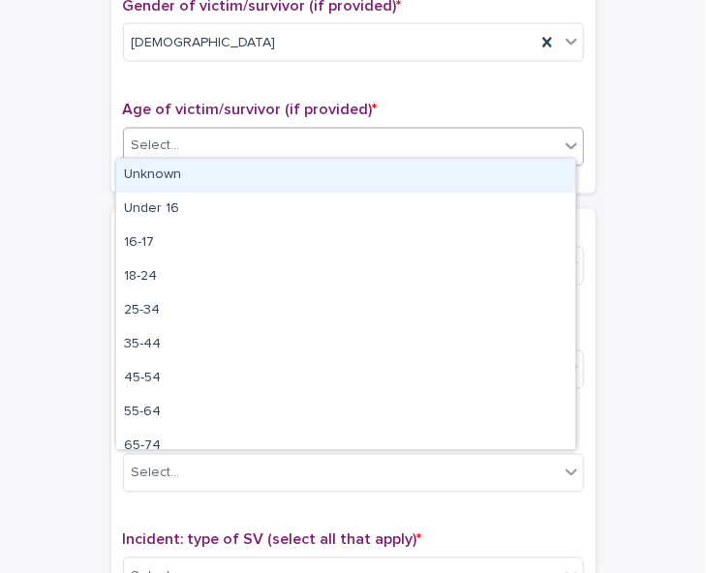
click at [562, 142] on icon at bounding box center [571, 146] width 19 height 19
click at [550, 171] on div "Unknown" at bounding box center [345, 176] width 459 height 34
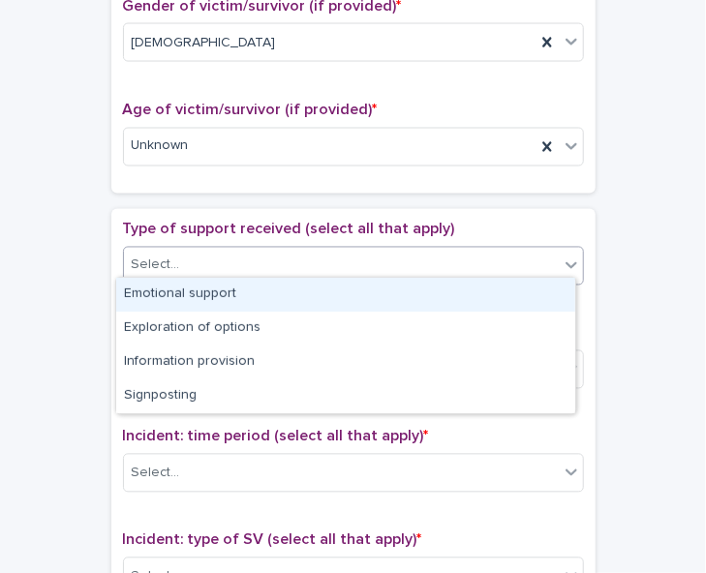
click at [538, 255] on div "Select..." at bounding box center [341, 266] width 435 height 32
click at [531, 297] on div "Emotional support" at bounding box center [345, 295] width 459 height 34
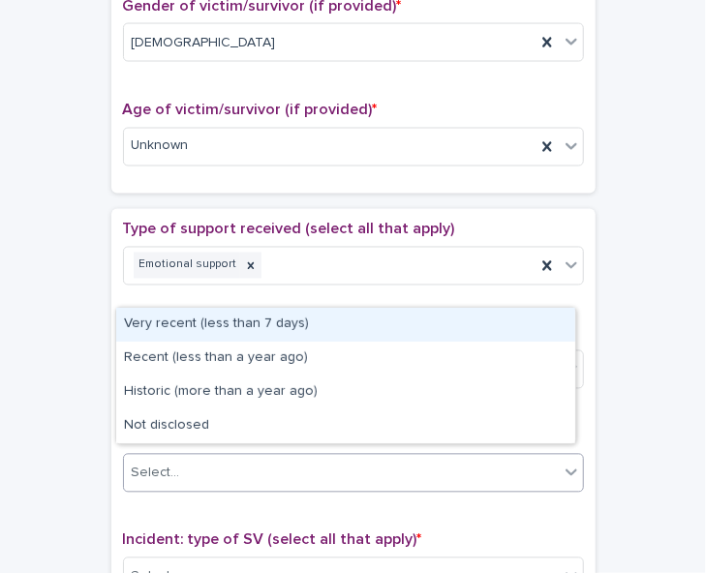
click at [517, 458] on div "Select..." at bounding box center [341, 474] width 435 height 32
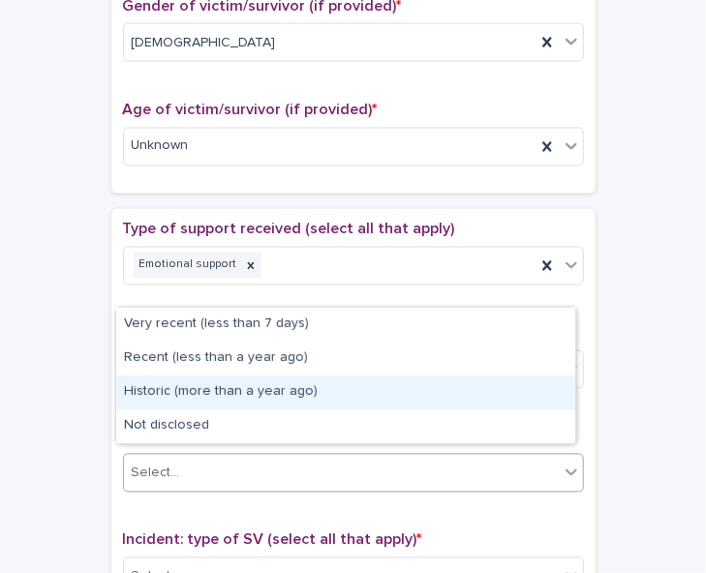
click at [507, 398] on div "Historic (more than a year ago)" at bounding box center [345, 393] width 459 height 34
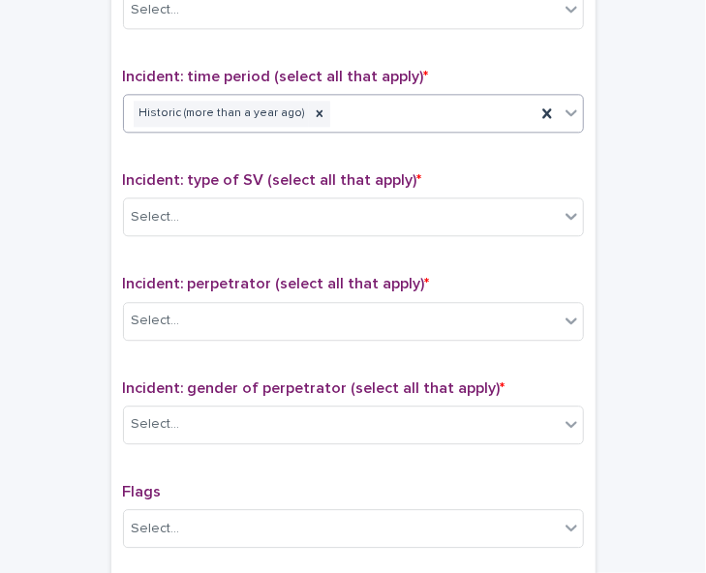
scroll to position [1289, 0]
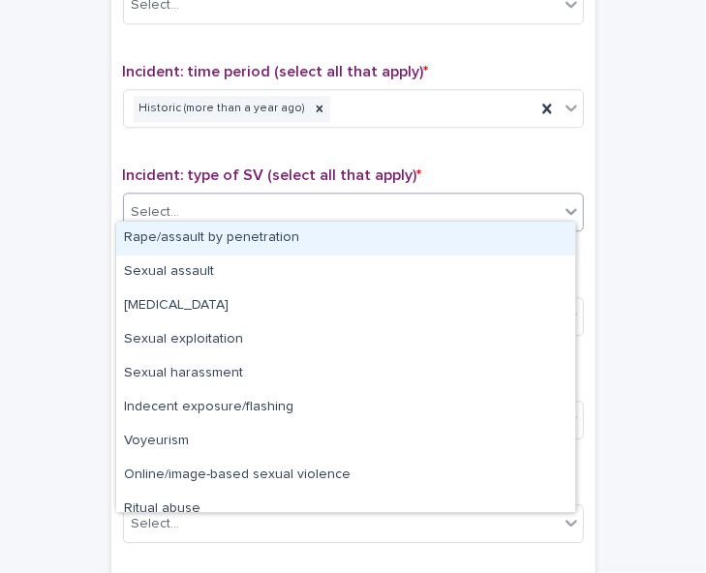
click at [516, 204] on div "Select..." at bounding box center [341, 213] width 435 height 32
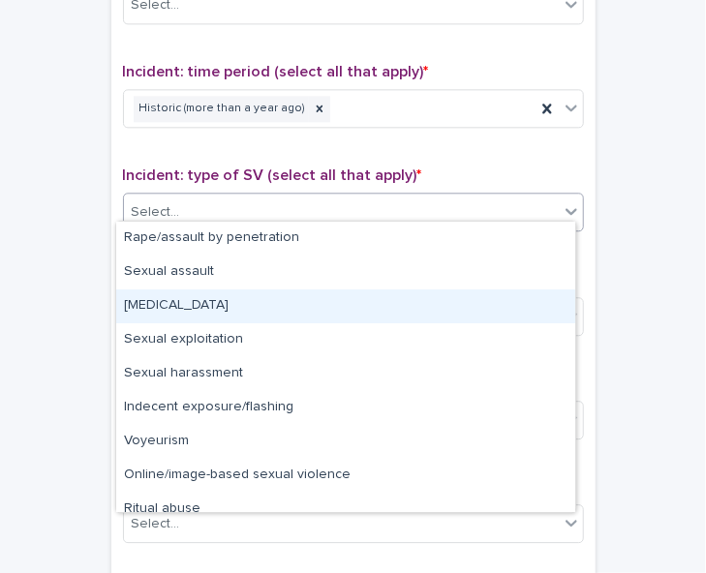
click at [504, 297] on div "[MEDICAL_DATA]" at bounding box center [345, 307] width 459 height 34
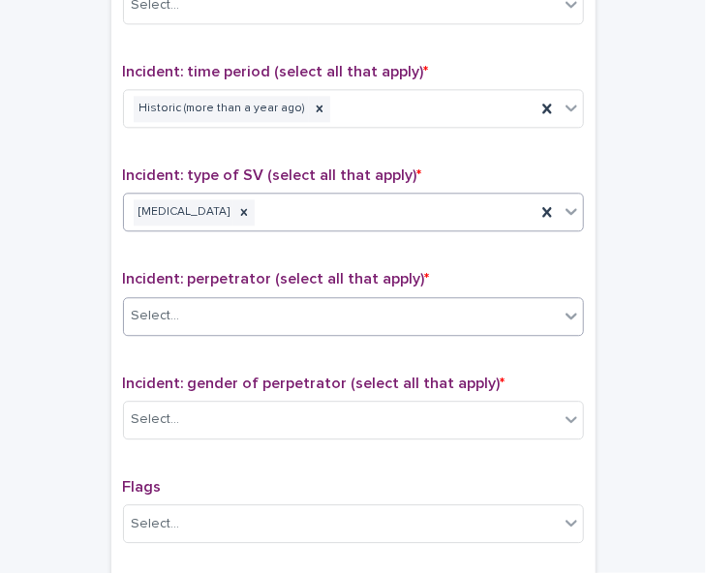
click at [504, 306] on div "Select..." at bounding box center [341, 316] width 435 height 32
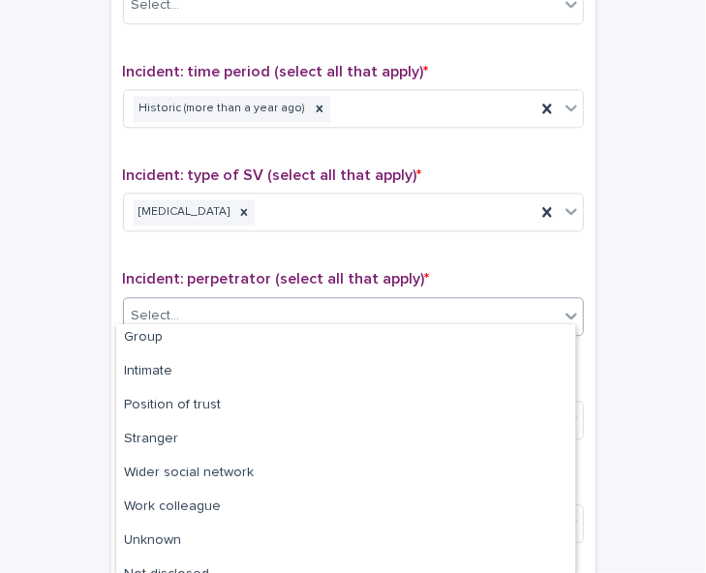
scroll to position [124, 0]
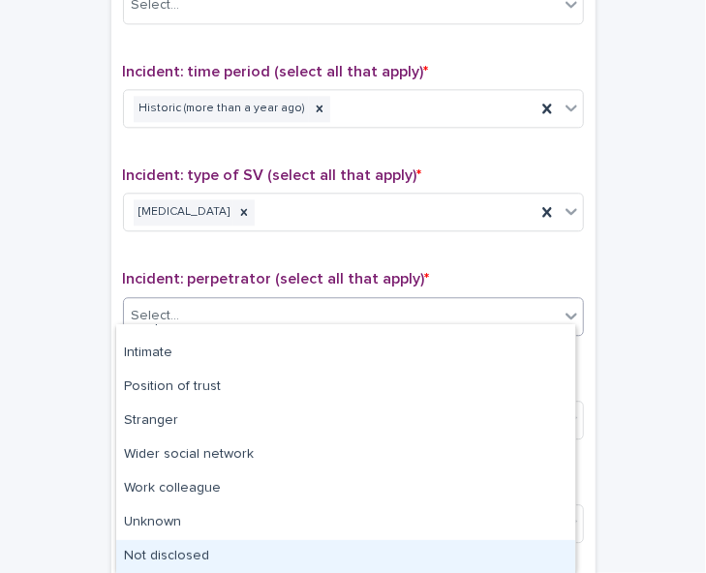
click at [494, 557] on div "Not disclosed" at bounding box center [345, 557] width 459 height 34
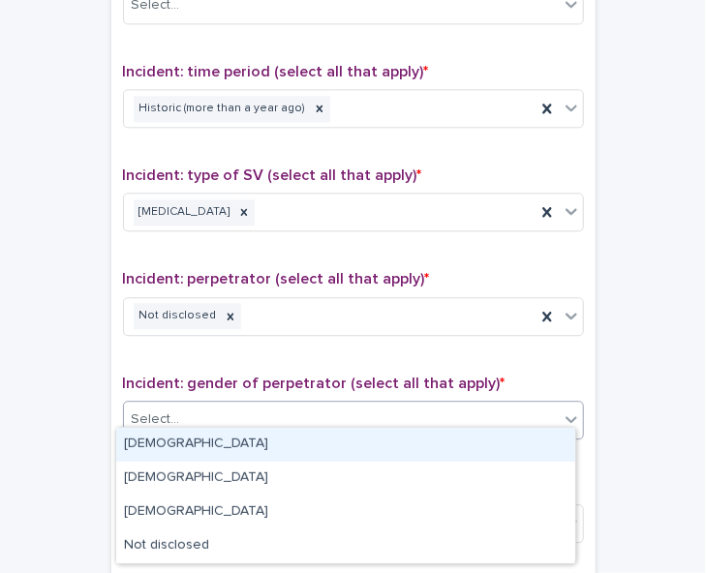
click at [546, 413] on div "Select..." at bounding box center [341, 420] width 435 height 32
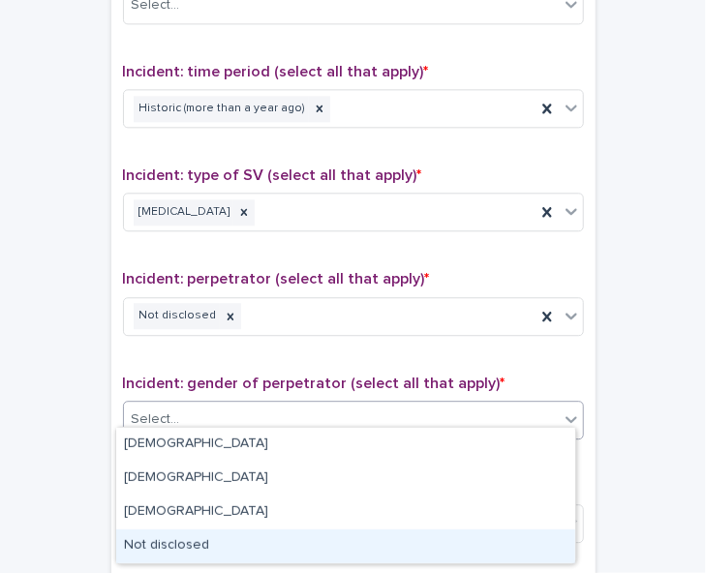
click at [526, 538] on div "Not disclosed" at bounding box center [345, 547] width 459 height 34
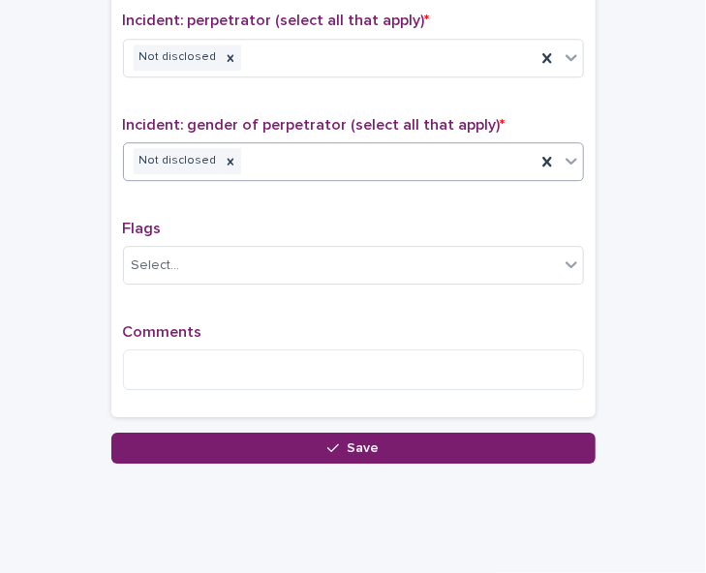
scroll to position [1561, 0]
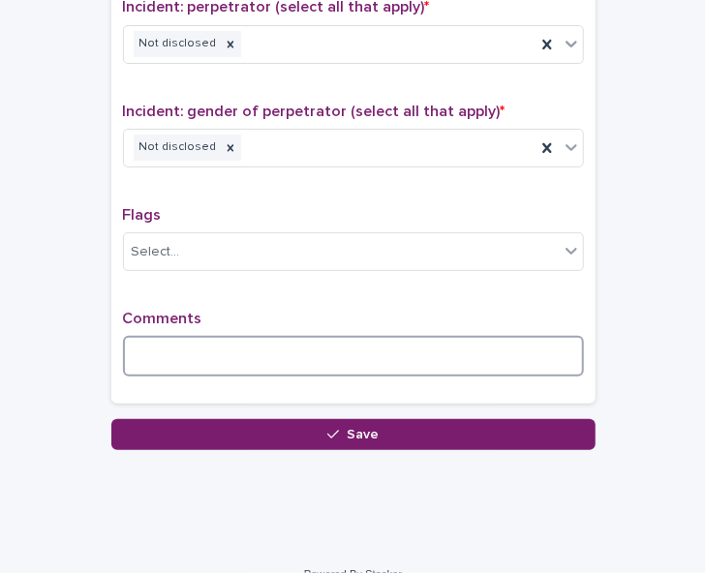
click at [227, 341] on textarea at bounding box center [353, 356] width 461 height 41
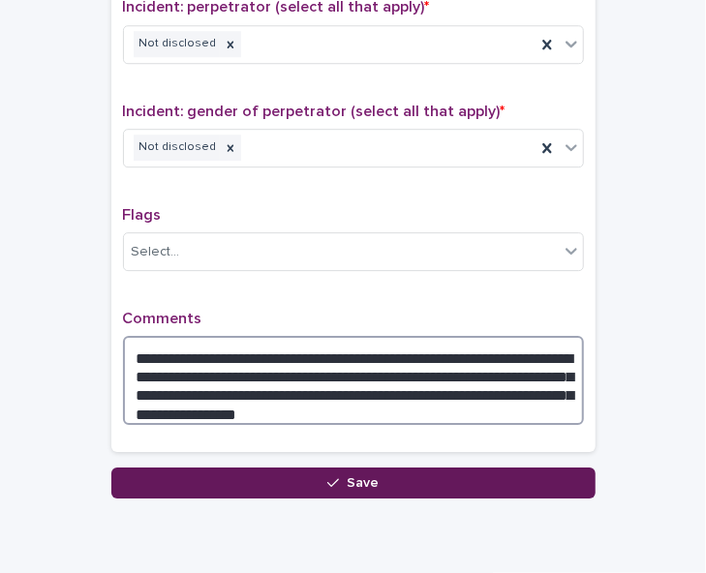
type textarea "**********"
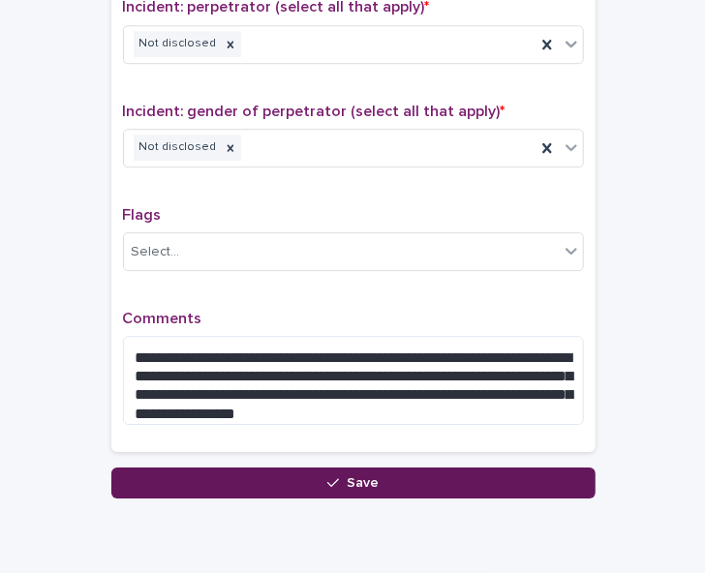
click at [523, 470] on button "Save" at bounding box center [353, 483] width 484 height 31
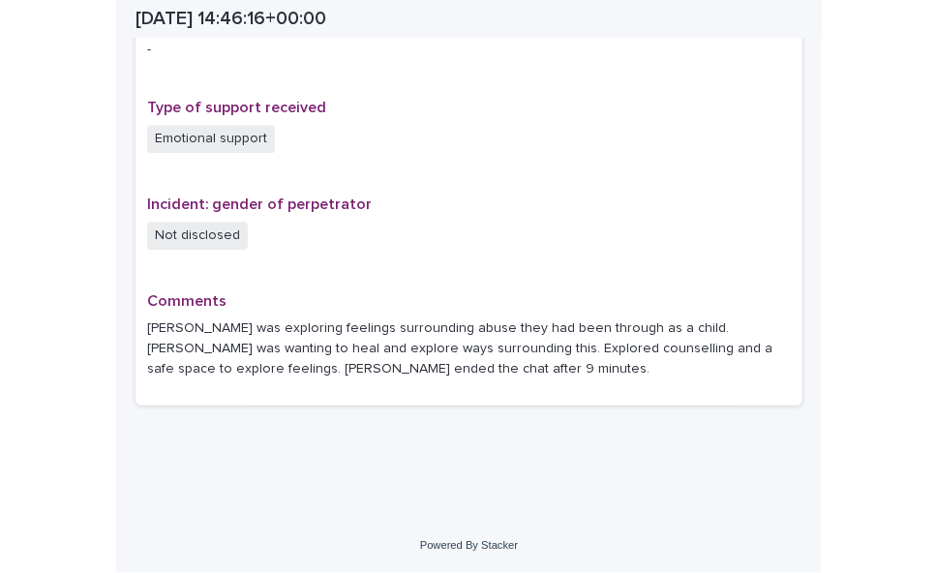
scroll to position [1305, 0]
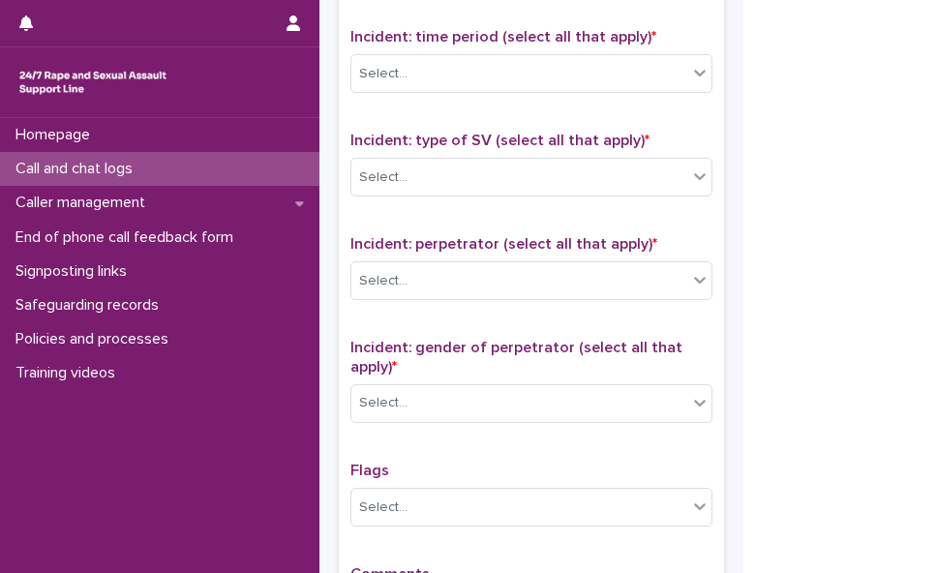
scroll to position [1243, 0]
